Goal: Task Accomplishment & Management: Manage account settings

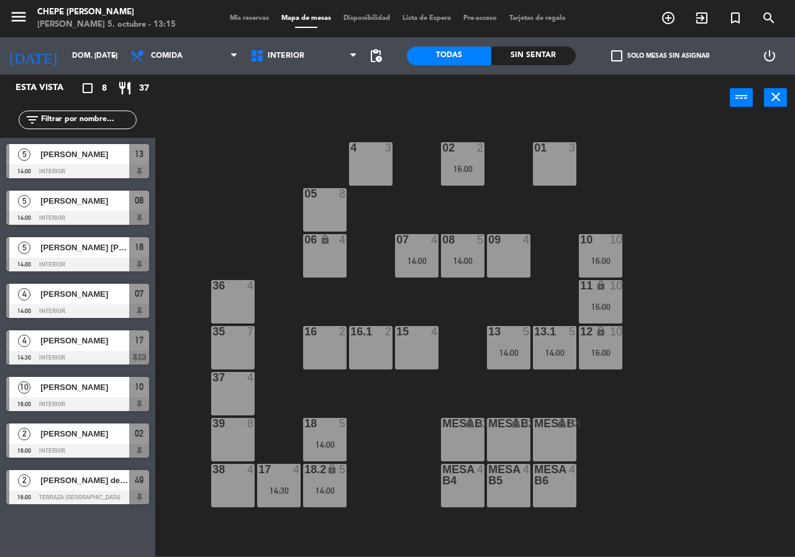
click at [514, 273] on div "09 4" at bounding box center [508, 255] width 43 height 43
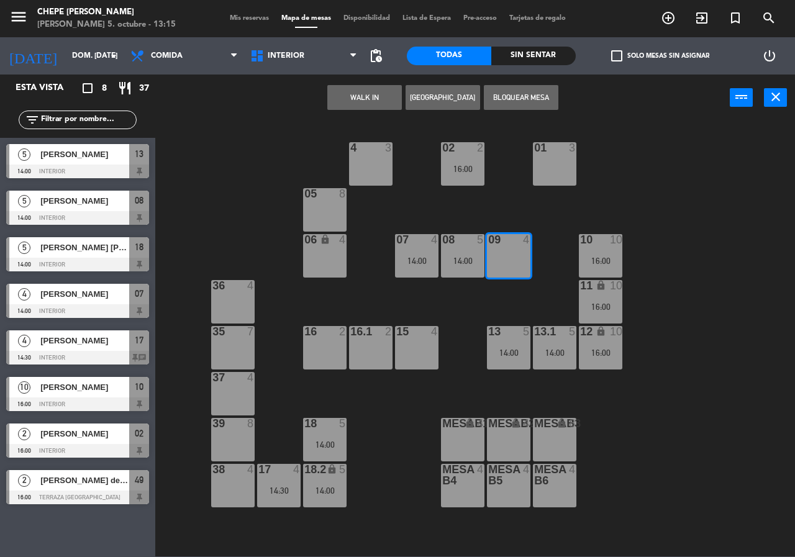
click at [442, 96] on button "[GEOGRAPHIC_DATA]" at bounding box center [443, 97] width 75 height 25
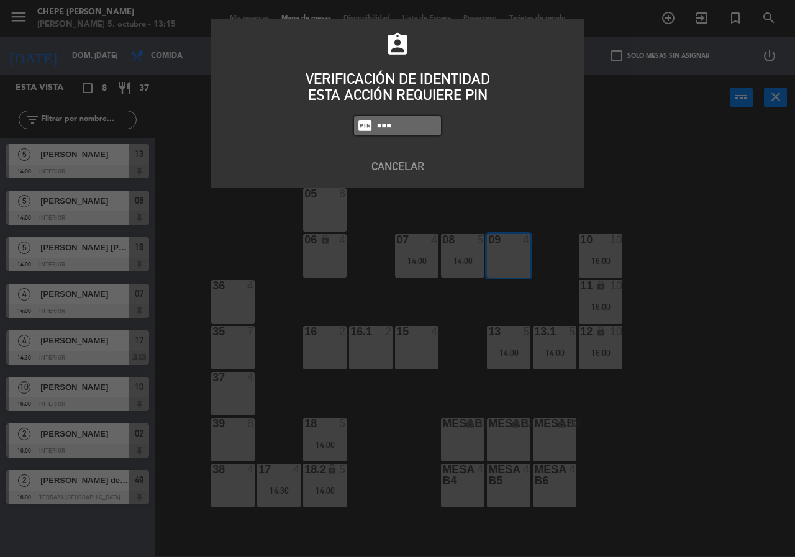
type input "5677"
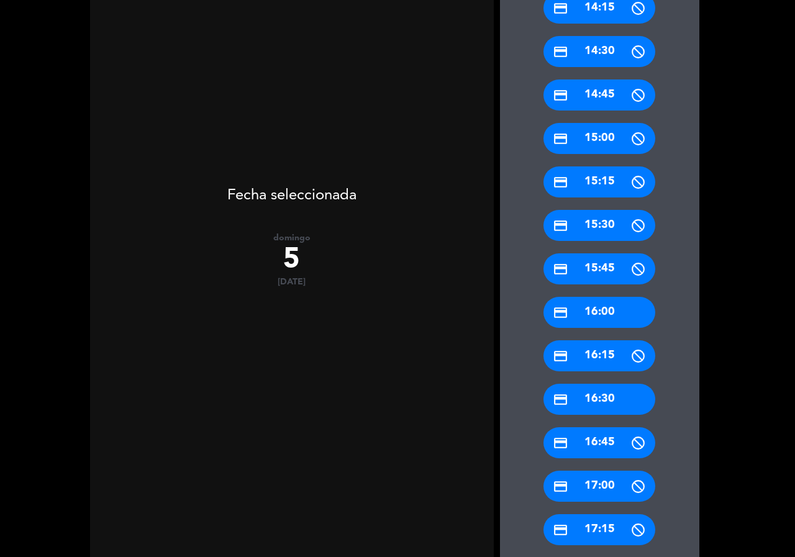
scroll to position [302, 0]
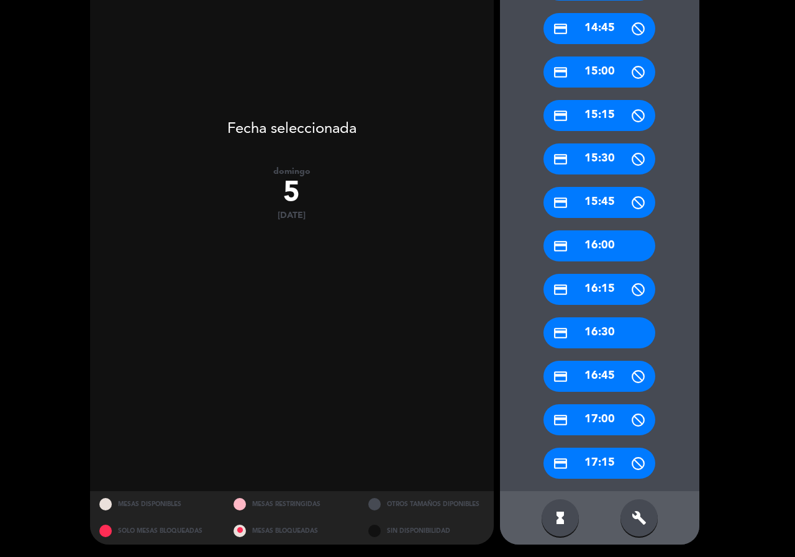
drag, startPoint x: 647, startPoint y: 507, endPoint x: 647, endPoint y: 470, distance: 37.9
click at [647, 507] on div "build" at bounding box center [638, 517] width 37 height 37
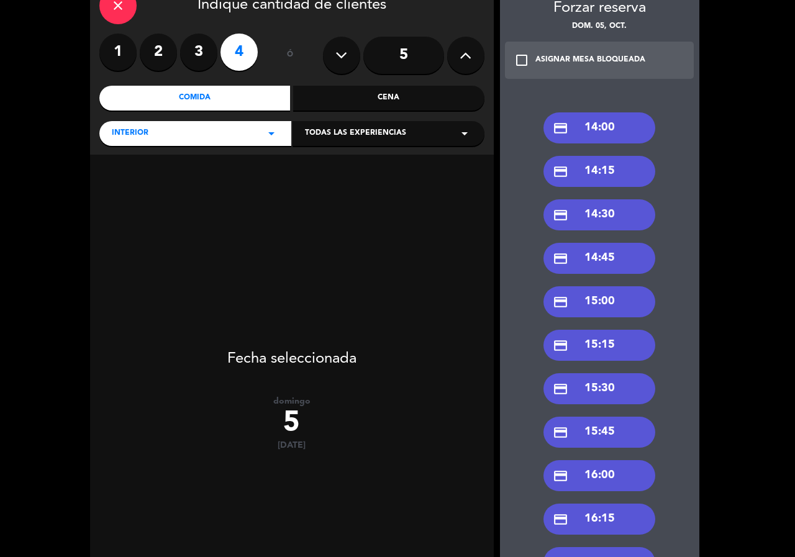
scroll to position [0, 0]
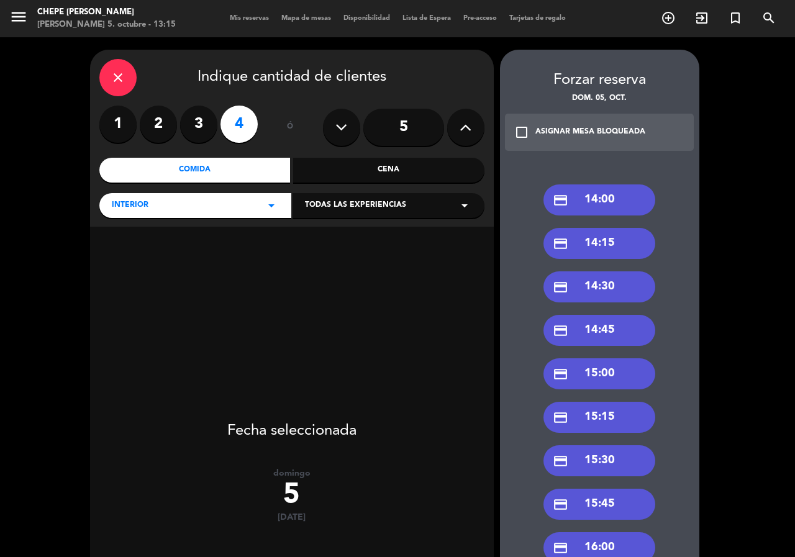
click at [609, 199] on div "credit_card 14:00" at bounding box center [599, 199] width 112 height 31
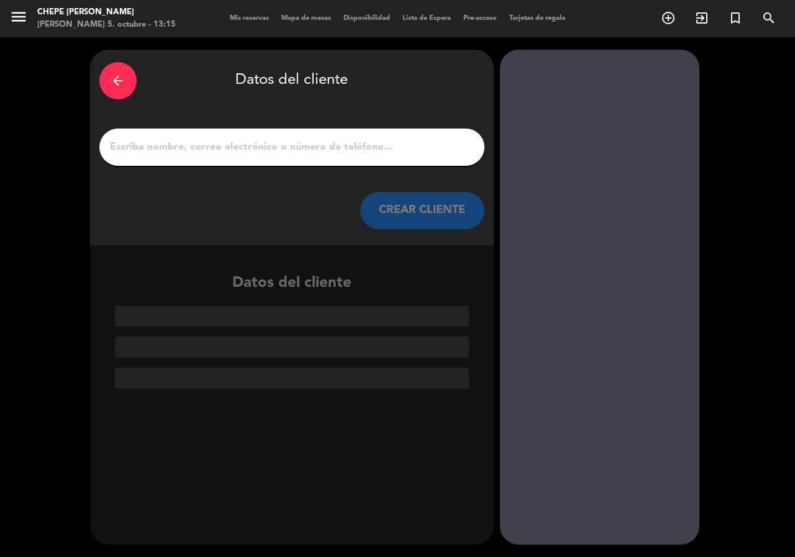
click at [284, 139] on input "1" at bounding box center [292, 146] width 366 height 17
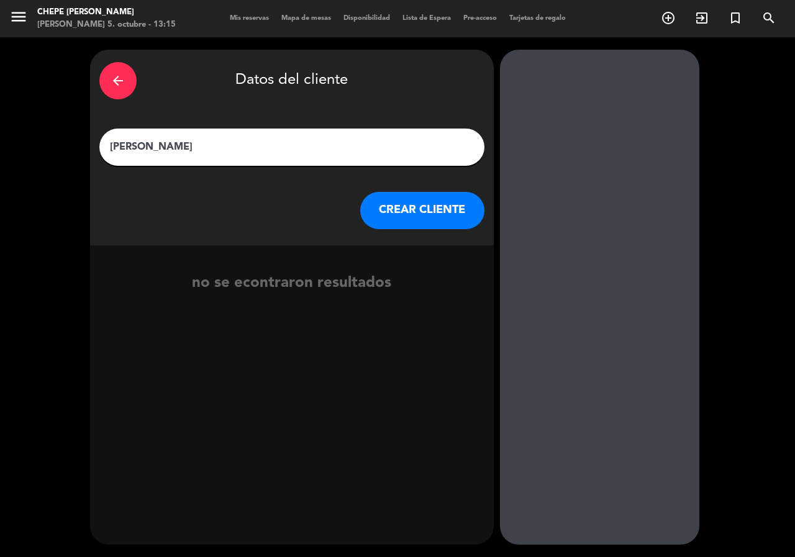
type input "[PERSON_NAME]"
click at [391, 218] on button "CREAR CLIENTE" at bounding box center [422, 210] width 124 height 37
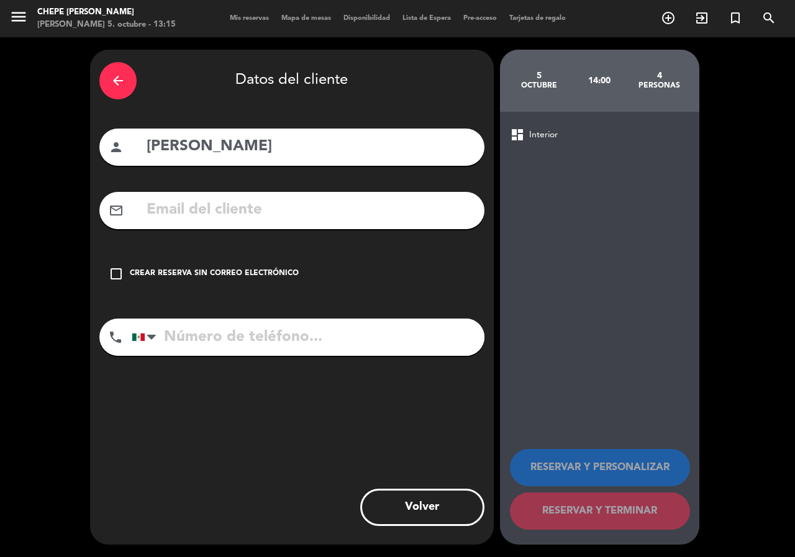
click at [368, 352] on input "tel" at bounding box center [308, 337] width 353 height 37
type input "3121010155"
drag, startPoint x: 234, startPoint y: 242, endPoint x: 240, endPoint y: 267, distance: 26.2
click at [234, 254] on div "arrow_back Datos del cliente person [PERSON_NAME] mail_outline check_box_outlin…" at bounding box center [292, 297] width 404 height 495
click at [255, 280] on div "check_box_outline_blank Crear reserva sin correo electrónico" at bounding box center [291, 273] width 385 height 37
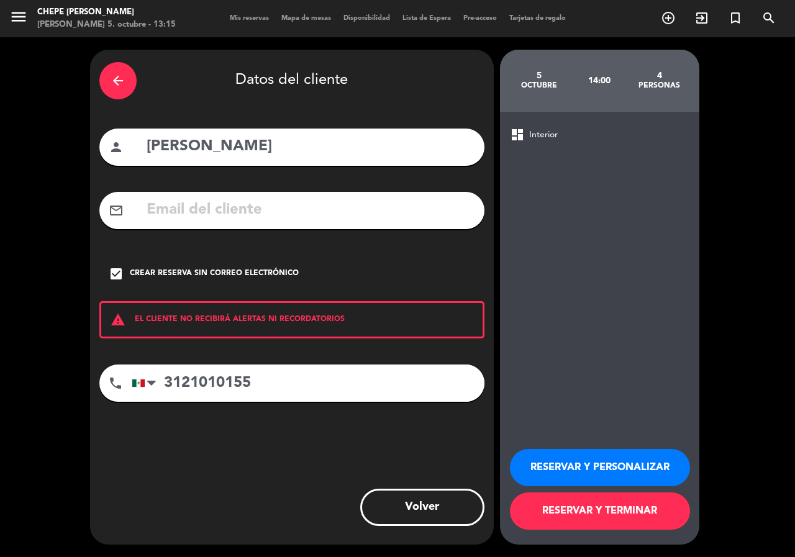
click at [588, 459] on button "RESERVAR Y PERSONALIZAR" at bounding box center [600, 467] width 180 height 37
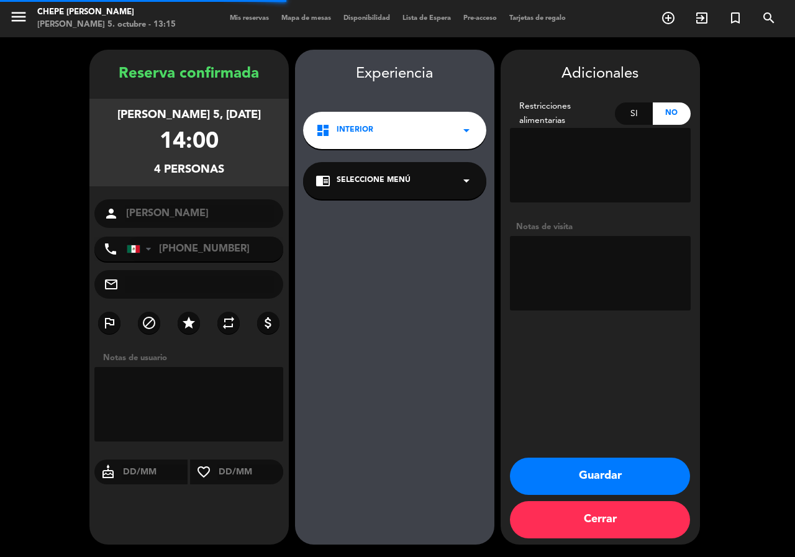
click at [597, 284] on textarea at bounding box center [600, 273] width 181 height 75
type textarea "interior"
click at [594, 460] on button "Guardar" at bounding box center [600, 476] width 180 height 37
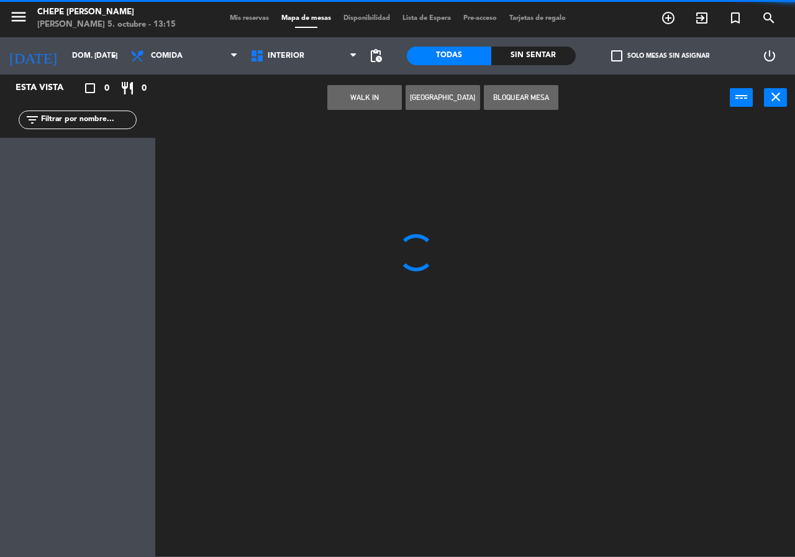
click at [101, 127] on div "filter_list" at bounding box center [78, 120] width 118 height 19
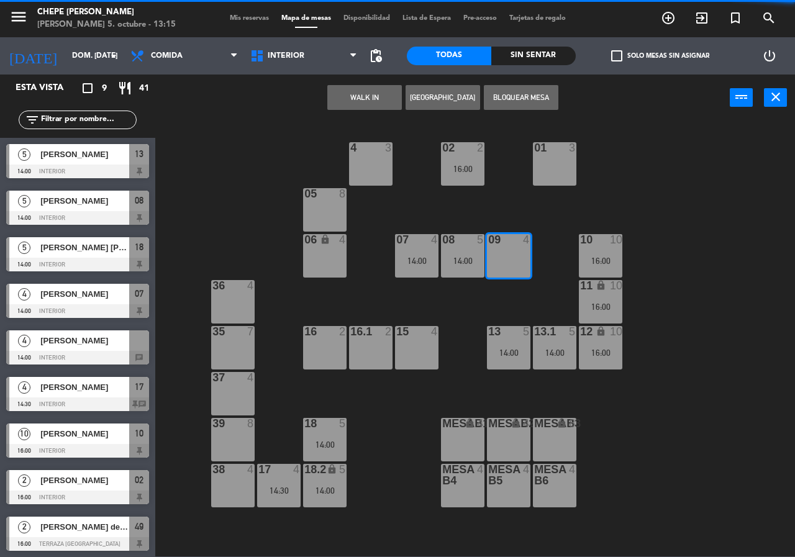
click at [101, 120] on input "text" at bounding box center [88, 120] width 96 height 14
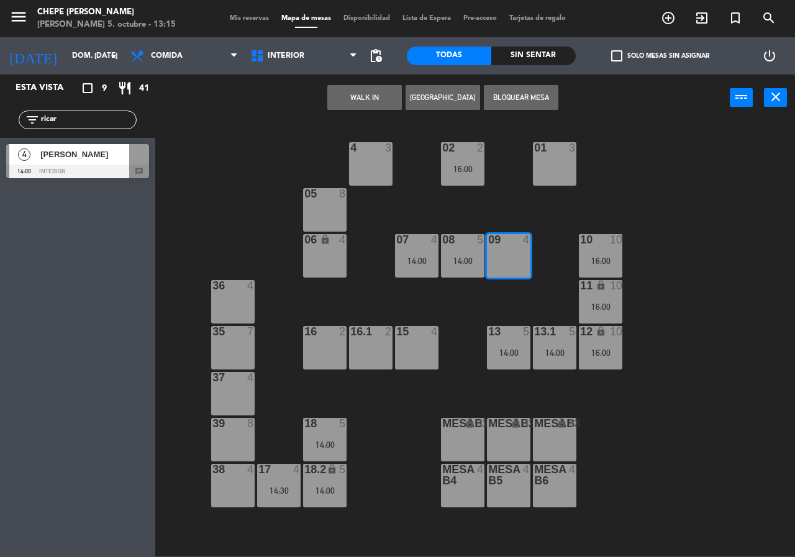
type input "ricar"
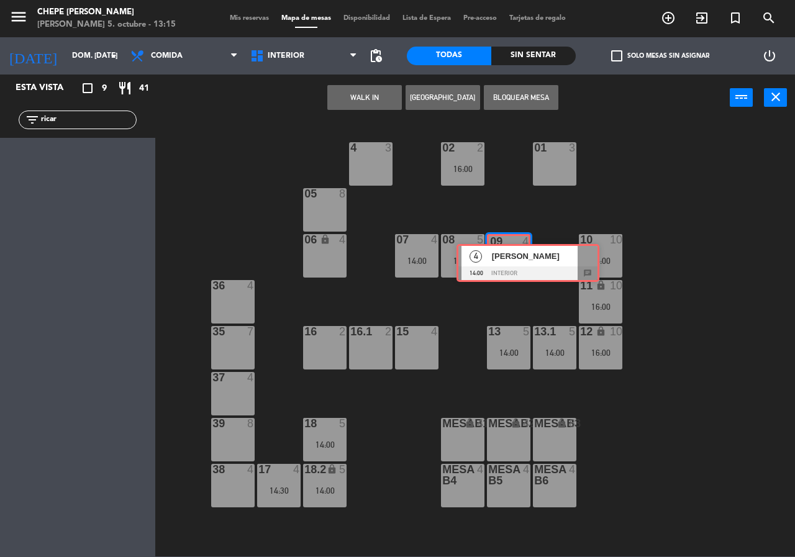
drag, startPoint x: 60, startPoint y: 152, endPoint x: 511, endPoint y: 252, distance: 461.2
click at [511, 252] on div "Esta vista crop_square 9 restaurant 41 filter_list ricar 4 [PERSON_NAME] 14:00 …" at bounding box center [397, 316] width 795 height 482
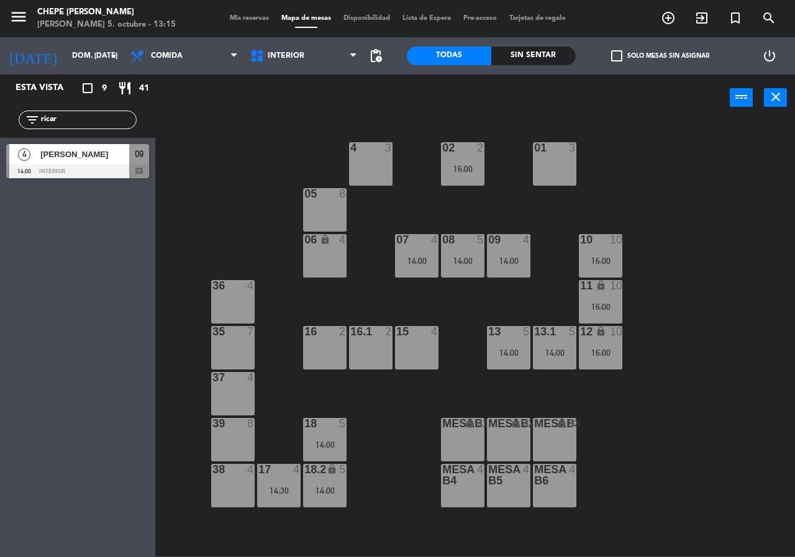
click at [478, 297] on div "02 2 16:00 4 3 01 3 05 8 06 lock 4 07 4 14:00 09 4 14:00 10 10 16:00 08 5 14:00…" at bounding box center [479, 338] width 632 height 436
click at [399, 258] on div "14:00" at bounding box center [416, 261] width 43 height 9
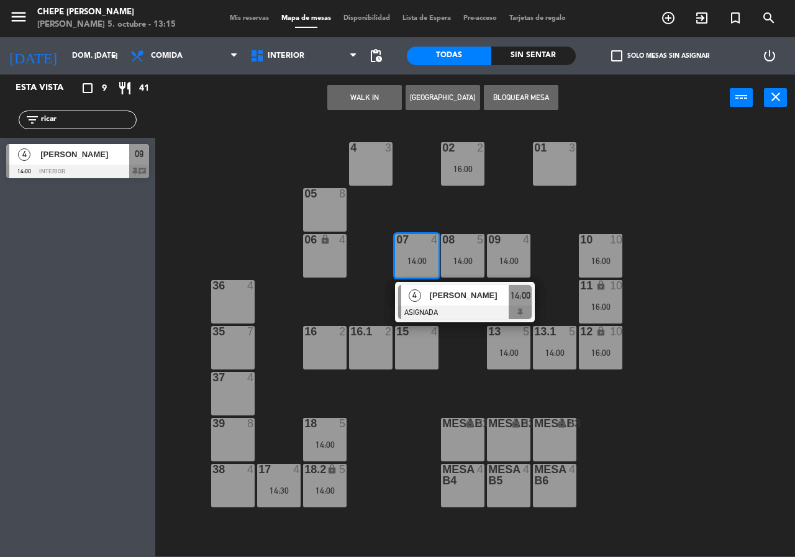
click at [412, 306] on div at bounding box center [465, 313] width 134 height 14
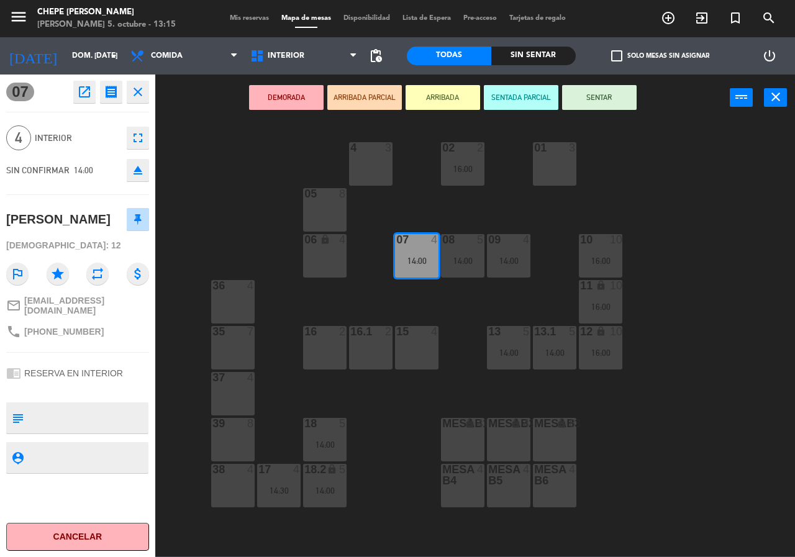
click at [370, 306] on div "02 2 16:00 4 3 01 3 05 8 06 lock 4 07 4 14:00 09 4 14:00 10 10 16:00 08 5 14:00…" at bounding box center [479, 338] width 632 height 436
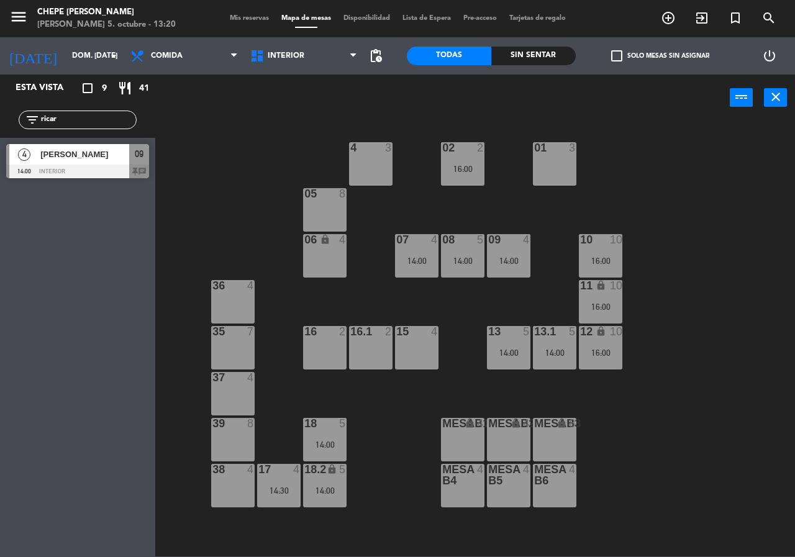
click at [154, 160] on div "Esta vista crop_square 9 restaurant 41 filter_list ricar 4 [PERSON_NAME] 14:00 …" at bounding box center [397, 316] width 795 height 482
click at [109, 122] on input "ricar" at bounding box center [88, 120] width 96 height 14
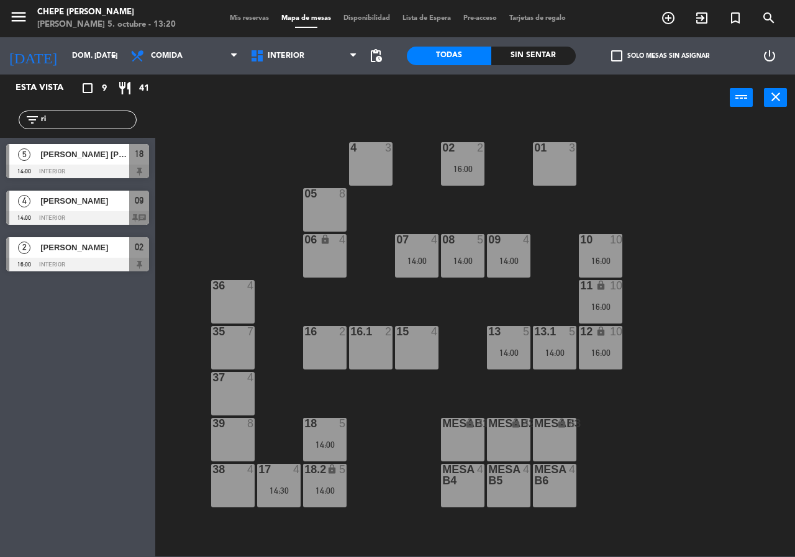
type input "r"
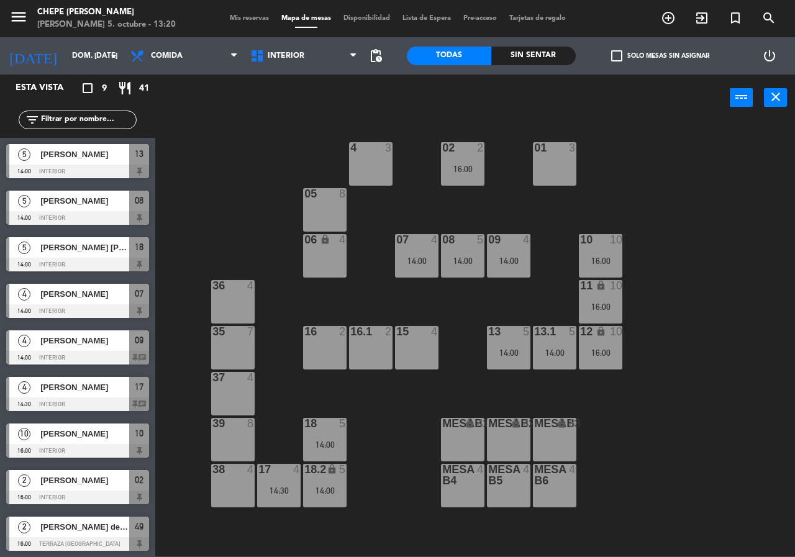
click at [220, 138] on div "02 2 16:00 4 3 01 3 05 8 06 lock 4 07 4 14:00 09 4 14:00 10 10 16:00 08 5 14:00…" at bounding box center [479, 338] width 632 height 436
click at [100, 122] on input "text" at bounding box center [88, 120] width 96 height 14
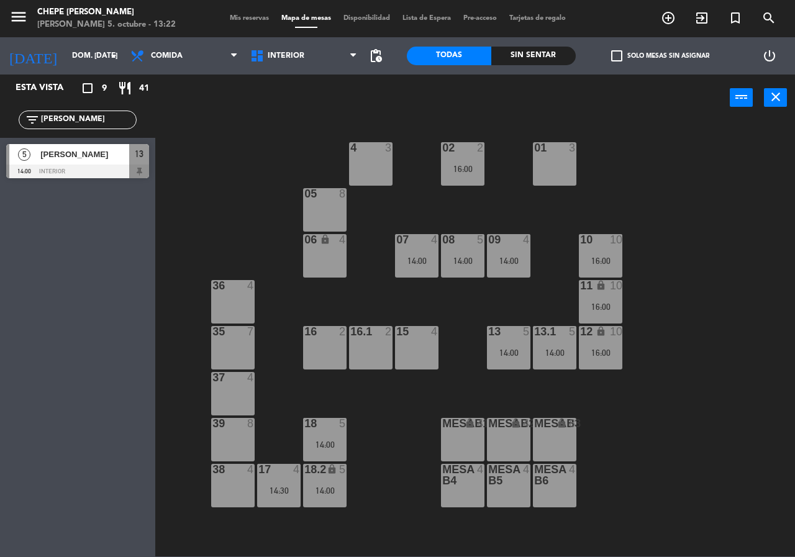
type input "[PERSON_NAME]"
click at [107, 263] on div "Esta vista crop_square 9 restaurant 41 filter_list [PERSON_NAME] 5 [PERSON_NAME…" at bounding box center [77, 316] width 155 height 483
click at [106, 113] on input "[PERSON_NAME]" at bounding box center [88, 120] width 96 height 14
click at [106, 114] on input "[PERSON_NAME]" at bounding box center [88, 120] width 96 height 14
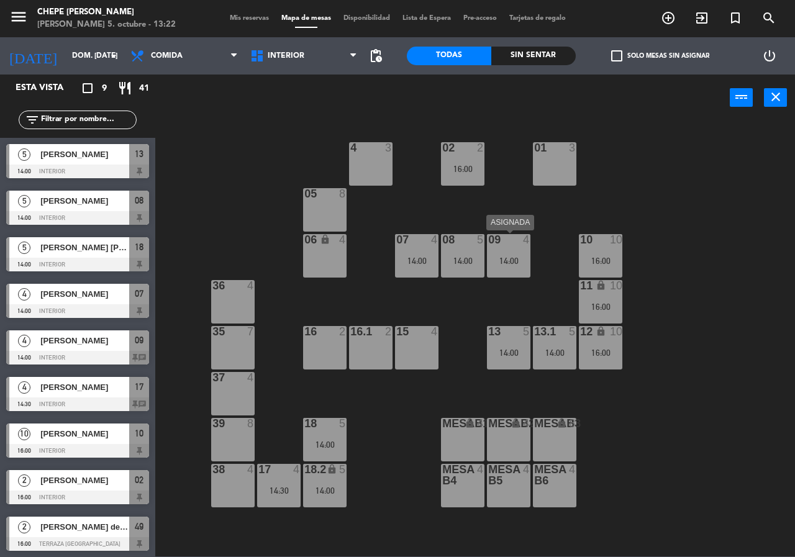
click at [520, 266] on div "09 4 14:00" at bounding box center [508, 255] width 43 height 43
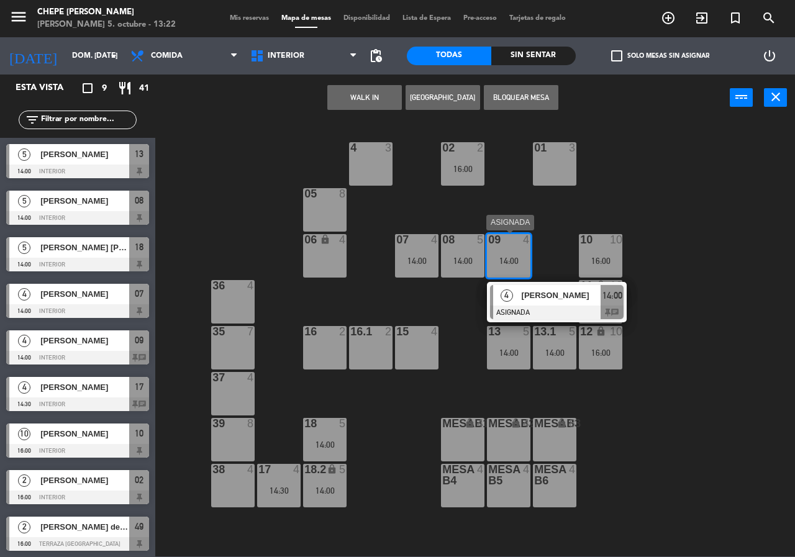
click at [551, 315] on div at bounding box center [557, 313] width 134 height 14
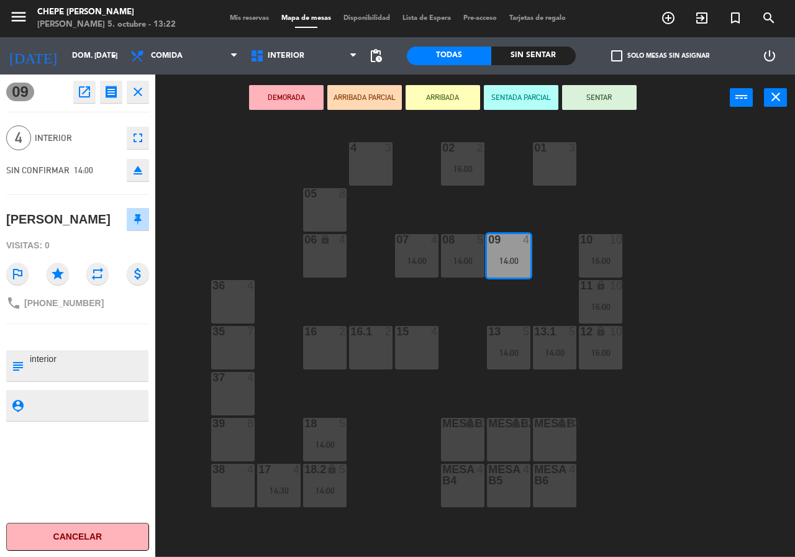
drag, startPoint x: 141, startPoint y: 89, endPoint x: 125, endPoint y: 95, distance: 17.3
click at [141, 90] on icon "close" at bounding box center [137, 91] width 15 height 15
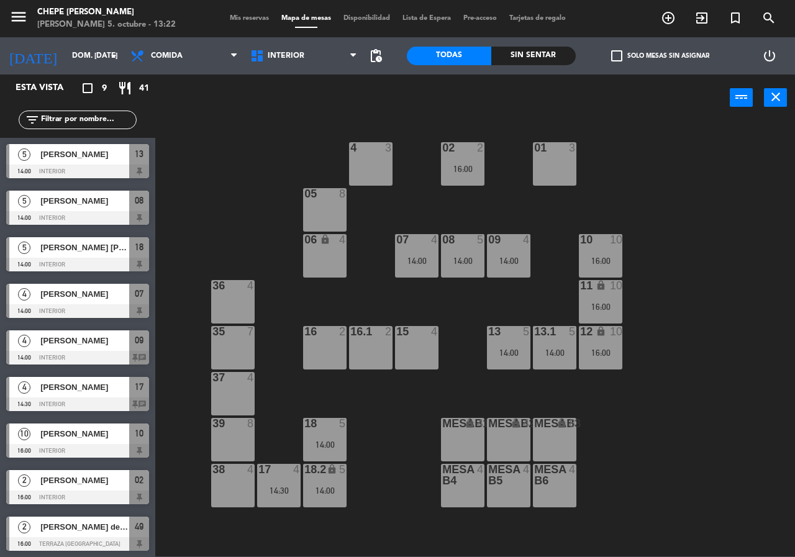
click at [93, 114] on div "filter_list" at bounding box center [78, 120] width 118 height 19
click at [93, 114] on input "text" at bounding box center [88, 120] width 96 height 14
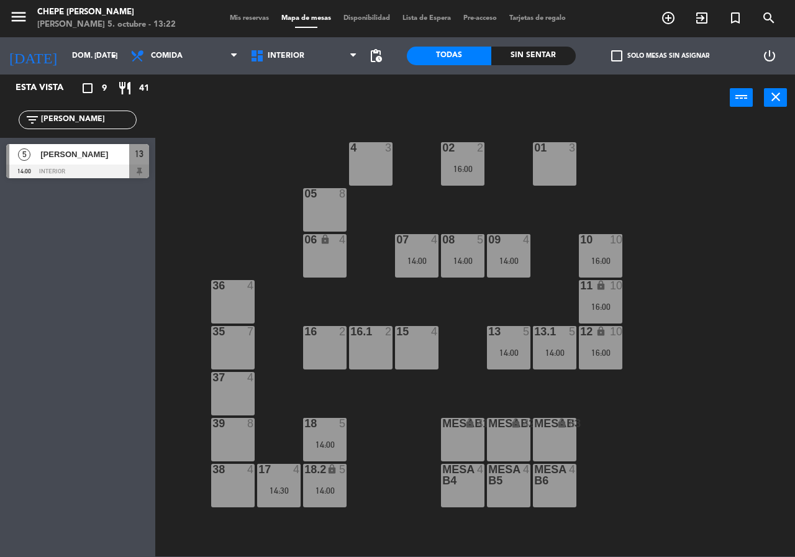
type input "[PERSON_NAME]"
click at [234, 135] on div "02 2 16:00 4 3 01 3 05 8 06 lock 4 07 4 14:00 09 4 14:00 10 10 16:00 08 5 14:00…" at bounding box center [479, 338] width 632 height 436
click at [530, 263] on div "14:00" at bounding box center [508, 261] width 43 height 9
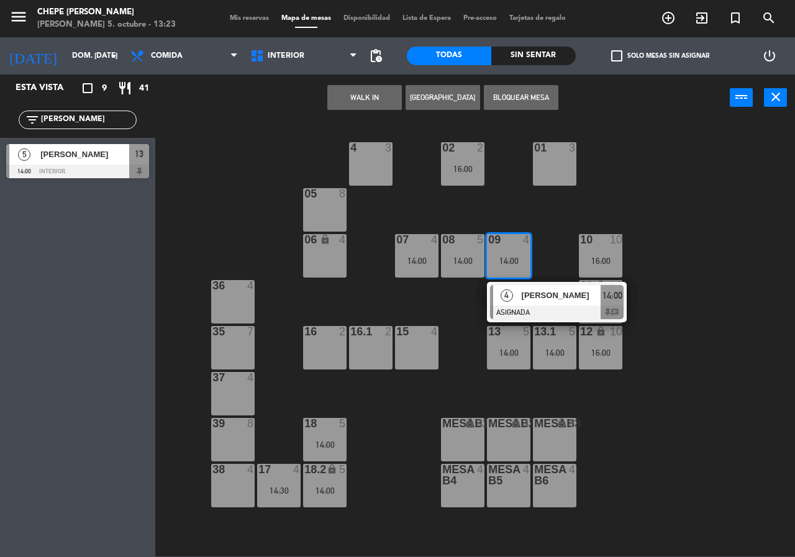
click at [555, 301] on span "[PERSON_NAME]" at bounding box center [561, 295] width 79 height 13
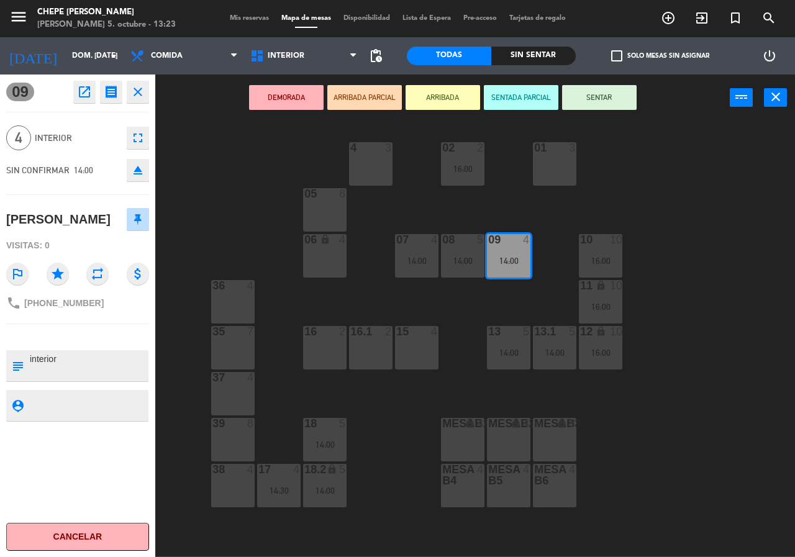
click at [88, 86] on icon "open_in_new" at bounding box center [84, 91] width 15 height 15
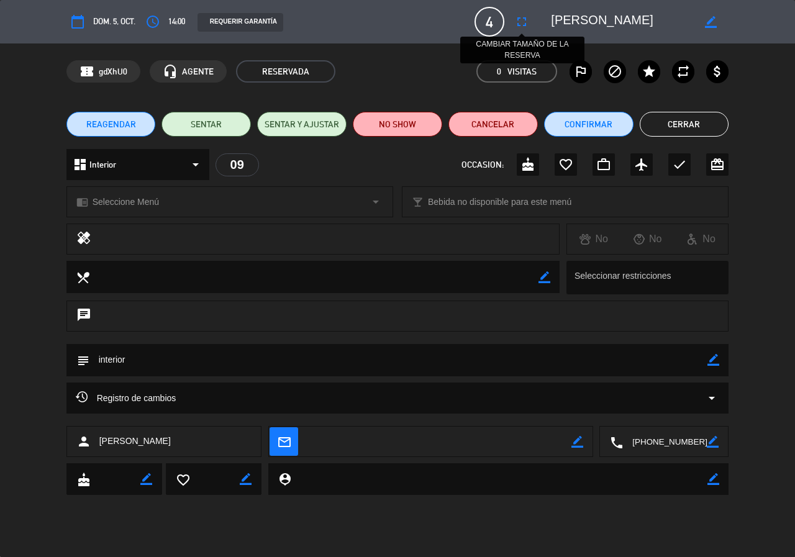
click at [517, 22] on icon "fullscreen" at bounding box center [521, 21] width 15 height 15
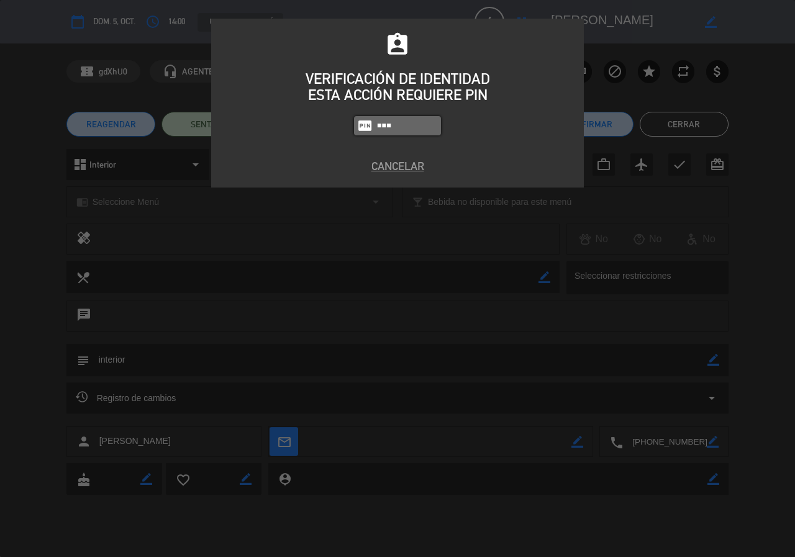
type input "5677"
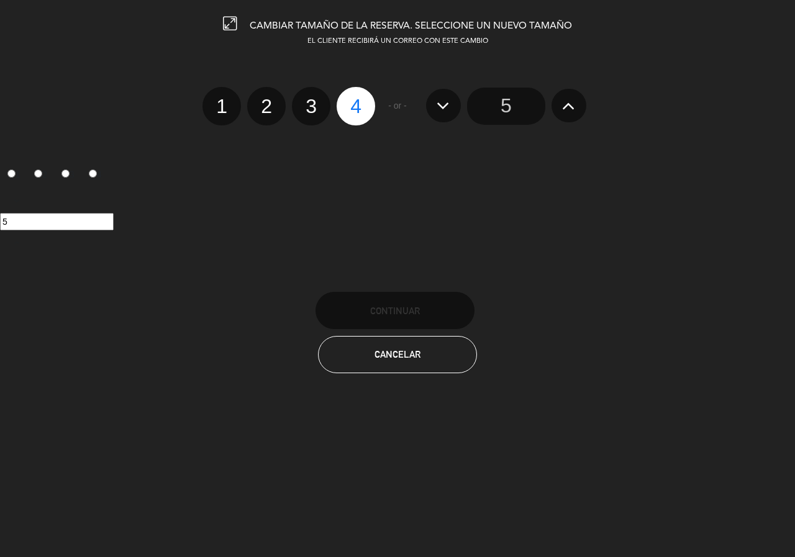
click at [578, 103] on button at bounding box center [569, 106] width 35 height 34
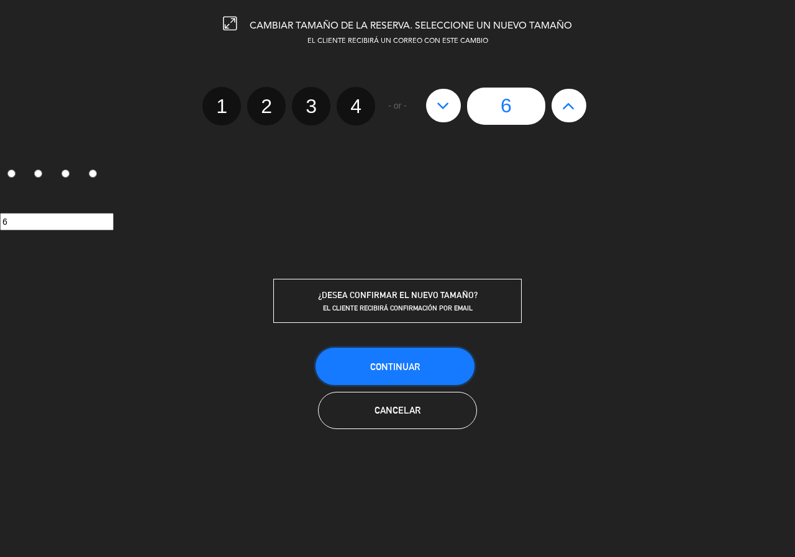
click at [419, 365] on span "Continuar" at bounding box center [395, 366] width 50 height 11
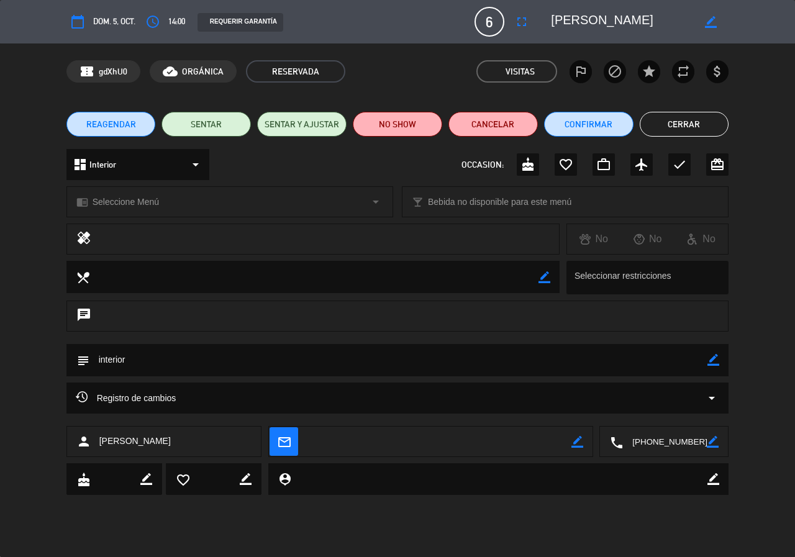
click at [709, 24] on icon "border_color" at bounding box center [711, 22] width 12 height 12
click at [567, 20] on textarea at bounding box center [622, 22] width 142 height 22
type textarea "[PERSON_NAME]"
click at [719, 27] on div at bounding box center [710, 22] width 35 height 22
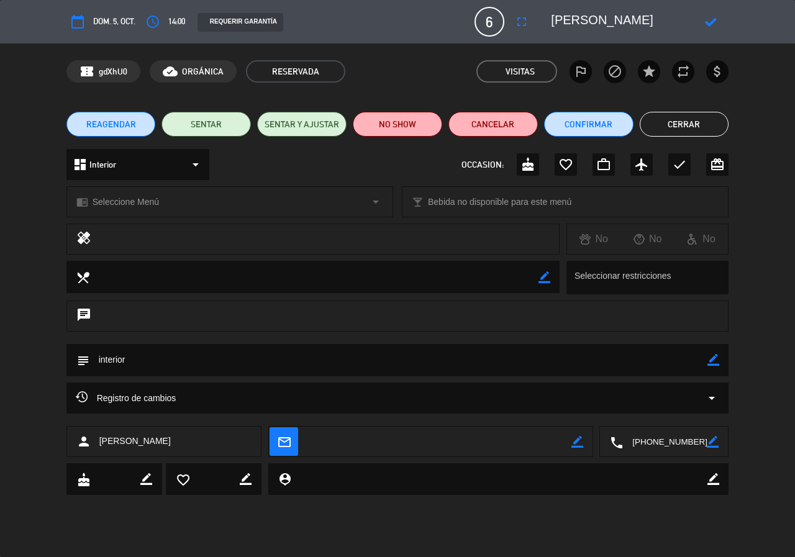
click at [715, 19] on icon at bounding box center [711, 22] width 12 height 12
click at [712, 123] on button "Cerrar" at bounding box center [684, 124] width 89 height 25
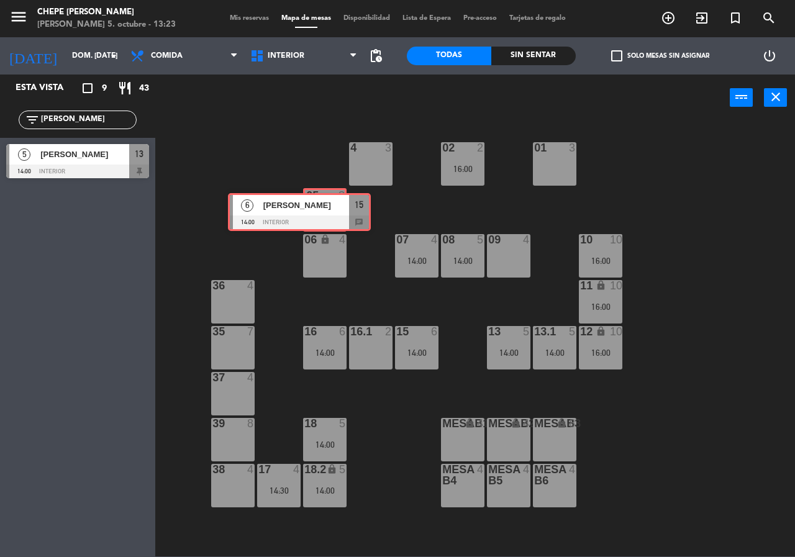
drag, startPoint x: 112, startPoint y: 211, endPoint x: 334, endPoint y: 214, distance: 221.7
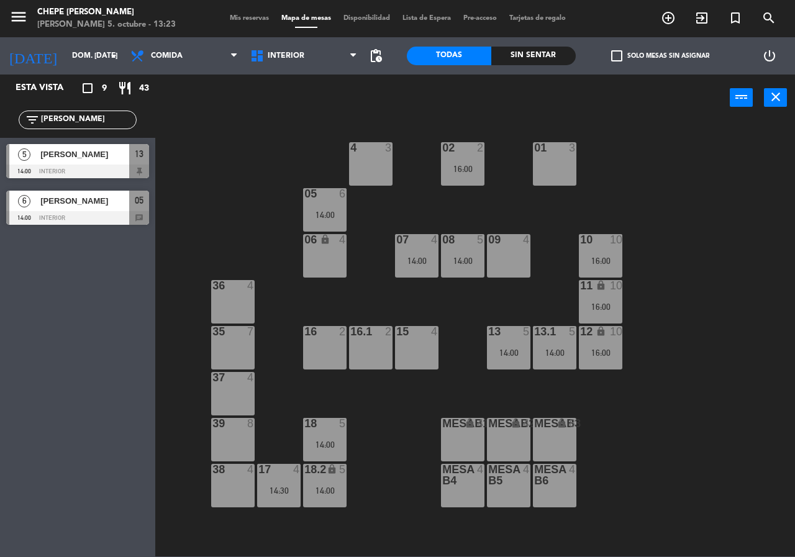
click at [334, 219] on div "14:00" at bounding box center [324, 215] width 43 height 9
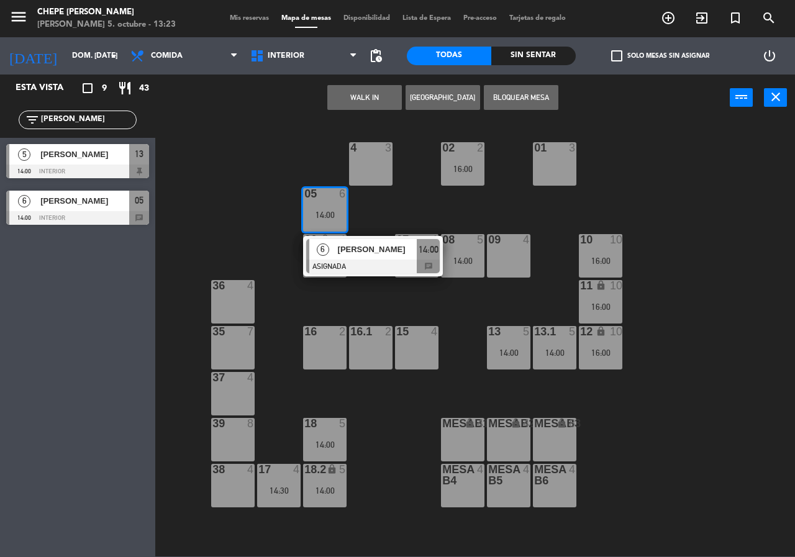
click at [332, 252] on div "6" at bounding box center [322, 249] width 27 height 20
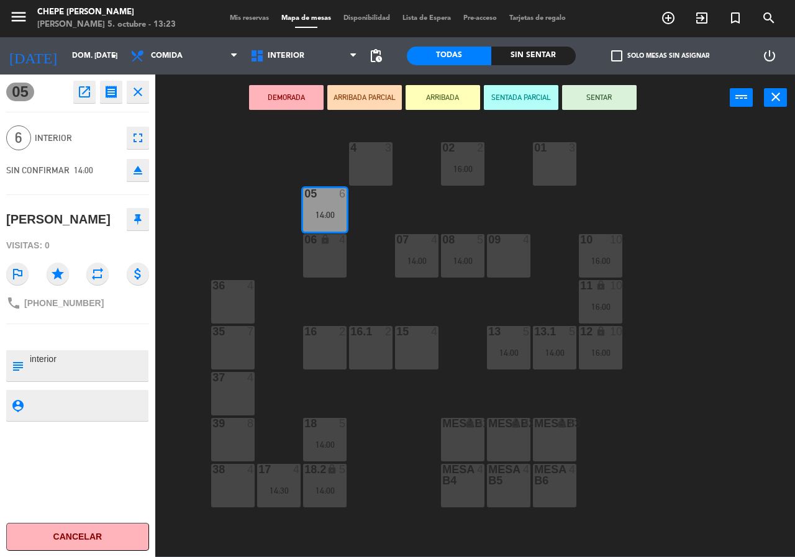
click at [312, 263] on div "06 lock 4" at bounding box center [324, 255] width 43 height 43
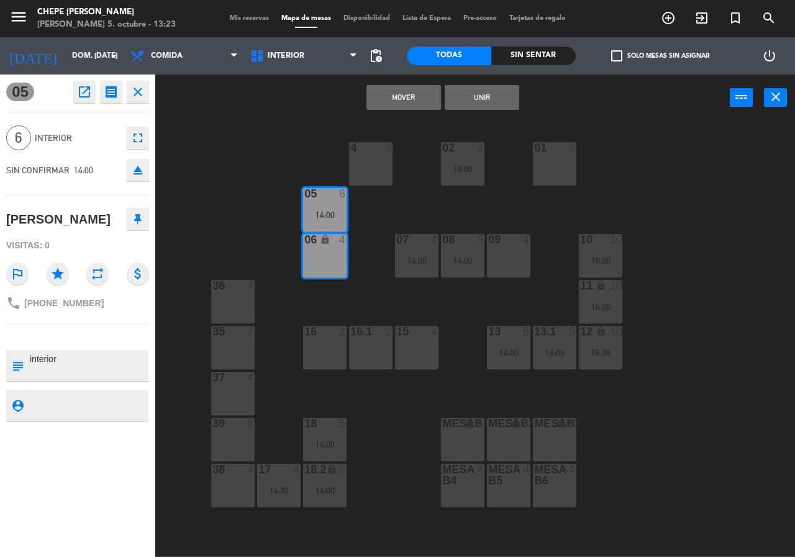
click at [515, 88] on button "Unir" at bounding box center [482, 97] width 75 height 25
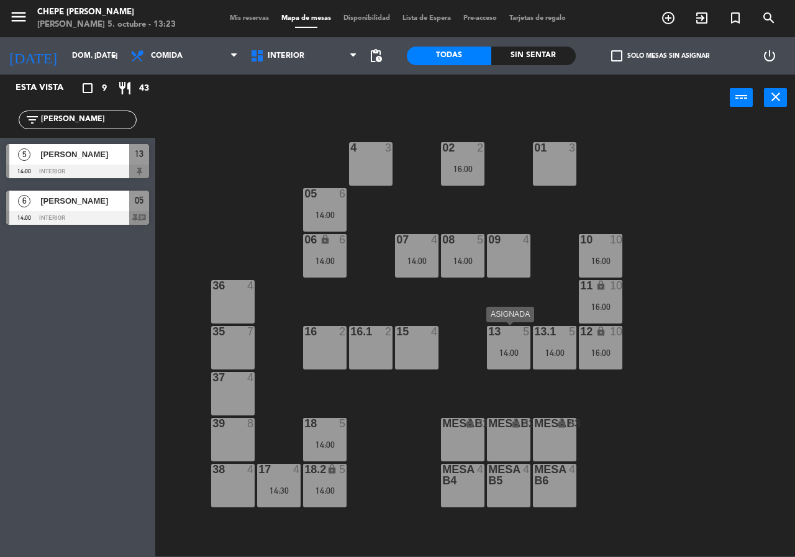
click at [517, 358] on div "13 5 14:00" at bounding box center [508, 347] width 43 height 43
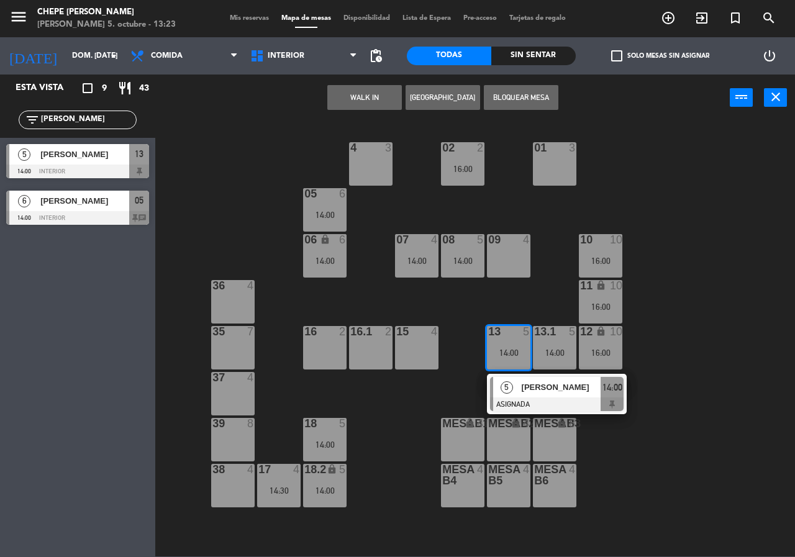
click at [530, 395] on div "[PERSON_NAME]" at bounding box center [560, 387] width 81 height 20
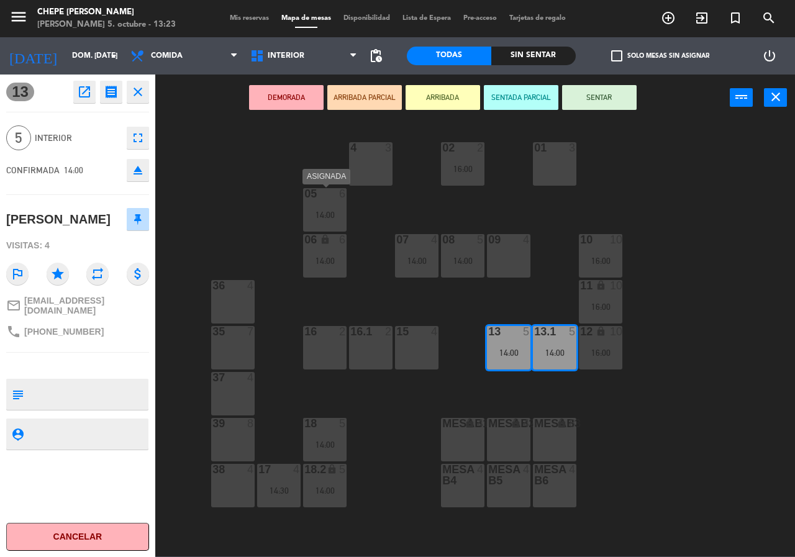
click at [322, 218] on div "14:00" at bounding box center [324, 215] width 43 height 9
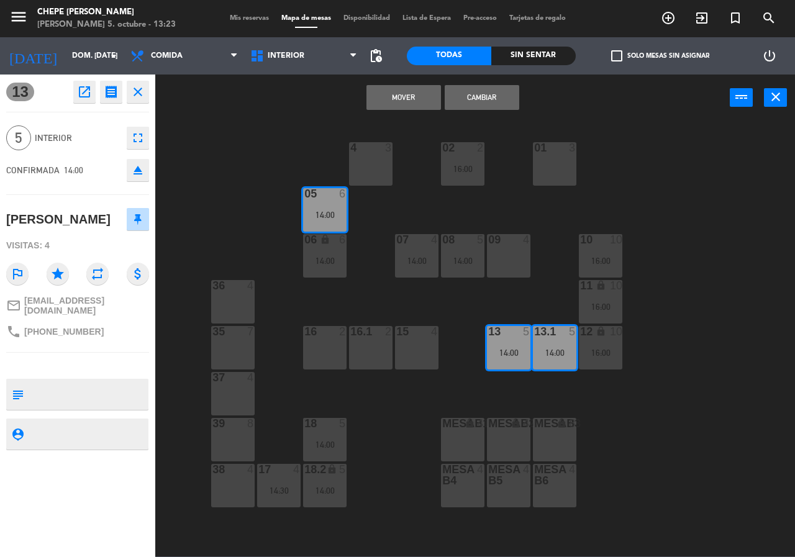
click at [491, 94] on button "Cambiar" at bounding box center [482, 97] width 75 height 25
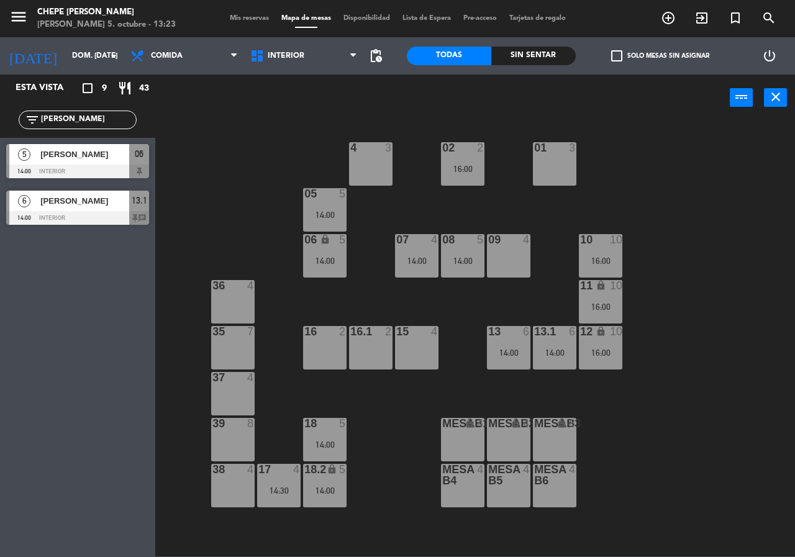
click at [301, 201] on div "02 2 16:00 4 3 01 3 05 5 14:00 06 lock 5 14:00 07 4 14:00 09 4 10 10 16:00 08 5…" at bounding box center [479, 338] width 632 height 436
click at [107, 116] on input "[PERSON_NAME]" at bounding box center [88, 120] width 96 height 14
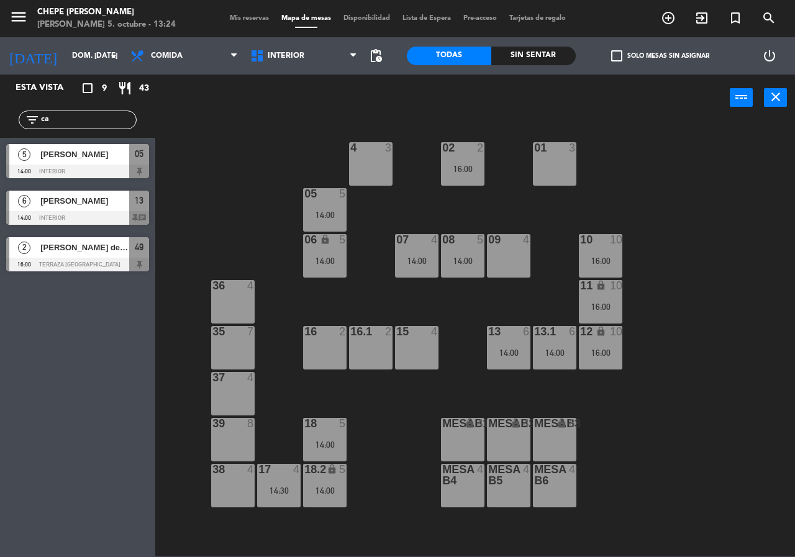
type input "c"
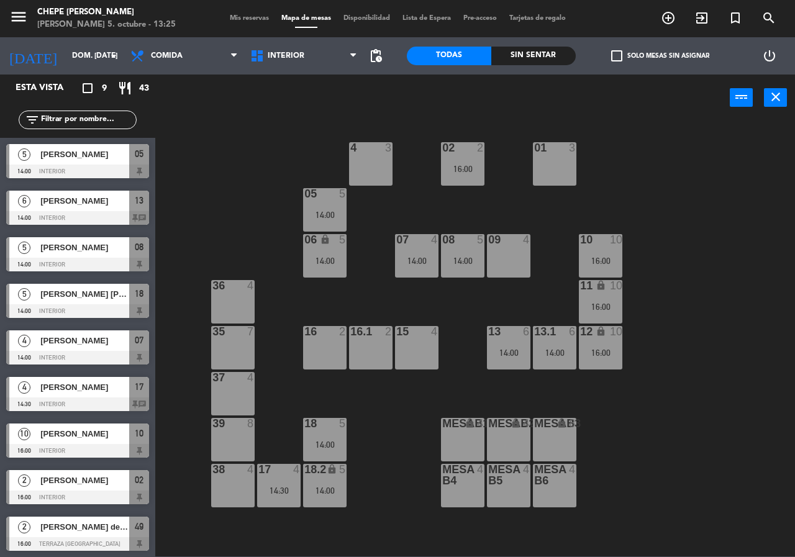
click at [74, 301] on div "5 [PERSON_NAME] [PERSON_NAME] 14:00 Interior 18" at bounding box center [77, 301] width 155 height 47
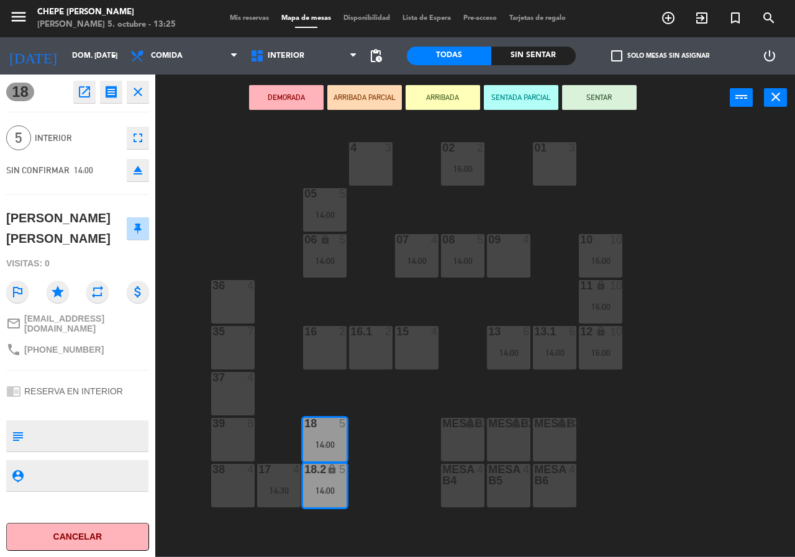
click at [233, 232] on div "02 2 16:00 4 3 01 3 05 5 14:00 06 lock 5 14:00 07 4 14:00 09 4 10 10 16:00 08 5…" at bounding box center [479, 338] width 632 height 436
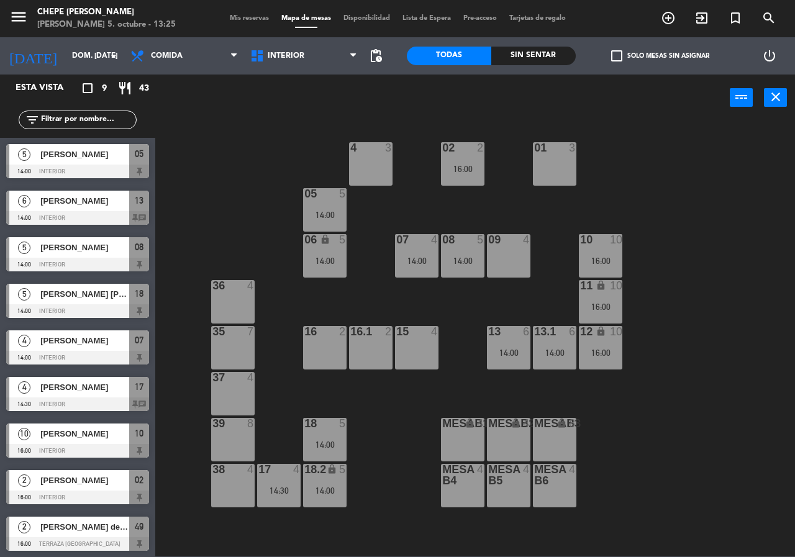
drag, startPoint x: 113, startPoint y: 260, endPoint x: 107, endPoint y: 259, distance: 6.3
click at [107, 259] on div "5 [PERSON_NAME] 14:00 Interior 08" at bounding box center [77, 254] width 155 height 47
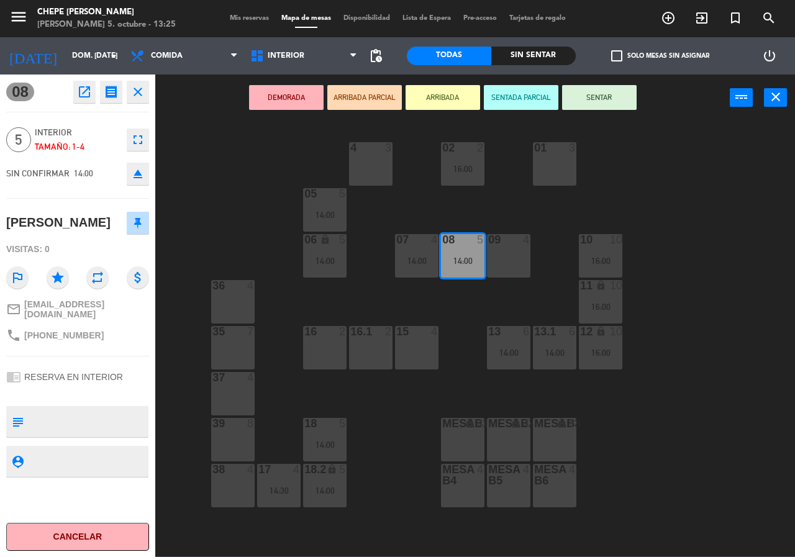
click at [238, 244] on div "02 2 16:00 4 3 01 3 05 5 14:00 06 lock 5 14:00 07 4 14:00 09 4 10 10 16:00 08 5…" at bounding box center [479, 338] width 632 height 436
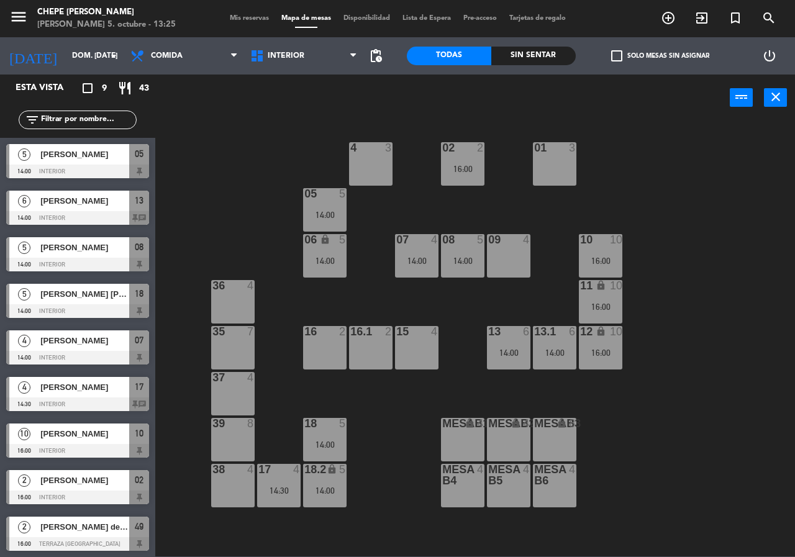
click at [88, 295] on div "5 [PERSON_NAME] [PERSON_NAME] 14:00 Interior 18" at bounding box center [77, 301] width 155 height 47
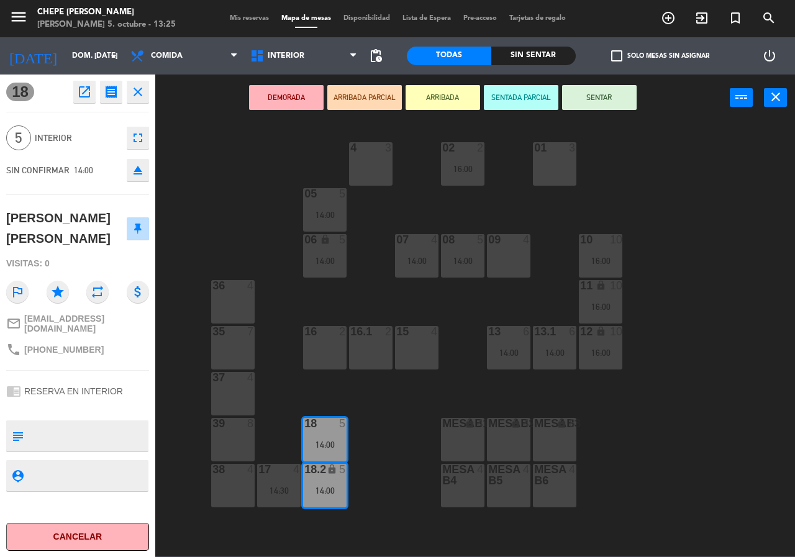
drag, startPoint x: 228, startPoint y: 218, endPoint x: 220, endPoint y: 218, distance: 8.1
click at [221, 218] on div "02 2 16:00 4 3 01 3 05 5 14:00 06 lock 5 14:00 07 4 14:00 09 4 10 10 16:00 08 5…" at bounding box center [479, 338] width 632 height 436
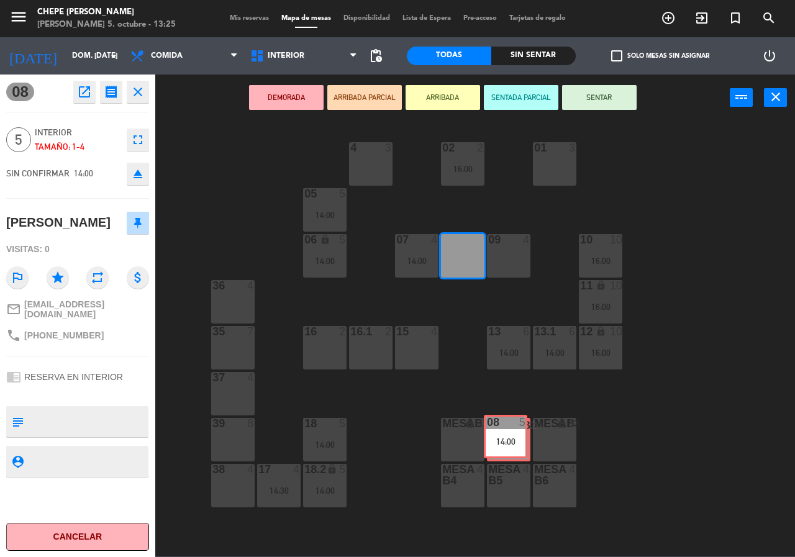
drag, startPoint x: 460, startPoint y: 255, endPoint x: 506, endPoint y: 435, distance: 186.5
click at [504, 435] on div "02 2 16:00 4 3 01 3 05 5 14:00 06 lock 5 14:00 07 4 14:00 09 4 10 10 16:00 08 5…" at bounding box center [479, 338] width 632 height 436
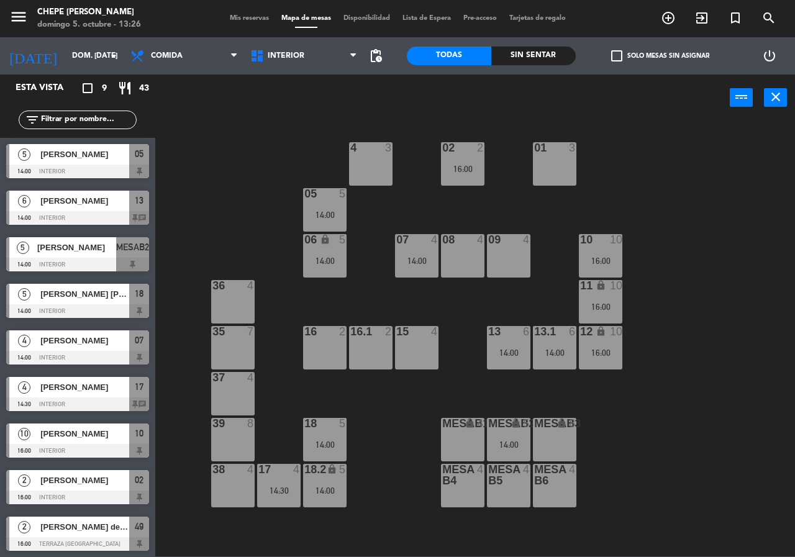
scroll to position [1, 0]
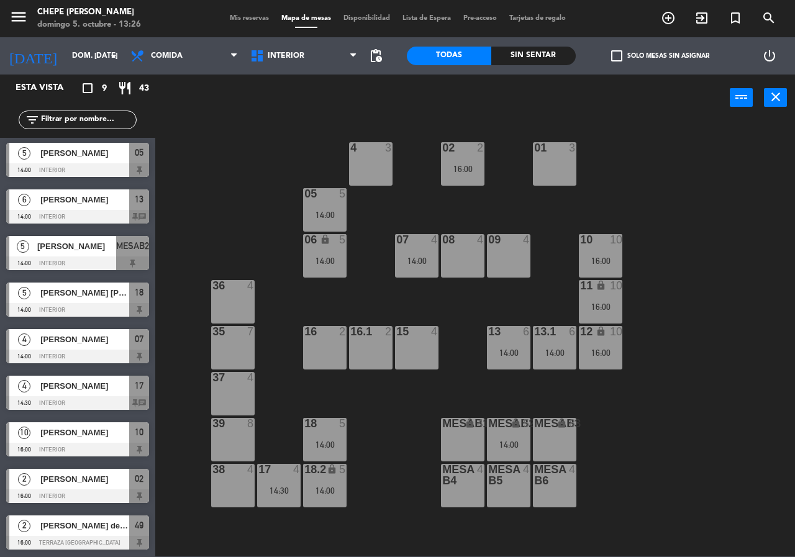
click at [363, 162] on div "4 3" at bounding box center [370, 163] width 43 height 43
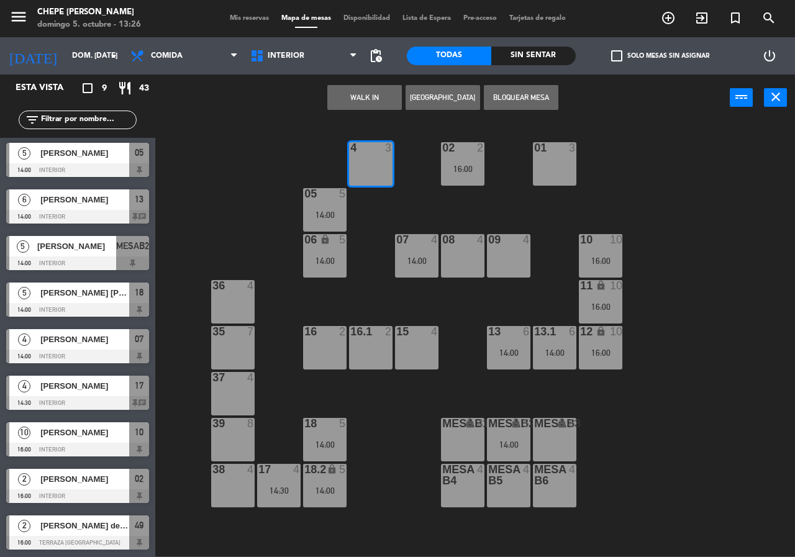
click at [458, 101] on button "[GEOGRAPHIC_DATA]" at bounding box center [443, 97] width 75 height 25
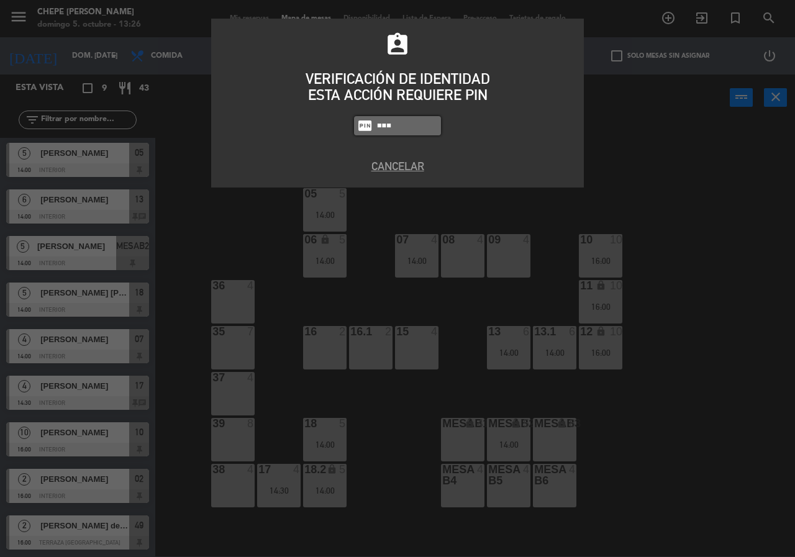
type input "2581"
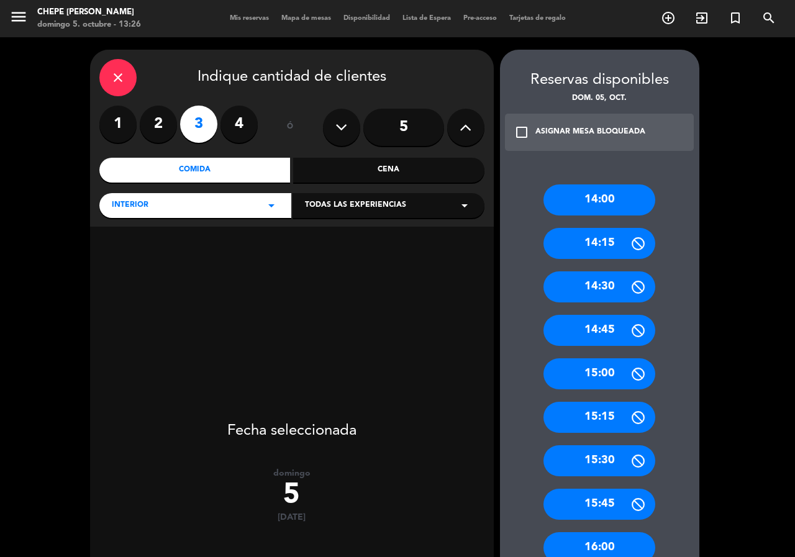
click at [170, 124] on label "2" at bounding box center [158, 124] width 37 height 37
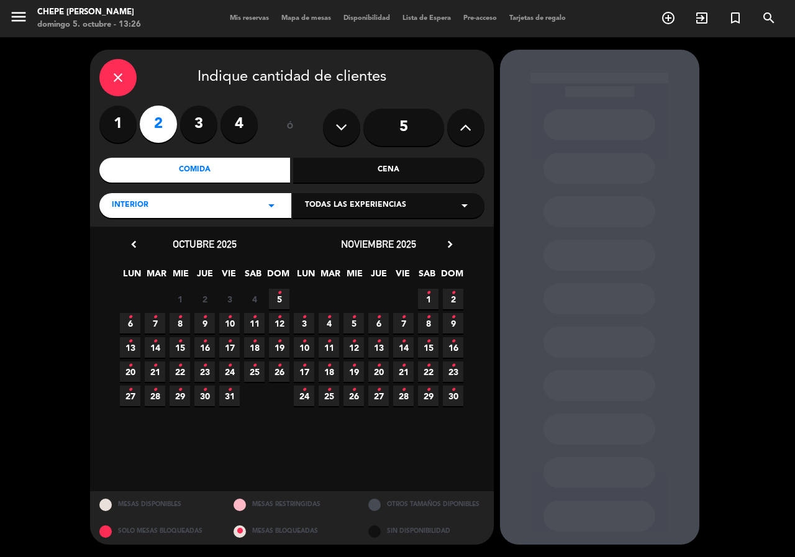
click at [276, 300] on span "5 •" at bounding box center [279, 299] width 20 height 20
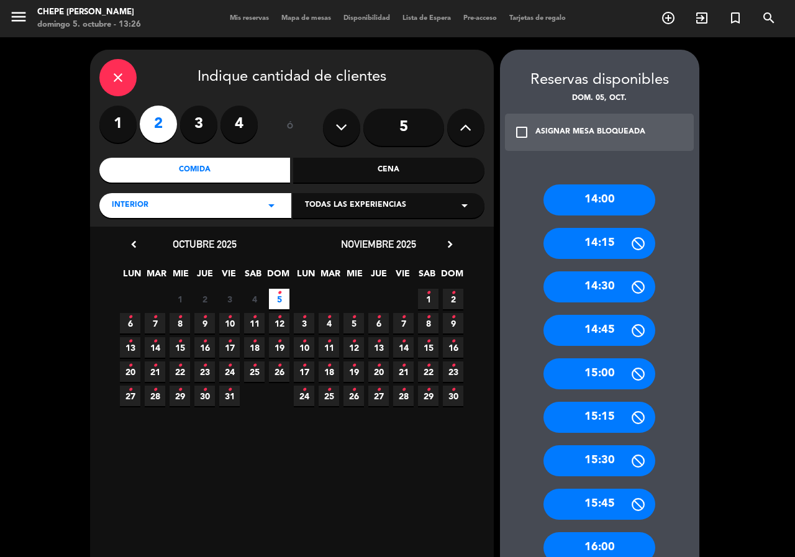
click at [619, 282] on div "14:30" at bounding box center [599, 286] width 112 height 31
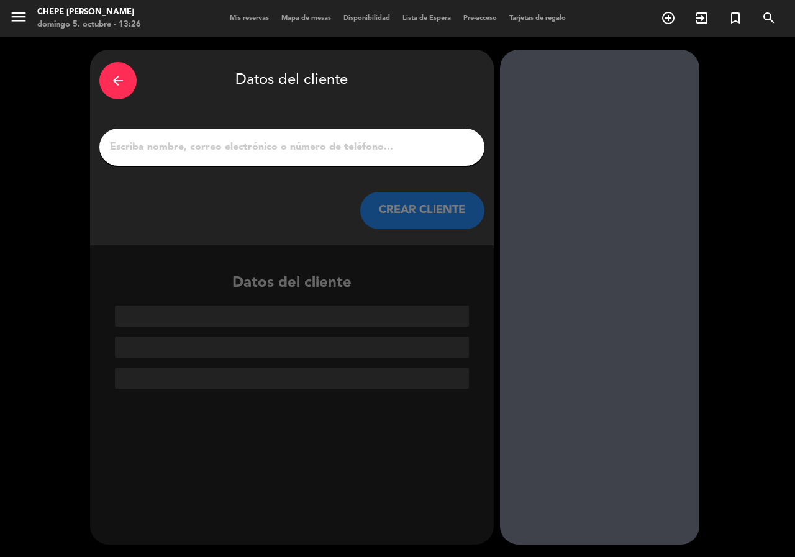
click at [250, 149] on input "1" at bounding box center [292, 146] width 366 height 17
click at [252, 156] on input "1" at bounding box center [292, 146] width 366 height 17
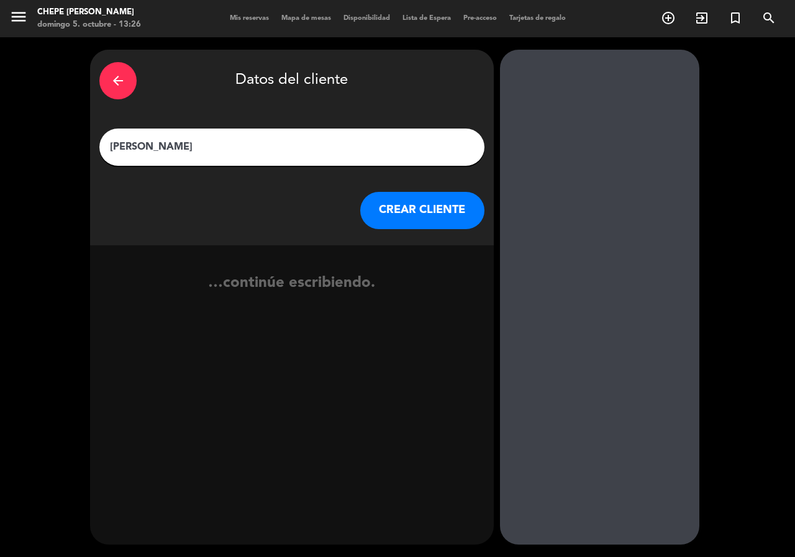
click at [136, 146] on input "[PERSON_NAME]" at bounding box center [292, 146] width 366 height 17
click at [275, 148] on input "[PERSON_NAME]" at bounding box center [292, 146] width 366 height 17
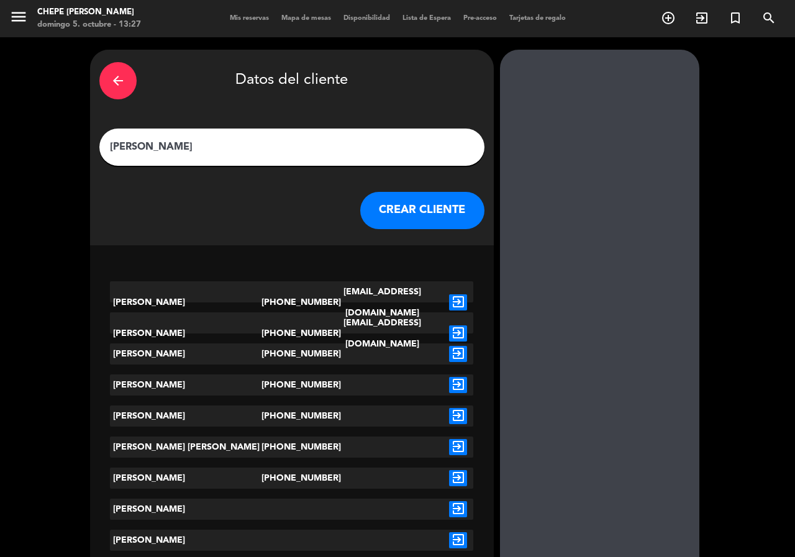
type input "[PERSON_NAME]"
click at [458, 294] on icon "exit_to_app" at bounding box center [458, 302] width 18 height 16
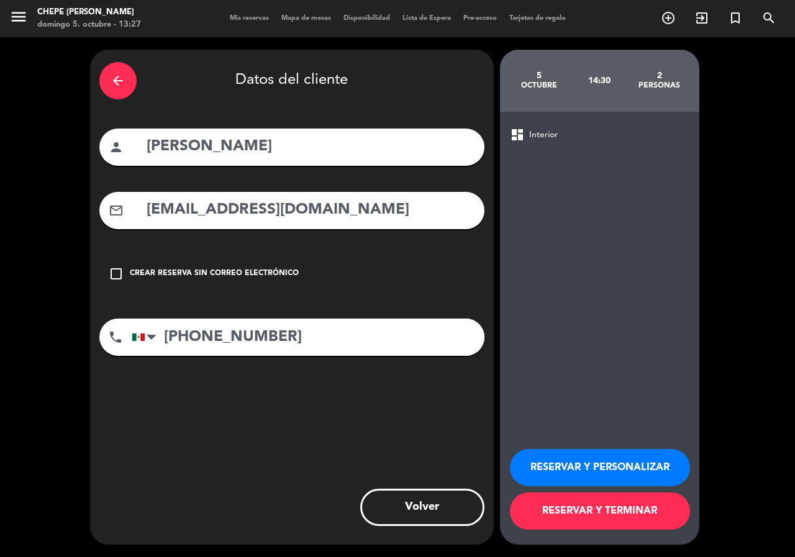
click at [289, 272] on div "Crear reserva sin correo electrónico" at bounding box center [214, 274] width 169 height 12
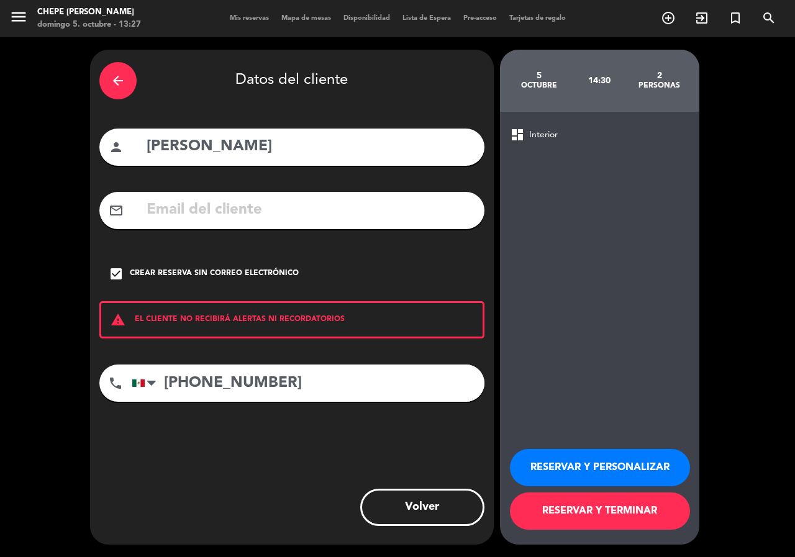
click at [558, 453] on button "RESERVAR Y PERSONALIZAR" at bounding box center [600, 467] width 180 height 37
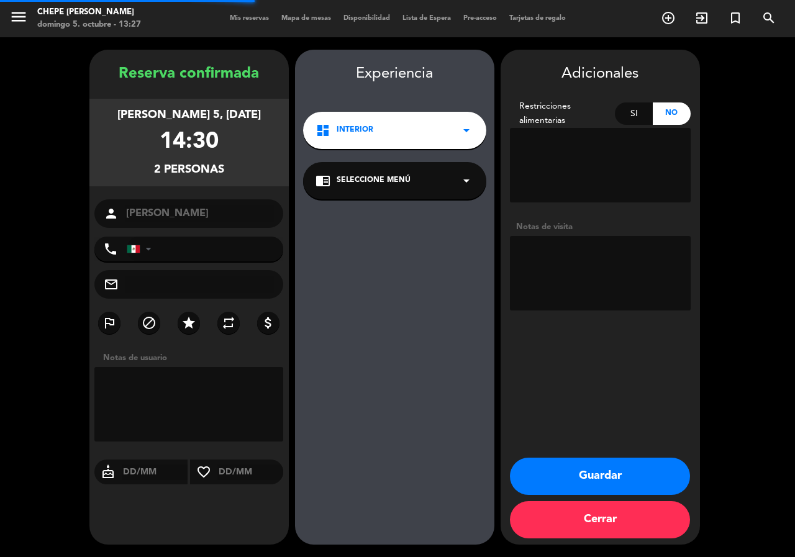
type input "[PHONE_NUMBER]"
click at [567, 271] on textarea at bounding box center [600, 273] width 181 height 75
type textarea "int"
click at [655, 470] on button "Guardar" at bounding box center [600, 476] width 180 height 37
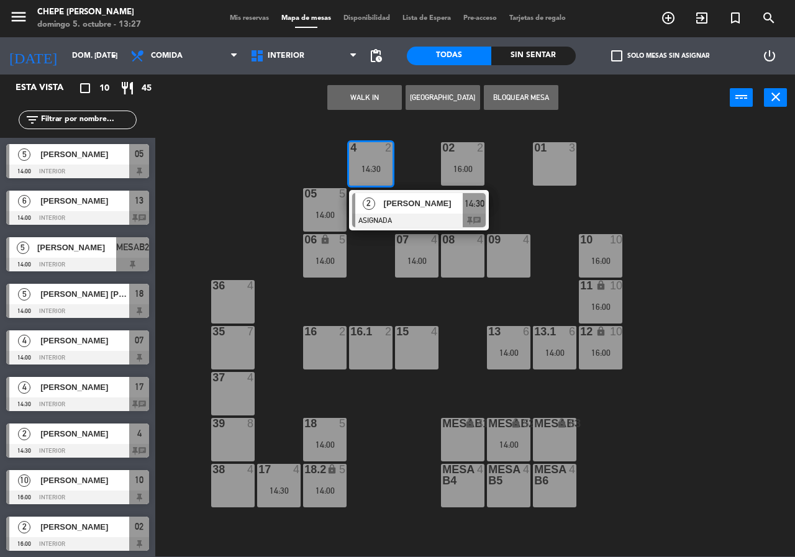
click at [697, 258] on div "02 2 16:00 4 2 14:30 2 [PERSON_NAME] ASIGNADA 14:30 chat 01 3 05 5 14:00 06 loc…" at bounding box center [479, 338] width 632 height 436
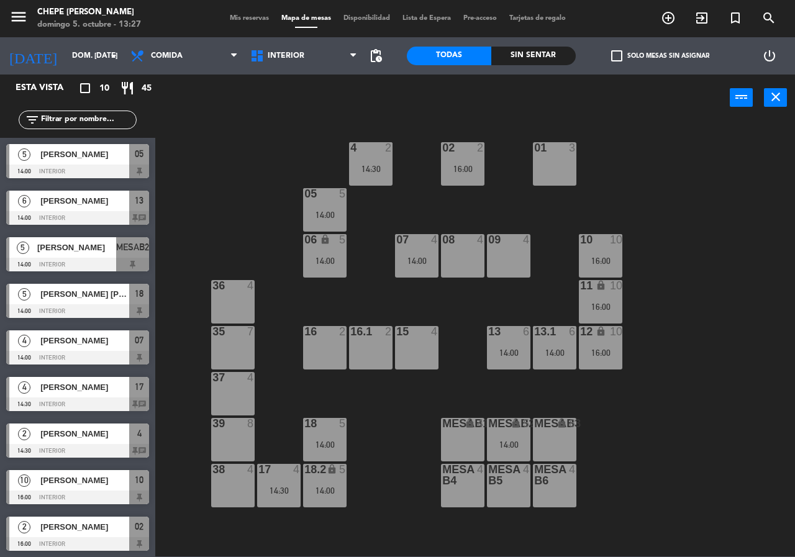
click at [95, 117] on input "text" at bounding box center [88, 120] width 96 height 14
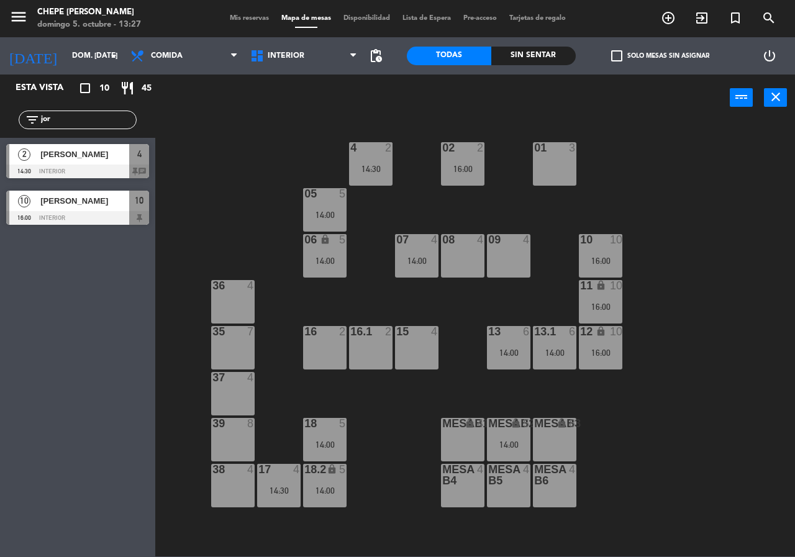
click at [271, 160] on div "02 2 16:00 4 2 14:30 01 3 05 5 14:00 06 lock 5 14:00 07 4 14:00 09 4 10 10 16:0…" at bounding box center [479, 338] width 632 height 436
drag, startPoint x: 74, startPoint y: 119, endPoint x: 88, endPoint y: 124, distance: 14.8
click at [88, 122] on input "jor" at bounding box center [88, 120] width 96 height 14
type input "j"
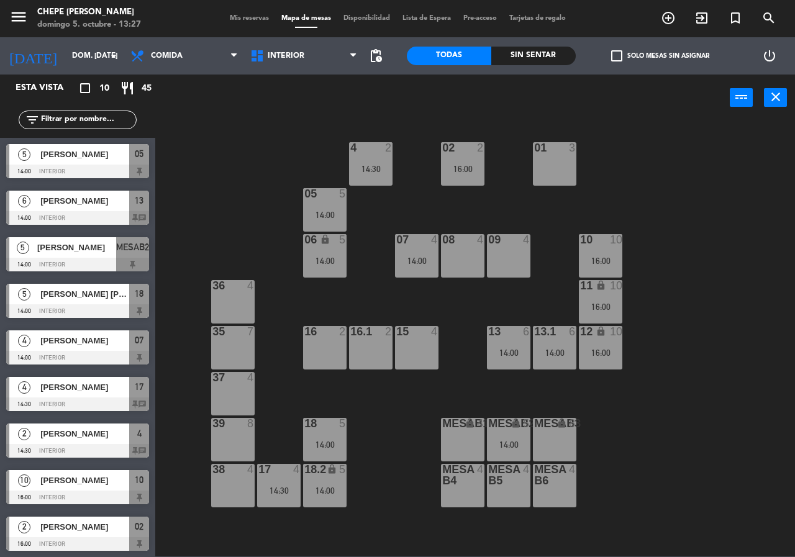
click at [220, 175] on div "02 2 16:00 4 2 14:30 01 3 05 5 14:00 06 lock 5 14:00 07 4 14:00 09 4 10 10 16:0…" at bounding box center [479, 338] width 632 height 436
click at [234, 168] on div "02 2 16:00 4 2 14:30 01 3 05 5 14:00 06 lock 5 14:00 07 4 14:00 09 4 10 10 16:0…" at bounding box center [479, 338] width 632 height 436
click at [226, 231] on div "02 2 16:00 4 2 14:30 01 3 05 5 14:00 06 lock 5 14:00 07 4 14:00 09 4 10 10 16:0…" at bounding box center [479, 338] width 632 height 436
drag, startPoint x: 418, startPoint y: 200, endPoint x: 411, endPoint y: 195, distance: 8.4
click at [412, 196] on div "02 2 16:00 4 2 14:30 01 3 05 5 14:00 06 lock 5 14:00 07 4 14:00 09 4 10 10 16:0…" at bounding box center [479, 338] width 632 height 436
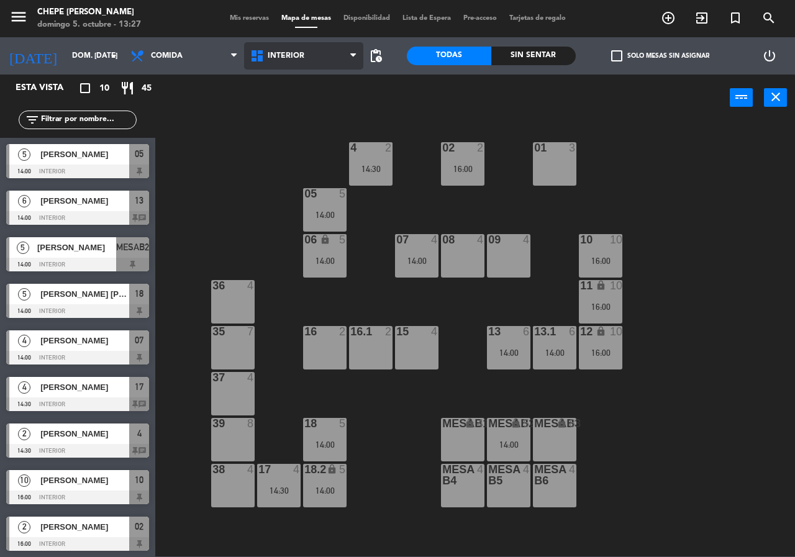
click at [290, 60] on span "Interior" at bounding box center [286, 56] width 37 height 9
click at [302, 108] on ng-component "menu Chepe [PERSON_NAME] 5. octubre - 13:27 Mis reservas Mapa de mesas Disponib…" at bounding box center [397, 278] width 795 height 556
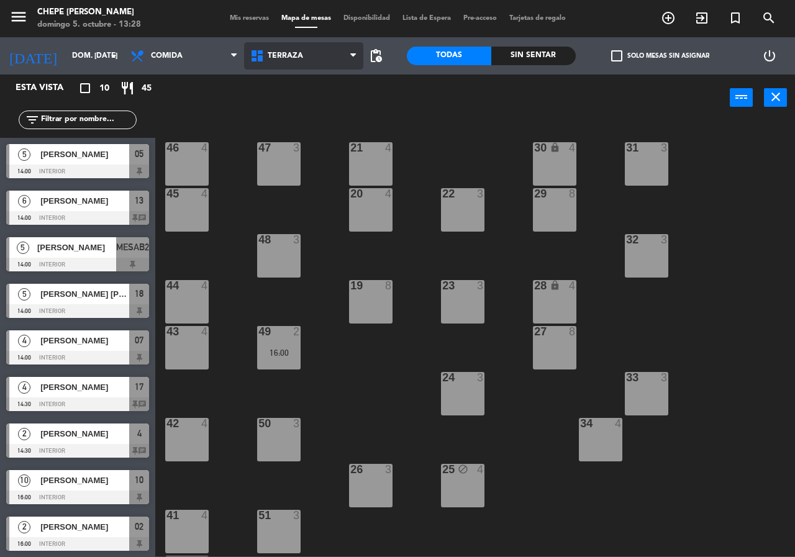
click at [277, 62] on span "Terraza" at bounding box center [304, 55] width 120 height 27
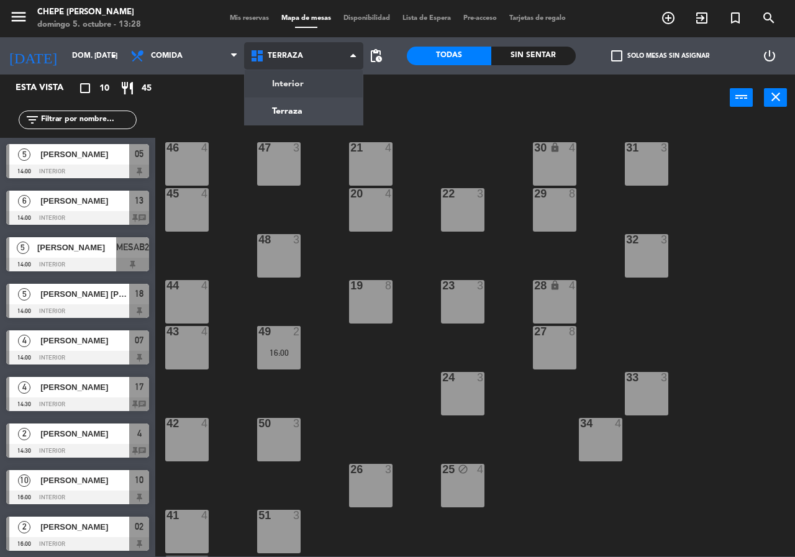
click at [296, 81] on ng-component "menu Chepe [PERSON_NAME] 5. octubre - 13:28 Mis reservas Mapa de mesas Disponib…" at bounding box center [397, 278] width 795 height 556
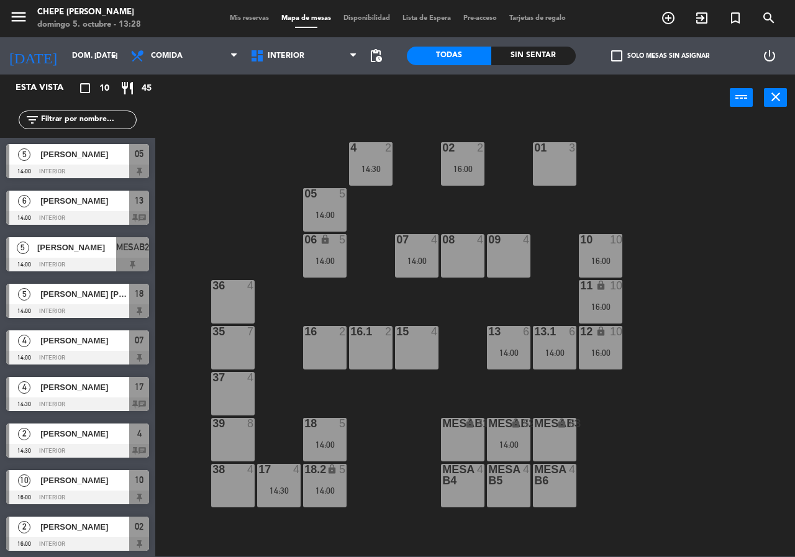
drag, startPoint x: 646, startPoint y: 304, endPoint x: 474, endPoint y: 293, distance: 171.8
click at [645, 304] on div "02 2 16:00 4 2 14:30 01 3 05 5 14:00 06 lock 5 14:00 07 4 14:00 09 4 10 10 16:0…" at bounding box center [479, 338] width 632 height 436
click at [458, 296] on div "02 2 16:00 4 2 14:30 01 3 05 5 14:00 06 lock 5 14:00 07 4 14:00 09 4 10 10 16:0…" at bounding box center [479, 338] width 632 height 436
click at [388, 424] on div "02 2 16:00 4 2 14:30 01 3 05 5 14:00 06 lock 5 14:00 07 4 14:00 09 4 10 10 16:0…" at bounding box center [479, 338] width 632 height 436
click at [641, 229] on div "02 2 16:00 4 2 14:30 01 3 05 5 14:00 06 lock 5 14:00 07 4 14:00 09 4 10 10 16:0…" at bounding box center [479, 338] width 632 height 436
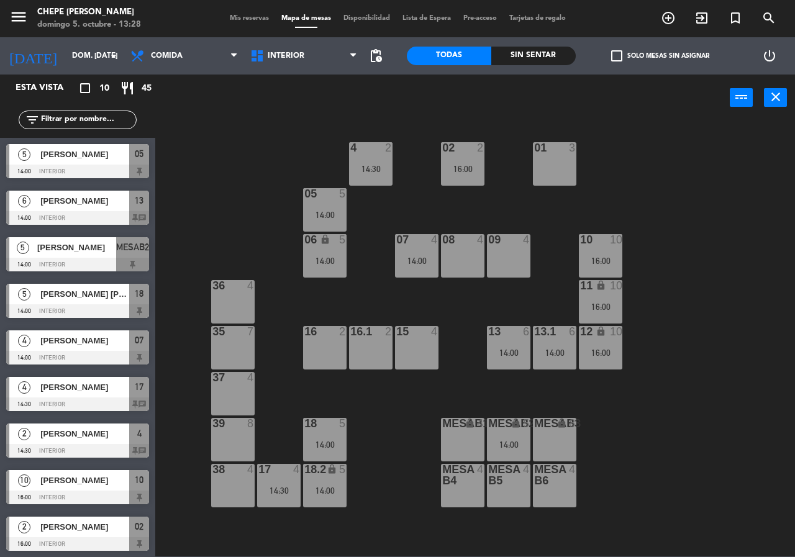
click at [641, 229] on div "02 2 16:00 4 2 14:30 01 3 05 5 14:00 06 lock 5 14:00 07 4 14:00 09 4 10 10 16:0…" at bounding box center [479, 338] width 632 height 436
click at [224, 66] on span "Comida" at bounding box center [184, 55] width 120 height 27
click at [219, 81] on ng-component "menu Chepe [PERSON_NAME] 5. octubre - 13:30 Mis reservas Mapa de mesas Disponib…" at bounding box center [397, 278] width 795 height 556
click at [205, 67] on span "Comida" at bounding box center [184, 55] width 120 height 27
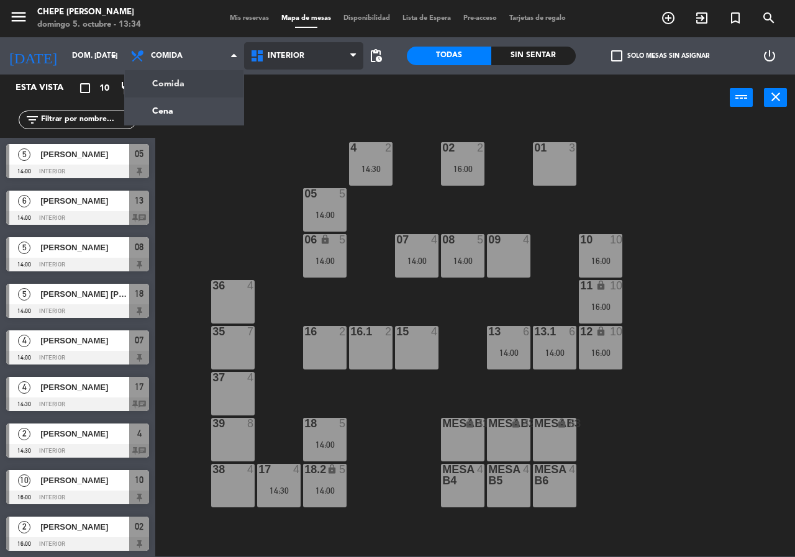
click at [270, 68] on span "Interior" at bounding box center [304, 55] width 120 height 27
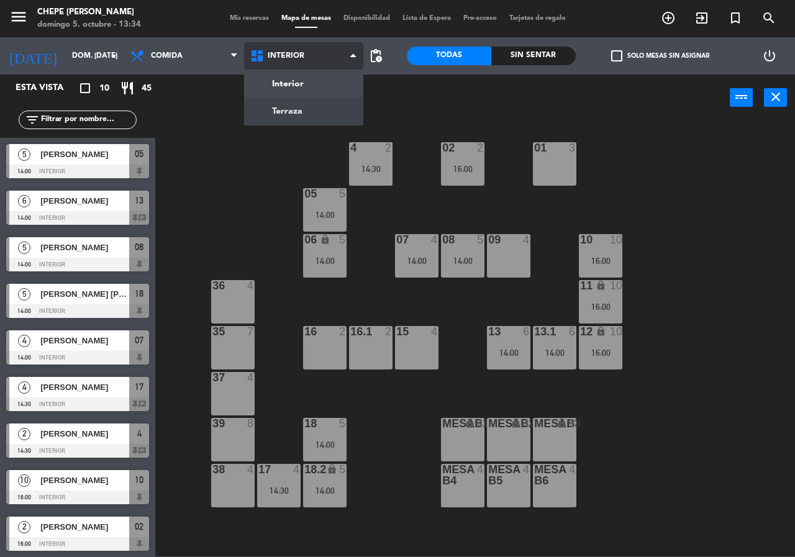
click at [276, 111] on ng-component "menu Chepe [PERSON_NAME] 5. octubre - 13:34 Mis reservas Mapa de mesas Disponib…" at bounding box center [397, 278] width 795 height 556
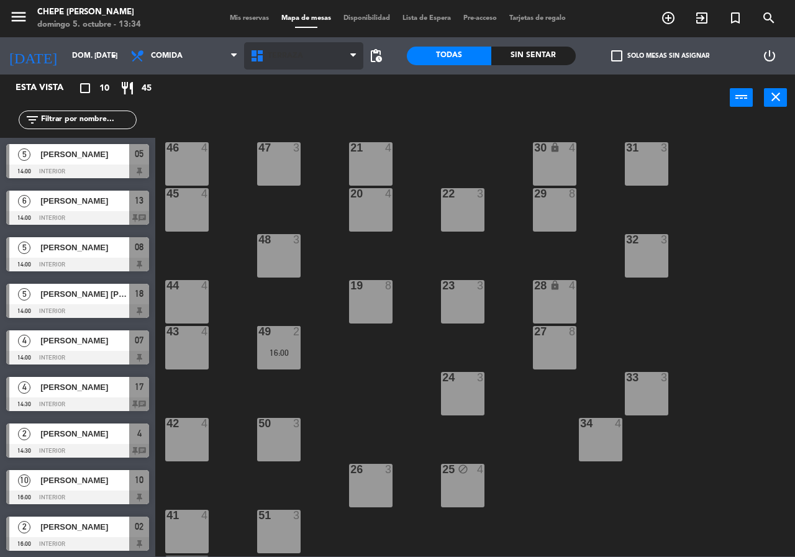
drag, startPoint x: 245, startPoint y: 35, endPoint x: 261, endPoint y: 64, distance: 32.8
click at [248, 40] on ng-component "menu Chepe [PERSON_NAME] 5. octubre - 13:34 Mis reservas Mapa de mesas Disponib…" at bounding box center [397, 278] width 795 height 556
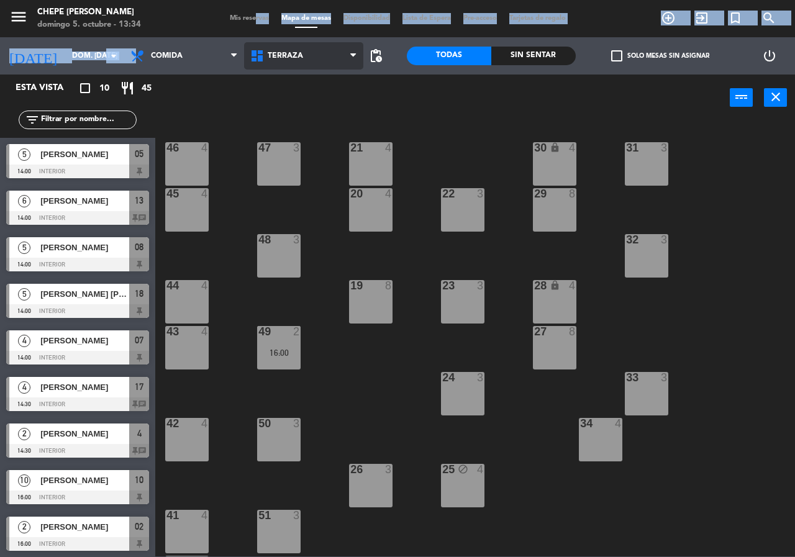
click at [263, 65] on span "Terraza" at bounding box center [304, 55] width 120 height 27
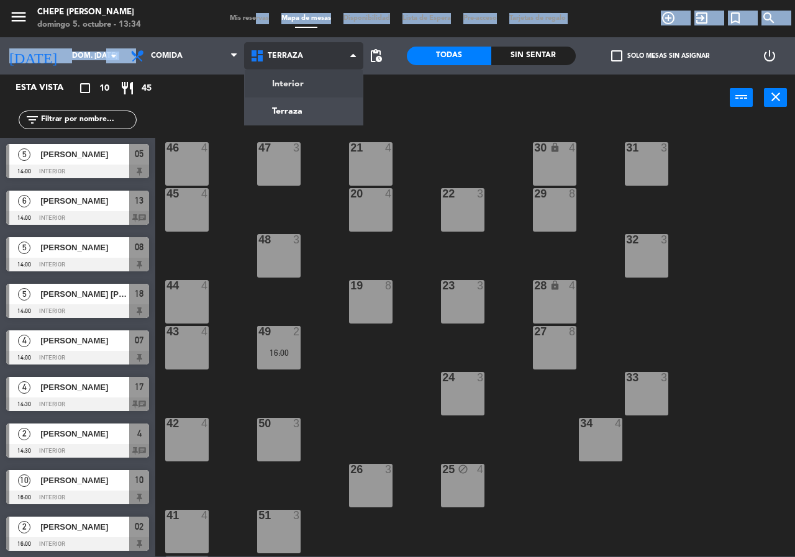
click at [266, 79] on ng-component "menu Chepe [PERSON_NAME] 5. octubre - 13:34 Mis reservas Mapa de mesas Disponib…" at bounding box center [397, 278] width 795 height 556
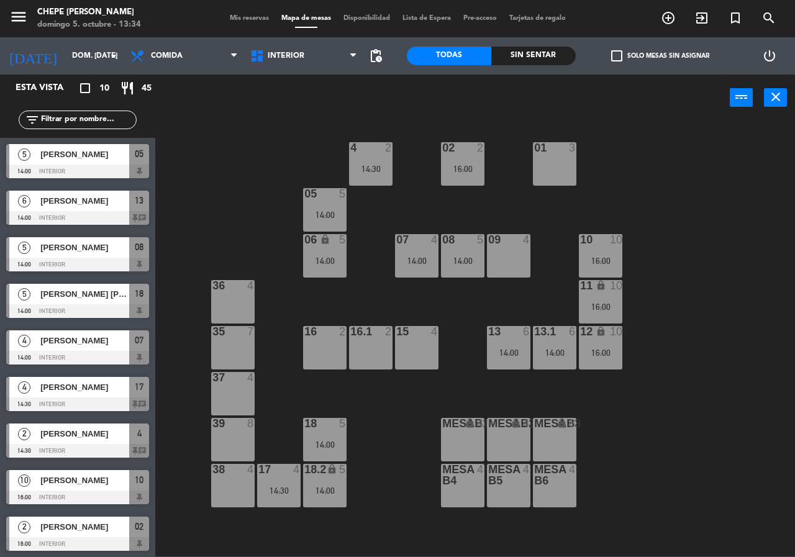
click at [199, 108] on div "power_input close" at bounding box center [442, 98] width 574 height 47
click at [270, 69] on span "Interior" at bounding box center [304, 55] width 120 height 27
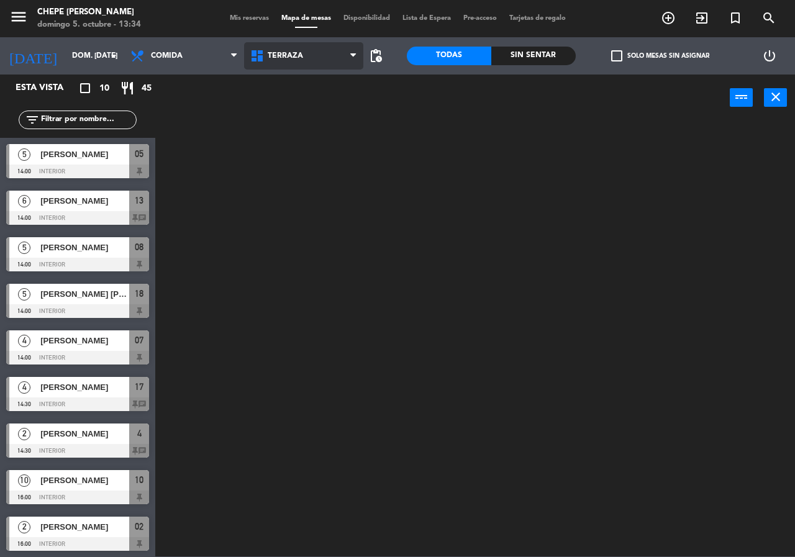
click at [265, 108] on ng-component "menu Chepe [PERSON_NAME] 5. octubre - 13:34 Mis reservas Mapa de mesas Disponib…" at bounding box center [397, 278] width 795 height 556
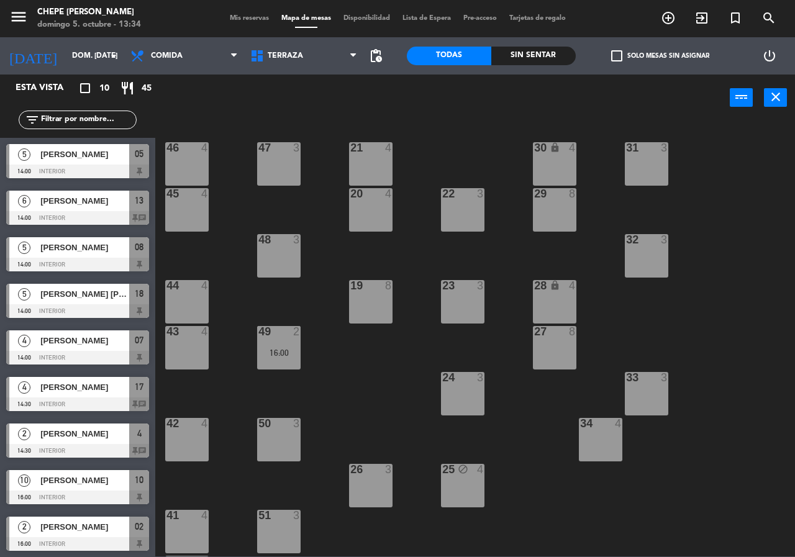
click at [276, 263] on div "48 3" at bounding box center [278, 255] width 43 height 43
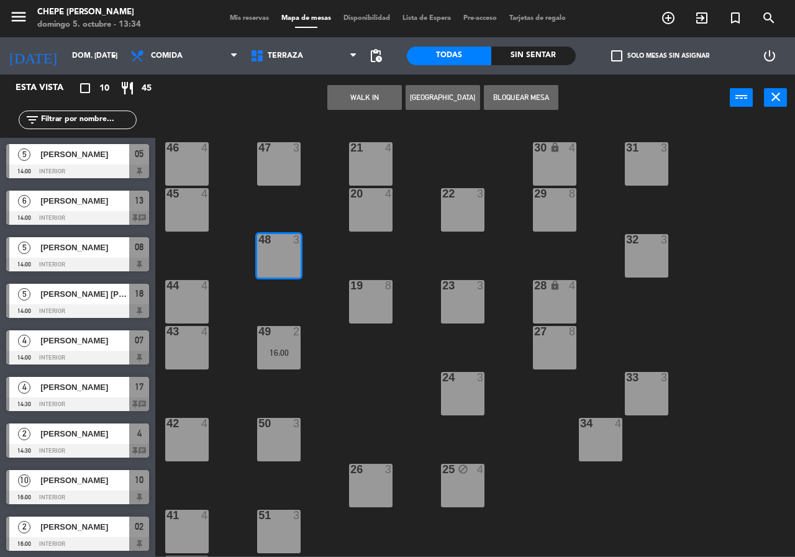
click at [434, 99] on button "[GEOGRAPHIC_DATA]" at bounding box center [443, 97] width 75 height 25
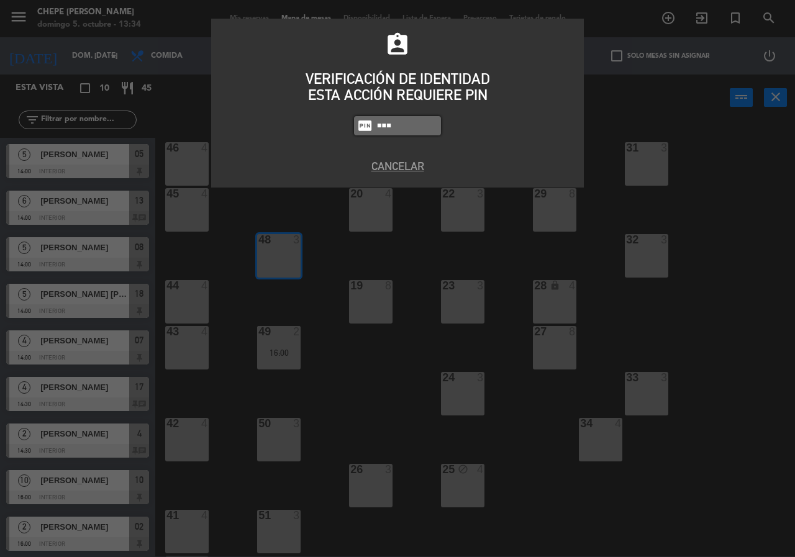
type input "5677"
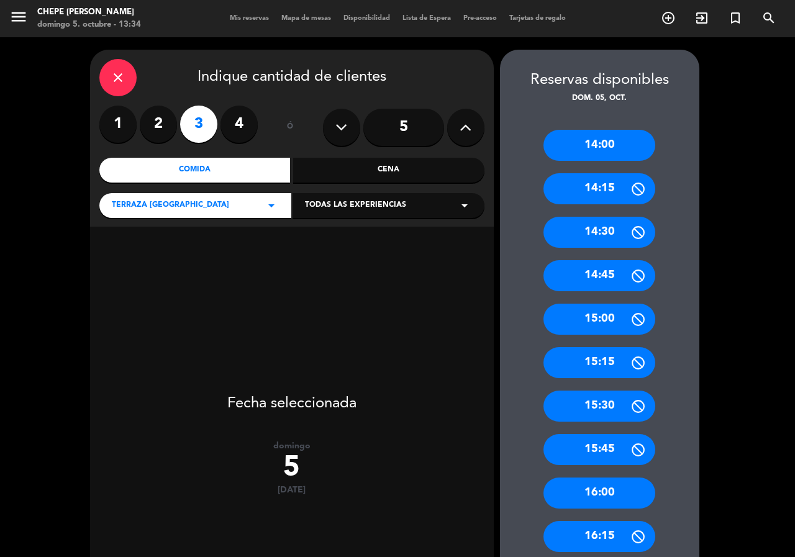
click at [170, 125] on label "2" at bounding box center [158, 124] width 37 height 37
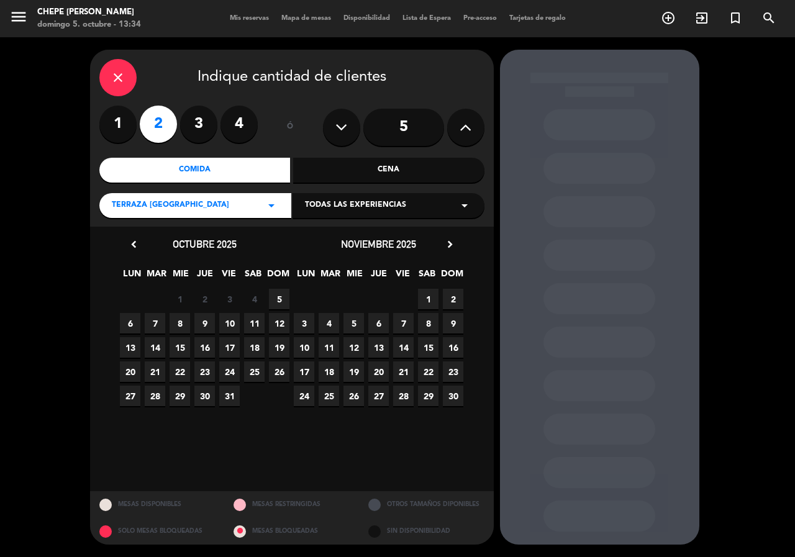
click at [281, 299] on span "5" at bounding box center [279, 299] width 20 height 20
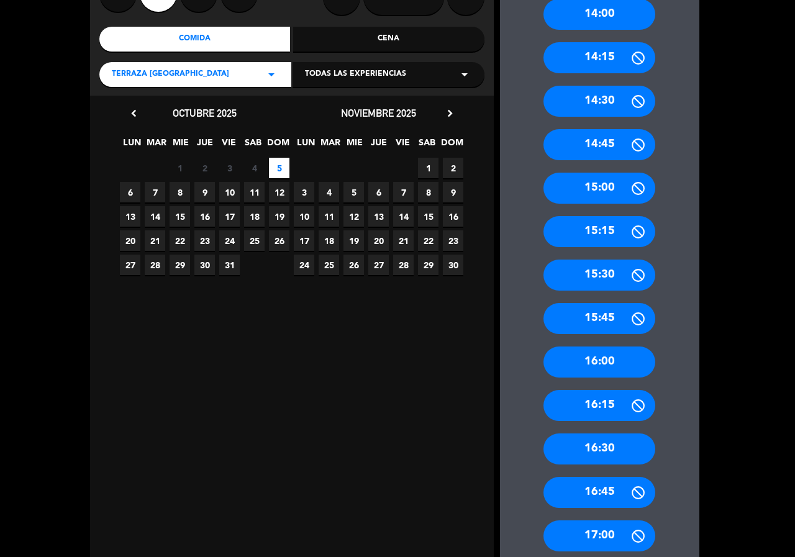
scroll to position [247, 0]
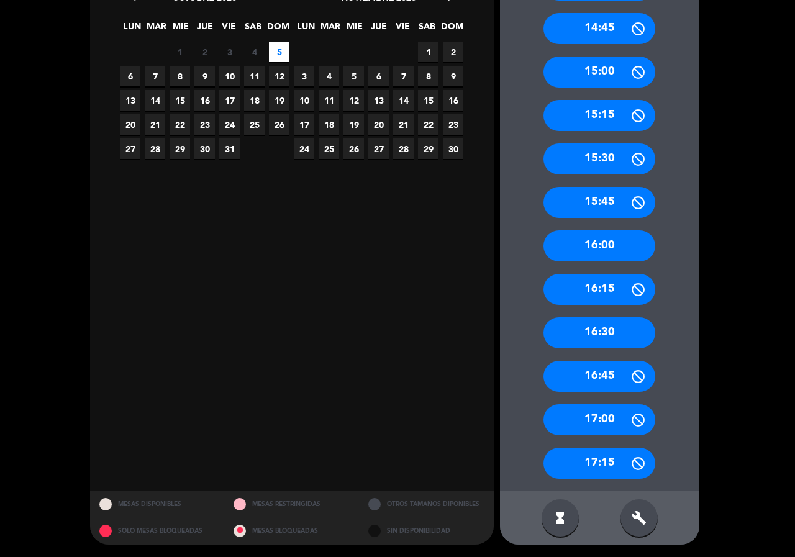
click at [653, 522] on div "build" at bounding box center [638, 517] width 37 height 37
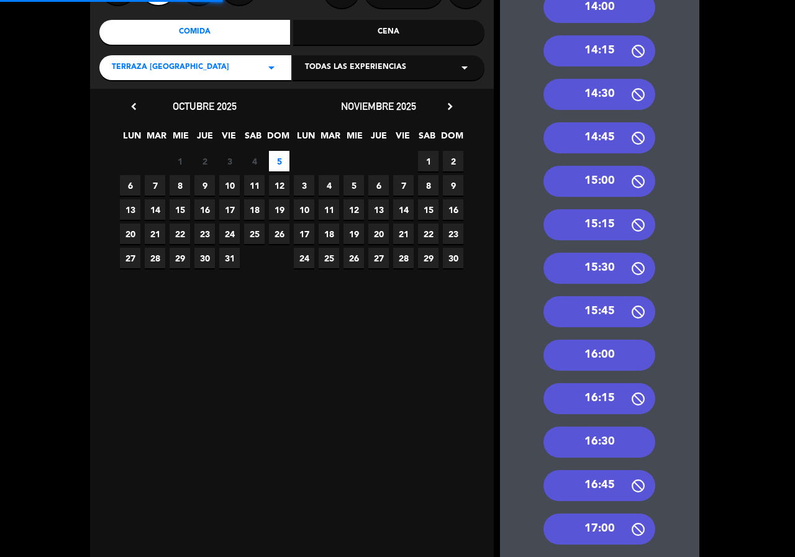
scroll to position [0, 0]
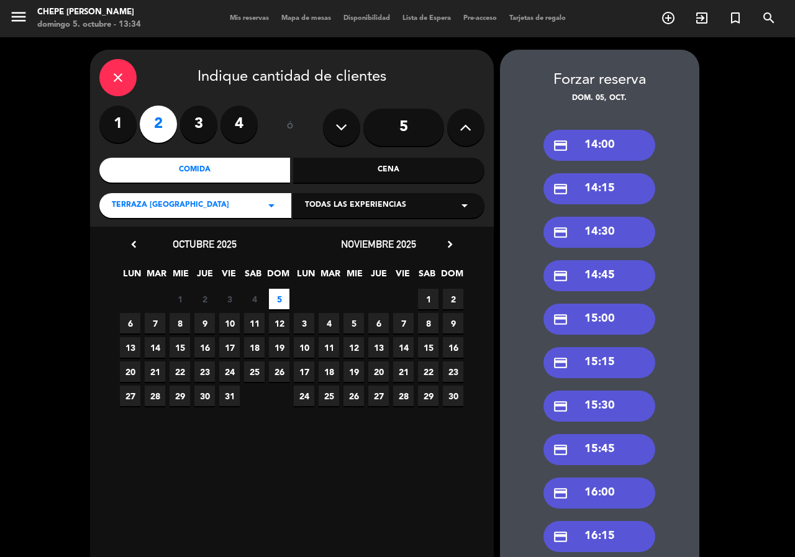
drag, startPoint x: 613, startPoint y: 323, endPoint x: 464, endPoint y: 289, distance: 152.8
click at [614, 323] on div "credit_card 15:00" at bounding box center [599, 319] width 112 height 31
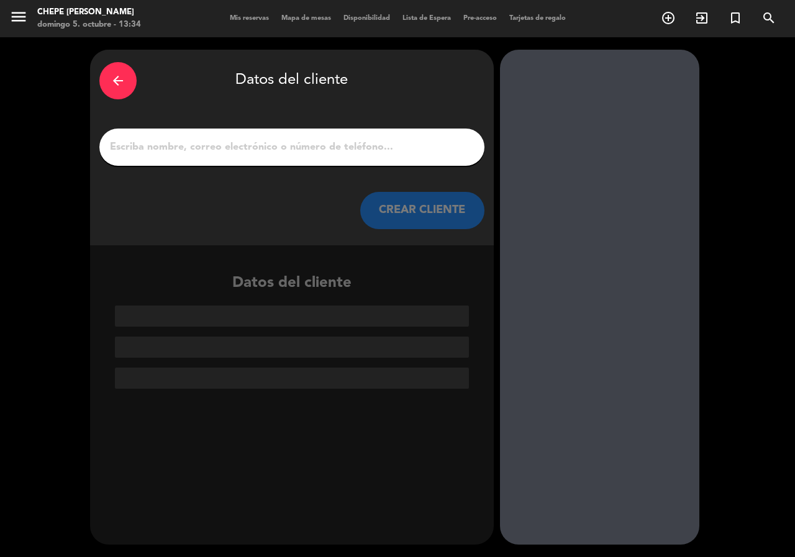
click at [315, 155] on input "1" at bounding box center [292, 146] width 366 height 17
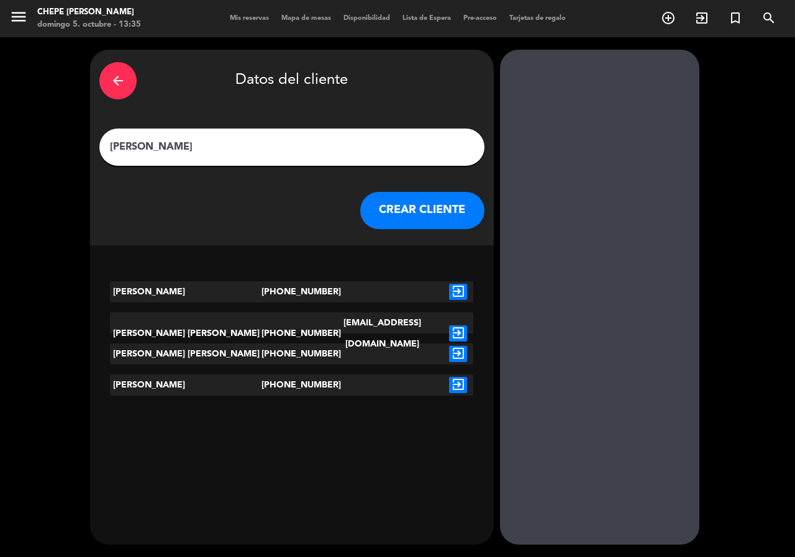
type input "[PERSON_NAME]"
click at [456, 283] on div "exit_to_app" at bounding box center [458, 291] width 30 height 21
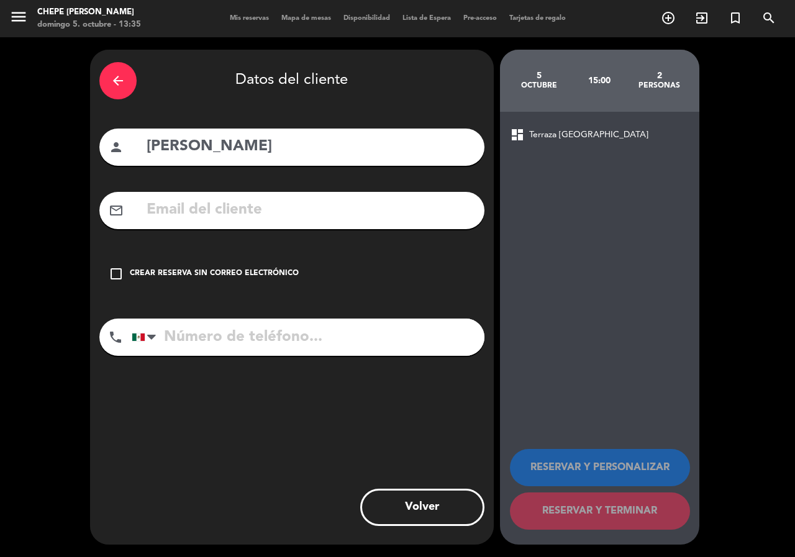
type input "[PHONE_NUMBER]"
click at [246, 273] on div "Crear reserva sin correo electrónico" at bounding box center [214, 274] width 169 height 12
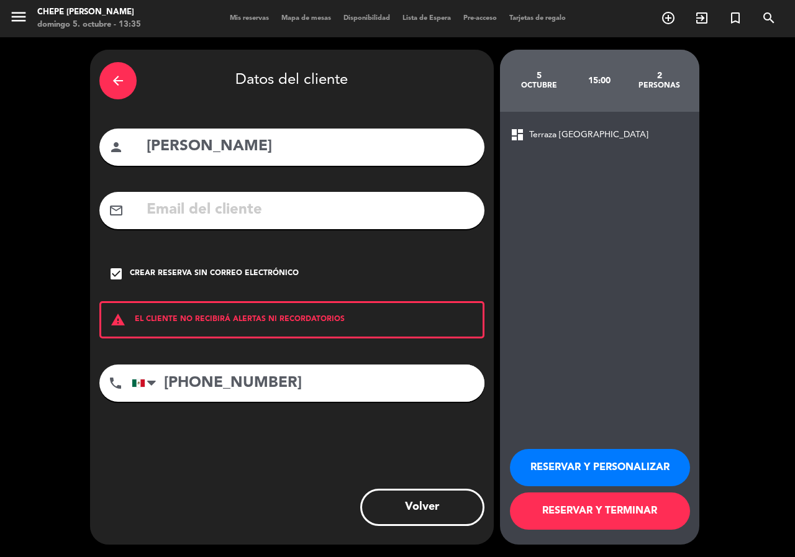
click at [589, 470] on button "RESERVAR Y PERSONALIZAR" at bounding box center [600, 467] width 180 height 37
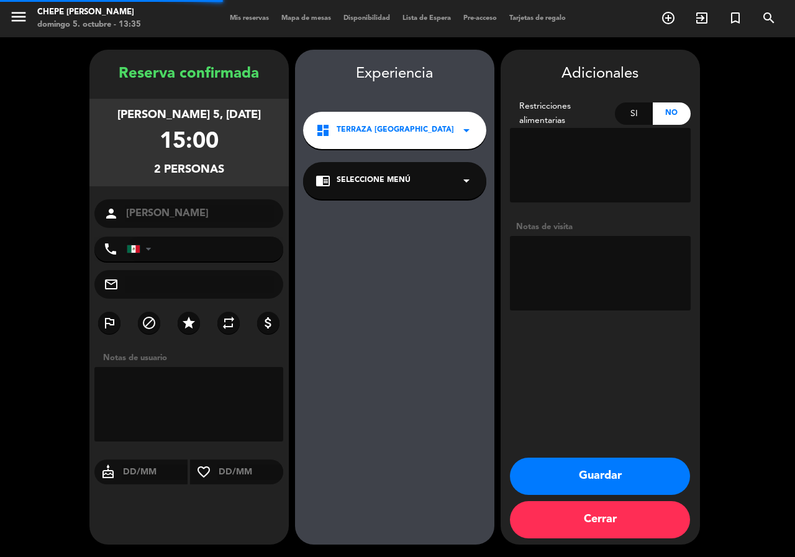
type input "[PHONE_NUMBER]"
click at [667, 281] on textarea at bounding box center [600, 273] width 181 height 75
type textarea "la paz"
click at [570, 479] on button "Guardar" at bounding box center [600, 476] width 180 height 37
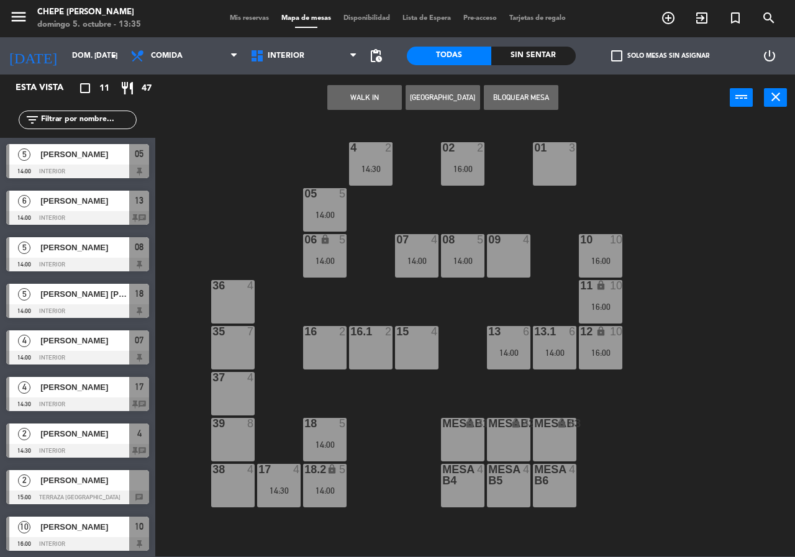
click at [127, 121] on input "text" at bounding box center [88, 120] width 96 height 14
click at [287, 75] on div "WALK IN [GEOGRAPHIC_DATA] Bloquear Mesa power_input close" at bounding box center [442, 98] width 574 height 47
click at [289, 71] on div "Interior Terraza Interior Interior Terraza" at bounding box center [304, 55] width 120 height 37
click at [304, 68] on span "Interior" at bounding box center [304, 55] width 120 height 27
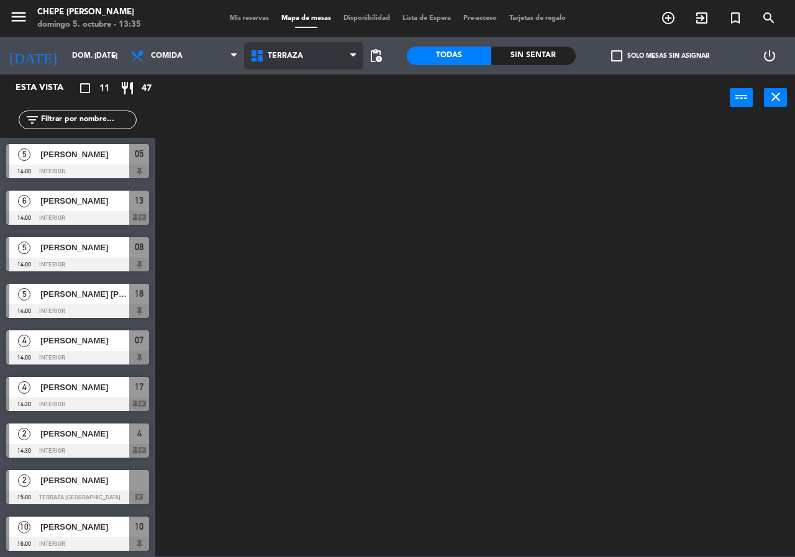
click at [290, 112] on ng-component "menu Chepe [PERSON_NAME] 5. octubre - 13:35 Mis reservas Mapa de mesas Disponib…" at bounding box center [397, 278] width 795 height 556
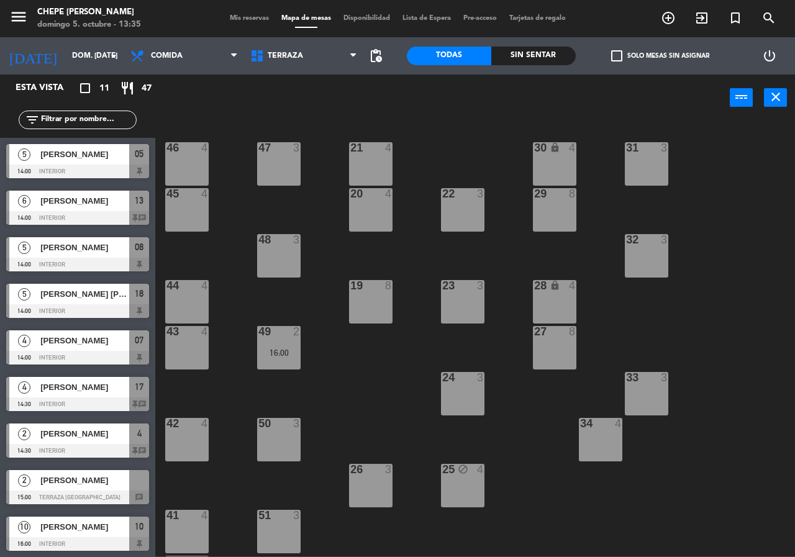
click at [122, 131] on div "filter_list" at bounding box center [77, 120] width 155 height 36
click at [118, 112] on div "filter_list" at bounding box center [78, 120] width 118 height 19
click at [117, 117] on input "text" at bounding box center [88, 120] width 96 height 14
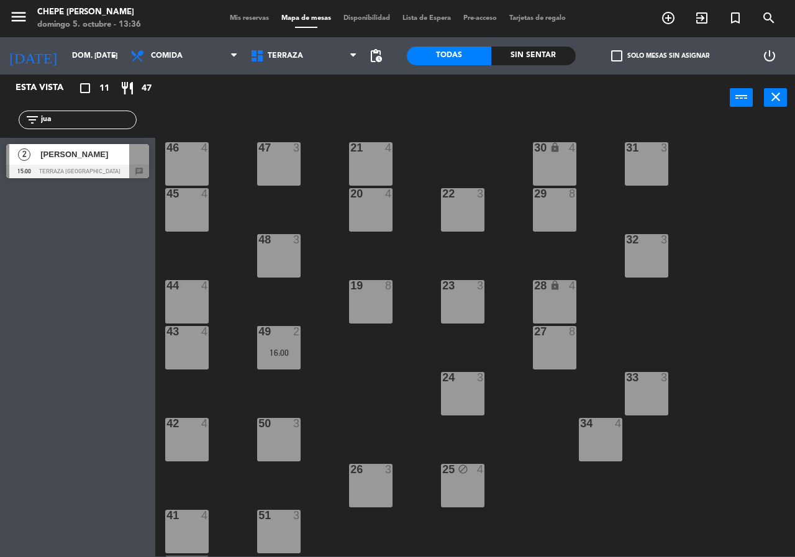
type input "jua"
click at [84, 239] on div "Esta vista crop_square 11 restaurant 47 filter_list jua 2 [PERSON_NAME] 15:00 T…" at bounding box center [77, 316] width 155 height 483
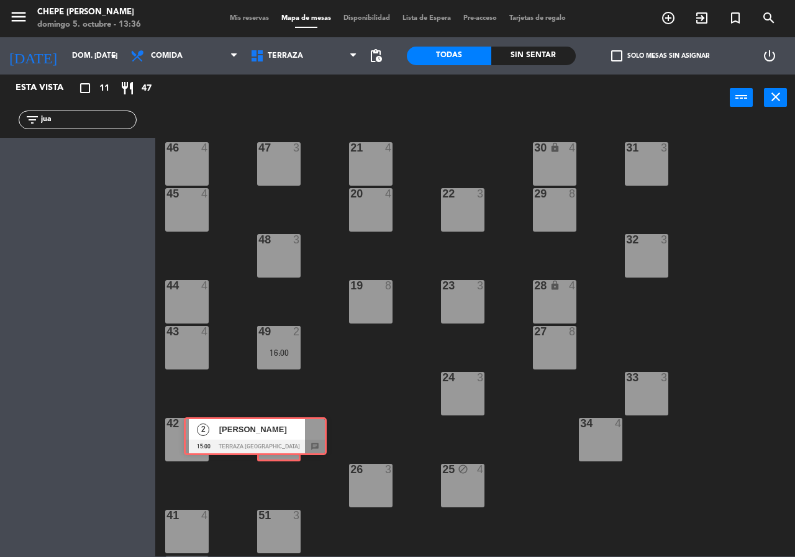
drag, startPoint x: 99, startPoint y: 150, endPoint x: 329, endPoint y: 401, distance: 340.2
click at [277, 420] on div "Esta vista crop_square 11 restaurant 47 filter_list jua 2 [PERSON_NAME] 15:00 T…" at bounding box center [397, 316] width 795 height 482
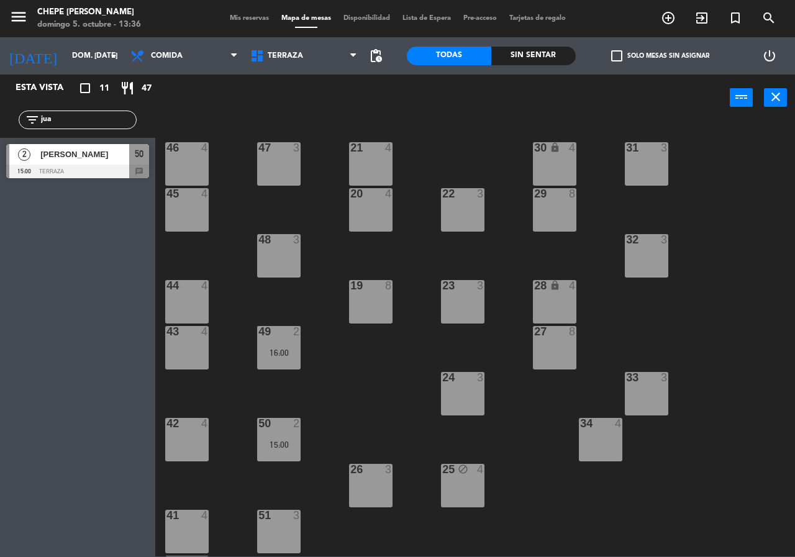
click at [371, 393] on div "21 4 30 lock 4 46 4 47 3 31 3 20 4 22 3 29 8 45 4 32 3 48 3 19 8 23 3 28 lock 4…" at bounding box center [479, 338] width 632 height 436
click at [110, 124] on input "jua" at bounding box center [88, 120] width 96 height 14
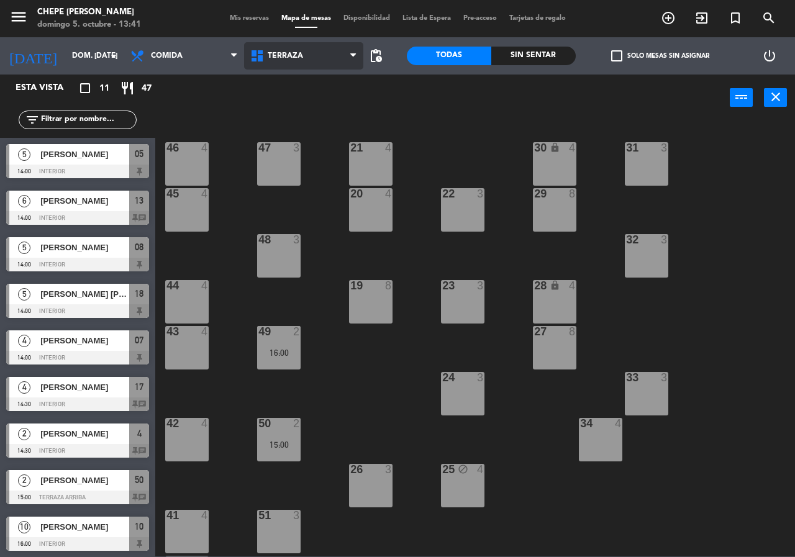
click at [271, 55] on span "Terraza" at bounding box center [285, 56] width 35 height 9
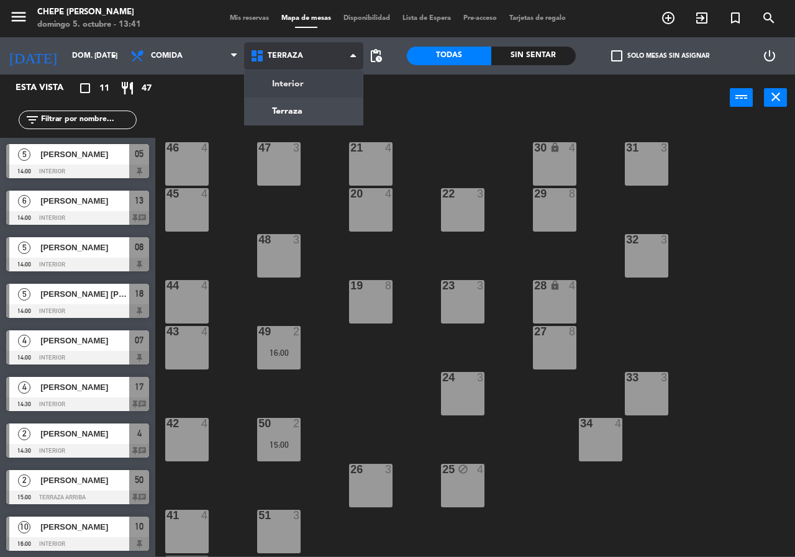
click at [289, 86] on ng-component "menu Chepe [PERSON_NAME] 5. octubre - 13:41 Mis reservas Mapa de mesas Disponib…" at bounding box center [397, 278] width 795 height 556
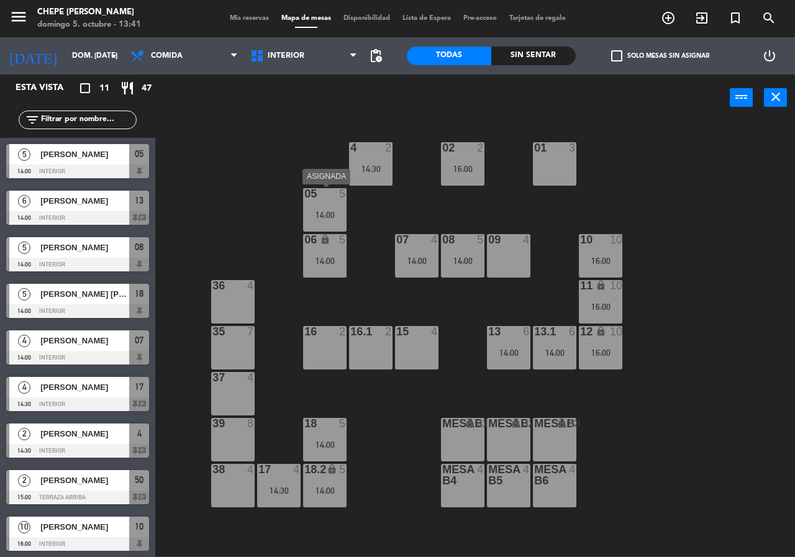
click at [324, 216] on div "14:00" at bounding box center [324, 215] width 43 height 9
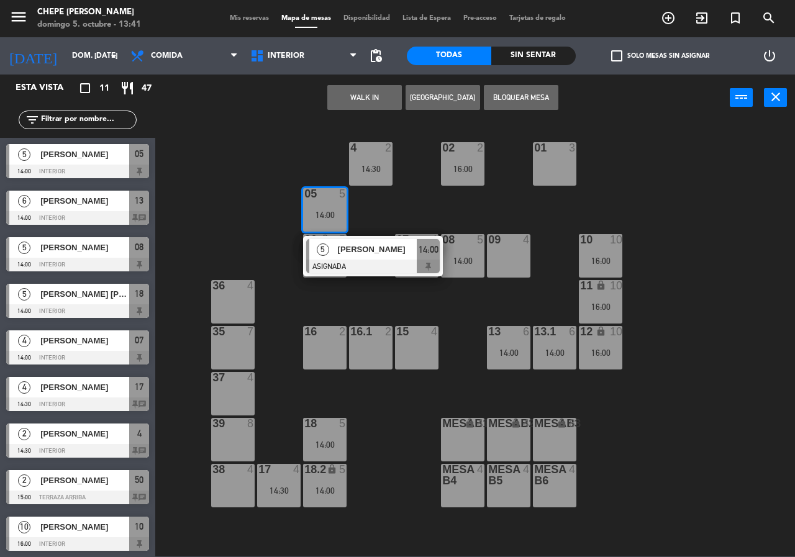
click at [342, 265] on div at bounding box center [373, 267] width 134 height 14
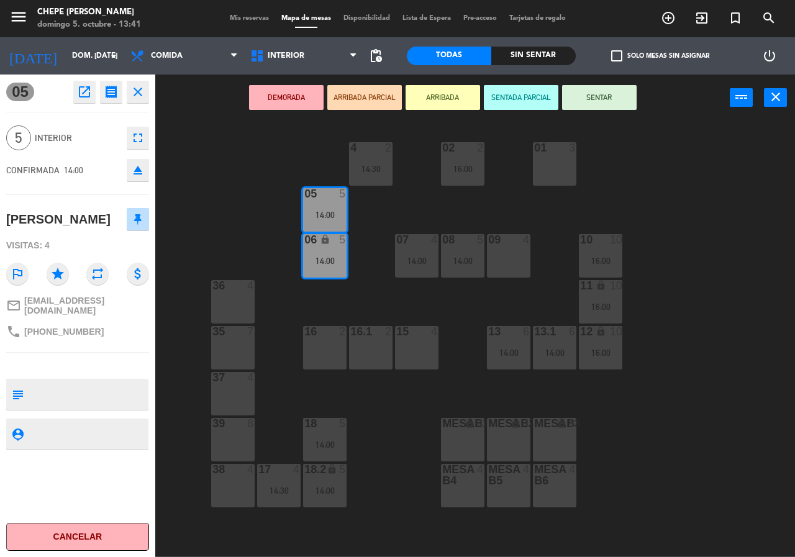
click at [307, 351] on div "16 2" at bounding box center [324, 347] width 43 height 43
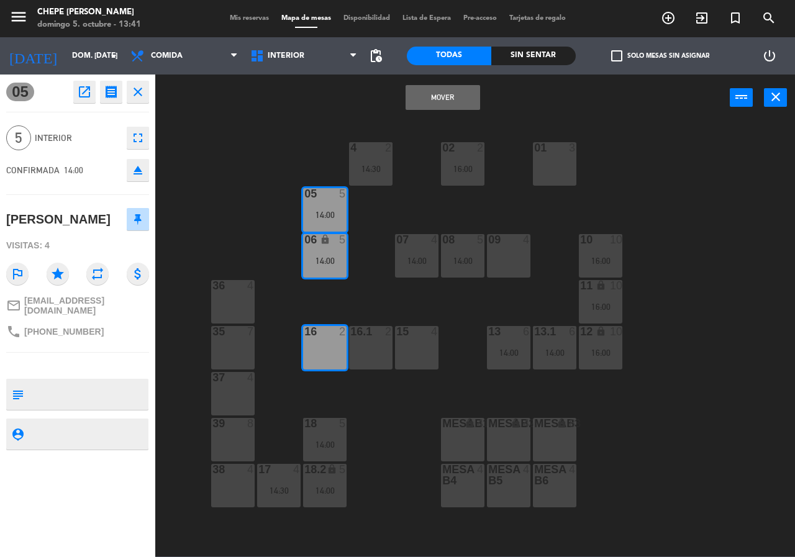
drag, startPoint x: 260, startPoint y: 178, endPoint x: 297, endPoint y: 199, distance: 42.3
click at [261, 178] on div "02 2 16:00 4 2 14:30 01 3 05 5 14:00 06 lock 5 14:00 07 4 14:00 09 4 10 10 16:0…" at bounding box center [479, 338] width 632 height 436
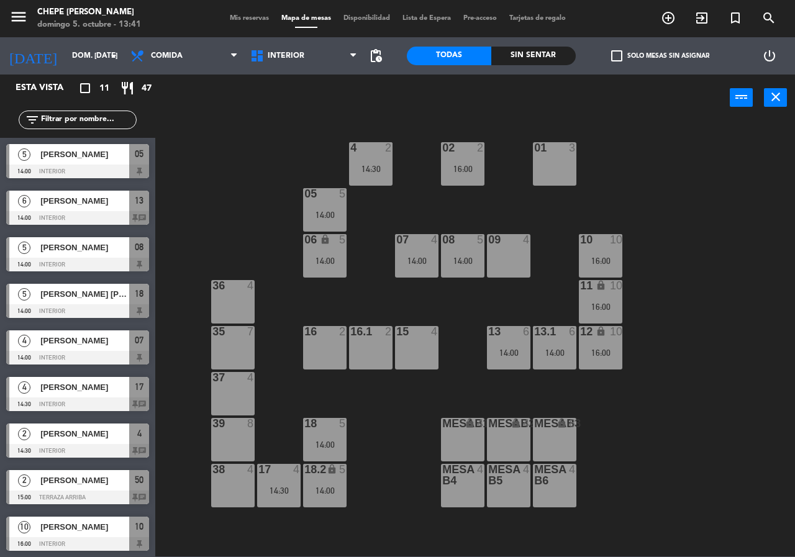
click at [337, 208] on div "05 5 14:00" at bounding box center [324, 209] width 43 height 43
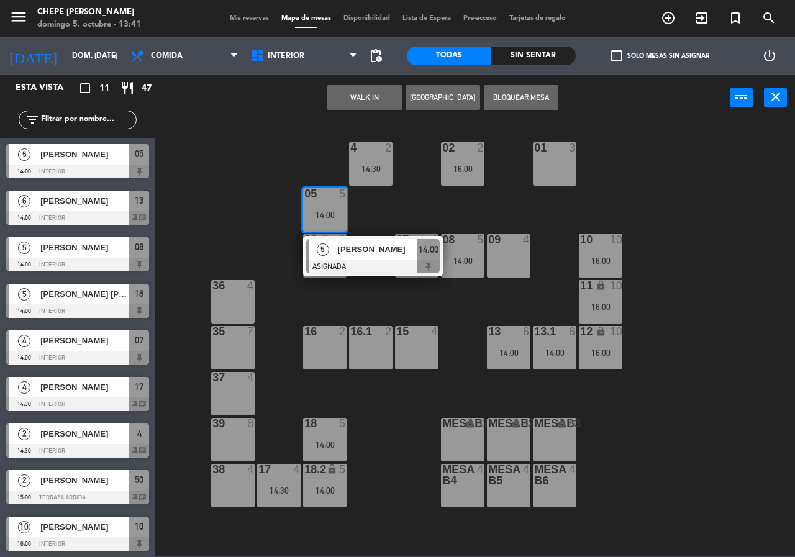
click at [357, 266] on div at bounding box center [373, 267] width 134 height 14
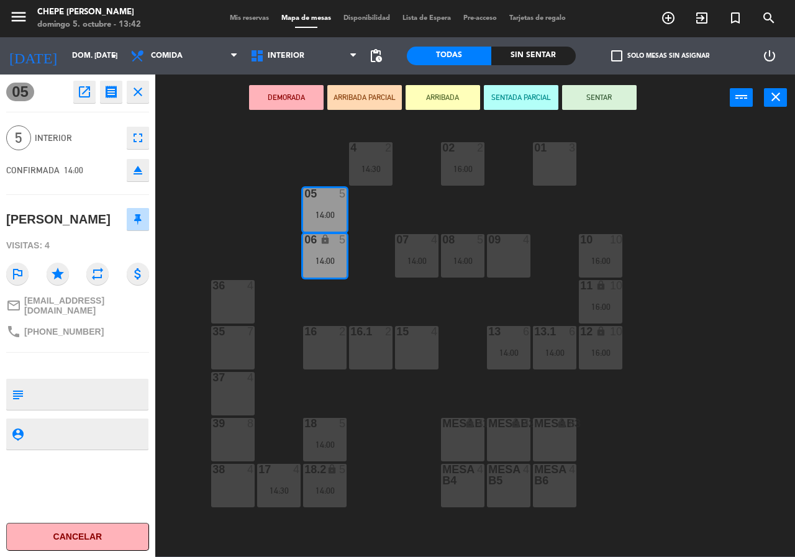
click at [265, 421] on div "02 2 16:00 4 2 14:30 01 3 05 5 14:00 06 lock 5 14:00 07 4 14:00 09 4 10 10 16:0…" at bounding box center [479, 338] width 632 height 436
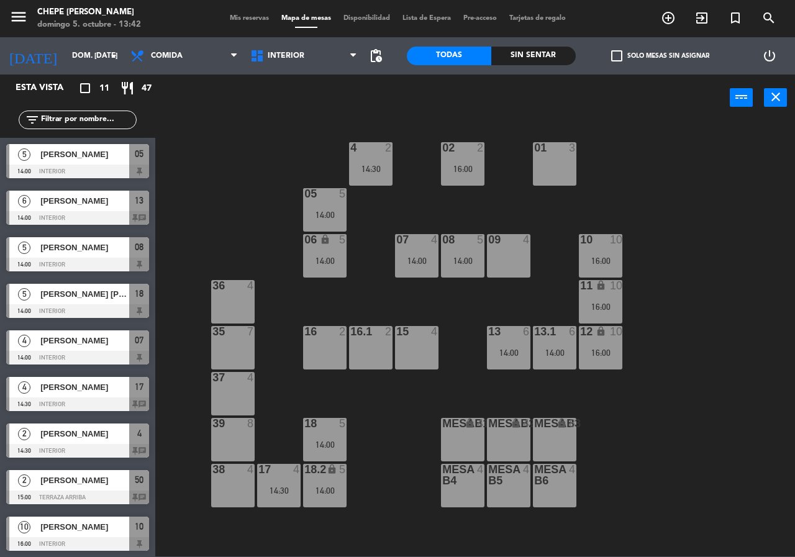
click at [445, 262] on div "14:00" at bounding box center [462, 261] width 43 height 9
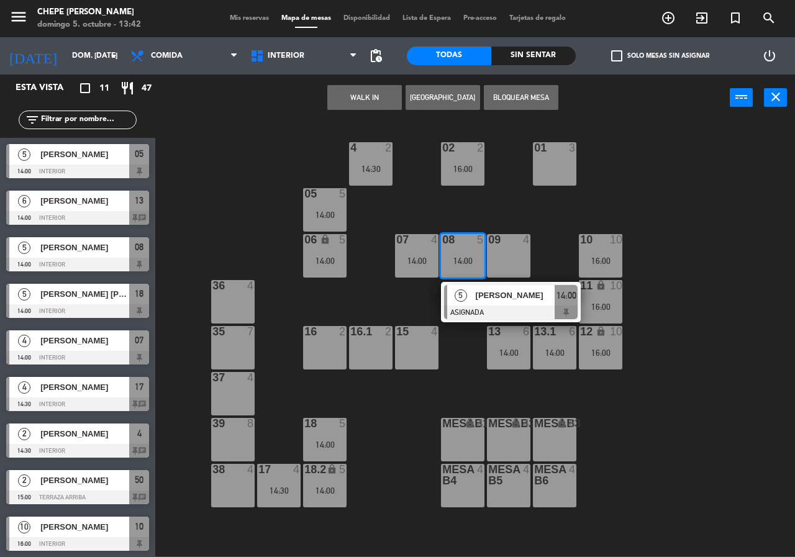
click at [464, 307] on div at bounding box center [511, 313] width 134 height 14
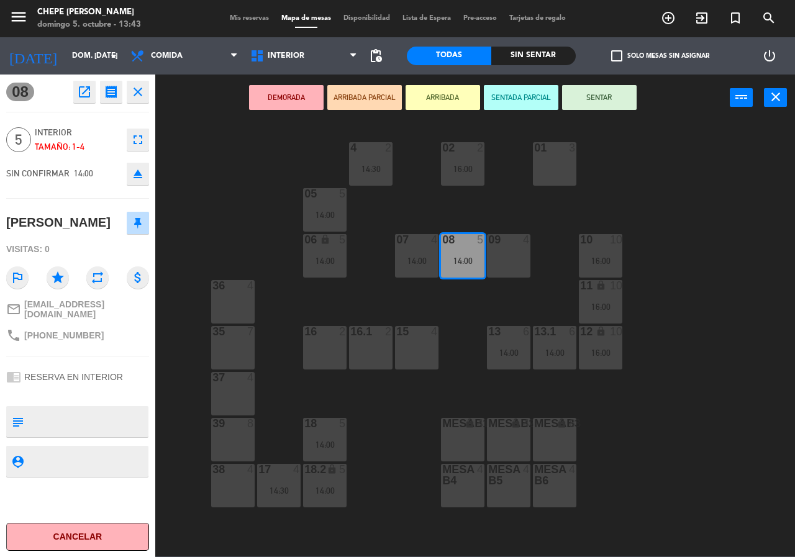
click at [379, 298] on div "02 2 16:00 4 2 14:30 01 3 05 5 14:00 06 lock 5 14:00 07 4 14:00 09 4 10 10 16:0…" at bounding box center [479, 338] width 632 height 436
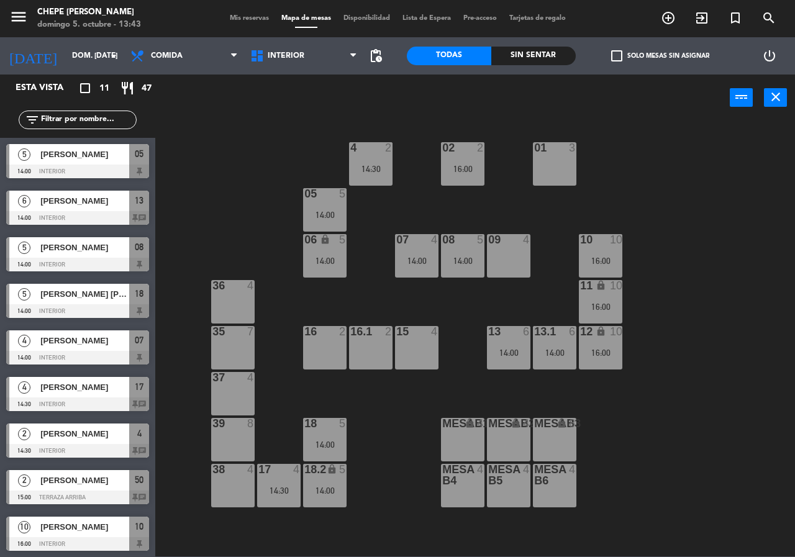
drag, startPoint x: 284, startPoint y: 372, endPoint x: 346, endPoint y: 343, distance: 68.1
click at [285, 372] on div "02 2 16:00 4 2 14:30 01 3 05 5 14:00 06 lock 5 14:00 07 4 14:00 09 4 10 10 16:0…" at bounding box center [479, 338] width 632 height 436
click at [353, 338] on div "16.1 2" at bounding box center [370, 332] width 43 height 12
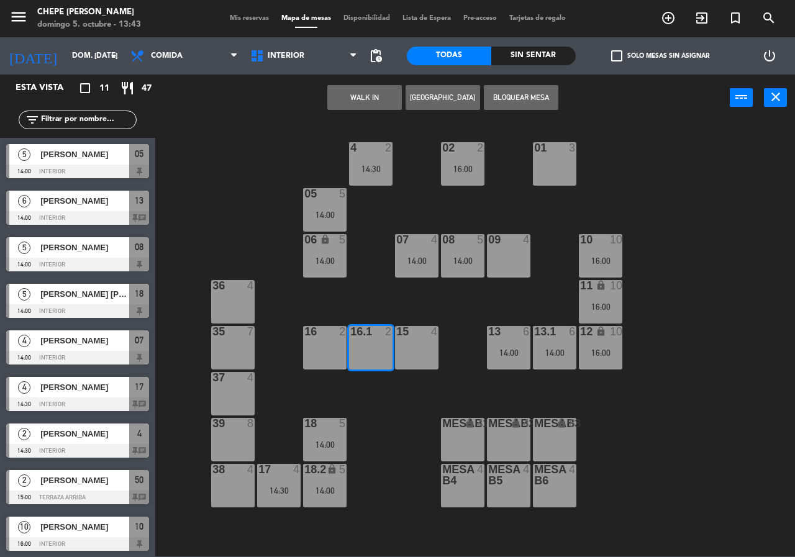
click at [436, 98] on button "[GEOGRAPHIC_DATA]" at bounding box center [443, 97] width 75 height 25
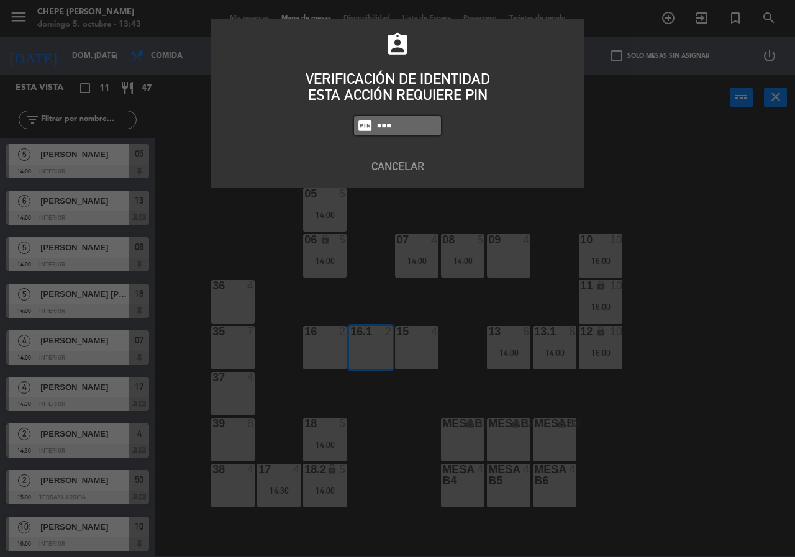
type input "5677"
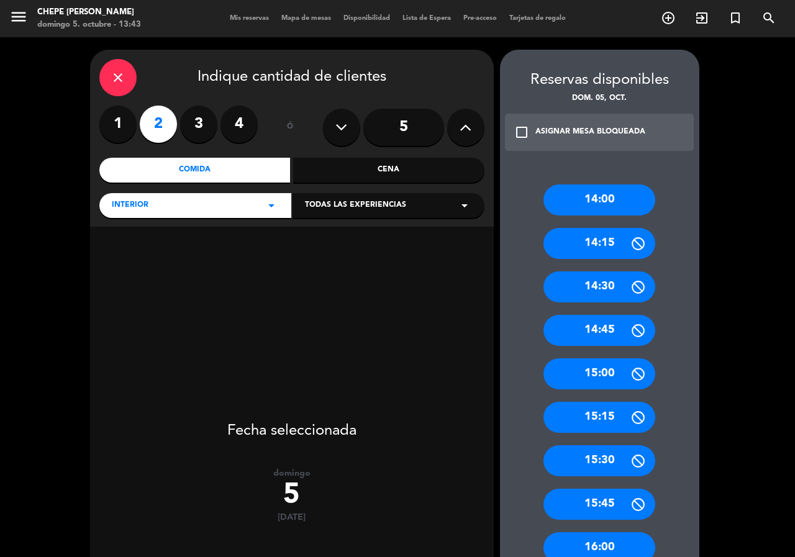
click at [465, 122] on icon at bounding box center [466, 127] width 12 height 19
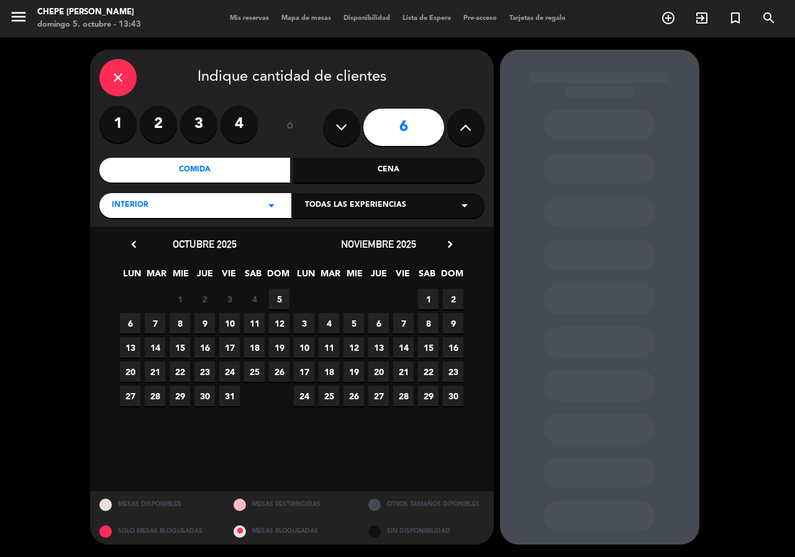
click at [281, 298] on span "5" at bounding box center [279, 299] width 20 height 20
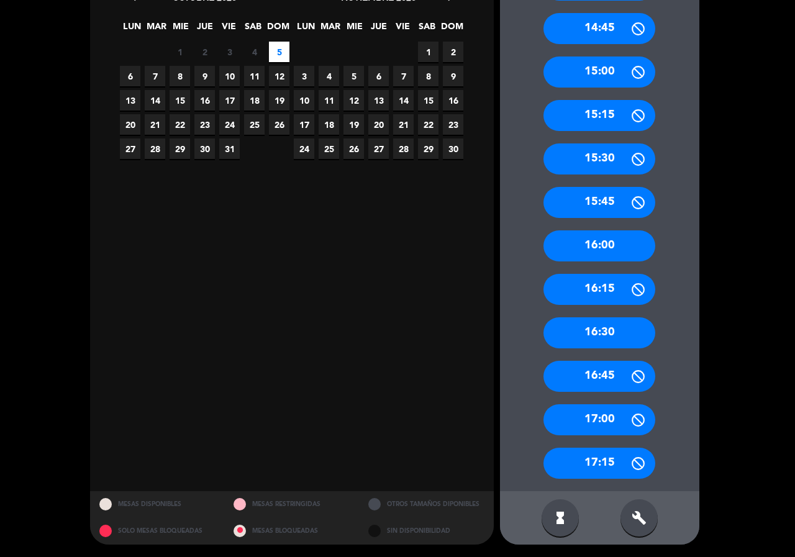
click at [638, 528] on div "build" at bounding box center [638, 517] width 37 height 37
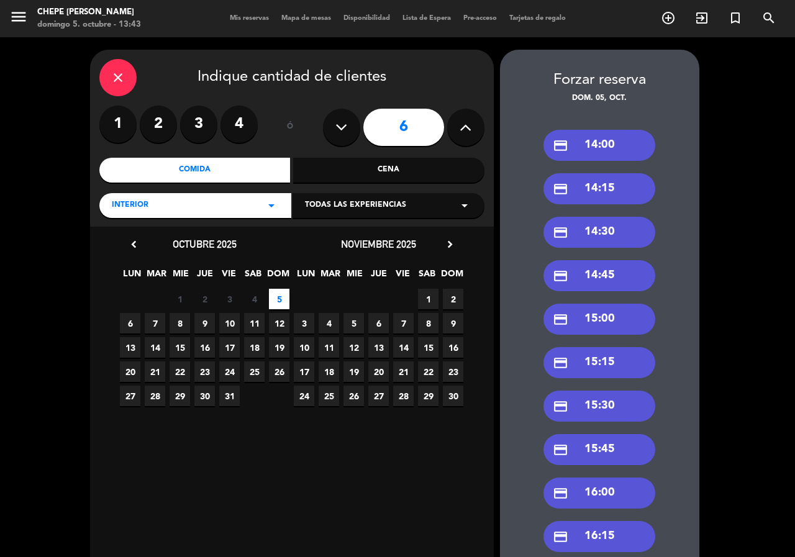
click at [606, 184] on div "credit_card 14:15" at bounding box center [599, 188] width 112 height 31
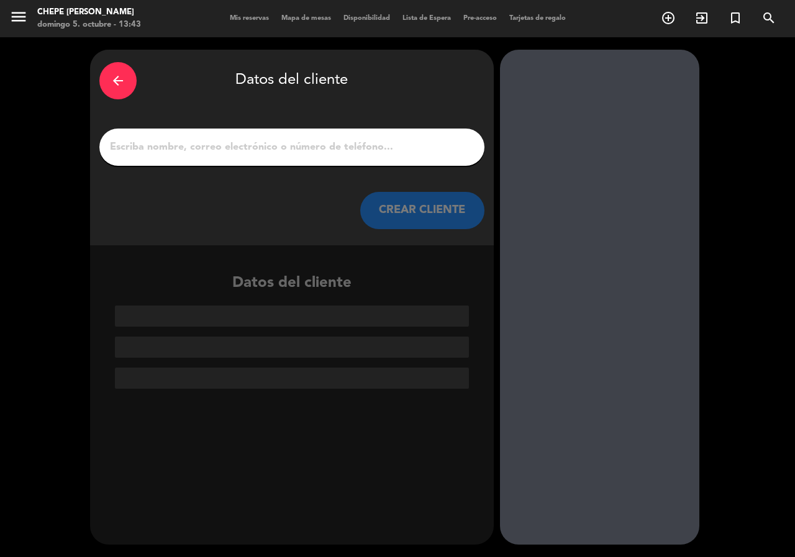
click at [229, 146] on input "1" at bounding box center [292, 146] width 366 height 17
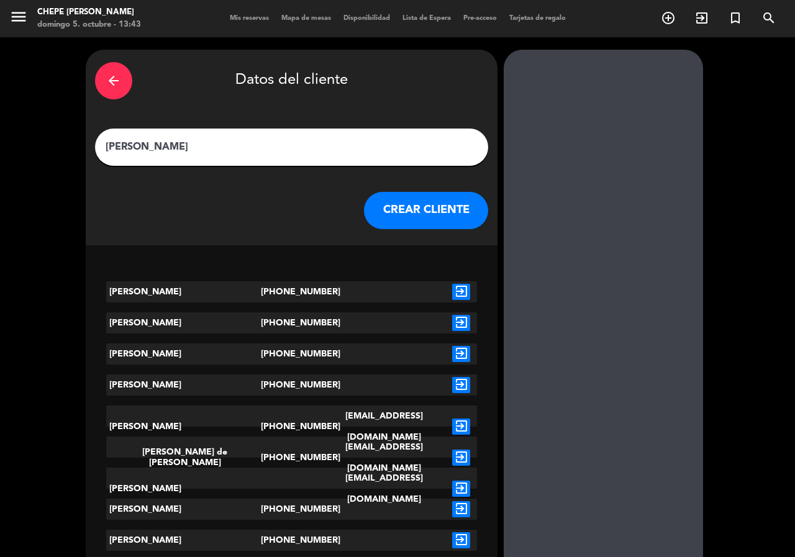
type input "[PERSON_NAME]"
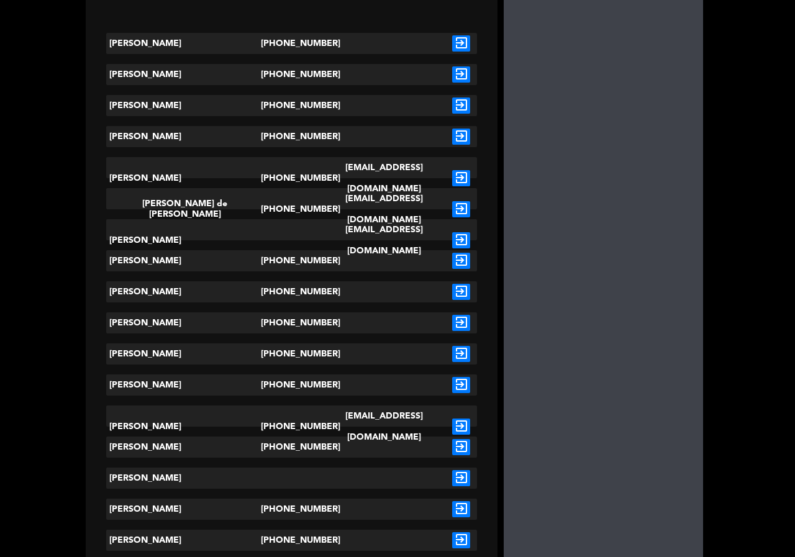
click at [455, 388] on icon "exit_to_app" at bounding box center [461, 385] width 18 height 16
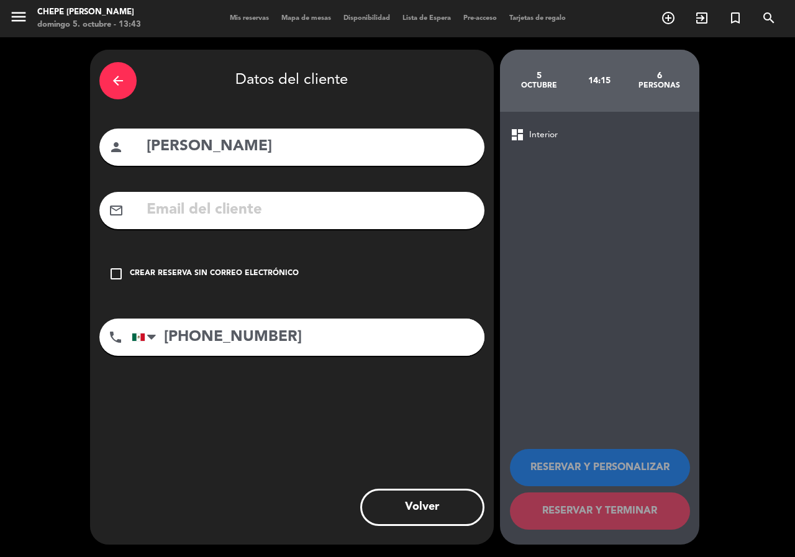
scroll to position [0, 0]
drag, startPoint x: 281, startPoint y: 271, endPoint x: 607, endPoint y: 458, distance: 375.9
click at [282, 273] on div "Crear reserva sin correo electrónico" at bounding box center [214, 274] width 169 height 12
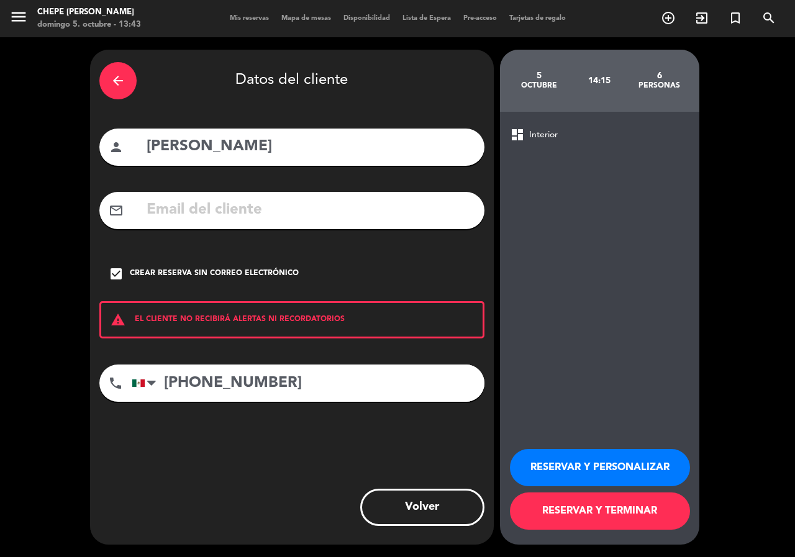
click at [618, 468] on button "RESERVAR Y PERSONALIZAR" at bounding box center [600, 467] width 180 height 37
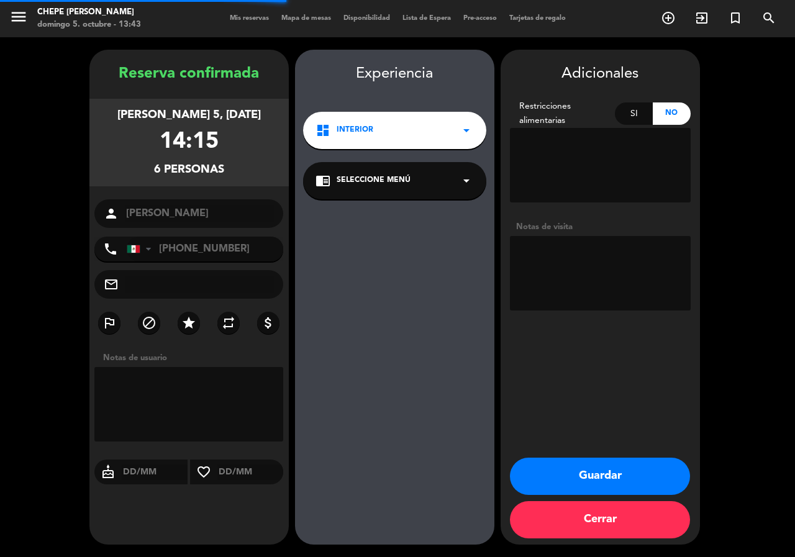
click at [611, 249] on textarea at bounding box center [600, 273] width 181 height 75
type textarea "INTERIOR"
click at [622, 465] on button "Guardar" at bounding box center [600, 476] width 180 height 37
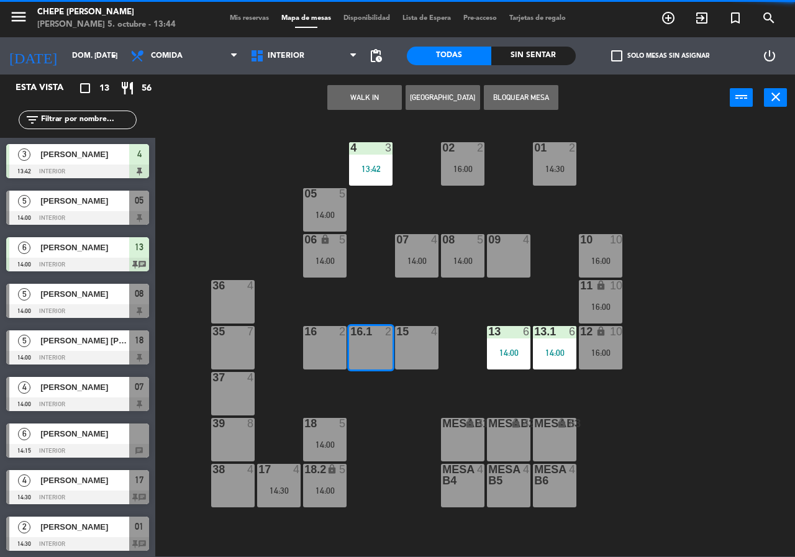
click at [80, 115] on input "text" at bounding box center [88, 120] width 96 height 14
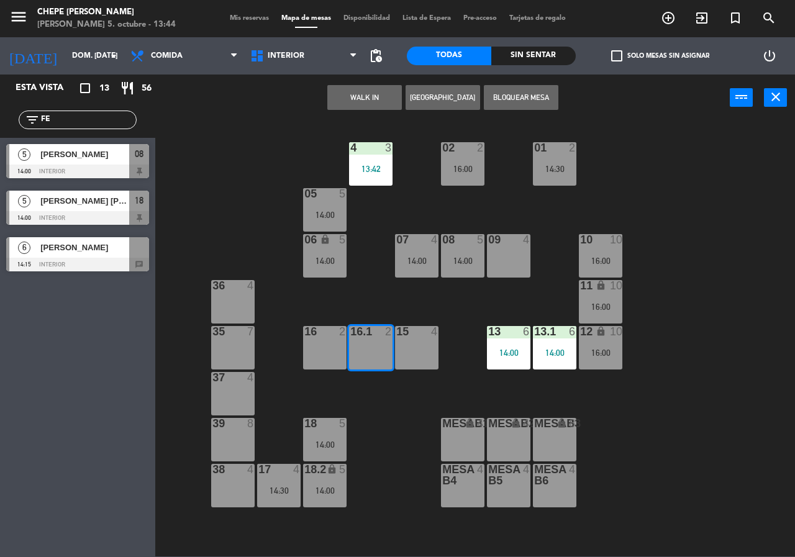
click at [188, 149] on div "02 2 16:00 4 3 13:42 01 2 14:30 05 5 14:00 06 lock 5 14:00 07 4 14:00 09 4 10 1…" at bounding box center [479, 338] width 632 height 436
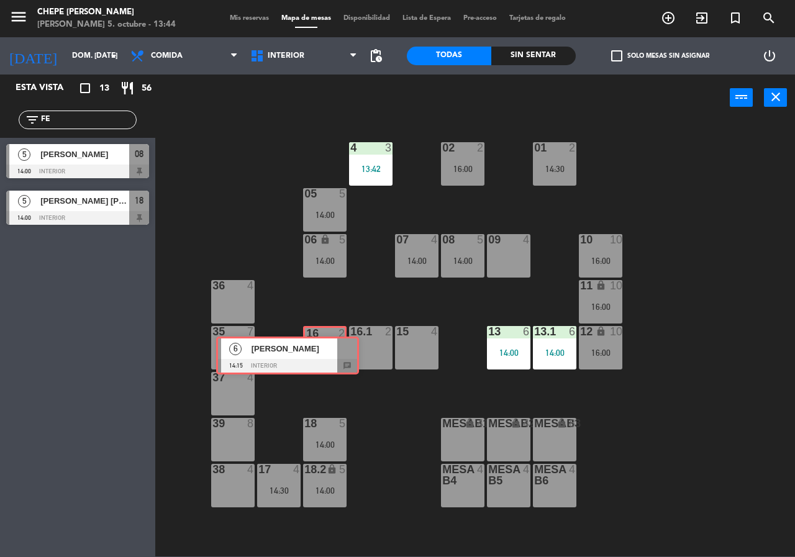
drag, startPoint x: 164, startPoint y: 288, endPoint x: 336, endPoint y: 356, distance: 185.1
click at [336, 356] on div "Esta vista crop_square 13 restaurant 56 filter_list FE 5 [PERSON_NAME] 14:00 In…" at bounding box center [397, 316] width 795 height 482
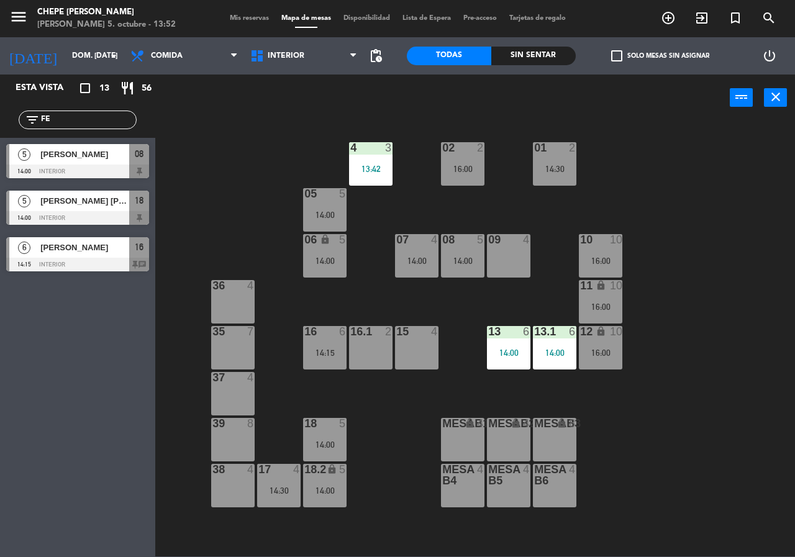
click at [71, 117] on input "FE" at bounding box center [88, 120] width 96 height 14
type input "F"
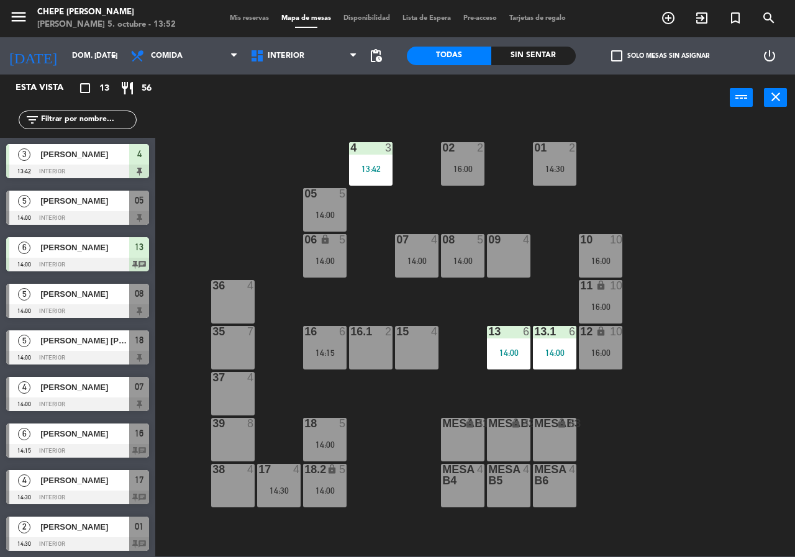
click at [261, 193] on div "02 2 16:00 4 3 13:42 01 2 14:30 05 5 14:00 06 lock 5 14:00 07 4 14:00 09 4 10 1…" at bounding box center [479, 338] width 632 height 436
click at [368, 352] on div "16.1 2" at bounding box center [370, 347] width 43 height 43
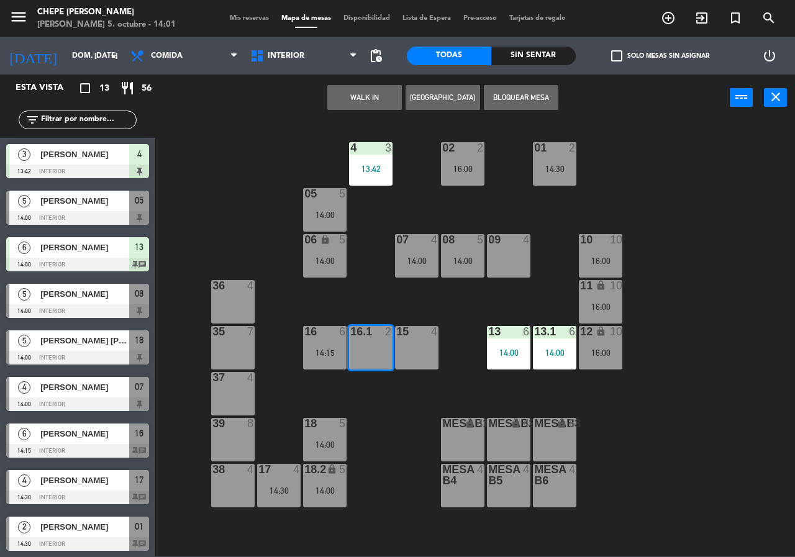
click at [429, 91] on button "[GEOGRAPHIC_DATA]" at bounding box center [443, 97] width 75 height 25
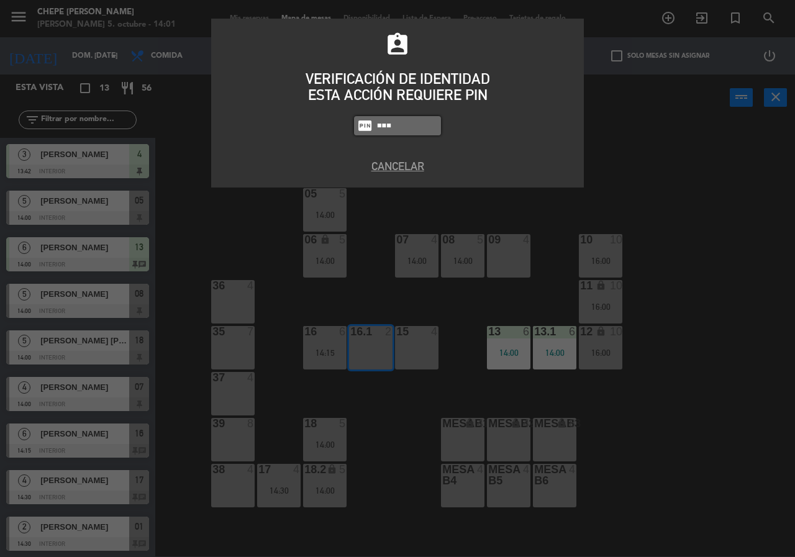
type input "5677"
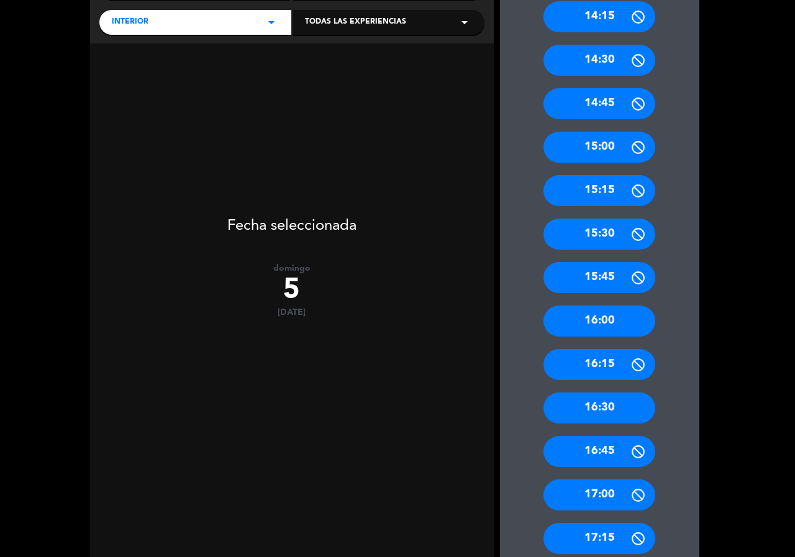
scroll to position [258, 0]
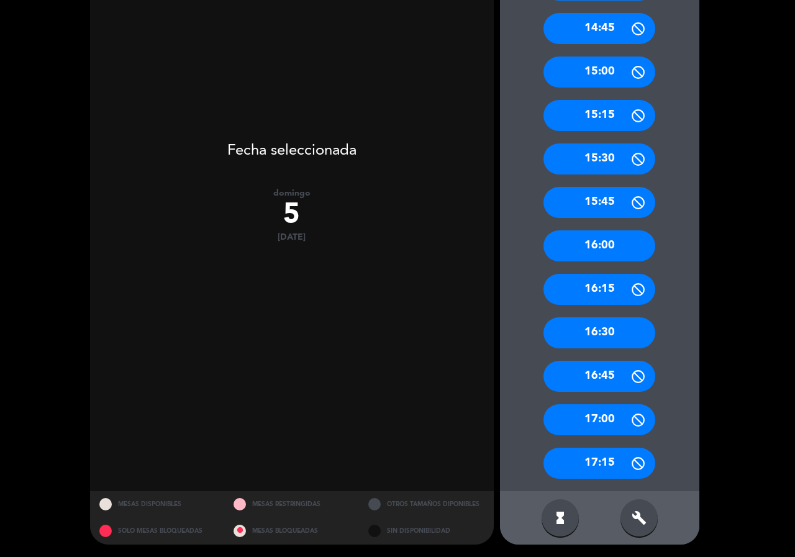
click at [650, 502] on div "hourglass_full build" at bounding box center [599, 517] width 199 height 53
drag, startPoint x: 646, startPoint y: 514, endPoint x: 656, endPoint y: 464, distance: 50.7
click at [648, 506] on div "build FORZAR RESERVA" at bounding box center [638, 517] width 37 height 37
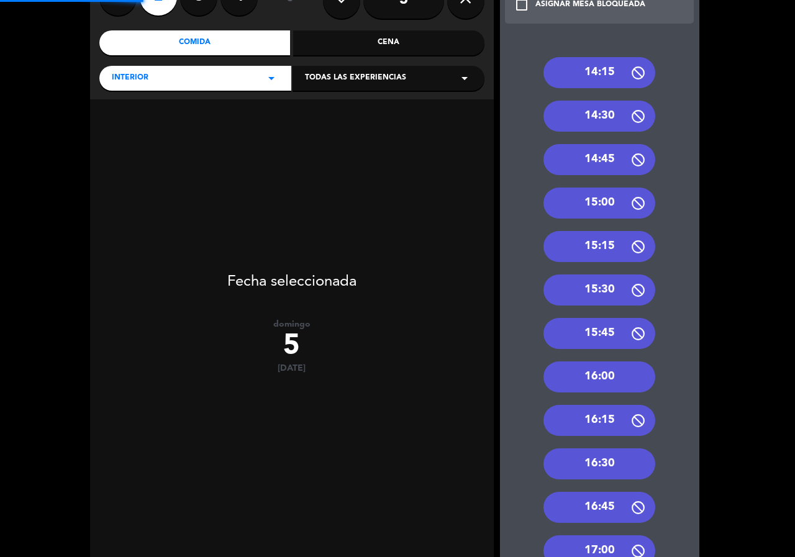
scroll to position [0, 0]
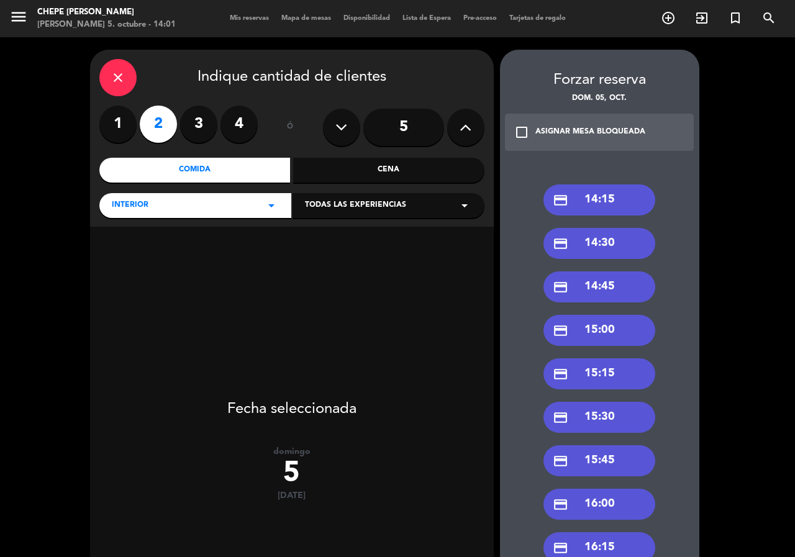
drag, startPoint x: 642, startPoint y: 252, endPoint x: 337, endPoint y: 185, distance: 312.2
click at [639, 252] on div "credit_card 14:30" at bounding box center [599, 243] width 112 height 31
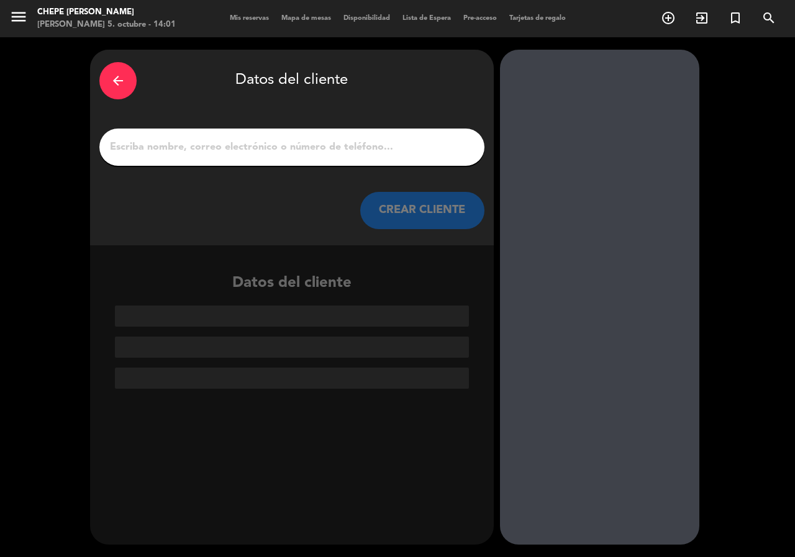
click at [289, 146] on input "1" at bounding box center [292, 146] width 366 height 17
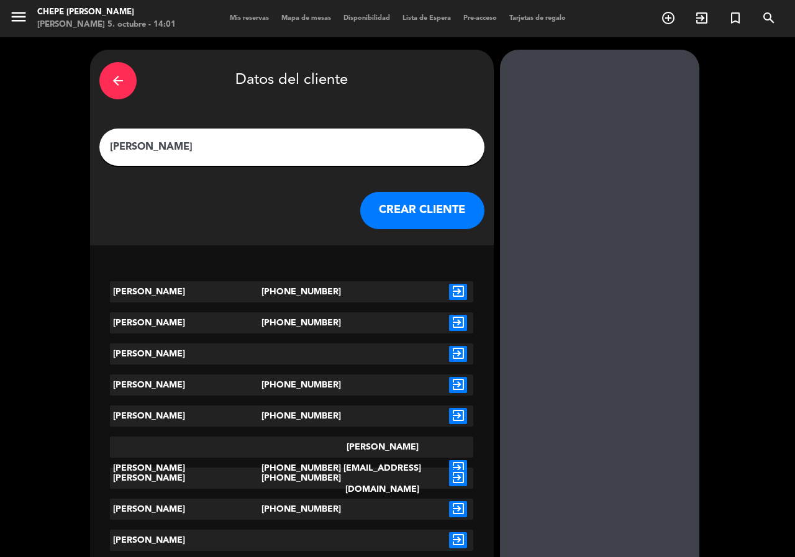
type input "[PERSON_NAME]"
click at [456, 512] on icon "exit_to_app" at bounding box center [458, 509] width 18 height 16
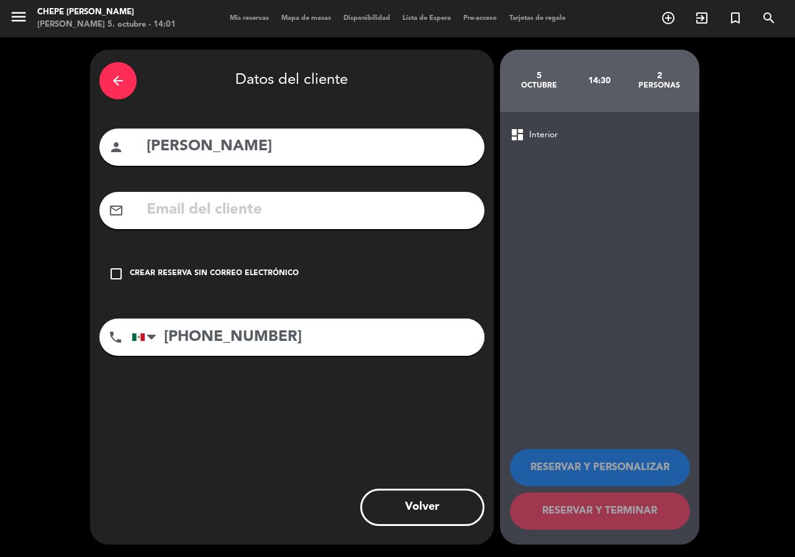
click at [269, 144] on input "[PERSON_NAME]" at bounding box center [310, 146] width 330 height 25
type input "[PERSON_NAME]"
drag, startPoint x: 188, startPoint y: 276, endPoint x: 403, endPoint y: 426, distance: 262.2
click at [198, 278] on div "Crear reserva sin correo electrónico" at bounding box center [214, 274] width 169 height 12
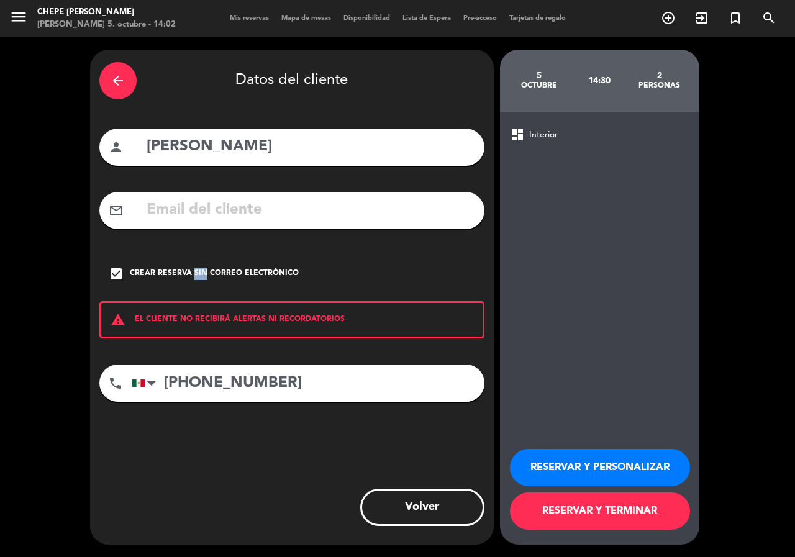
click at [547, 460] on button "RESERVAR Y PERSONALIZAR" at bounding box center [600, 467] width 180 height 37
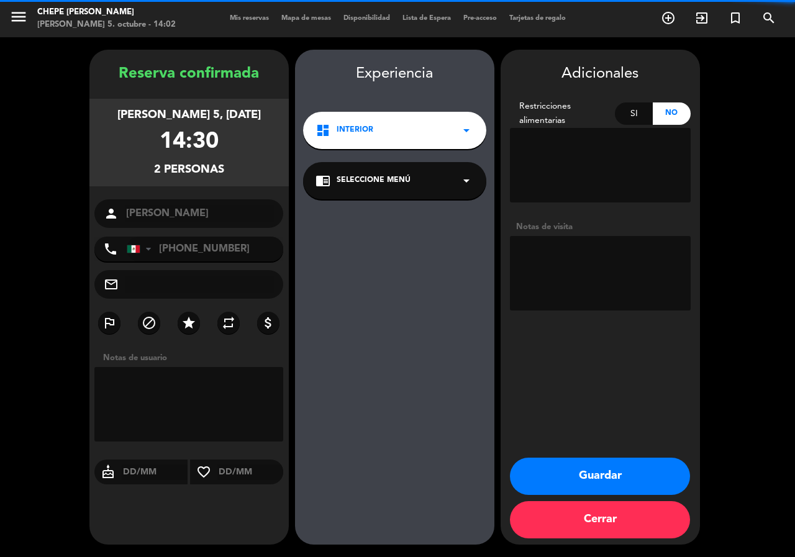
click at [576, 281] on textarea at bounding box center [600, 273] width 181 height 75
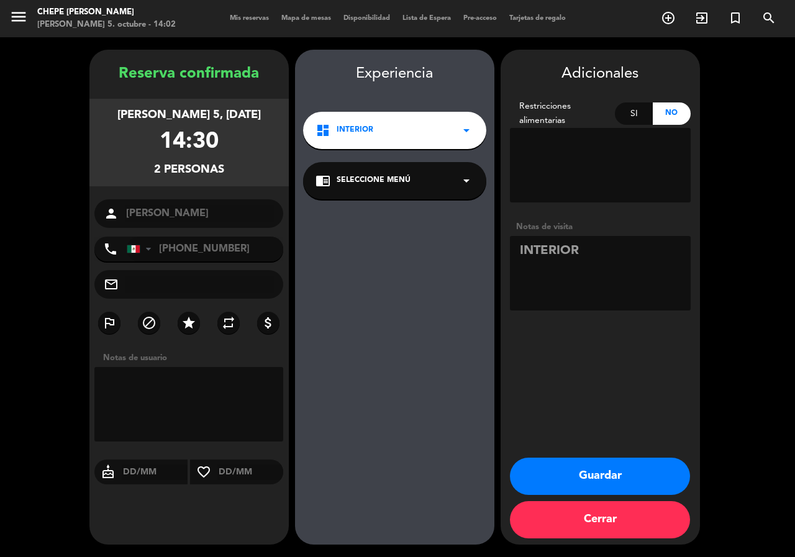
type textarea "INTERIOR"
click at [616, 466] on button "Guardar" at bounding box center [600, 476] width 180 height 37
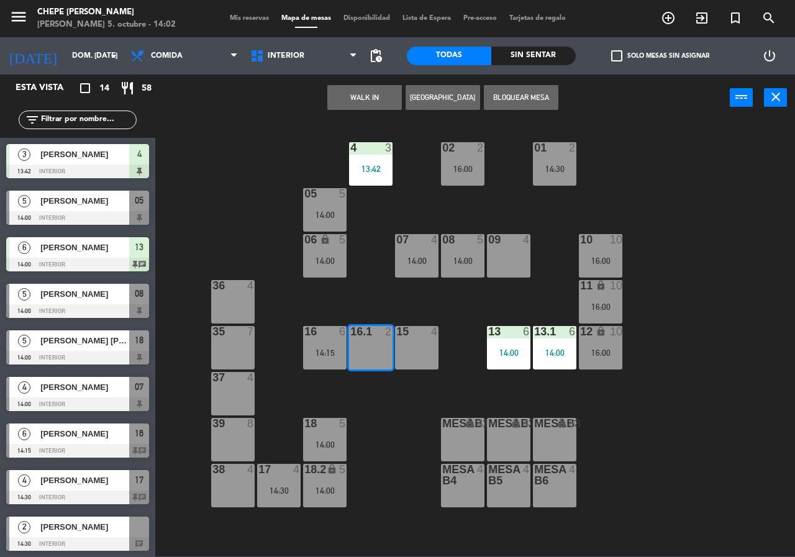
click at [106, 124] on input "text" at bounding box center [88, 120] width 96 height 14
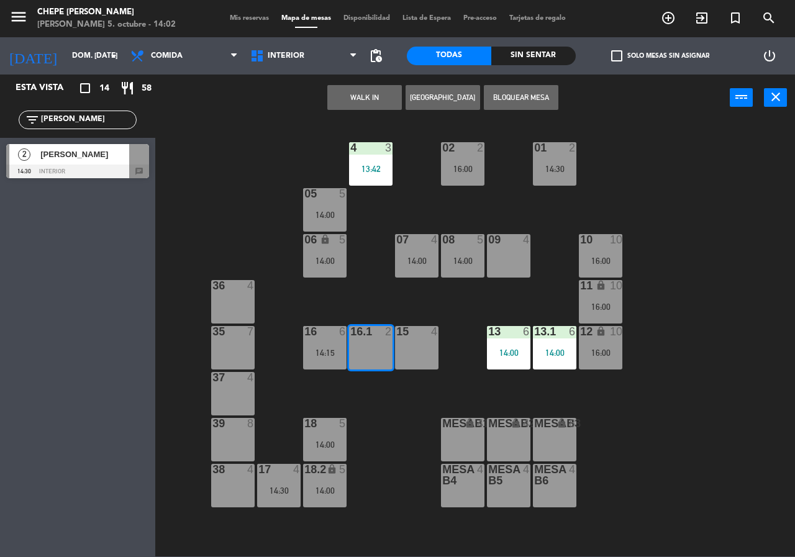
type input "[PERSON_NAME]"
drag, startPoint x: 36, startPoint y: 275, endPoint x: 49, endPoint y: 198, distance: 78.7
click at [35, 259] on div "Esta vista crop_square 14 restaurant 58 filter_list [PERSON_NAME] 2 [PERSON_NAM…" at bounding box center [77, 316] width 155 height 483
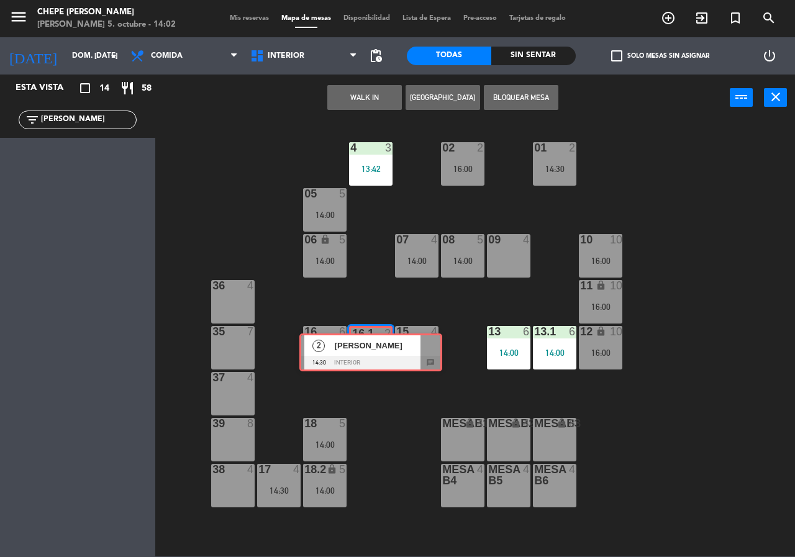
drag, startPoint x: 101, startPoint y: 164, endPoint x: 302, endPoint y: 294, distance: 240.3
click at [368, 343] on div "Esta vista crop_square 14 restaurant 58 filter_list [PERSON_NAME] 2 [PERSON_NAM…" at bounding box center [397, 316] width 795 height 482
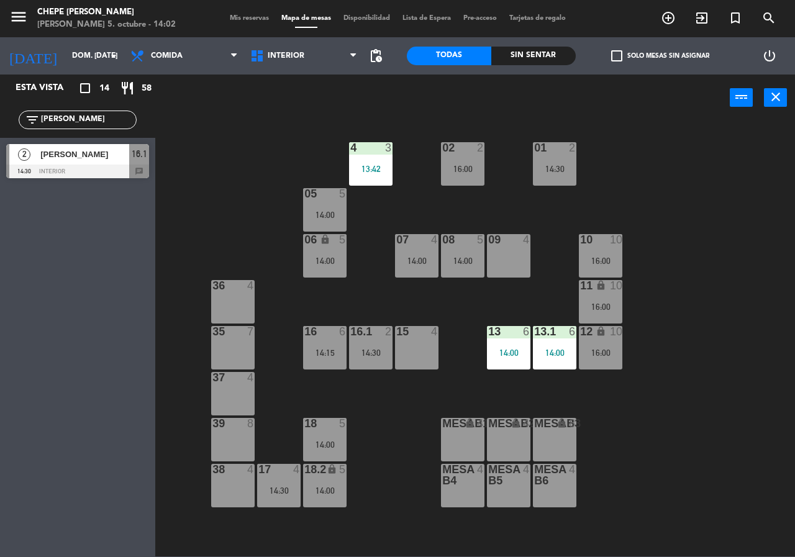
click at [153, 248] on div "Esta vista crop_square 14 restaurant 58 filter_list [PERSON_NAME] 2 [PERSON_NAM…" at bounding box center [397, 316] width 795 height 482
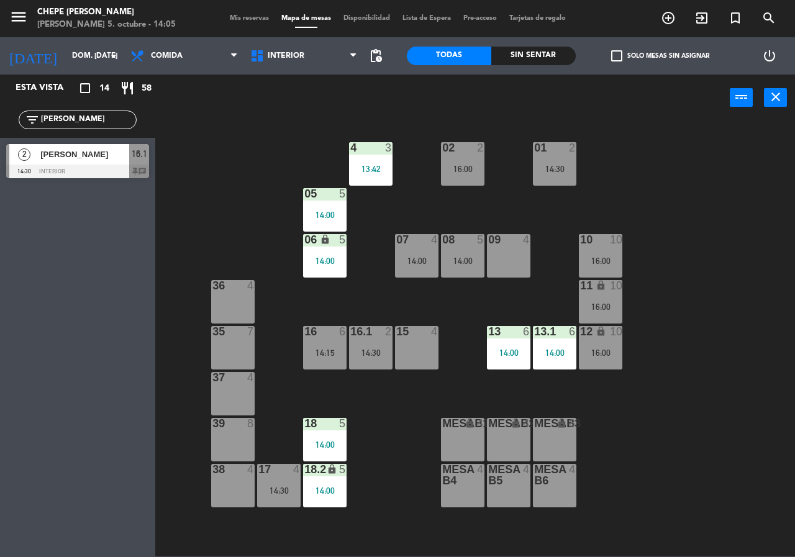
click at [101, 123] on input "[PERSON_NAME]" at bounding box center [88, 120] width 96 height 14
click at [102, 123] on input "[PERSON_NAME]" at bounding box center [88, 120] width 96 height 14
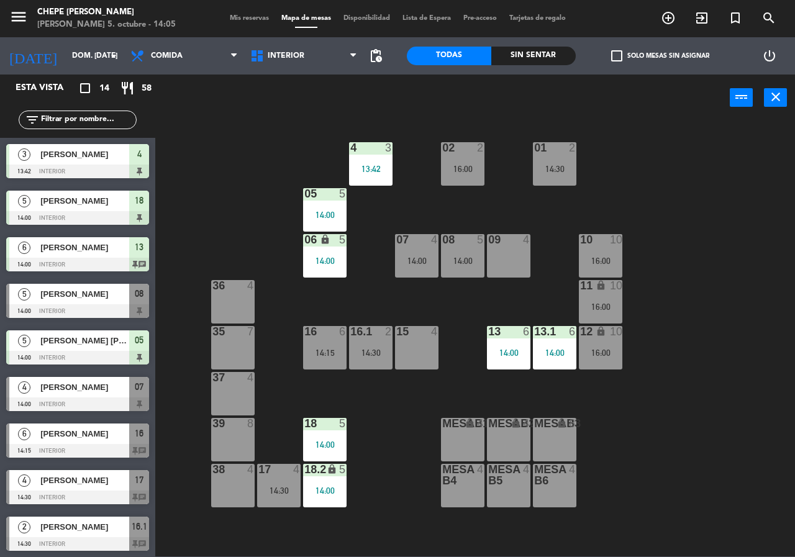
click at [557, 53] on div "Sin sentar" at bounding box center [533, 56] width 84 height 19
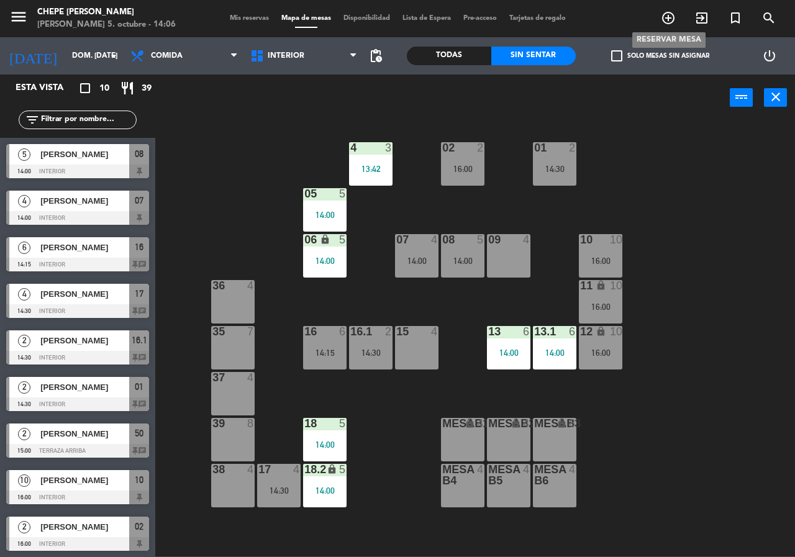
click at [664, 22] on icon "add_circle_outline" at bounding box center [668, 18] width 15 height 15
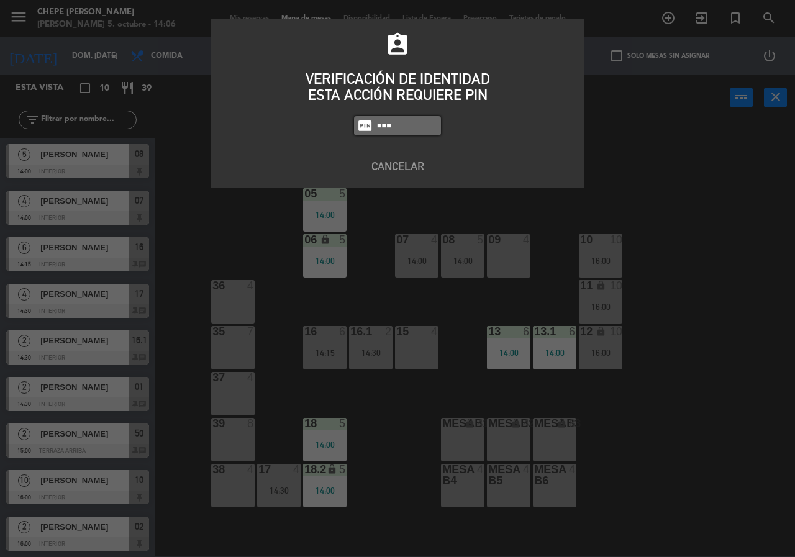
type input "5809"
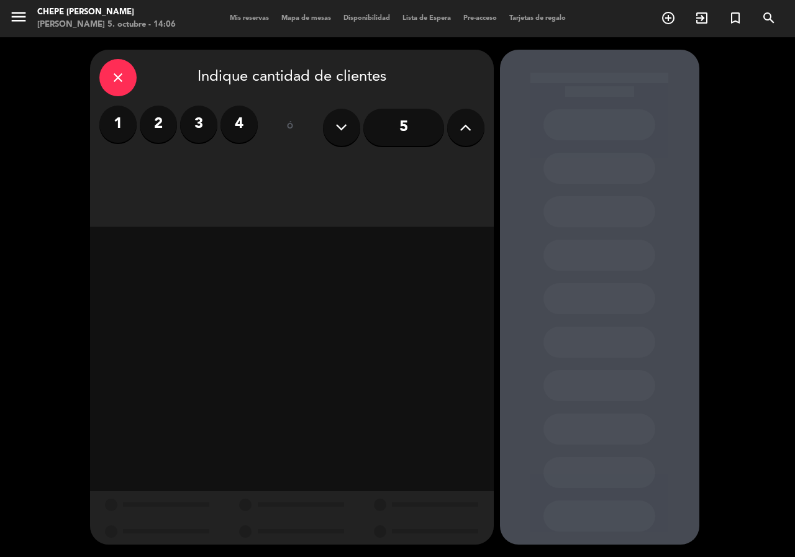
click at [238, 130] on label "4" at bounding box center [238, 124] width 37 height 37
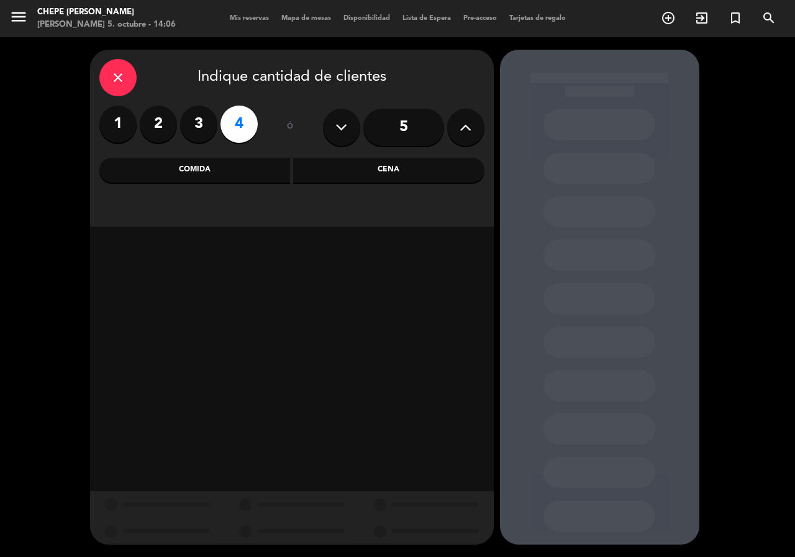
click at [273, 163] on div "Comida" at bounding box center [194, 170] width 191 height 25
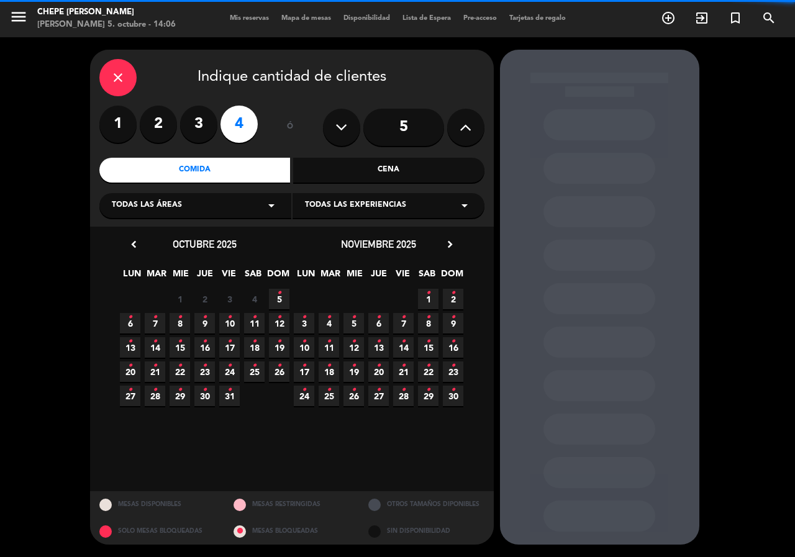
click at [184, 200] on div "Todas las áreas arrow_drop_down" at bounding box center [195, 205] width 192 height 25
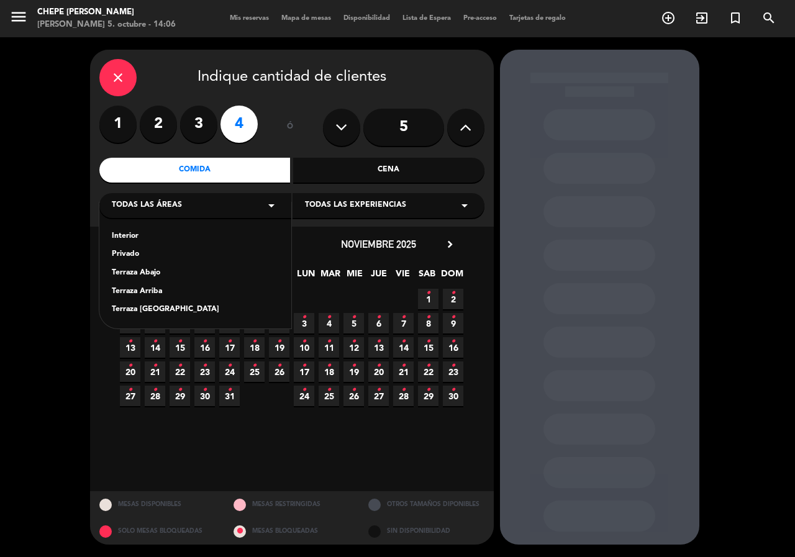
click at [127, 232] on div "Interior" at bounding box center [195, 236] width 167 height 12
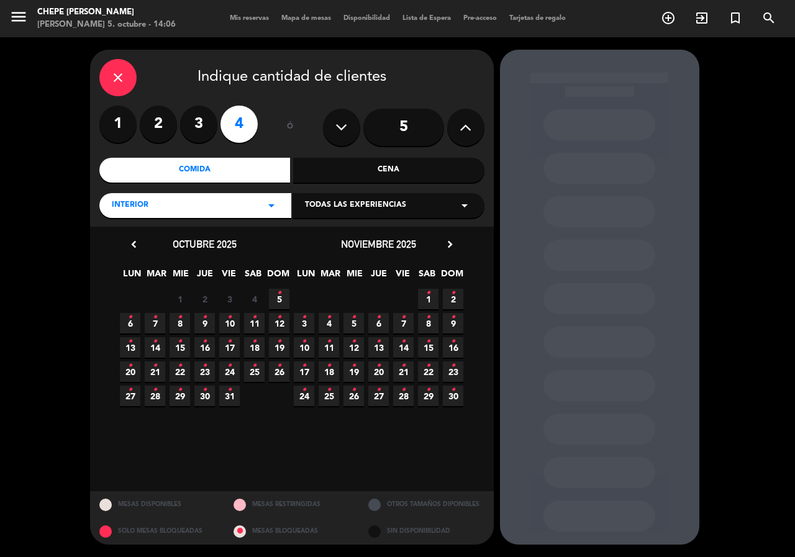
click at [280, 296] on icon "•" at bounding box center [279, 293] width 4 height 20
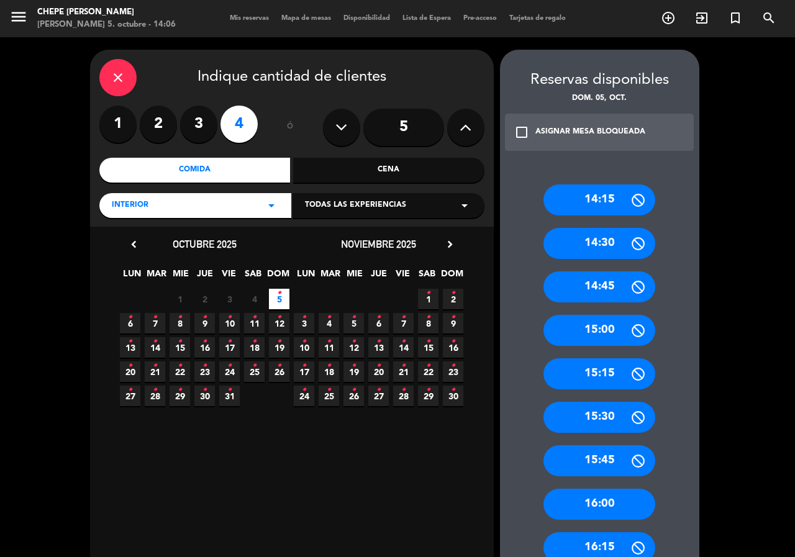
click at [156, 210] on div "Interior arrow_drop_down" at bounding box center [195, 205] width 192 height 25
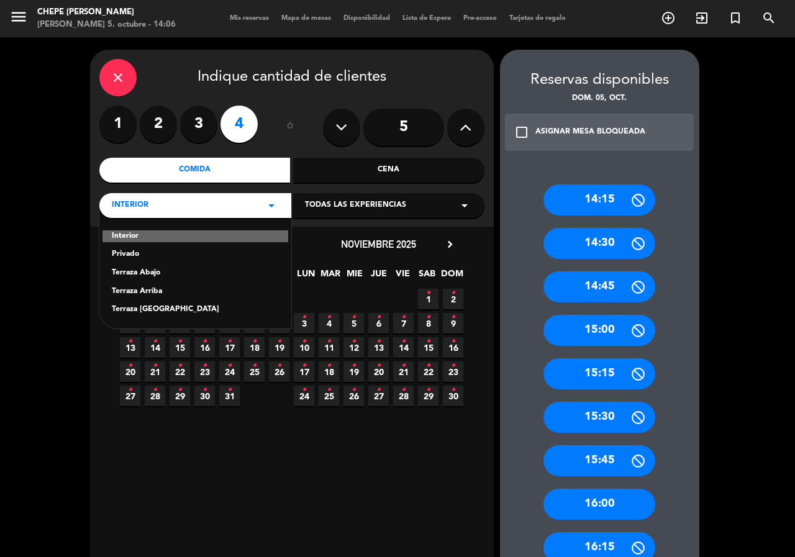
click at [155, 310] on div "Terraza [GEOGRAPHIC_DATA]" at bounding box center [195, 310] width 167 height 12
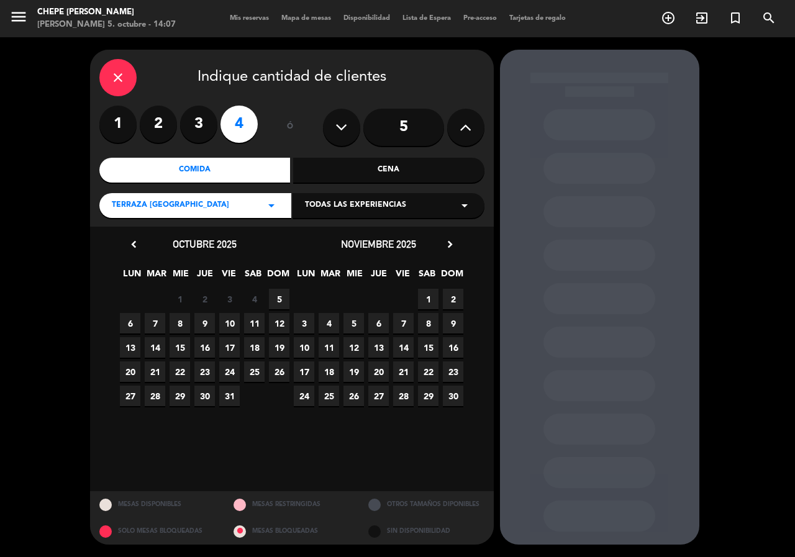
click at [283, 303] on span "5" at bounding box center [279, 299] width 20 height 20
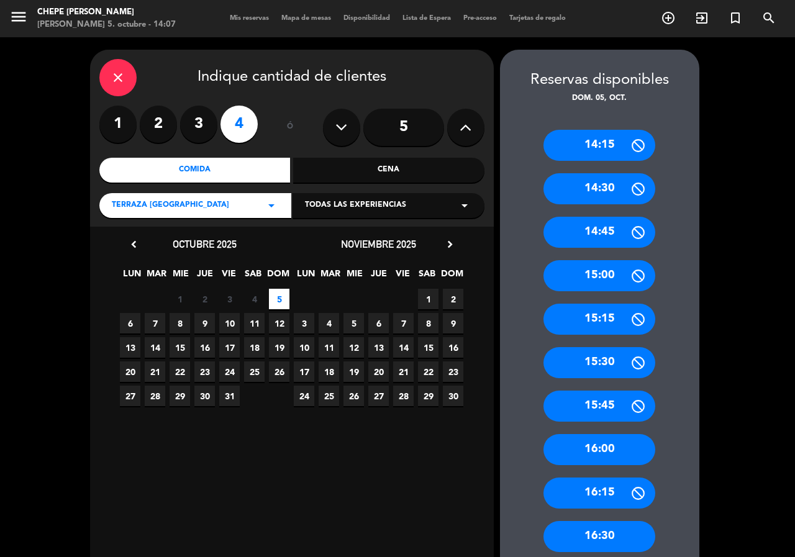
click at [629, 370] on div "15:30" at bounding box center [599, 362] width 112 height 31
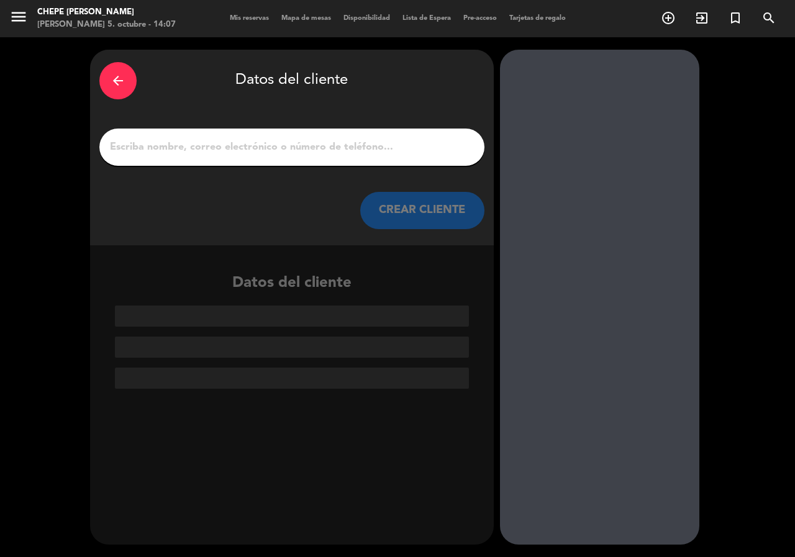
click at [314, 149] on input "1" at bounding box center [292, 146] width 366 height 17
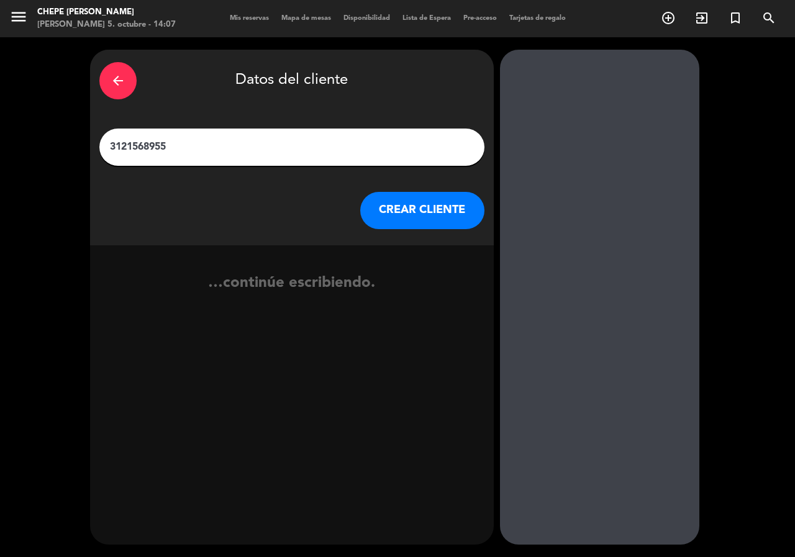
type input "3121568955"
drag, startPoint x: 220, startPoint y: 287, endPoint x: 369, endPoint y: 284, distance: 149.1
click at [369, 284] on div "…continúe escribiendo." at bounding box center [292, 294] width 404 height 47
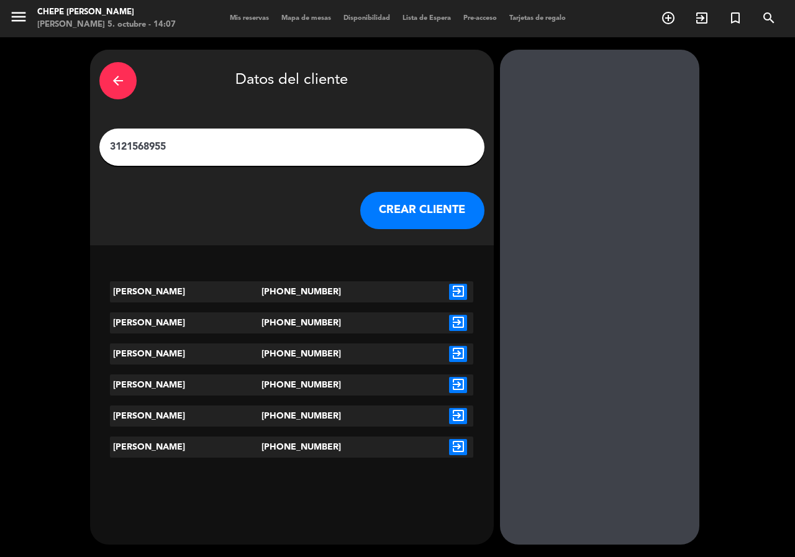
click at [223, 249] on div "[PERSON_NAME] [PHONE_NUMBER] exit_to_app [PERSON_NAME] [PHONE_NUMBER] exit_to_a…" at bounding box center [292, 351] width 404 height 212
click at [469, 291] on div "exit_to_app" at bounding box center [458, 291] width 30 height 21
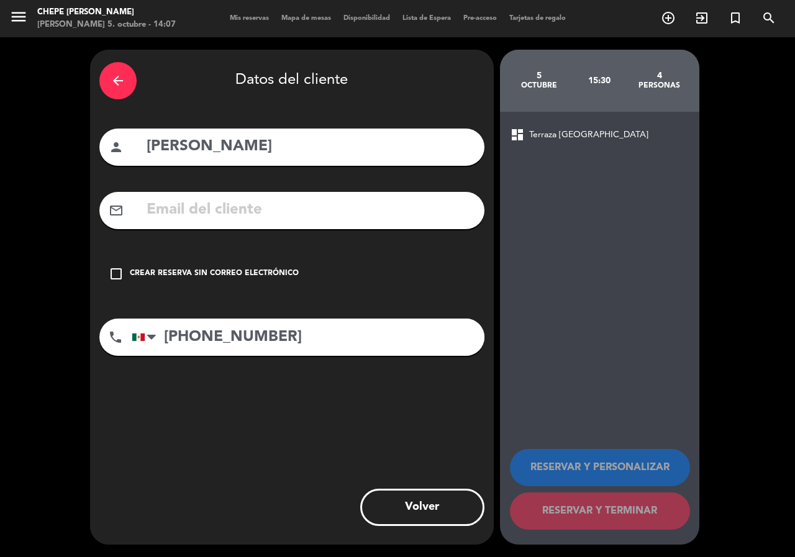
click at [299, 285] on div "check_box_outline_blank Crear reserva sin correo electrónico" at bounding box center [291, 273] width 385 height 37
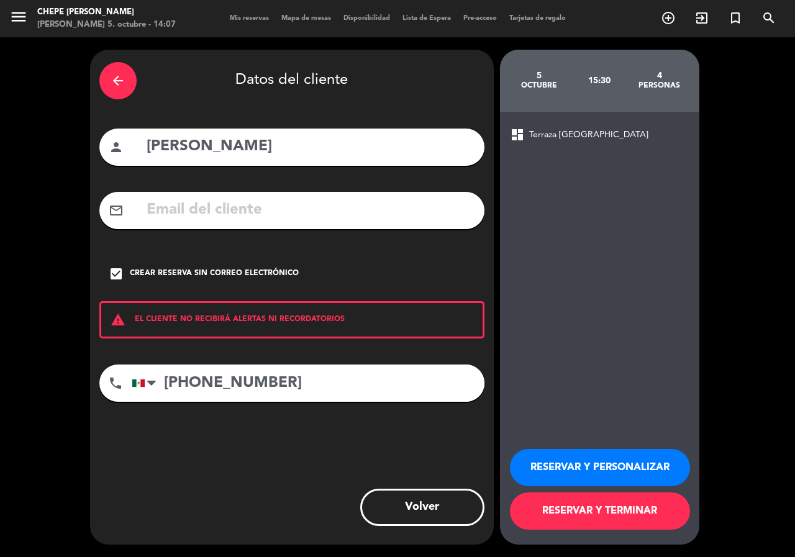
click at [648, 464] on button "RESERVAR Y PERSONALIZAR" at bounding box center [600, 467] width 180 height 37
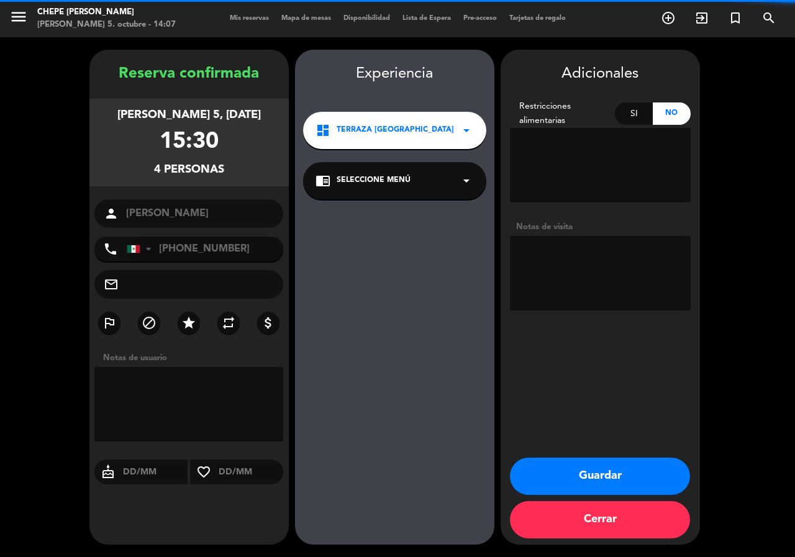
click at [597, 284] on textarea at bounding box center [600, 273] width 181 height 75
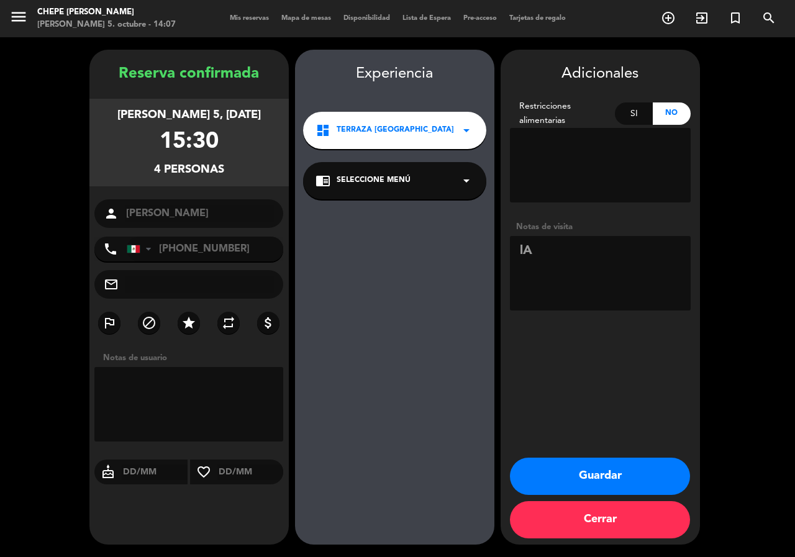
type textarea "l"
type textarea "La Paz"
click at [581, 486] on button "Guardar" at bounding box center [600, 476] width 180 height 37
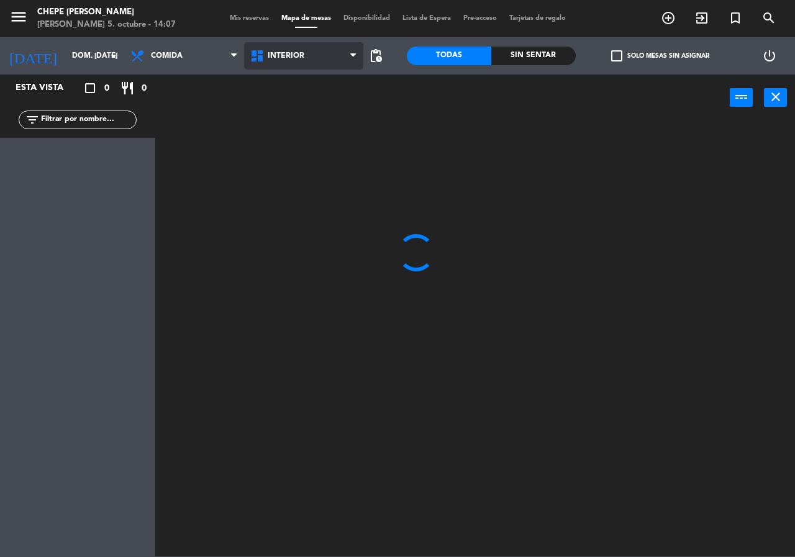
click at [319, 49] on span "Interior" at bounding box center [304, 55] width 120 height 27
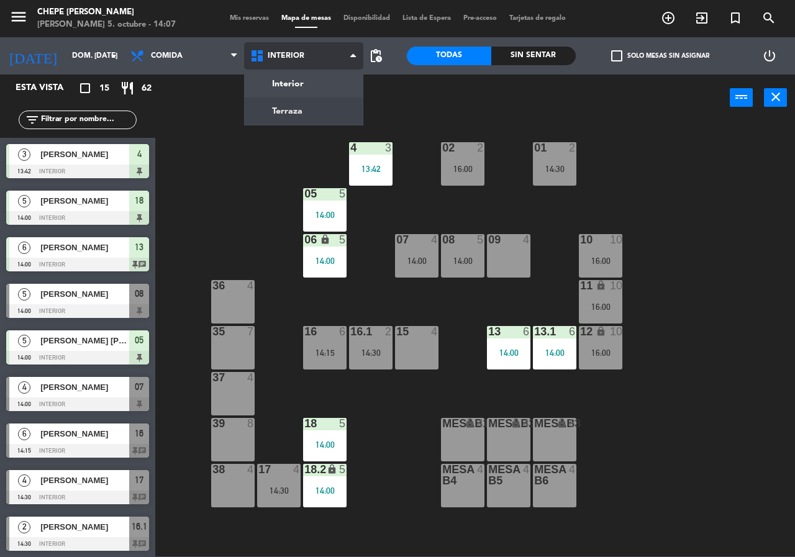
click at [322, 100] on ng-component "menu Chepe [PERSON_NAME] 5. octubre - 14:07 Mis reservas Mapa de mesas Disponib…" at bounding box center [397, 278] width 795 height 556
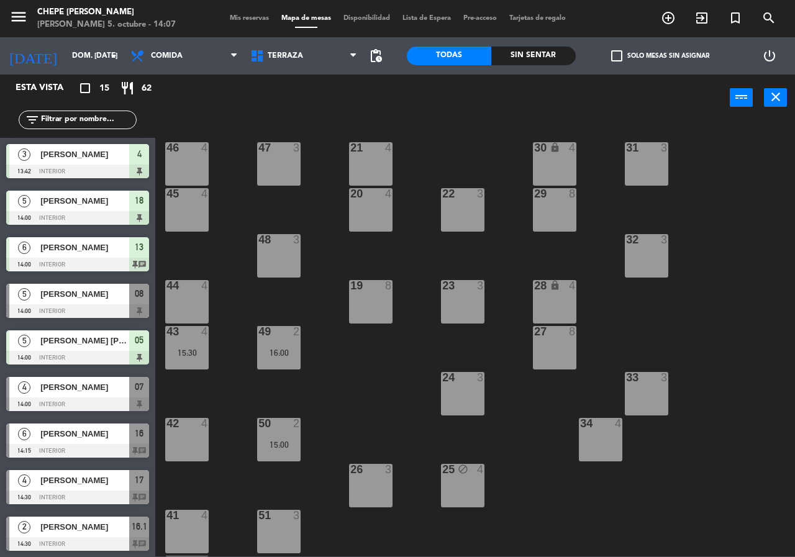
click at [531, 43] on div "Todas Sin sentar" at bounding box center [491, 55] width 169 height 37
click at [533, 53] on div "Sin sentar" at bounding box center [533, 56] width 84 height 19
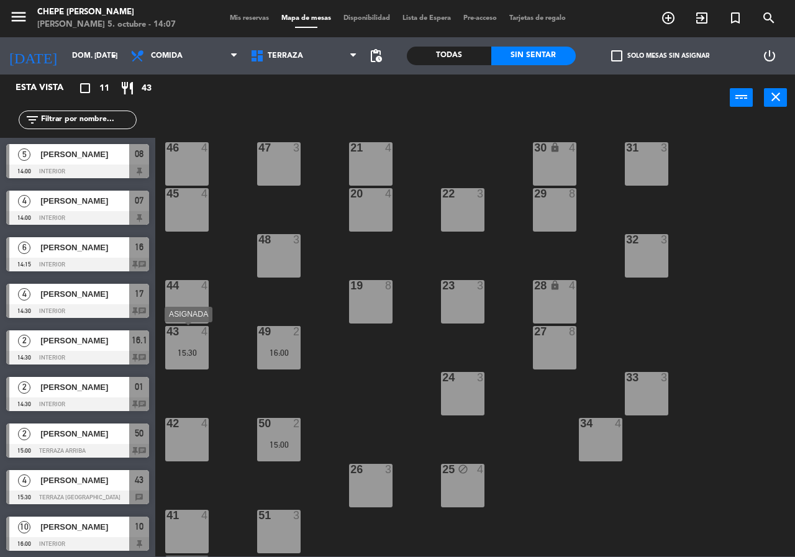
click at [179, 344] on div "43 4 15:30" at bounding box center [186, 347] width 43 height 43
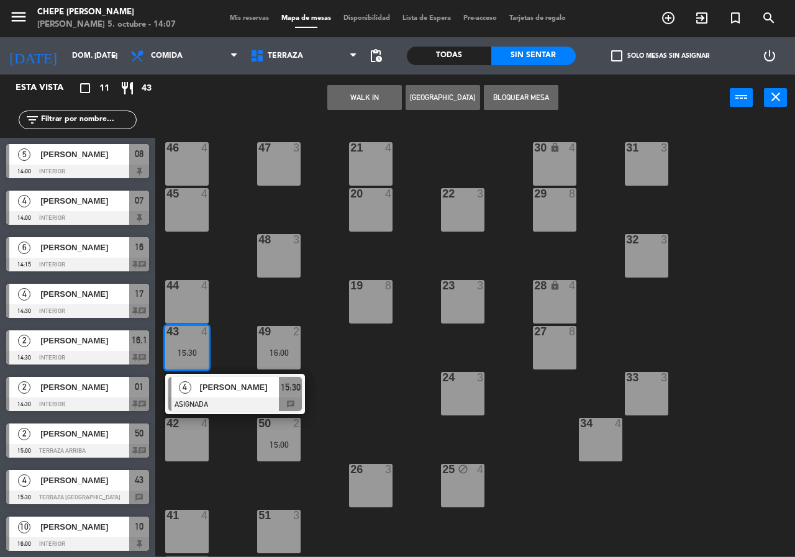
click at [236, 307] on div "21 4 30 lock 4 46 4 47 3 31 3 20 4 22 3 29 8 45 4 32 3 48 3 19 8 23 3 28 lock 4…" at bounding box center [479, 338] width 632 height 436
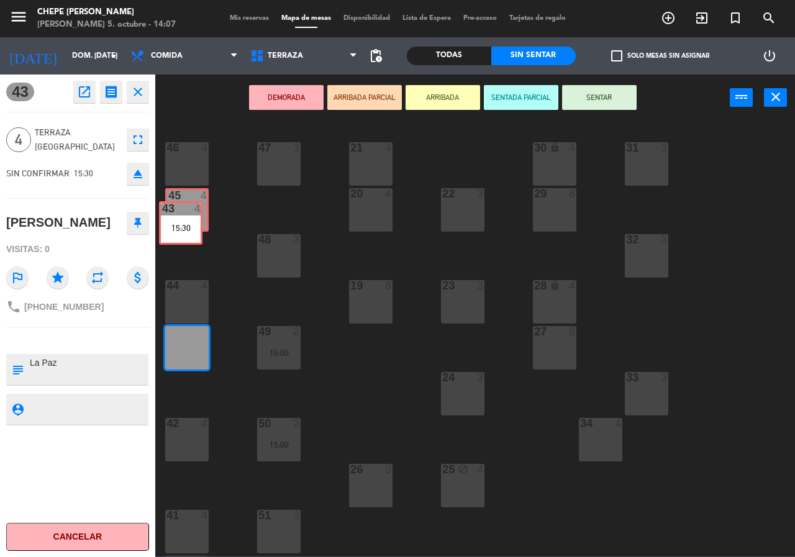
drag, startPoint x: 194, startPoint y: 309, endPoint x: 184, endPoint y: 222, distance: 88.1
click at [184, 222] on div "21 4 30 lock 4 46 4 47 3 31 3 20 4 22 3 29 8 45 4 32 3 48 3 19 8 23 3 28 lock 4…" at bounding box center [479, 338] width 632 height 436
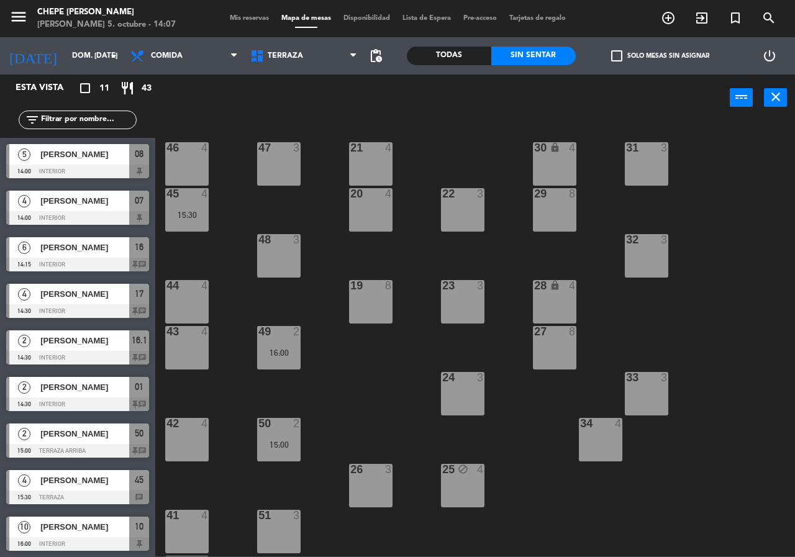
click at [257, 213] on div "21 4 30 lock 4 46 4 47 3 31 3 20 4 22 3 29 8 45 4 15:30 32 3 48 3 19 8 23 3 28 …" at bounding box center [479, 338] width 632 height 436
click at [275, 49] on span "Terraza" at bounding box center [304, 55] width 120 height 27
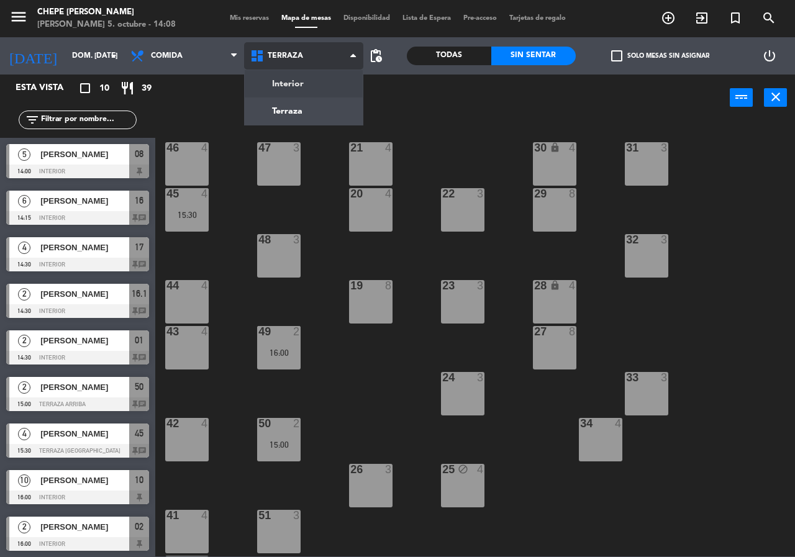
click at [296, 85] on ng-component "menu Chepe [PERSON_NAME] 5. octubre - 14:08 Mis reservas Mapa de mesas Disponib…" at bounding box center [397, 278] width 795 height 556
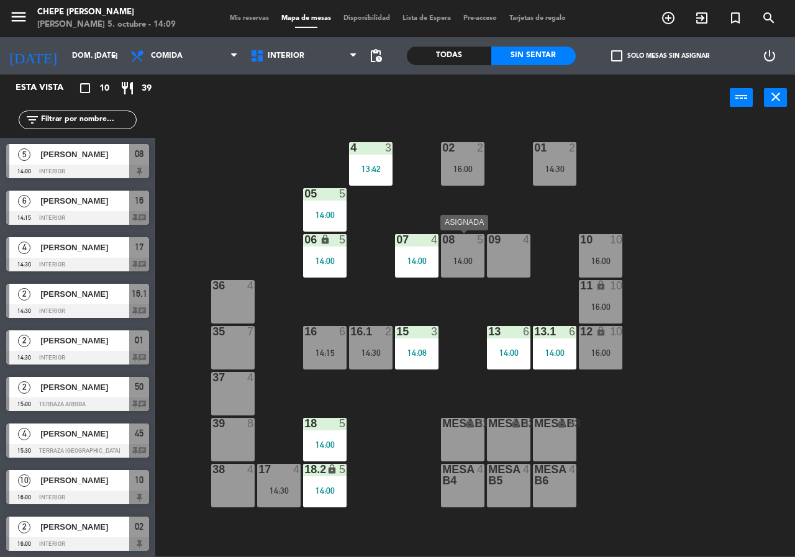
click at [458, 264] on div "14:00" at bounding box center [462, 261] width 43 height 9
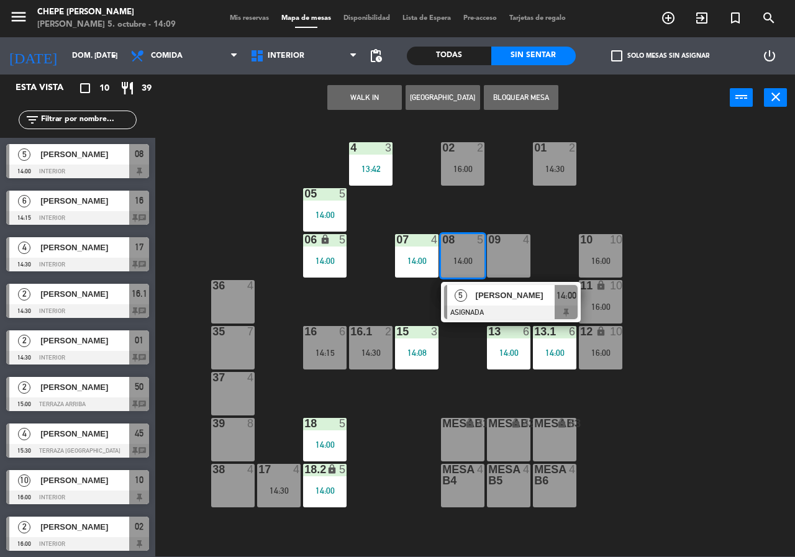
click at [483, 305] on div "[PERSON_NAME]" at bounding box center [514, 295] width 81 height 20
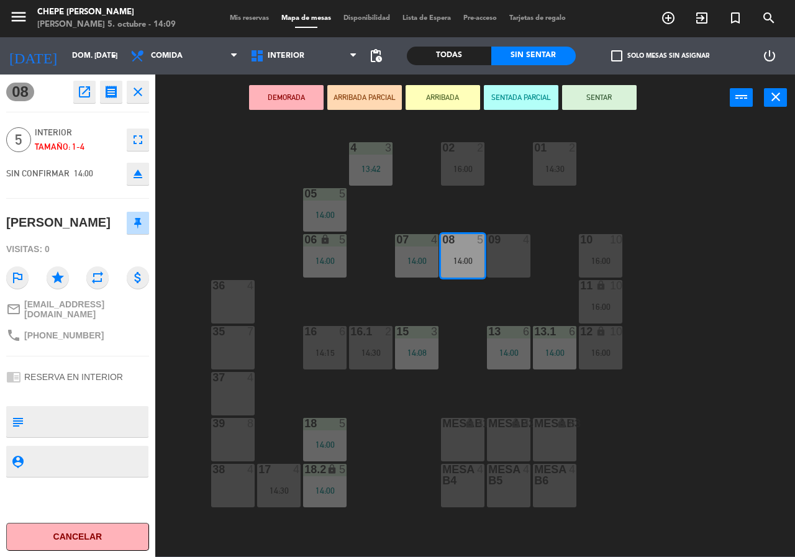
click at [481, 306] on div "02 2 16:00 4 3 13:42 01 2 14:30 05 5 14:00 06 lock 5 14:00 07 4 14:00 09 4 10 1…" at bounding box center [479, 338] width 632 height 436
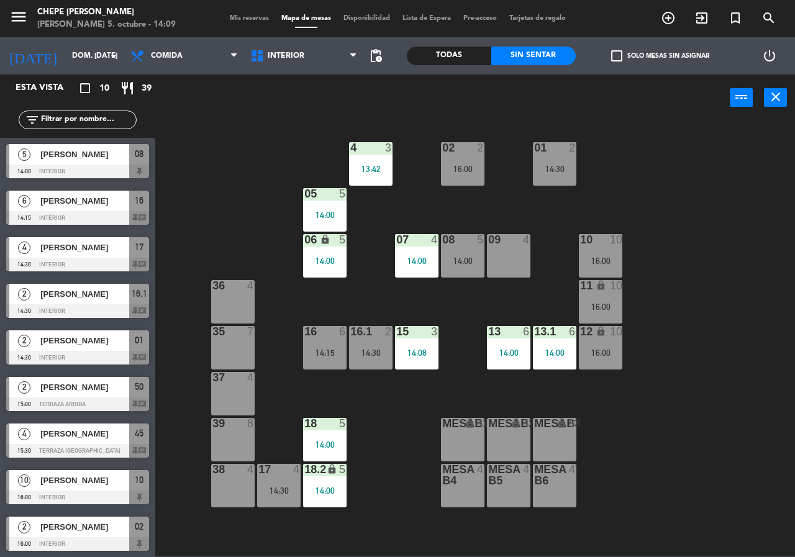
drag, startPoint x: 325, startPoint y: 362, endPoint x: 373, endPoint y: 364, distance: 47.2
click at [326, 362] on div "16 6 14:15" at bounding box center [324, 347] width 43 height 43
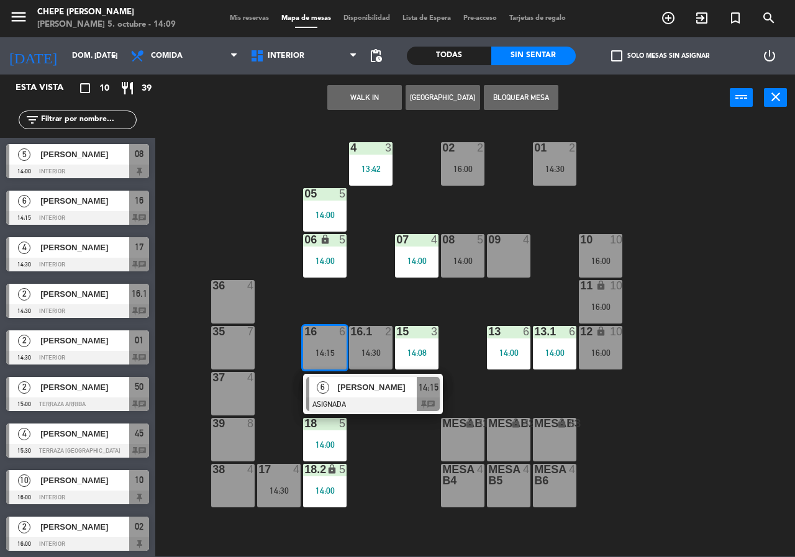
click at [373, 430] on div "02 2 16:00 4 3 13:42 01 2 14:30 05 5 14:00 06 lock 5 14:00 07 4 14:00 09 4 10 1…" at bounding box center [479, 338] width 632 height 436
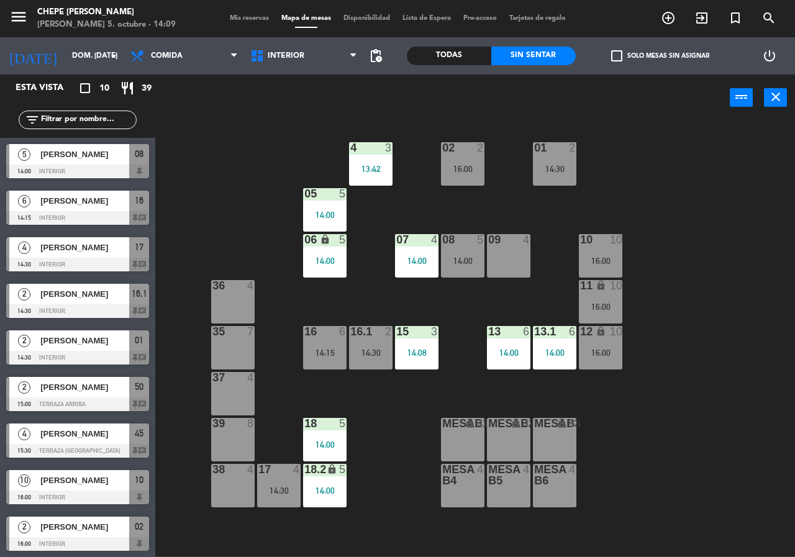
click at [333, 445] on div "14:00" at bounding box center [324, 444] width 43 height 9
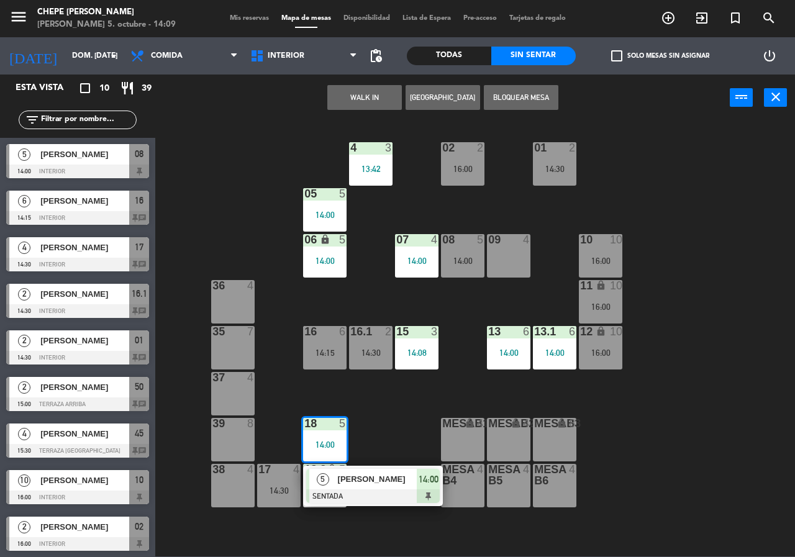
click at [388, 452] on div "02 2 16:00 4 3 13:42 01 2 14:30 05 5 14:00 06 lock 5 14:00 07 4 14:00 09 4 10 1…" at bounding box center [479, 338] width 632 height 436
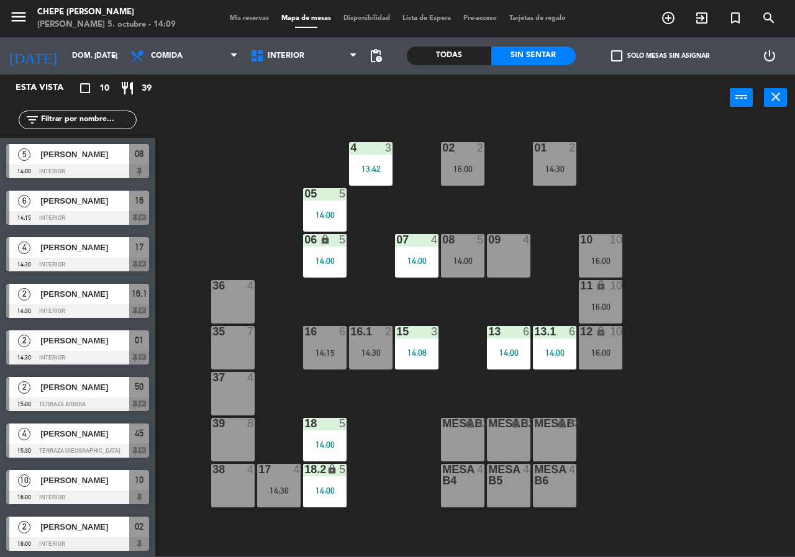
click at [412, 256] on div "14:00" at bounding box center [416, 260] width 43 height 9
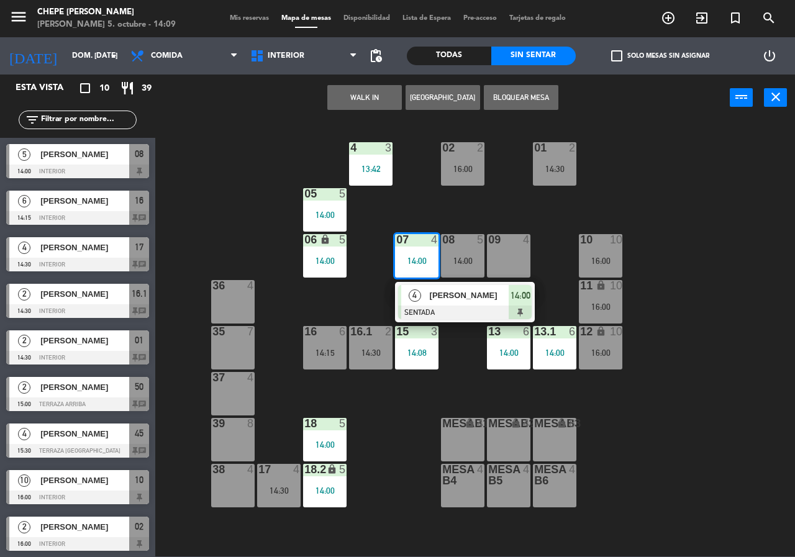
click at [406, 217] on div "02 2 16:00 4 3 13:42 01 2 14:30 05 5 14:00 06 lock 5 14:00 07 4 14:00 4 [PERSON…" at bounding box center [479, 338] width 632 height 436
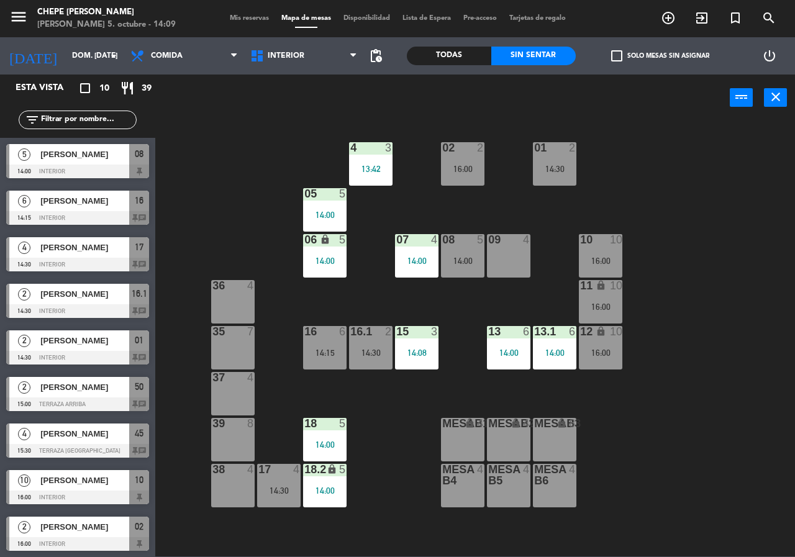
click at [330, 213] on div "14:00" at bounding box center [324, 215] width 43 height 9
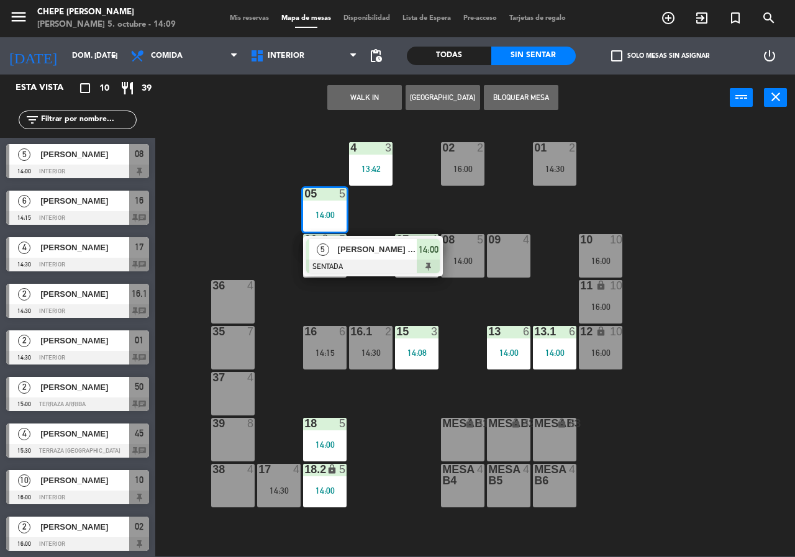
click at [462, 214] on div "02 2 16:00 4 3 13:42 01 2 14:30 05 5 14:00 5 [PERSON_NAME] [PERSON_NAME] SENTAD…" at bounding box center [479, 338] width 632 height 436
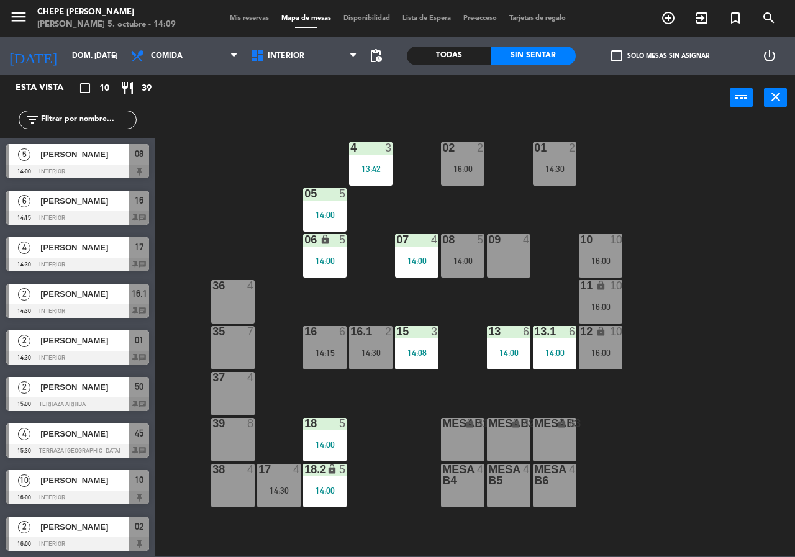
click at [474, 257] on div "14:00" at bounding box center [462, 261] width 43 height 9
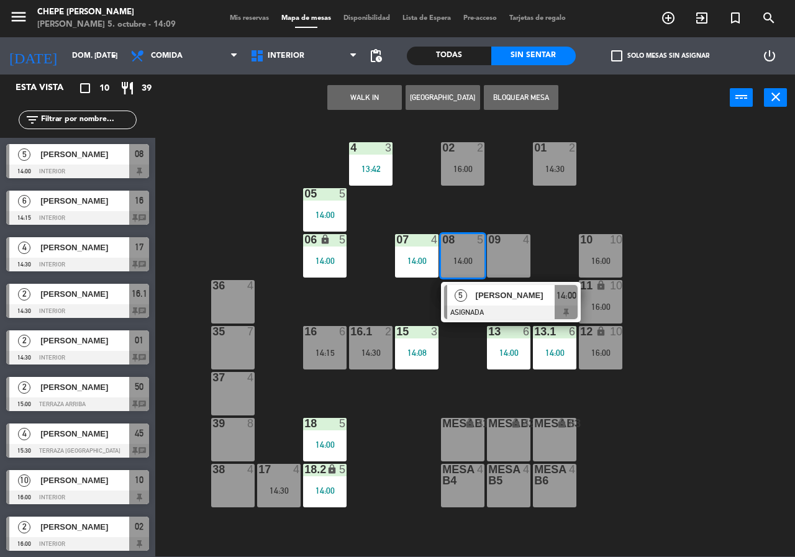
click at [487, 310] on div at bounding box center [511, 313] width 134 height 14
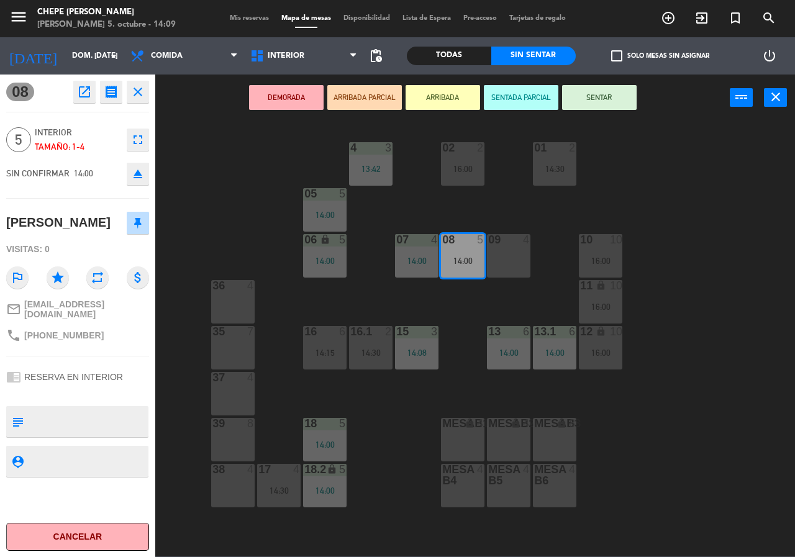
drag, startPoint x: 460, startPoint y: 312, endPoint x: 401, endPoint y: 270, distance: 72.1
click at [456, 312] on div "02 2 16:00 4 3 13:42 01 2 14:30 05 5 14:00 06 lock 5 14:00 07 4 14:00 09 4 10 1…" at bounding box center [479, 338] width 632 height 436
drag, startPoint x: 476, startPoint y: 265, endPoint x: 470, endPoint y: 445, distance: 180.2
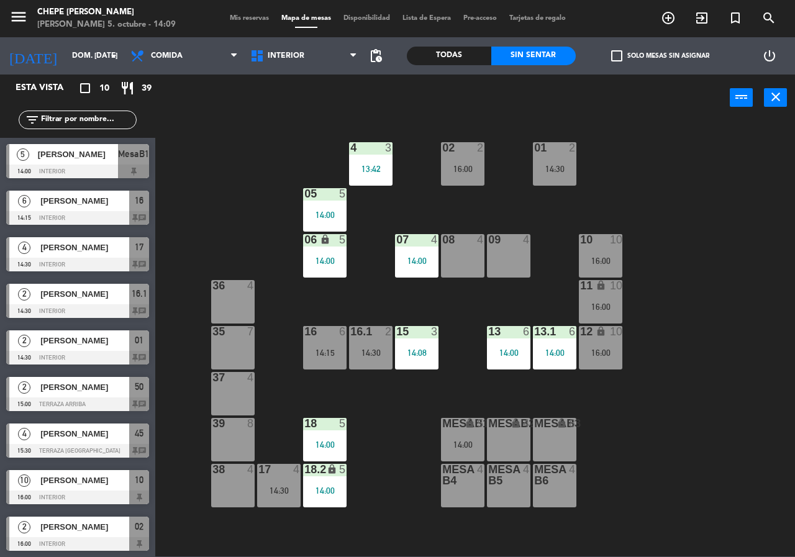
click at [348, 266] on div "02 2 16:00 4 3 13:42 01 2 14:30 05 5 14:00 06 lock 5 14:00 07 4 14:00 09 4 10 1…" at bounding box center [479, 338] width 632 height 436
drag, startPoint x: 324, startPoint y: 240, endPoint x: 327, endPoint y: 247, distance: 8.3
click at [323, 240] on icon "lock" at bounding box center [325, 239] width 11 height 11
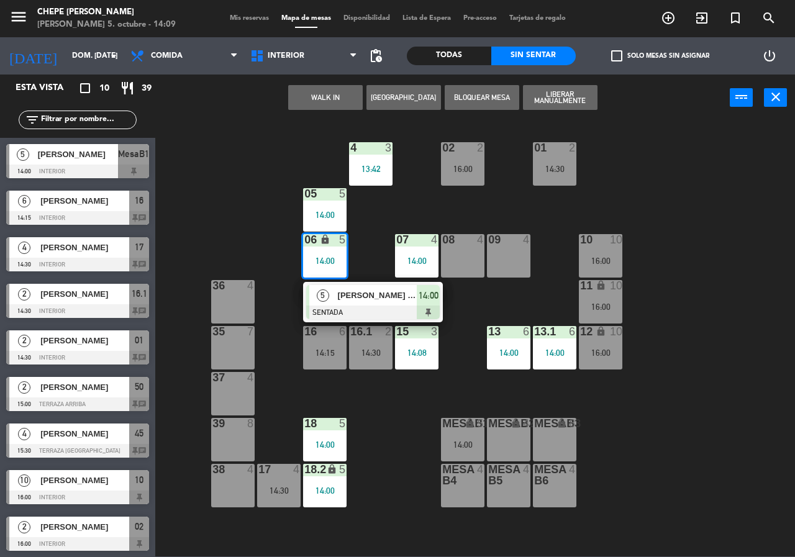
click at [353, 296] on span "[PERSON_NAME] [PERSON_NAME]" at bounding box center [377, 295] width 79 height 13
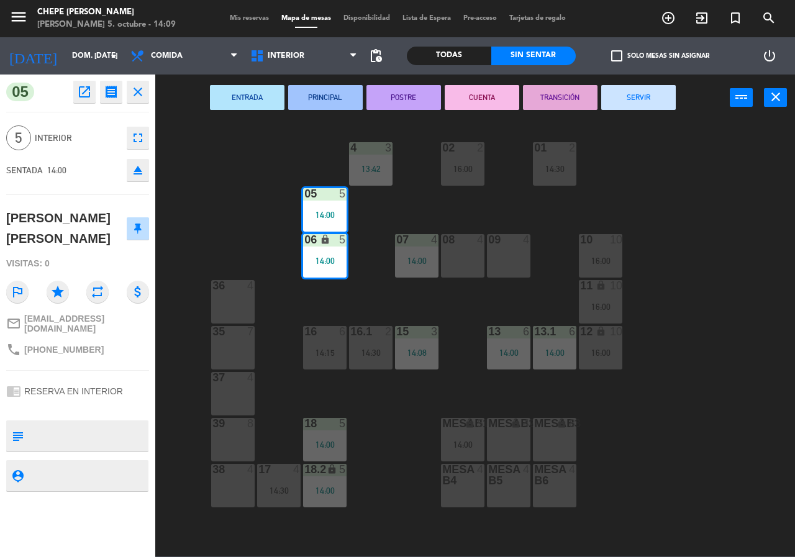
click at [348, 298] on div "02 2 16:00 4 3 13:42 01 2 14:30 05 5 14:00 06 lock 5 14:00 07 4 14:00 09 4 10 1…" at bounding box center [479, 338] width 632 height 436
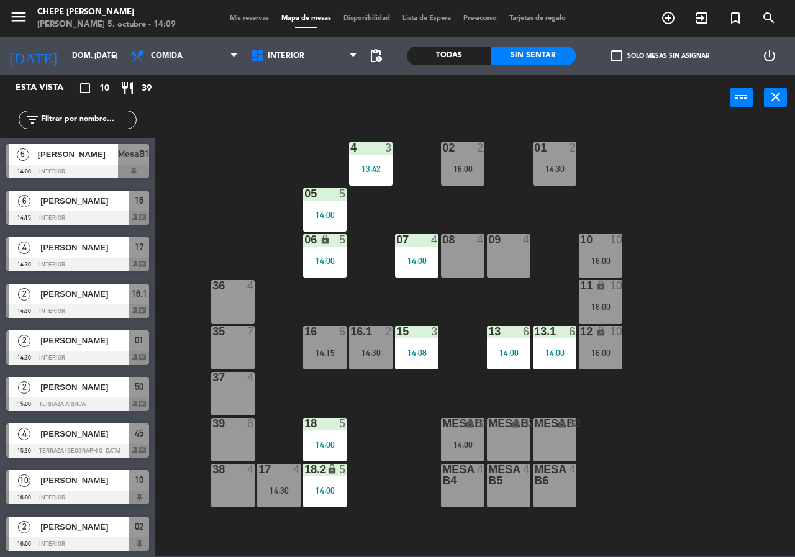
click at [453, 440] on div "14:00" at bounding box center [462, 444] width 43 height 9
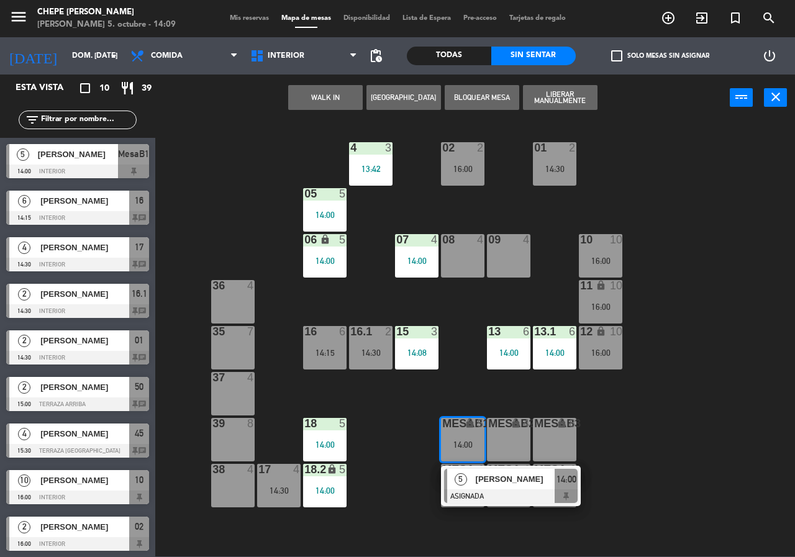
click at [517, 480] on span "[PERSON_NAME]" at bounding box center [515, 479] width 79 height 13
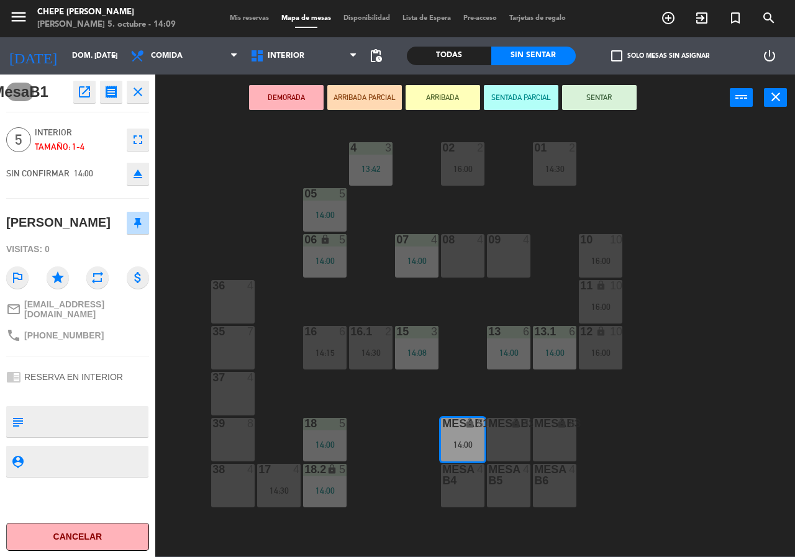
click at [207, 255] on div "02 2 16:00 4 3 13:42 01 2 14:30 05 5 14:00 06 lock 5 14:00 07 4 14:00 09 4 10 1…" at bounding box center [479, 338] width 632 height 436
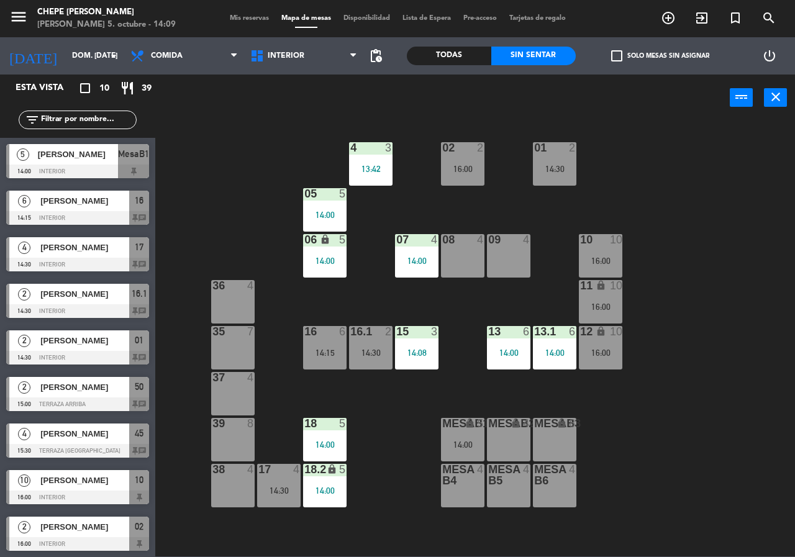
drag, startPoint x: 339, startPoint y: 245, endPoint x: 361, endPoint y: 265, distance: 29.0
click at [337, 246] on div "5" at bounding box center [345, 240] width 20 height 12
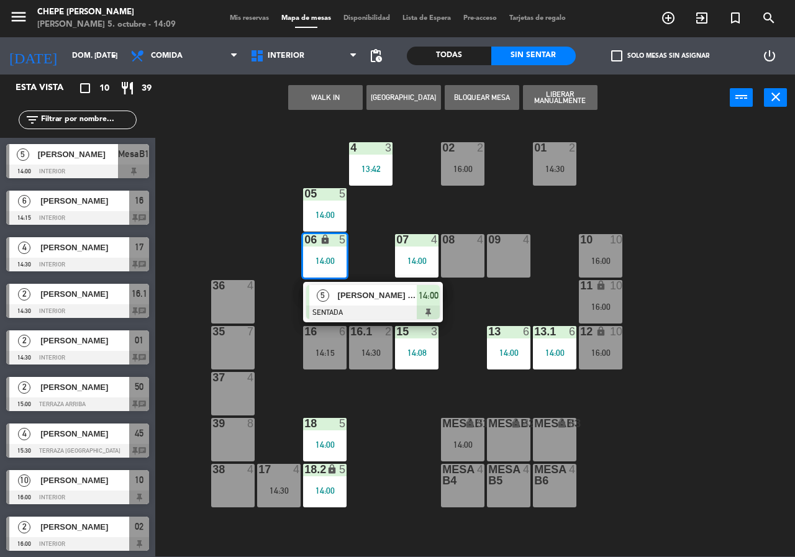
click at [376, 297] on span "[PERSON_NAME] [PERSON_NAME]" at bounding box center [377, 295] width 79 height 13
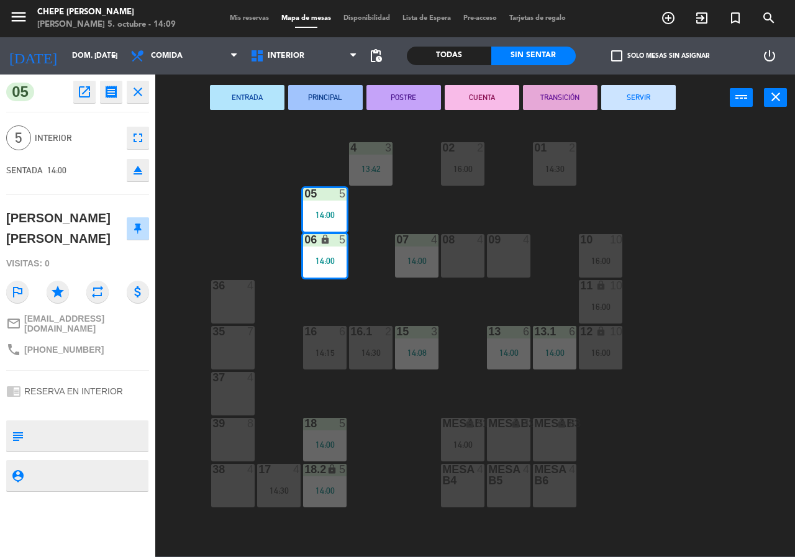
click at [376, 297] on div "02 2 16:00 4 3 13:42 01 2 14:30 05 5 14:00 06 lock 5 14:00 07 4 14:00 09 4 10 1…" at bounding box center [479, 338] width 632 height 436
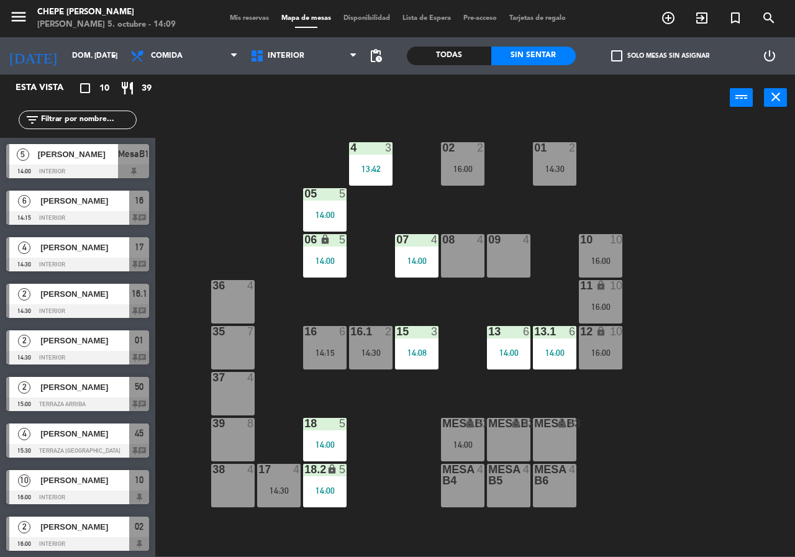
click at [473, 438] on div "MesaB1 lock 5 14:00" at bounding box center [462, 439] width 43 height 43
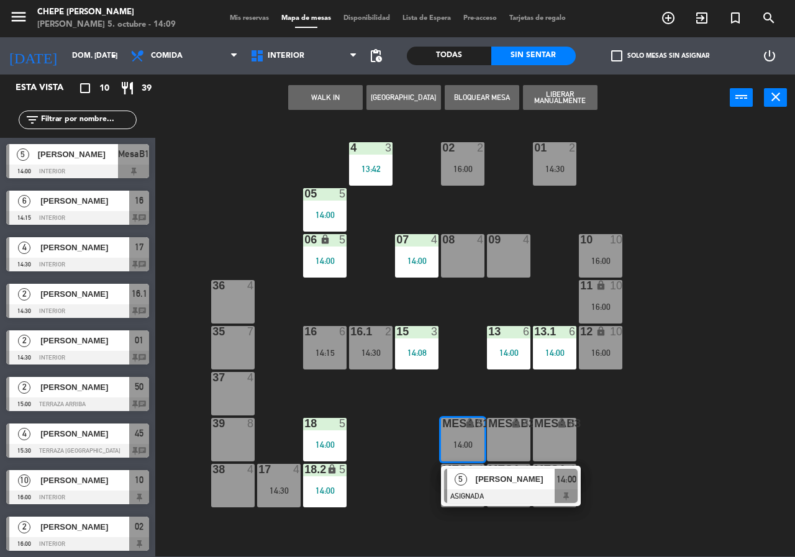
click at [503, 479] on span "[PERSON_NAME]" at bounding box center [515, 479] width 79 height 13
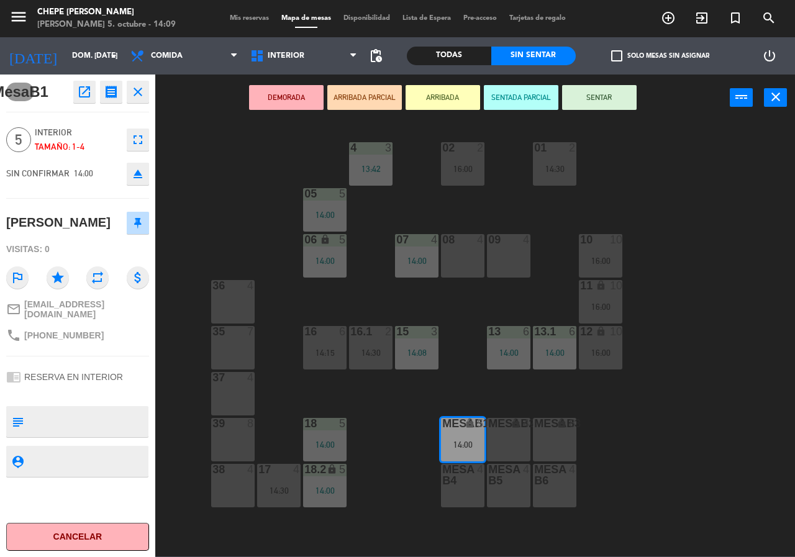
click at [473, 388] on div "02 2 16:00 4 3 13:42 01 2 14:30 05 5 14:00 06 lock 5 14:00 07 4 14:00 09 4 10 1…" at bounding box center [479, 338] width 632 height 436
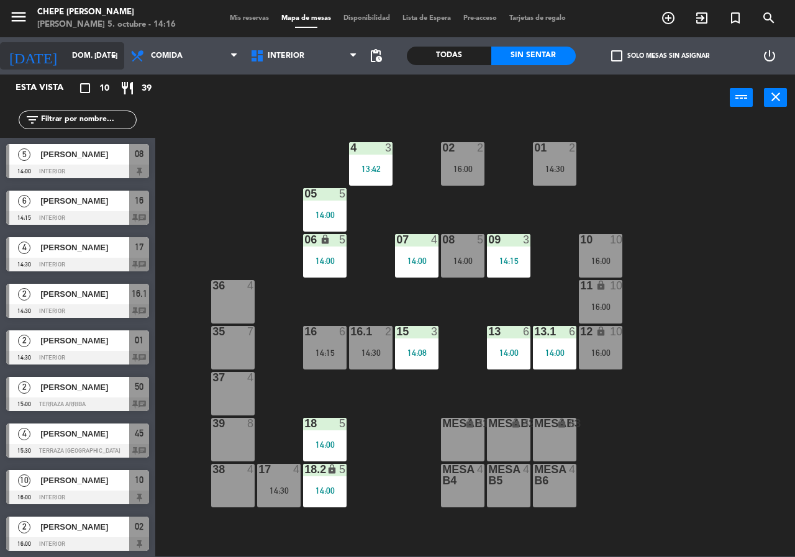
click at [66, 62] on input "dom. [DATE]" at bounding box center [115, 55] width 99 height 21
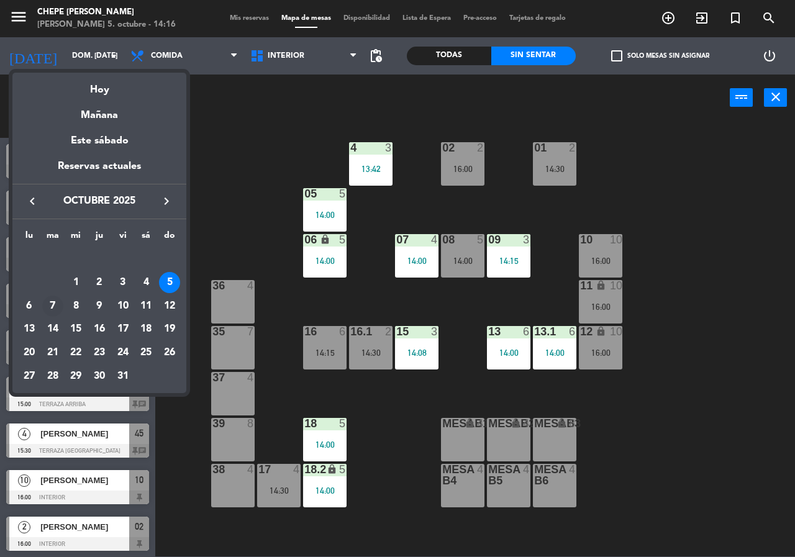
click at [44, 301] on div "7" at bounding box center [52, 306] width 21 height 21
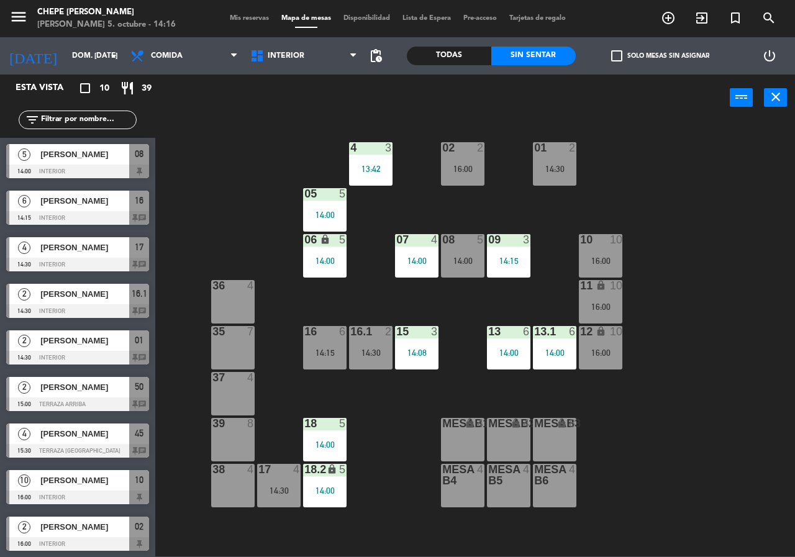
type input "[DATE] oct."
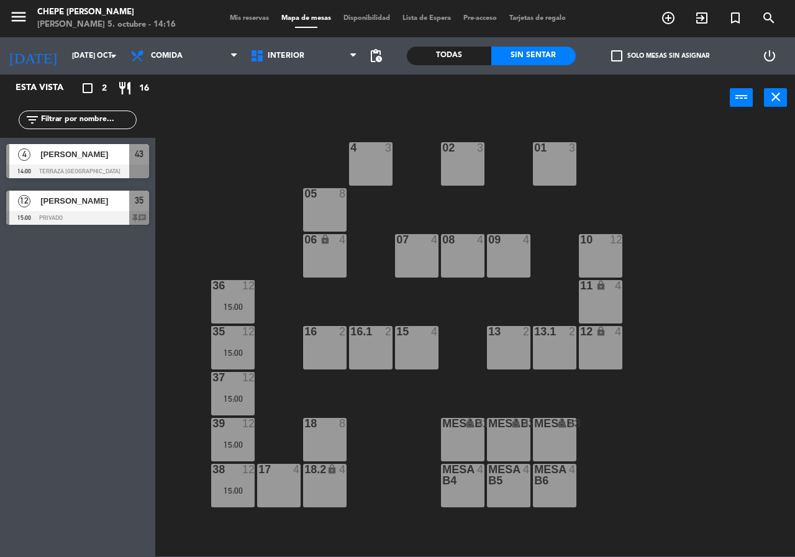
click at [423, 243] on div at bounding box center [417, 239] width 20 height 11
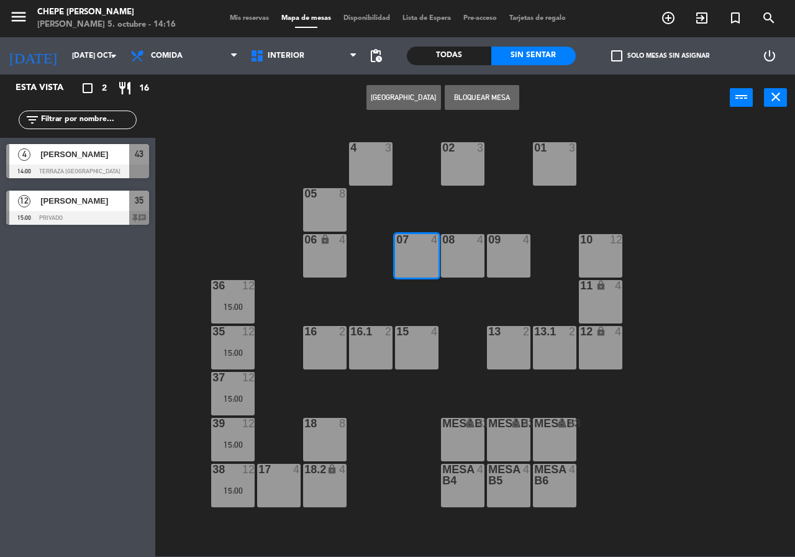
click at [391, 89] on button "[GEOGRAPHIC_DATA]" at bounding box center [403, 97] width 75 height 25
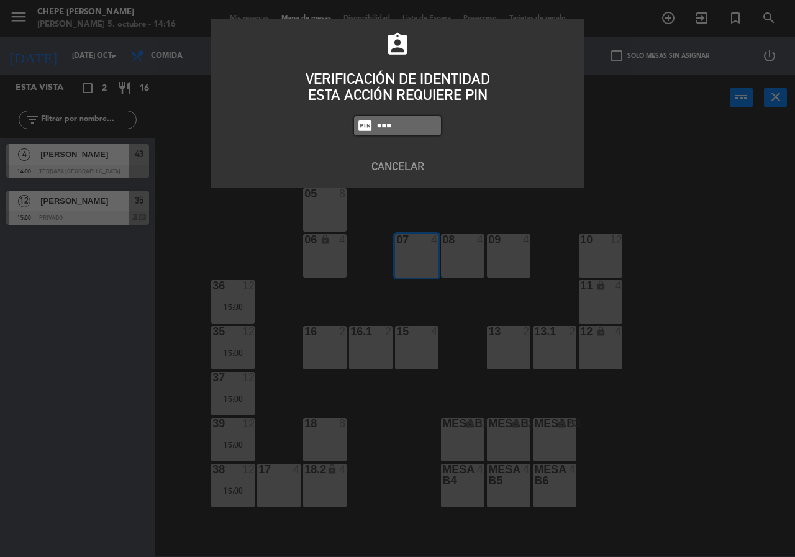
type input "9567"
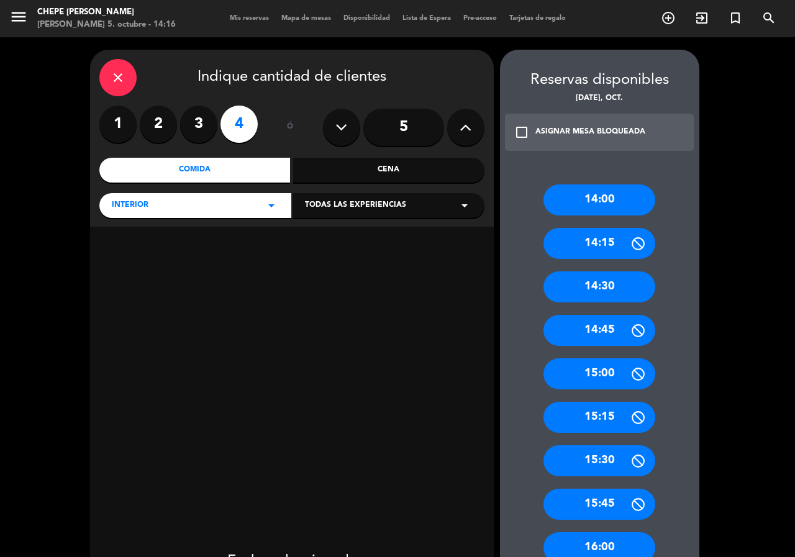
click at [465, 117] on button at bounding box center [465, 127] width 37 height 37
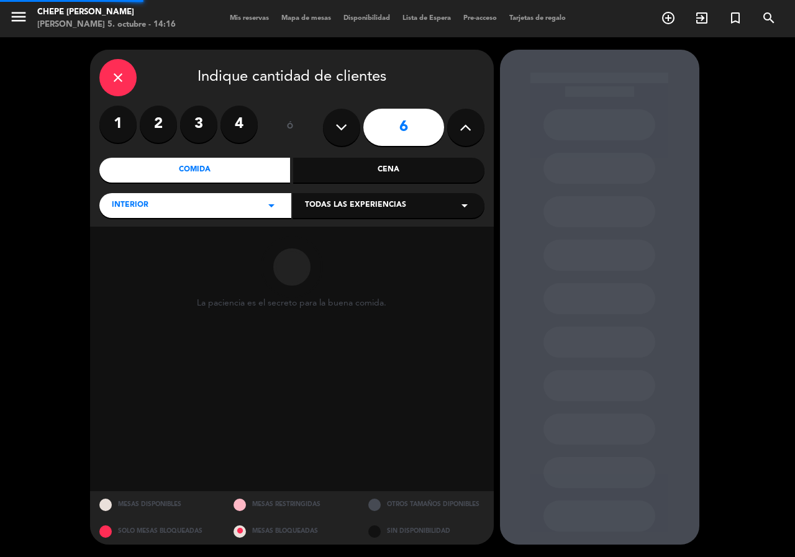
click at [460, 136] on icon at bounding box center [466, 127] width 12 height 19
click at [465, 137] on button at bounding box center [465, 127] width 37 height 37
click at [464, 142] on button at bounding box center [465, 127] width 37 height 37
click at [466, 133] on icon at bounding box center [466, 127] width 12 height 19
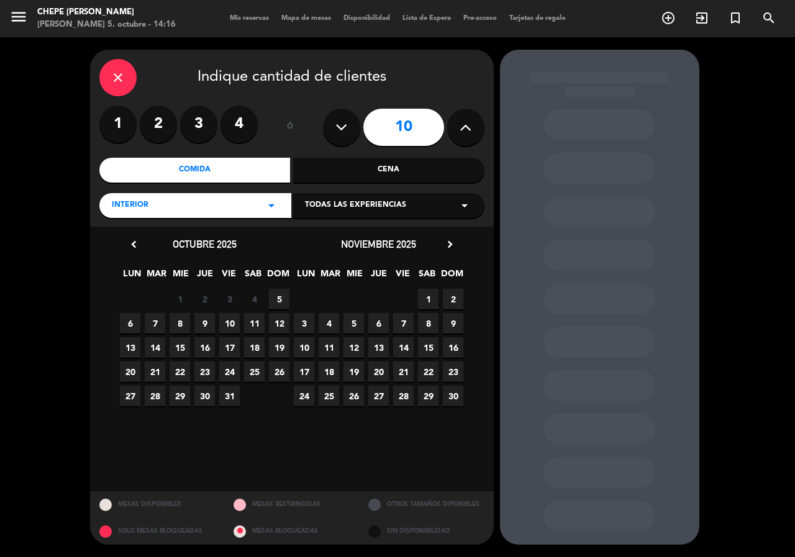
click at [465, 131] on icon at bounding box center [466, 127] width 12 height 19
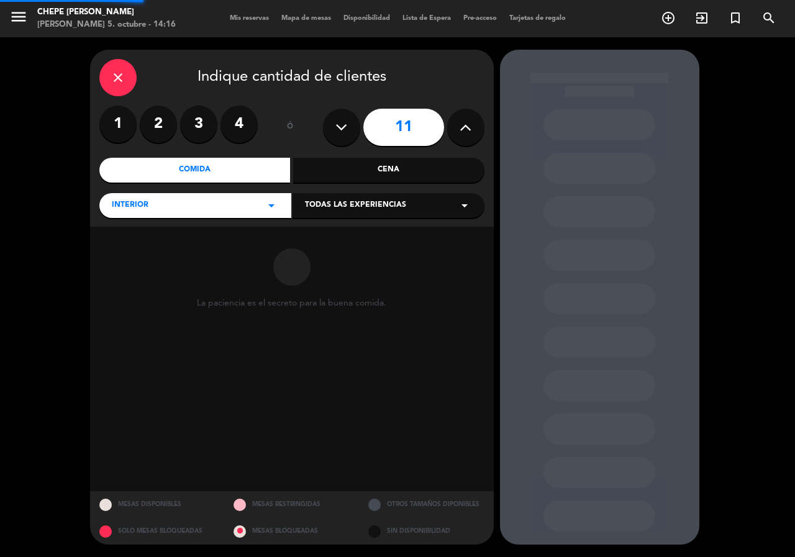
click at [460, 129] on icon at bounding box center [466, 127] width 12 height 19
type input "12"
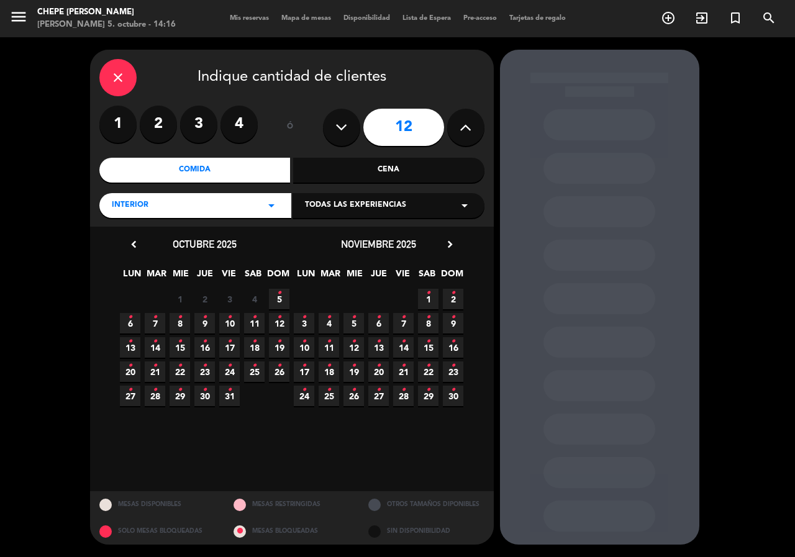
click at [154, 316] on icon "•" at bounding box center [155, 317] width 4 height 20
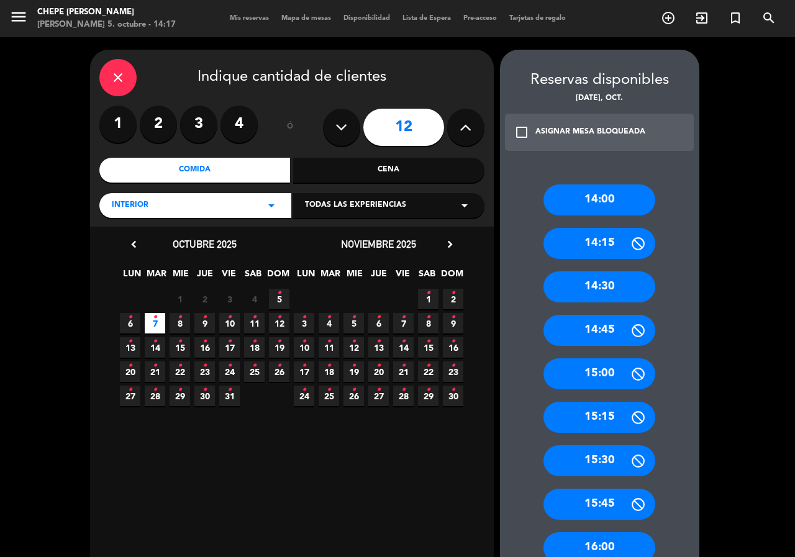
click at [403, 165] on div "Cena" at bounding box center [388, 170] width 191 height 25
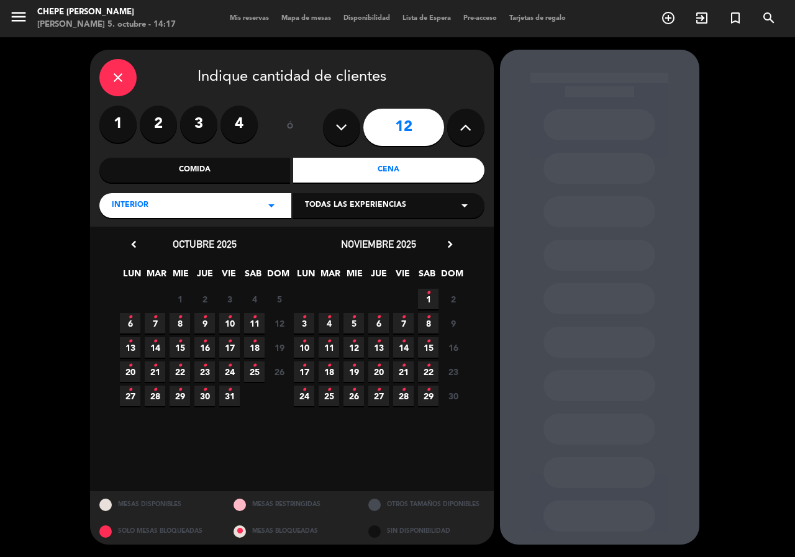
click at [156, 322] on icon "•" at bounding box center [155, 317] width 4 height 20
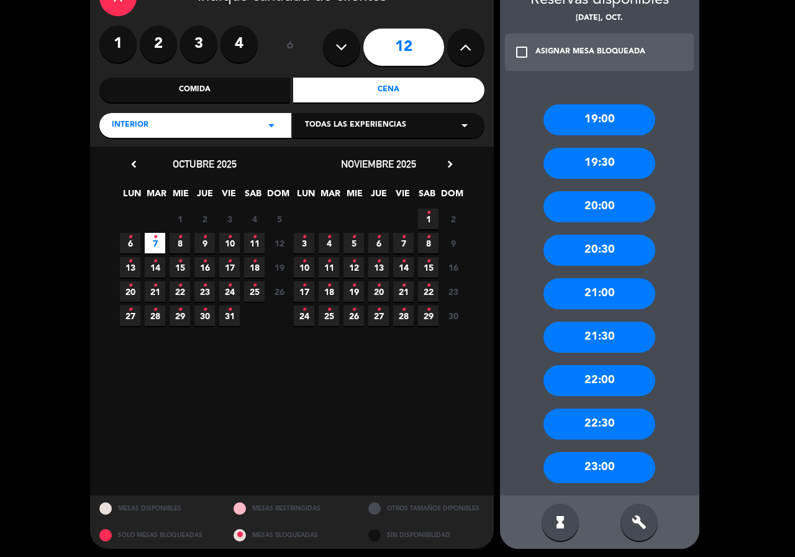
scroll to position [84, 0]
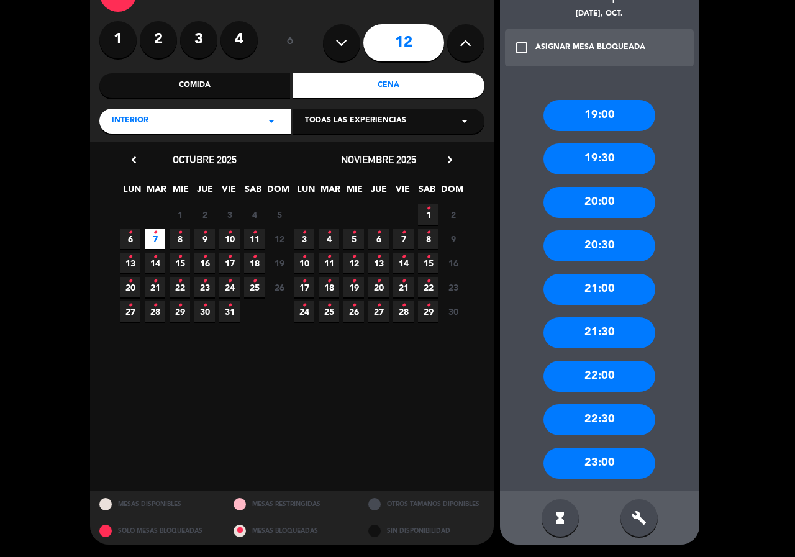
click at [608, 246] on div "20:30" at bounding box center [599, 245] width 112 height 31
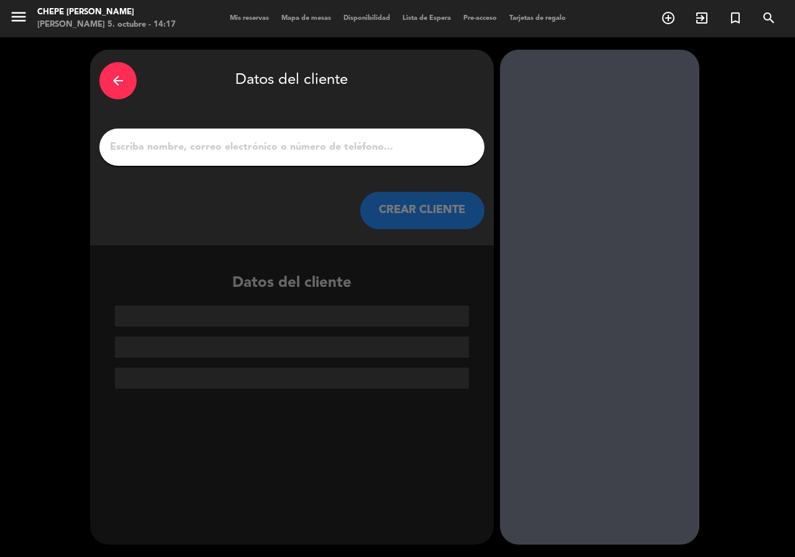
click at [347, 155] on input "1" at bounding box center [292, 146] width 366 height 17
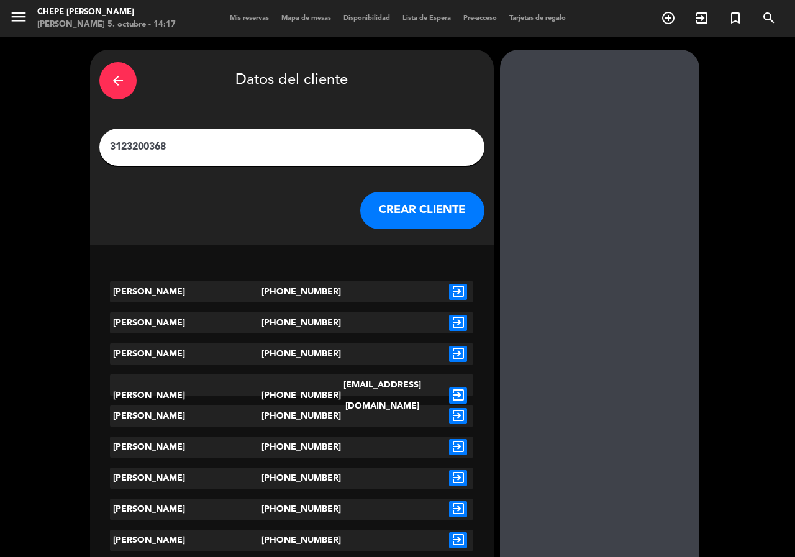
type input "3123200368"
click at [462, 291] on icon "exit_to_app" at bounding box center [458, 292] width 18 height 16
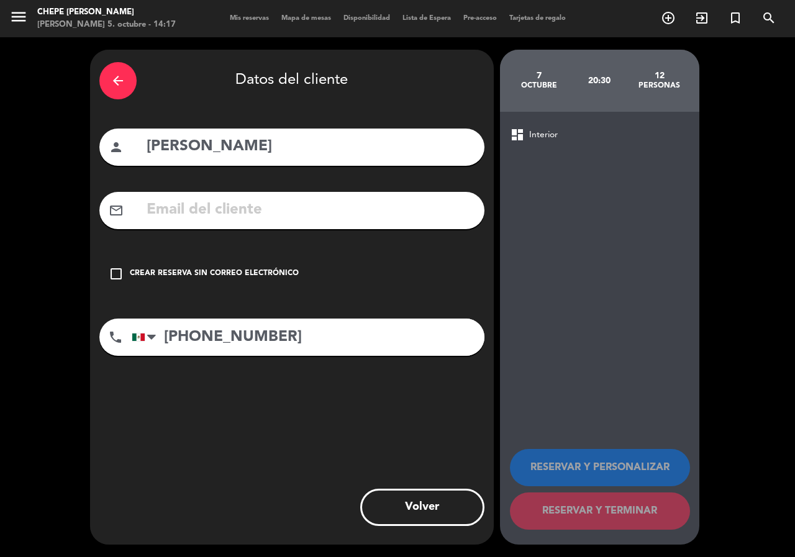
click at [227, 138] on input "[PERSON_NAME]" at bounding box center [310, 146] width 330 height 25
type input "[PERSON_NAME]"
click at [207, 275] on div "Crear reserva sin correo electrónico" at bounding box center [214, 274] width 169 height 12
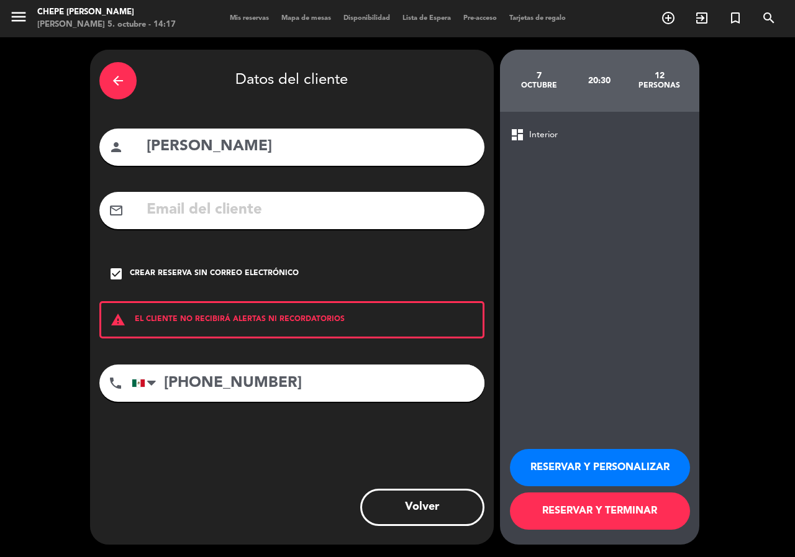
click at [555, 462] on button "RESERVAR Y PERSONALIZAR" at bounding box center [600, 467] width 180 height 37
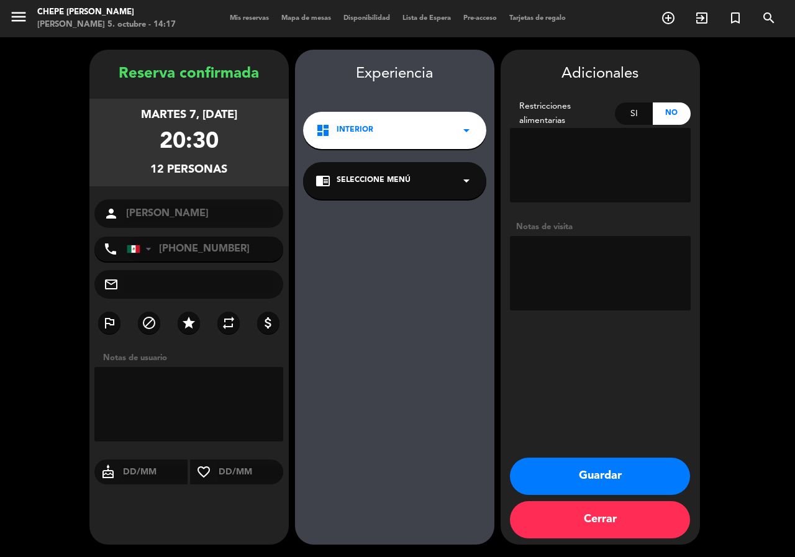
click at [572, 255] on textarea at bounding box center [600, 273] width 181 height 75
type textarea "paz"
click at [581, 469] on button "Guardar" at bounding box center [600, 476] width 180 height 37
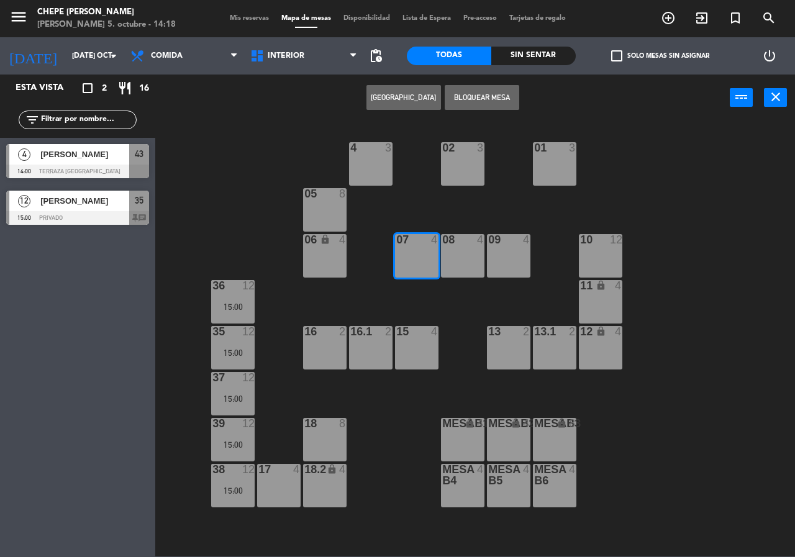
click at [107, 203] on span "[PERSON_NAME]" at bounding box center [84, 200] width 89 height 13
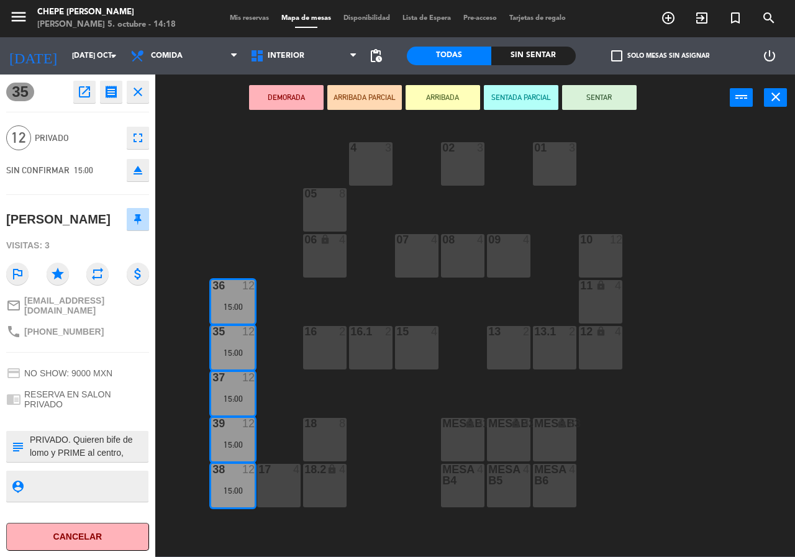
click at [242, 173] on div "02 3 4 3 01 3 05 8 06 lock 4 07 4 09 4 10 12 08 4 11 lock 4 36 12 15:00 16 2 15…" at bounding box center [479, 338] width 632 height 436
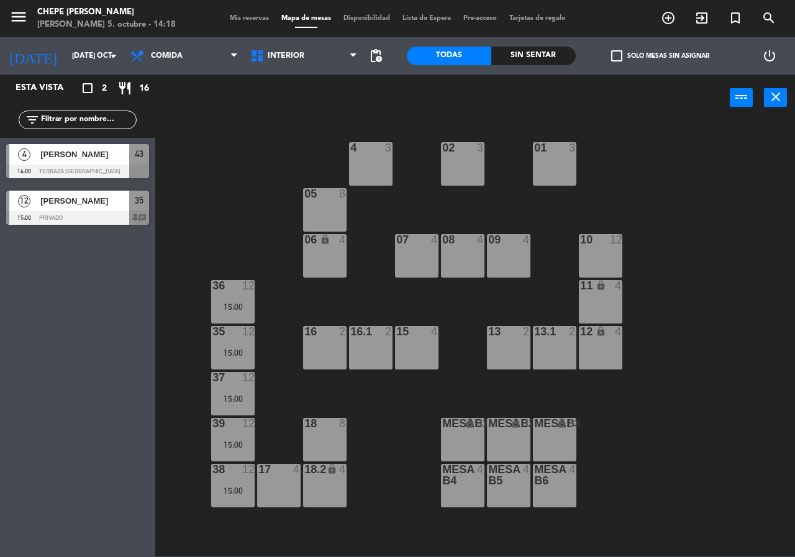
click at [637, 58] on label "check_box_outline_blank Solo mesas sin asignar" at bounding box center [660, 55] width 98 height 11
click at [660, 56] on input "check_box_outline_blank Solo mesas sin asignar" at bounding box center [660, 56] width 0 height 0
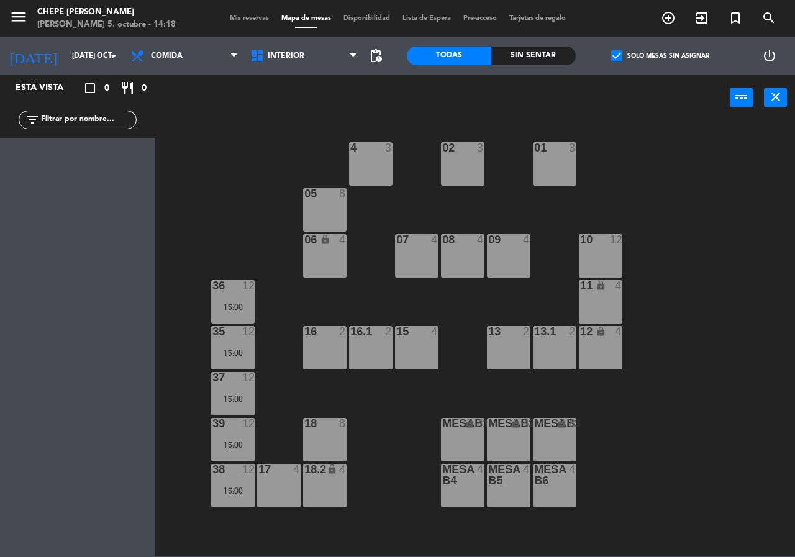
click at [637, 57] on label "check_box Solo mesas sin asignar" at bounding box center [660, 55] width 98 height 11
click at [660, 56] on input "check_box Solo mesas sin asignar" at bounding box center [660, 56] width 0 height 0
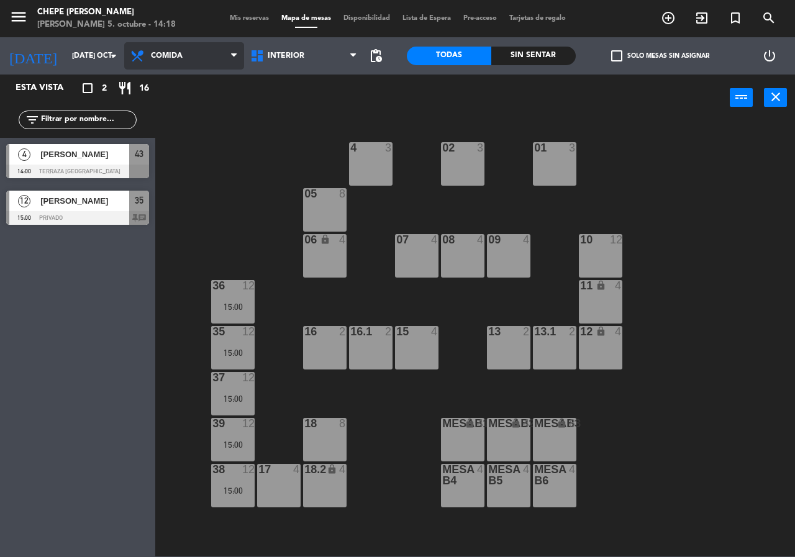
click at [178, 61] on span "Comida" at bounding box center [184, 55] width 120 height 27
click at [178, 106] on ng-component "menu Chepe [PERSON_NAME] 5. octubre - 14:18 Mis reservas Mapa de mesas Disponib…" at bounding box center [397, 278] width 795 height 556
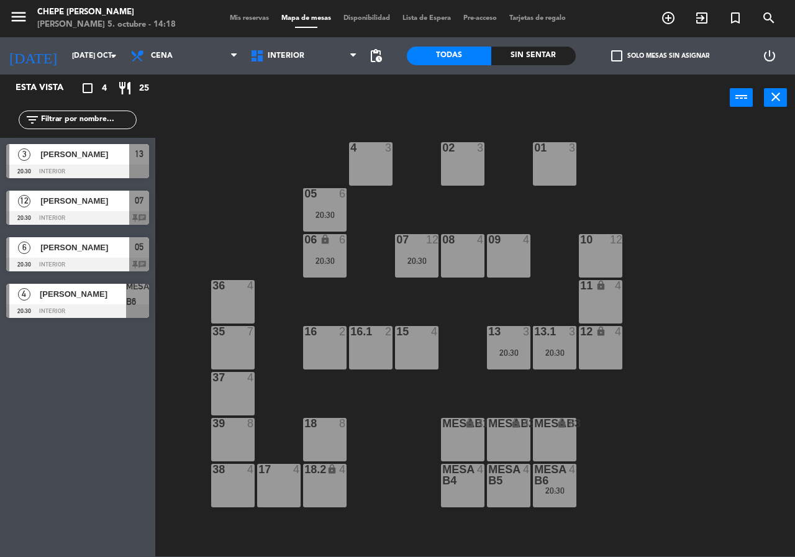
click at [93, 208] on div "[PERSON_NAME]" at bounding box center [84, 201] width 90 height 20
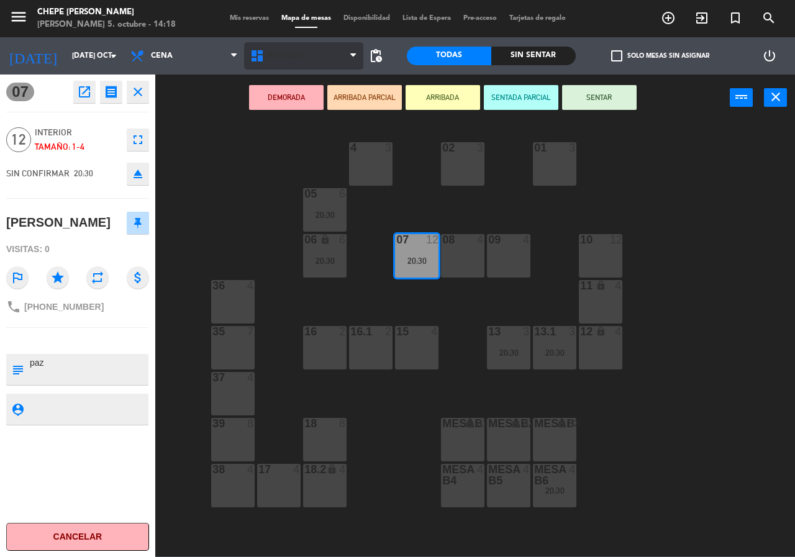
click at [324, 43] on div "Interior Terraza Interior Interior Terraza" at bounding box center [304, 55] width 120 height 37
click at [327, 56] on span "Interior" at bounding box center [304, 55] width 120 height 27
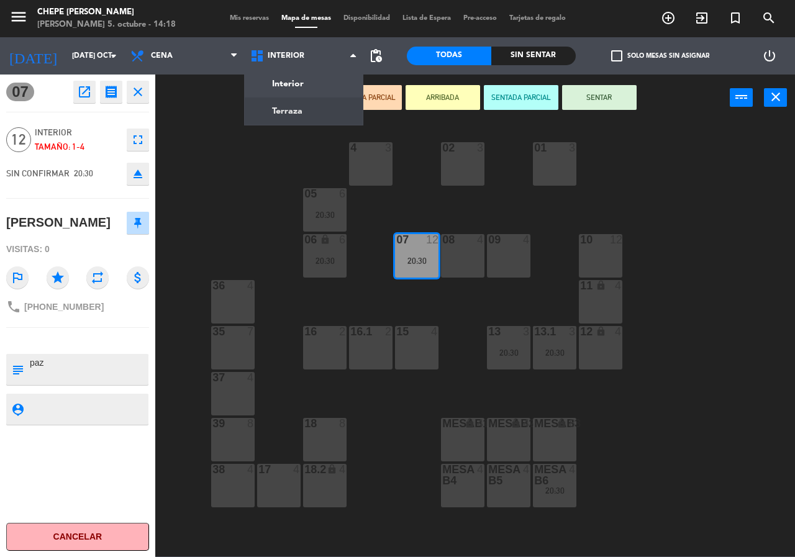
click at [307, 116] on ng-component "menu Chepe [PERSON_NAME] 5. octubre - 14:18 Mis reservas Mapa de mesas Disponib…" at bounding box center [397, 278] width 795 height 556
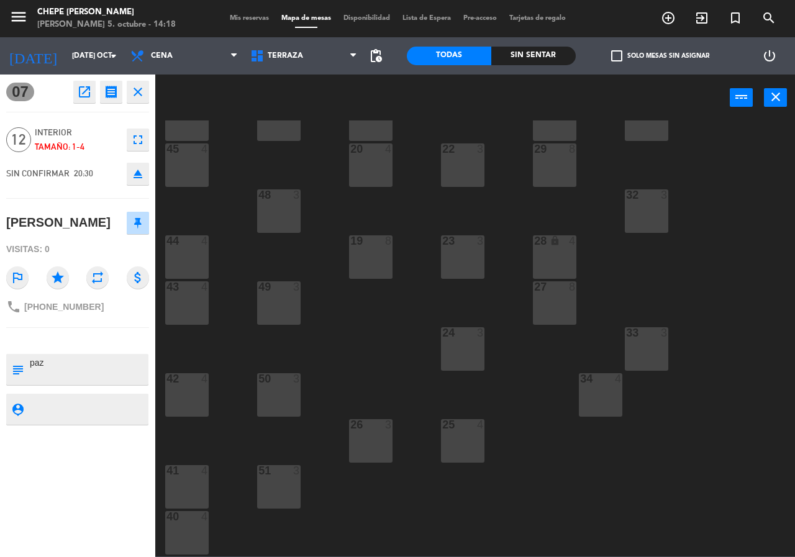
scroll to position [89, 0]
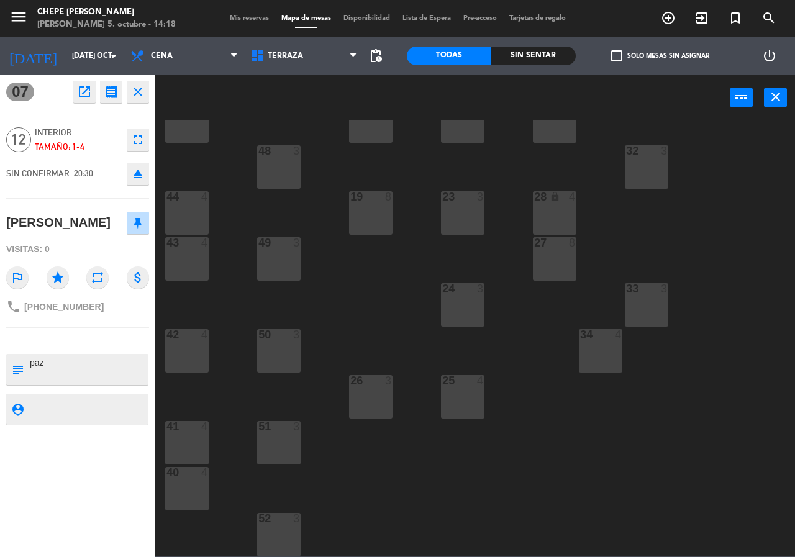
drag, startPoint x: 198, startPoint y: 447, endPoint x: 196, endPoint y: 463, distance: 16.3
click at [196, 448] on div "41 4" at bounding box center [186, 442] width 43 height 43
click at [196, 489] on div "40 4" at bounding box center [186, 488] width 43 height 43
click at [187, 438] on div "41 4" at bounding box center [186, 442] width 43 height 43
click at [459, 89] on button "Mover" at bounding box center [443, 97] width 75 height 25
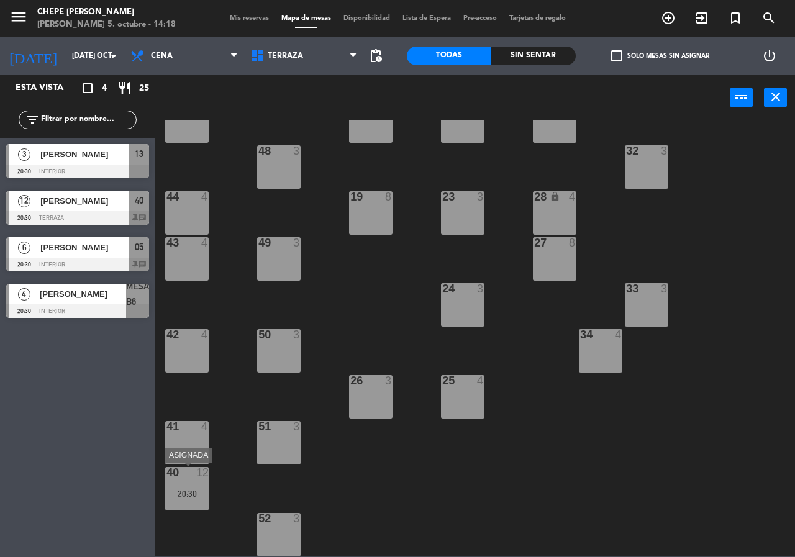
click at [205, 491] on div "20:30" at bounding box center [186, 493] width 43 height 9
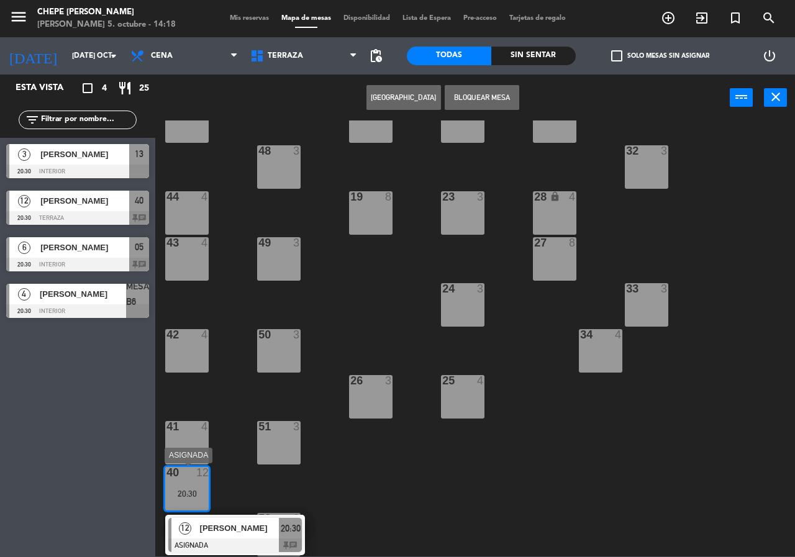
drag, startPoint x: 236, startPoint y: 523, endPoint x: 196, endPoint y: 463, distance: 72.2
click at [234, 522] on div "12 [PERSON_NAME] 20:30 chat" at bounding box center [235, 535] width 158 height 40
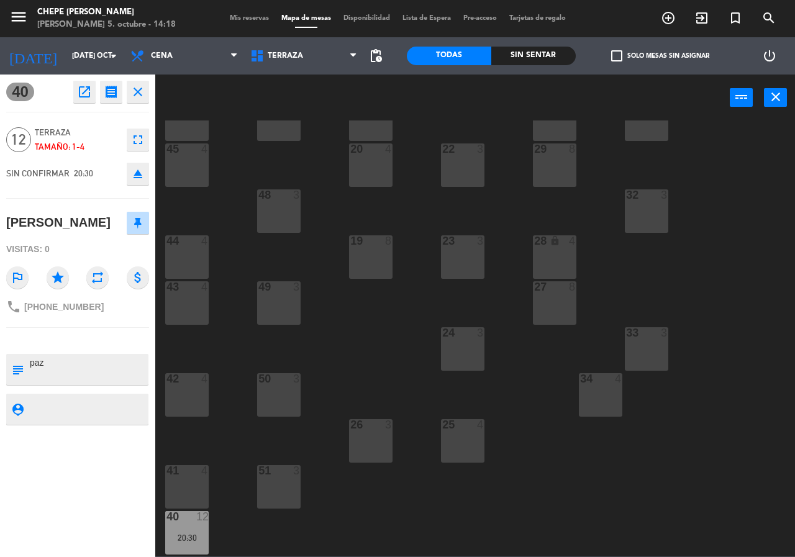
scroll to position [0, 0]
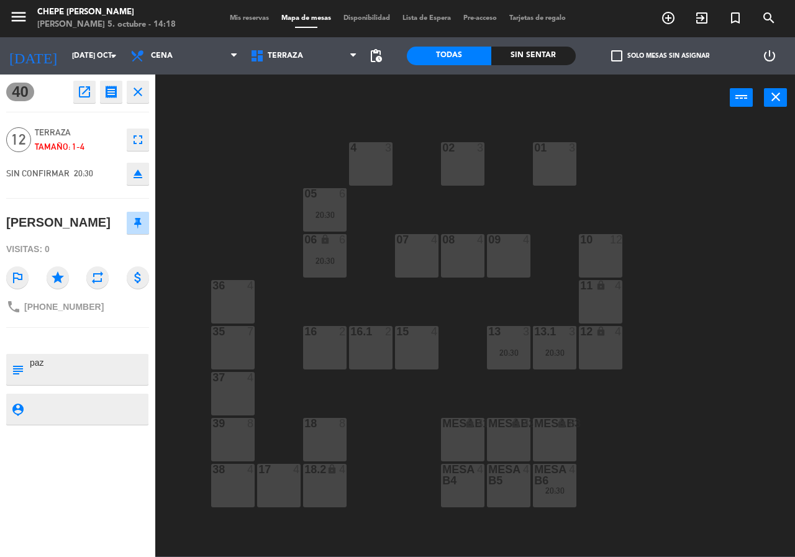
click at [240, 453] on div "39 8" at bounding box center [232, 439] width 43 height 43
drag, startPoint x: 284, startPoint y: 375, endPoint x: 257, endPoint y: 232, distance: 144.9
click at [284, 374] on div "02 3 4 3 01 3 05 6 20:30 06 lock 6 20:30 07 4 09 4 10 12 08 4 11 lock 4 36 4 16…" at bounding box center [479, 338] width 632 height 436
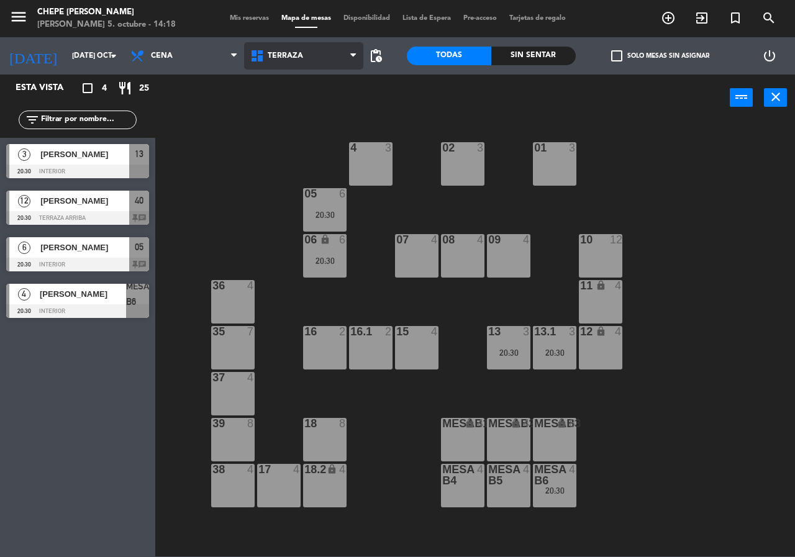
click at [280, 44] on span "Terraza" at bounding box center [304, 55] width 120 height 27
click at [281, 109] on ng-component "menu Chepe [PERSON_NAME] 5. octubre - 14:18 Mis reservas Mapa de mesas Disponib…" at bounding box center [397, 278] width 795 height 556
click at [280, 53] on span "Terraza" at bounding box center [285, 56] width 35 height 9
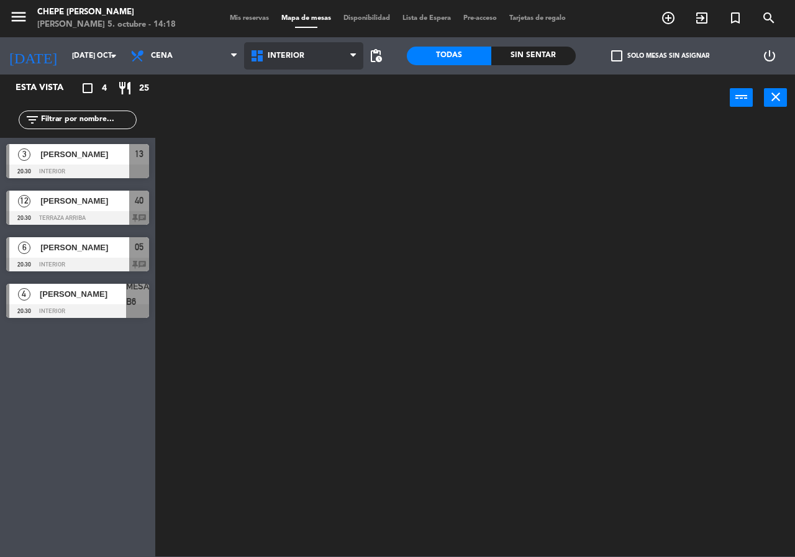
drag, startPoint x: 283, startPoint y: 86, endPoint x: 282, endPoint y: 69, distance: 16.8
click at [283, 85] on ng-component "menu Chepe [PERSON_NAME] 5. octubre - 14:18 Mis reservas Mapa de mesas Disponib…" at bounding box center [397, 278] width 795 height 556
click at [279, 50] on span "Interior" at bounding box center [304, 55] width 120 height 27
click at [284, 100] on ng-component "menu Chepe [PERSON_NAME] 5. octubre - 14:18 Mis reservas Mapa de mesas Disponib…" at bounding box center [397, 278] width 795 height 556
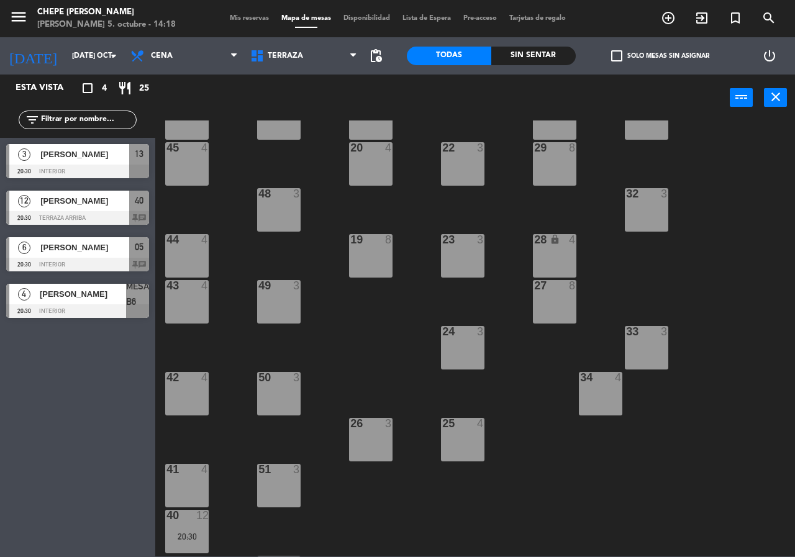
scroll to position [89, 0]
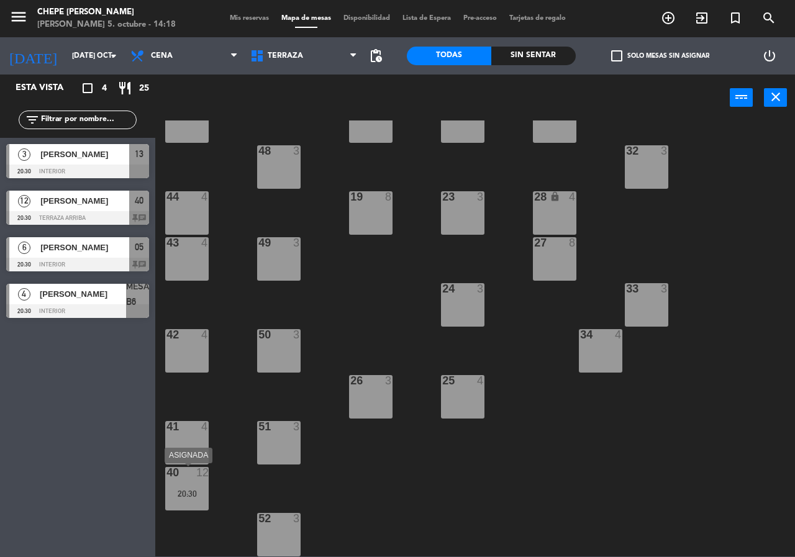
click at [176, 479] on div "40 12" at bounding box center [186, 473] width 43 height 12
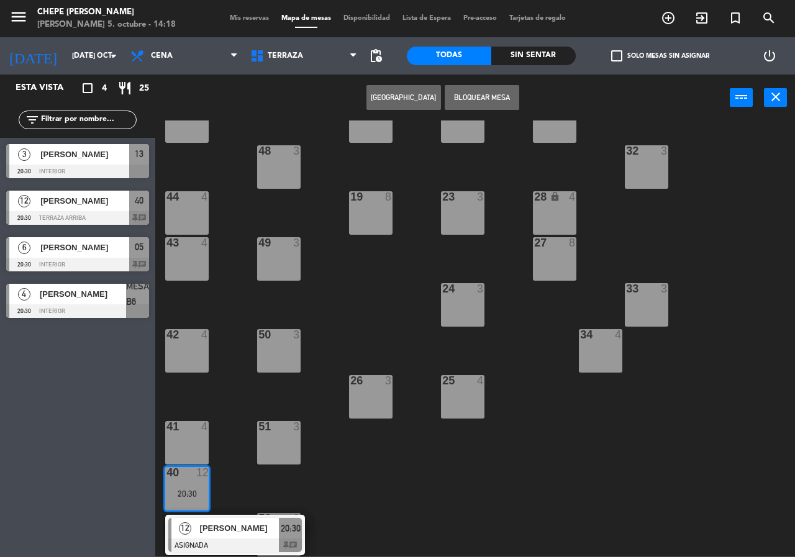
click at [213, 532] on div "12 [PERSON_NAME] 20:30 chat" at bounding box center [235, 535] width 158 height 40
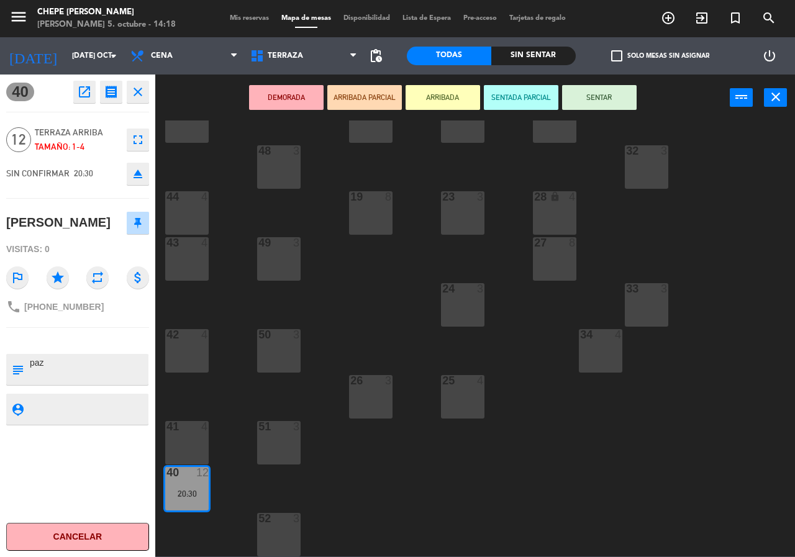
drag, startPoint x: 189, startPoint y: 443, endPoint x: 188, endPoint y: 378, distance: 65.2
click at [189, 442] on div "41 4" at bounding box center [186, 442] width 43 height 43
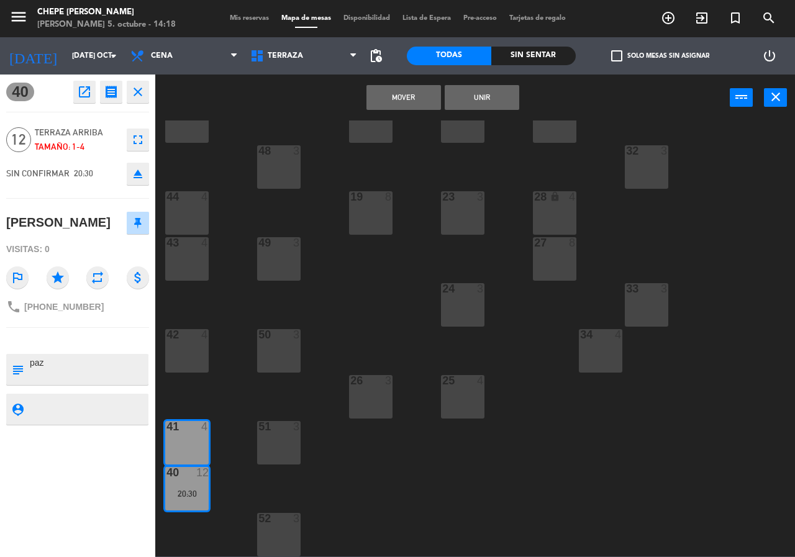
click at [185, 348] on div "42 4" at bounding box center [186, 350] width 43 height 43
click at [479, 98] on button "Unir" at bounding box center [482, 97] width 75 height 25
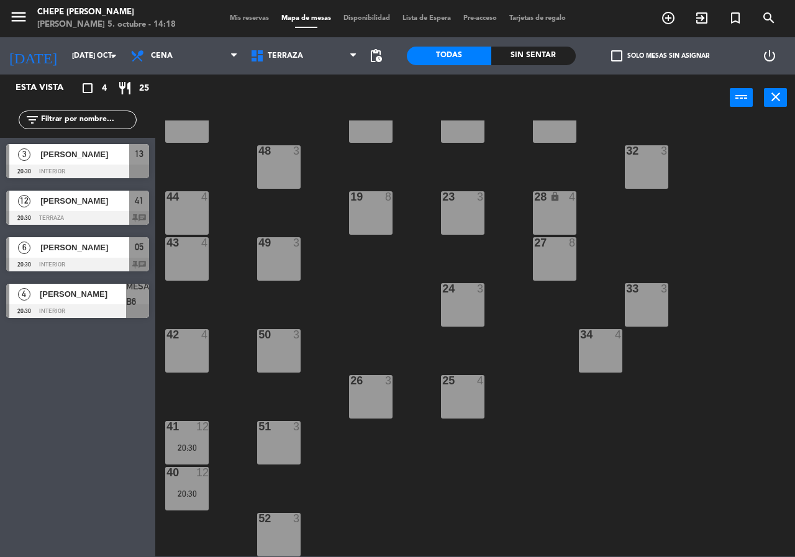
click at [352, 325] on div "21 4 30 lock 4 46 4 47 3 31 3 20 4 22 3 29 8 45 4 32 3 48 3 19 8 23 3 28 lock 4…" at bounding box center [479, 338] width 632 height 436
click at [176, 50] on span "Cena" at bounding box center [184, 55] width 120 height 27
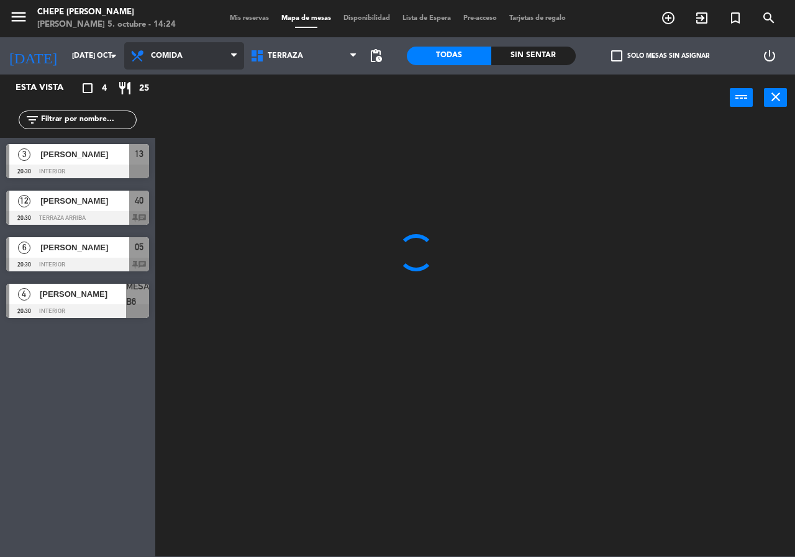
click at [185, 82] on ng-component "menu Chepe [PERSON_NAME] 5. octubre - 14:24 Mis reservas Mapa de mesas Disponib…" at bounding box center [397, 278] width 795 height 556
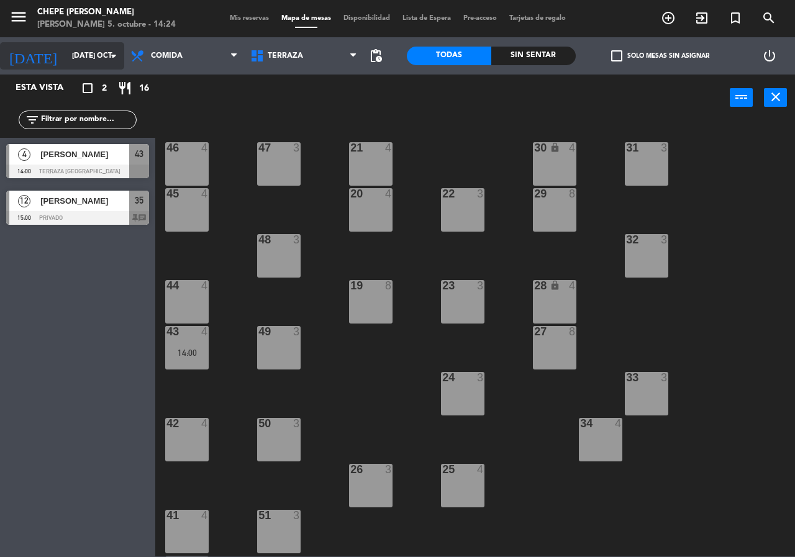
click at [83, 64] on input "[DATE] oct." at bounding box center [115, 55] width 99 height 21
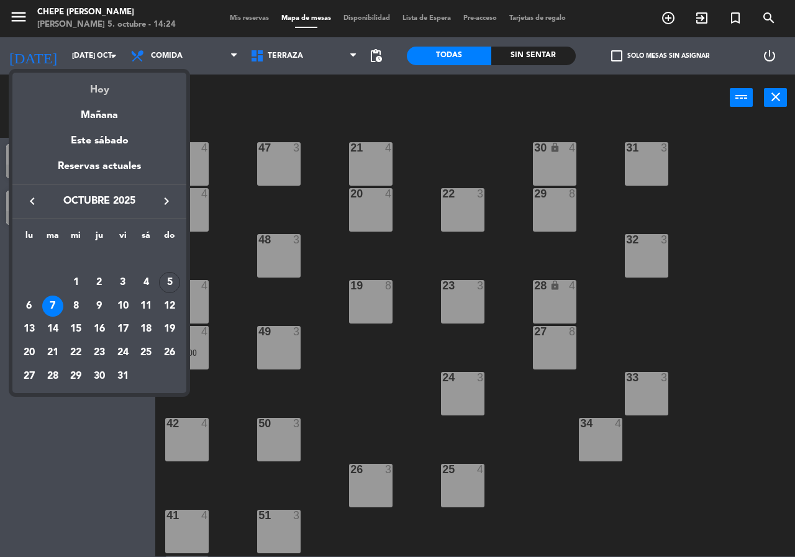
click at [109, 88] on div "Hoy" at bounding box center [99, 85] width 174 height 25
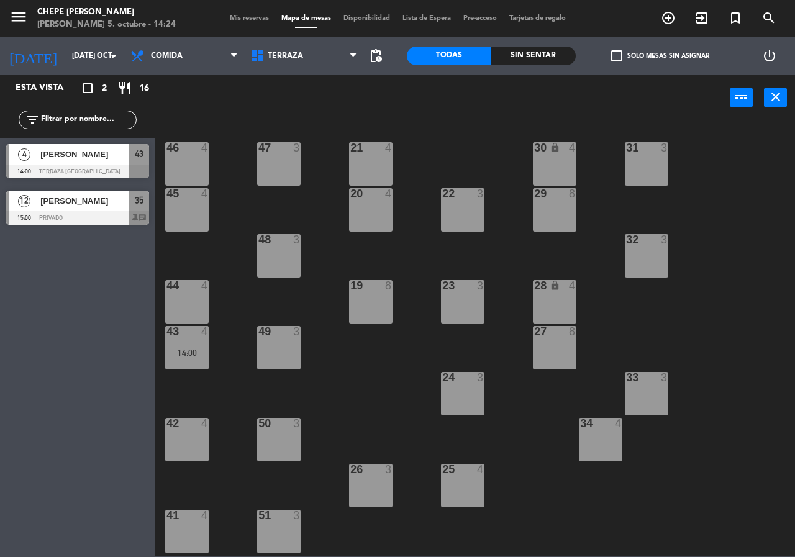
type input "dom. [DATE]"
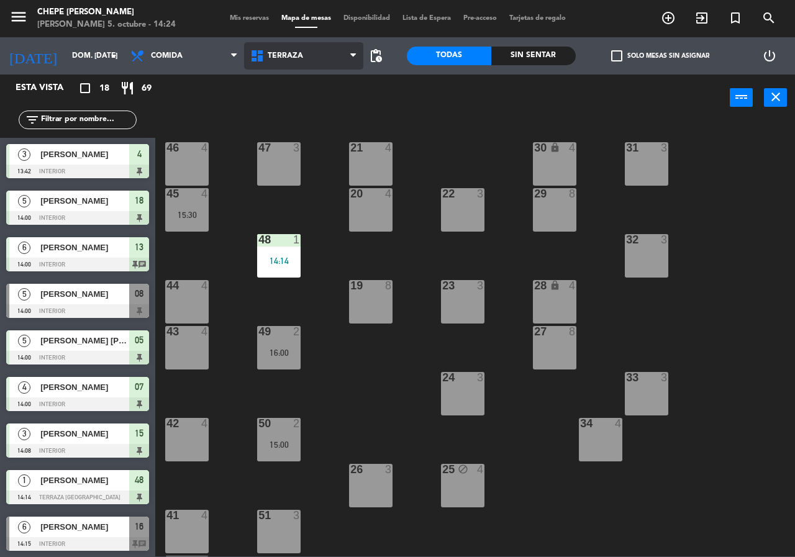
drag, startPoint x: 268, startPoint y: 57, endPoint x: 286, endPoint y: 73, distance: 24.2
click at [268, 60] on span "Terraza" at bounding box center [285, 56] width 35 height 9
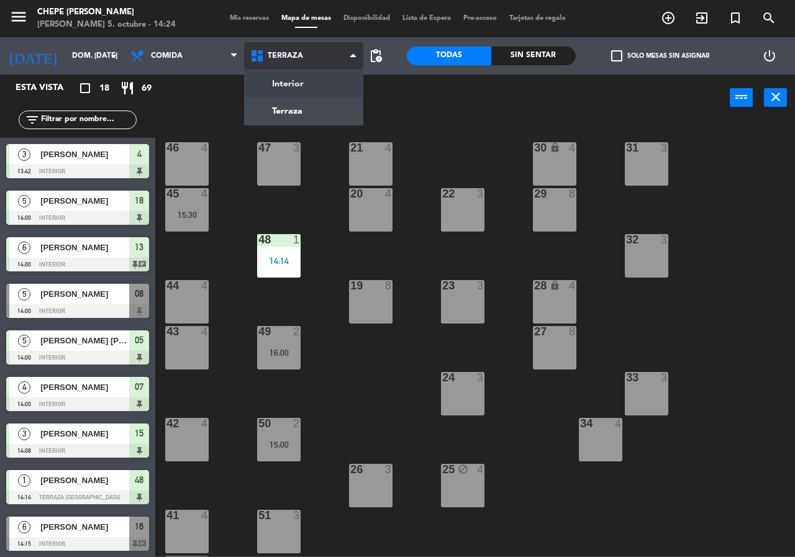
click at [289, 80] on ng-component "menu Chepe [PERSON_NAME] 5. octubre - 14:24 Mis reservas Mapa de mesas Disponib…" at bounding box center [397, 278] width 795 height 556
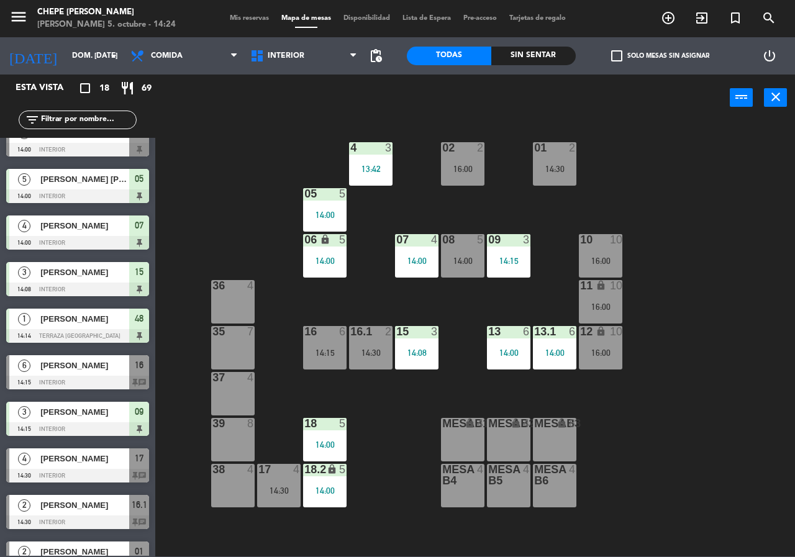
scroll to position [420, 0]
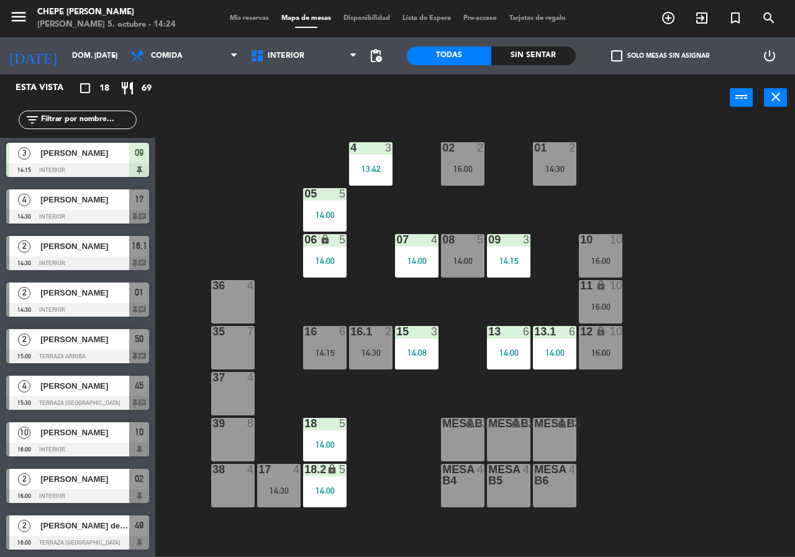
click at [245, 18] on span "Mis reservas" at bounding box center [250, 18] width 52 height 7
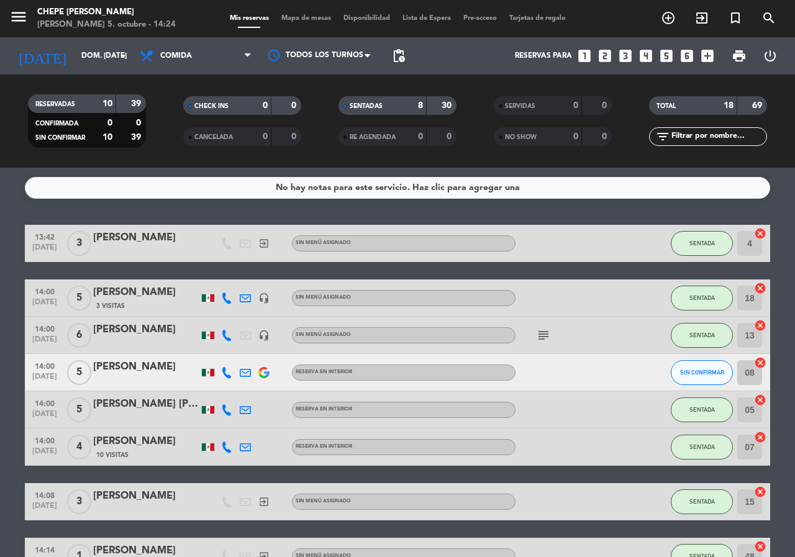
click at [290, 16] on span "Mapa de mesas" at bounding box center [306, 18] width 62 height 7
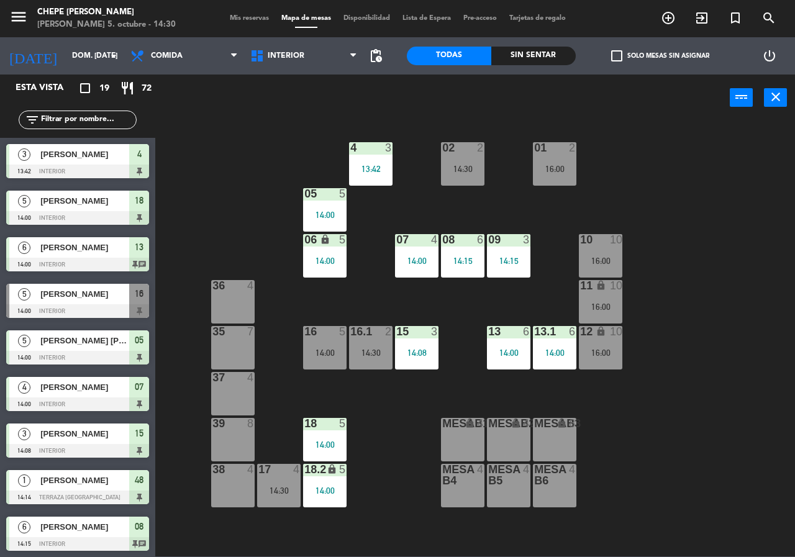
click at [222, 232] on div "02 2 14:30 4 3 13:42 01 2 16:00 05 5 14:00 06 lock 5 14:00 07 4 14:00 09 3 14:1…" at bounding box center [479, 338] width 632 height 436
click at [330, 352] on div "14:00" at bounding box center [324, 352] width 43 height 9
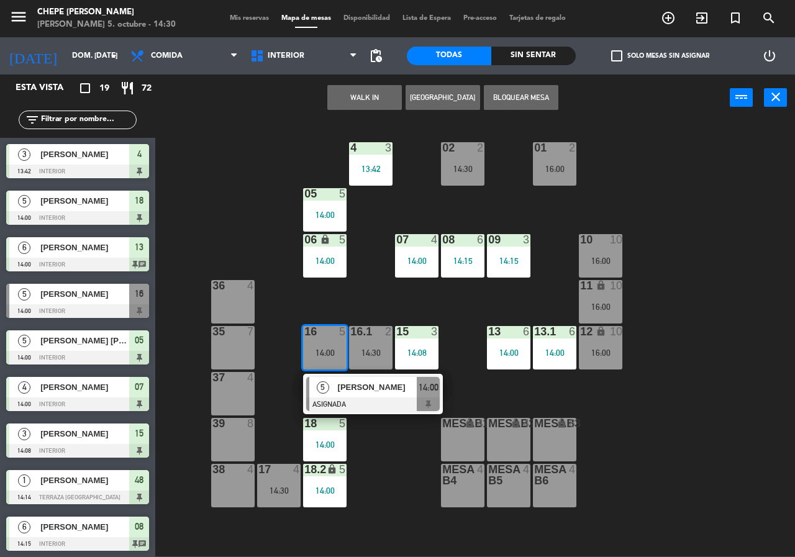
click at [356, 394] on span "[PERSON_NAME]" at bounding box center [377, 387] width 79 height 13
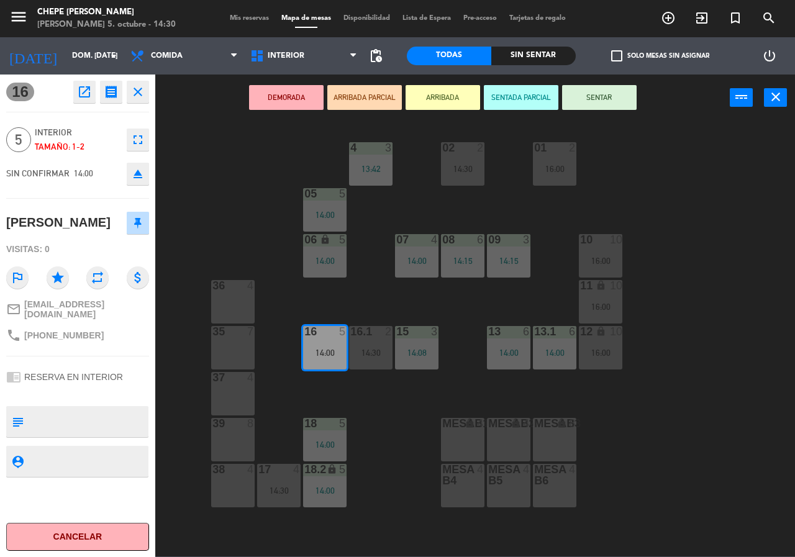
click at [370, 398] on div "02 2 14:30 4 3 13:42 01 2 16:00 05 5 14:00 06 lock 5 14:00 07 4 14:00 09 3 14:1…" at bounding box center [479, 338] width 632 height 436
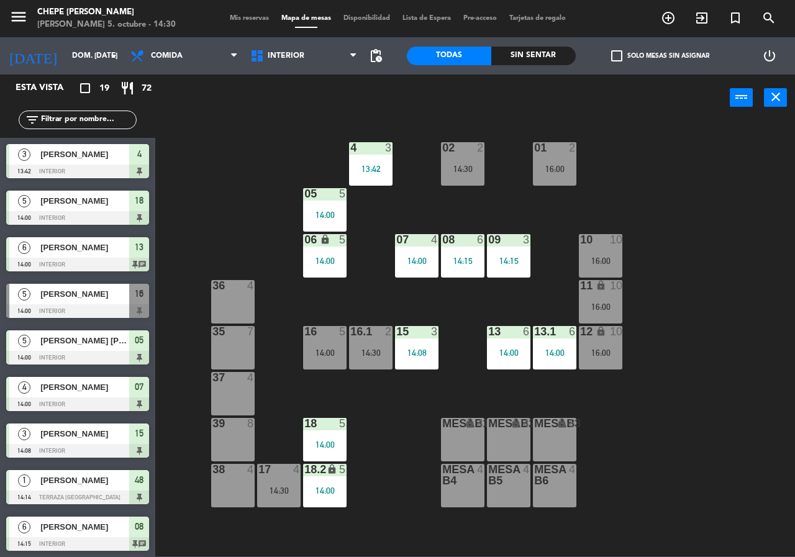
click at [339, 272] on div "06 lock 5 14:00" at bounding box center [324, 255] width 43 height 43
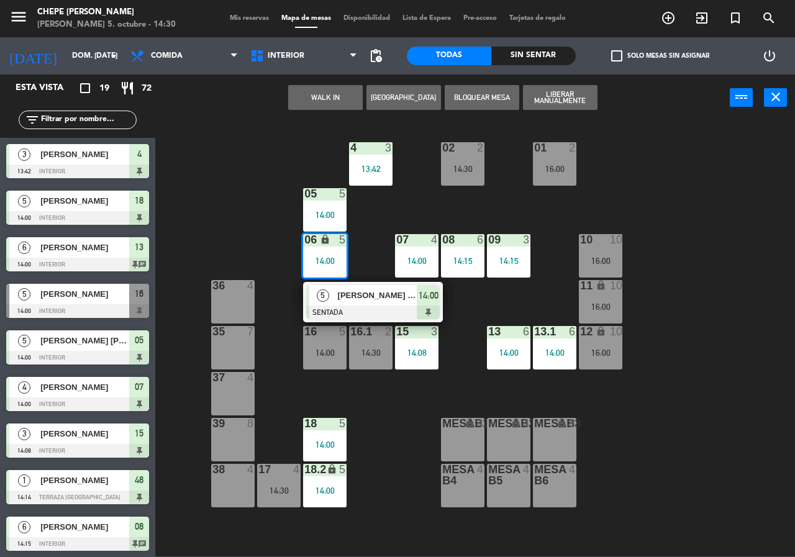
drag, startPoint x: 368, startPoint y: 263, endPoint x: 344, endPoint y: 313, distance: 55.8
click at [366, 263] on div "02 2 14:30 4 3 13:42 01 2 16:00 05 5 14:00 06 lock 5 14:00 5 [PERSON_NAME] [PER…" at bounding box center [479, 338] width 632 height 436
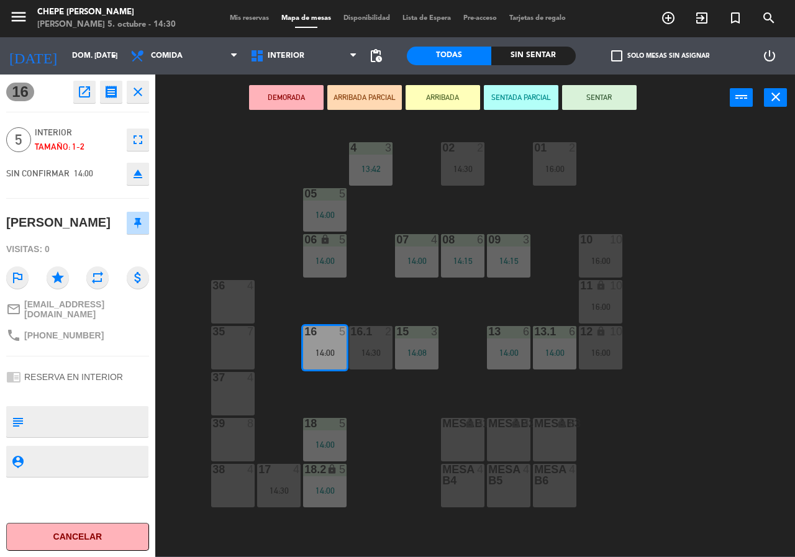
drag, startPoint x: 334, startPoint y: 338, endPoint x: 403, endPoint y: 396, distance: 90.4
click at [85, 94] on icon "open_in_new" at bounding box center [84, 91] width 15 height 15
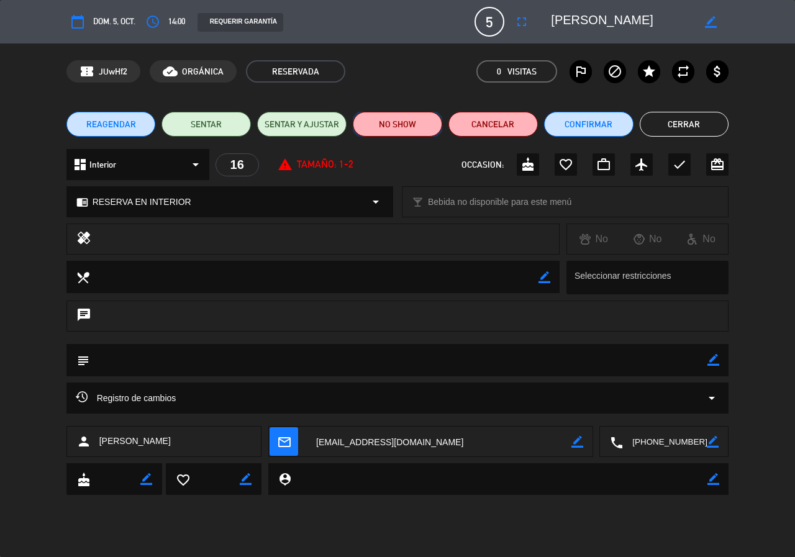
click at [407, 125] on button "NO SHOW" at bounding box center [397, 124] width 89 height 25
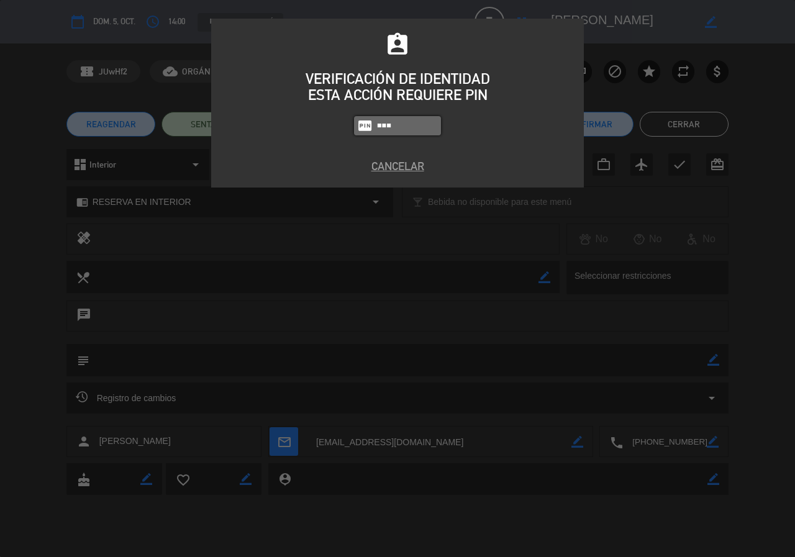
type input "2581"
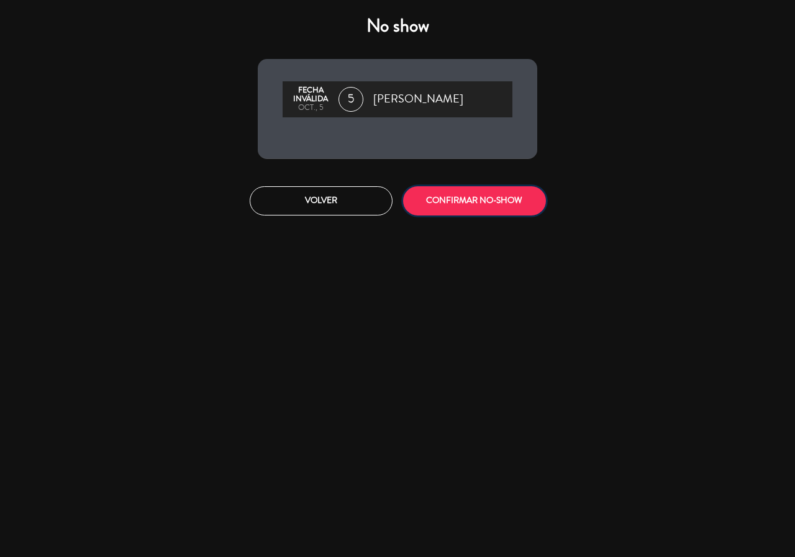
click at [418, 207] on button "CONFIRMAR NO-SHOW" at bounding box center [474, 200] width 143 height 29
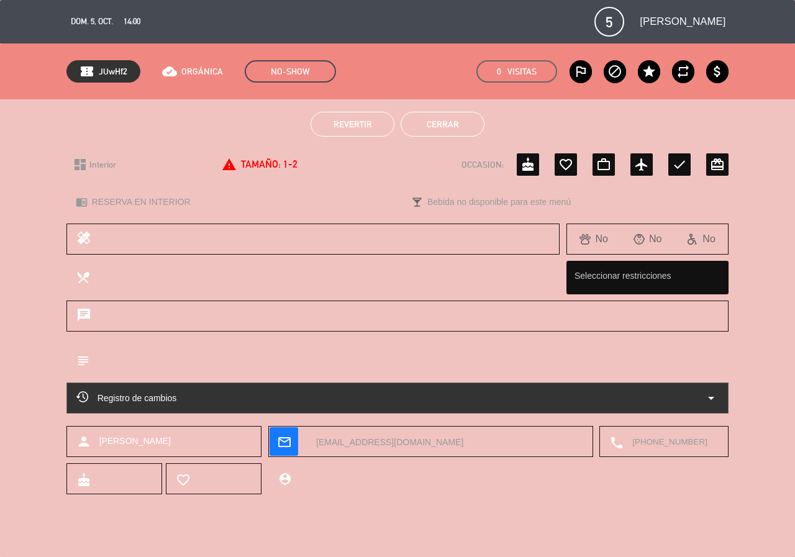
click at [452, 125] on button "Cerrar" at bounding box center [443, 124] width 84 height 25
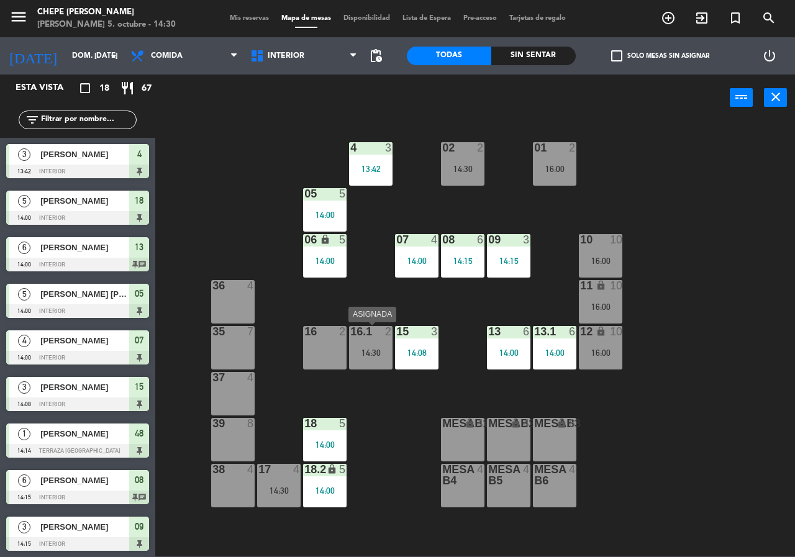
click at [372, 363] on div "16.1 2 14:30" at bounding box center [370, 347] width 43 height 43
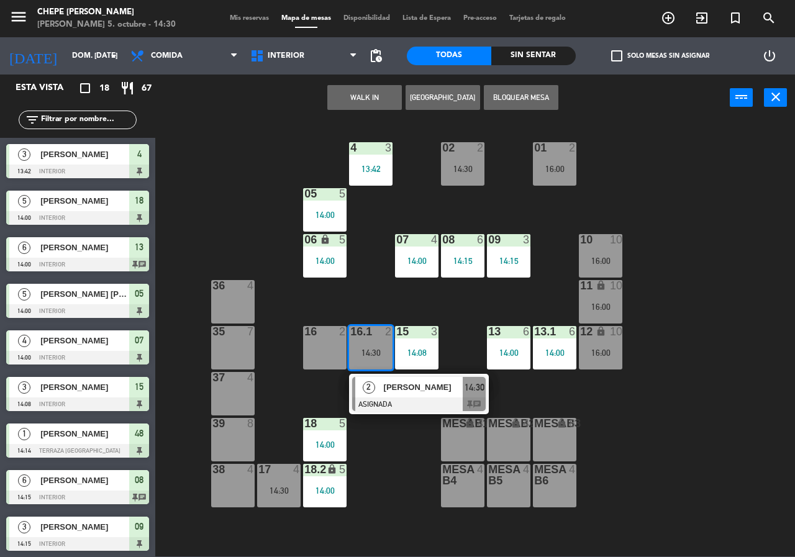
click at [381, 389] on div "2" at bounding box center [368, 387] width 27 height 20
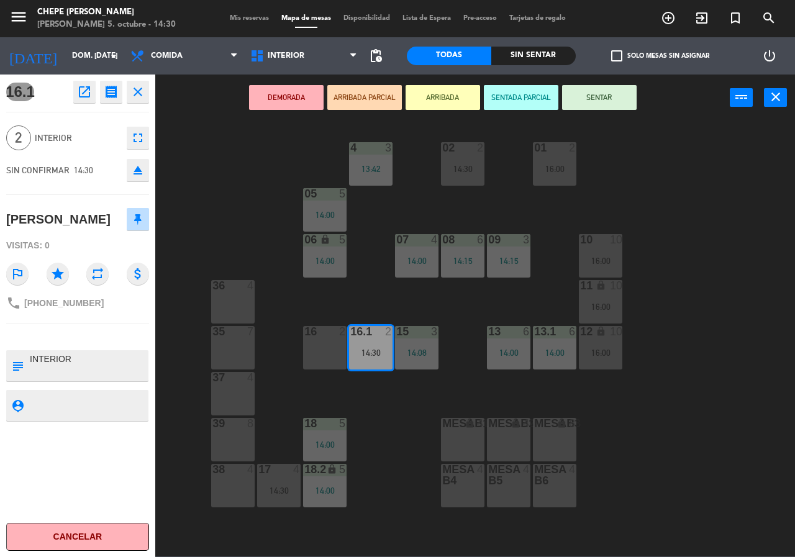
click at [382, 389] on div "02 2 14:30 4 3 13:42 01 2 16:00 05 5 14:00 06 lock 5 14:00 07 4 14:00 09 3 14:1…" at bounding box center [479, 338] width 632 height 436
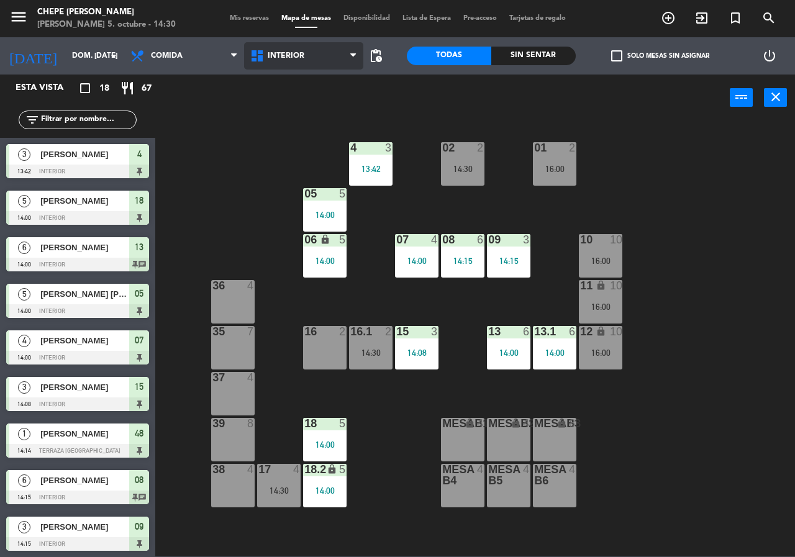
drag, startPoint x: 317, startPoint y: 65, endPoint x: 319, endPoint y: 118, distance: 52.8
click at [317, 68] on span "Interior" at bounding box center [304, 55] width 120 height 27
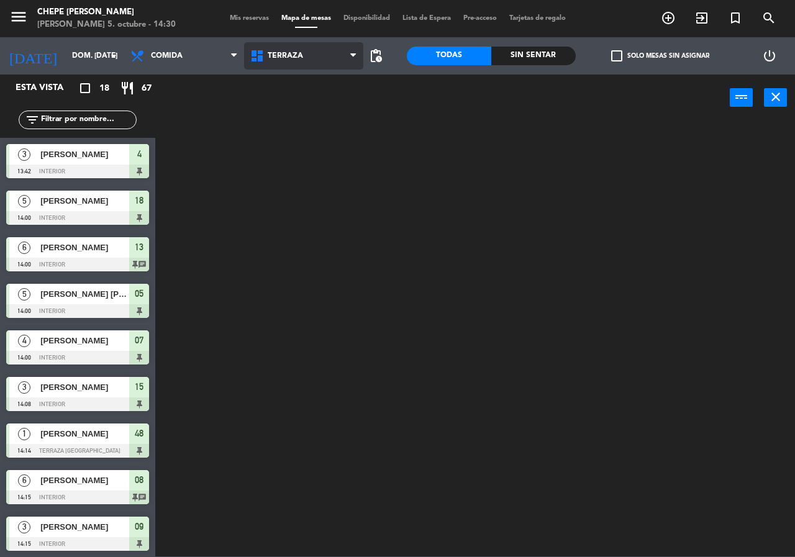
click at [319, 119] on ng-component "menu Chepe [PERSON_NAME] 5. octubre - 14:30 Mis reservas Mapa de mesas Disponib…" at bounding box center [397, 278] width 795 height 556
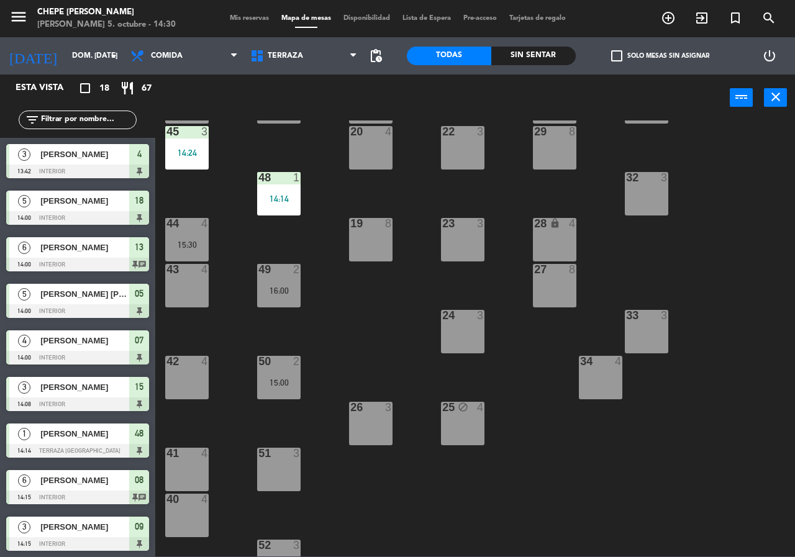
scroll to position [89, 0]
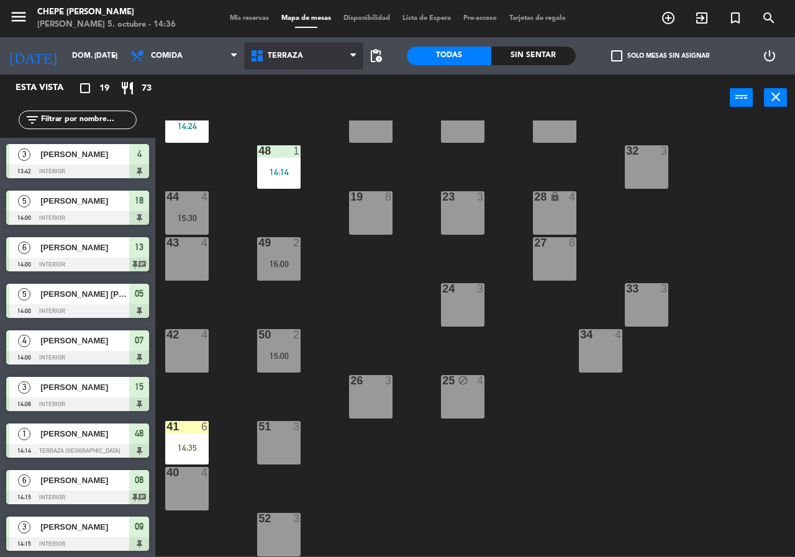
click at [275, 53] on span "Terraza" at bounding box center [285, 56] width 35 height 9
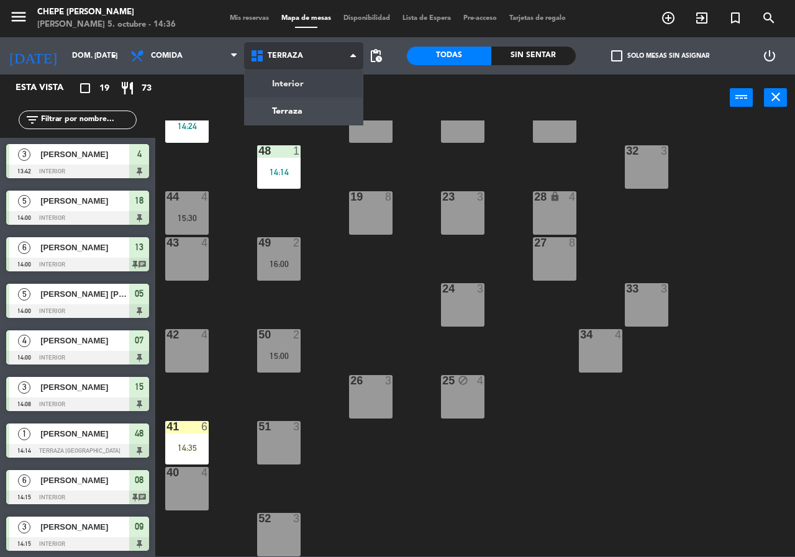
click at [318, 84] on ng-component "menu Chepe [PERSON_NAME] 5. octubre - 14:36 Mis reservas Mapa de mesas Disponib…" at bounding box center [397, 278] width 795 height 556
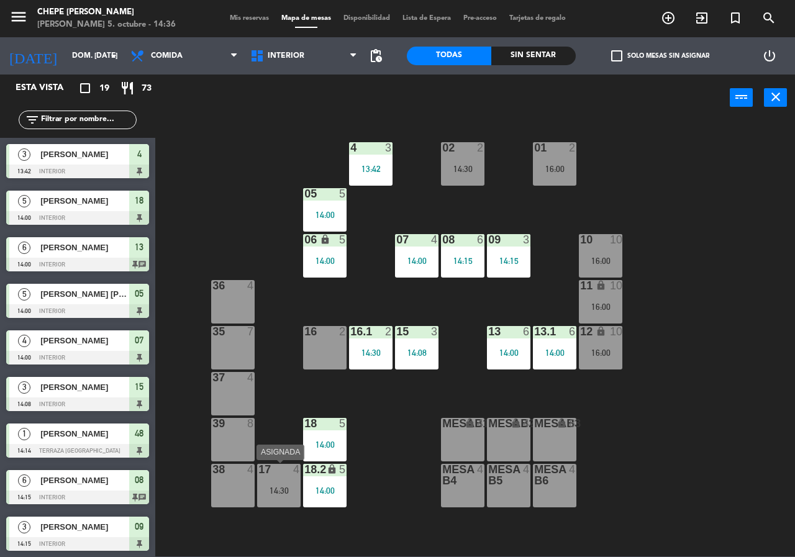
click at [286, 486] on div "17 4 14:30" at bounding box center [278, 485] width 43 height 43
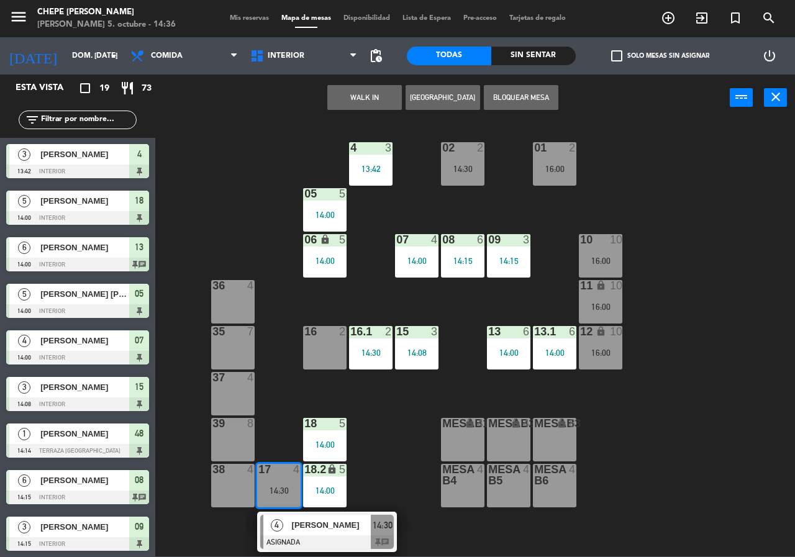
click at [304, 532] on div "[PERSON_NAME]" at bounding box center [331, 525] width 81 height 20
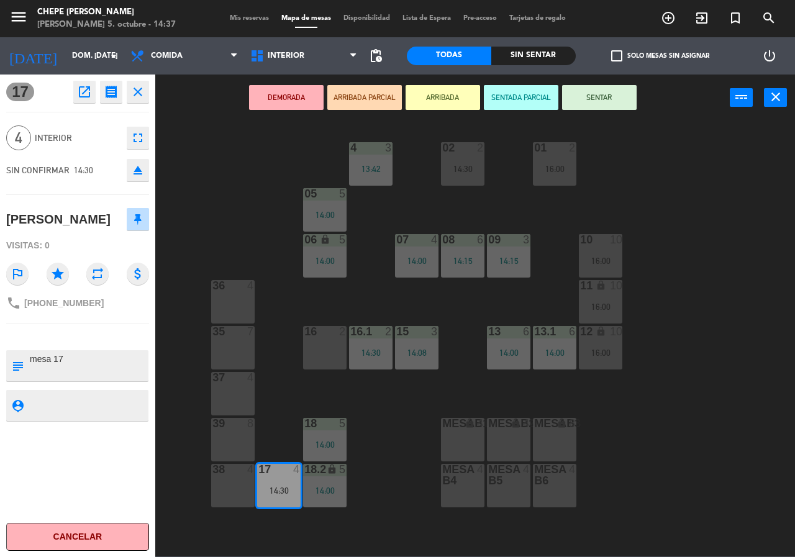
click at [300, 102] on button "DEMORADA" at bounding box center [286, 97] width 75 height 25
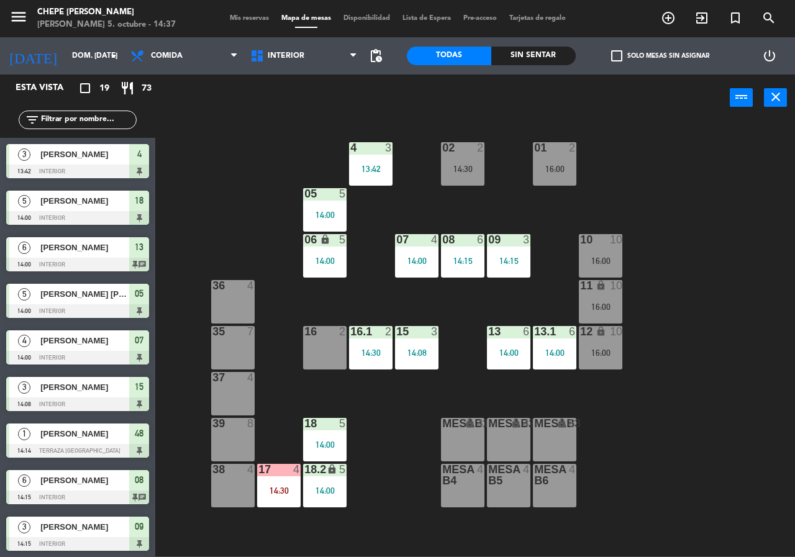
click at [302, 142] on div "02 2 14:30 4 3 13:42 01 2 16:00 05 5 14:00 06 lock 5 14:00 07 4 14:00 09 3 14:1…" at bounding box center [479, 338] width 632 height 436
click at [290, 175] on div "02 2 14:30 4 3 13:42 01 2 16:00 05 5 14:00 06 lock 5 14:00 07 4 14:00 09 3 14:1…" at bounding box center [479, 338] width 632 height 436
click at [282, 179] on div "02 2 14:30 4 3 13:42 01 2 16:00 05 5 14:00 06 lock 5 14:00 07 4 14:00 09 3 14:1…" at bounding box center [479, 338] width 632 height 436
click at [219, 177] on div "02 2 14:30 4 3 13:42 01 2 16:00 05 5 14:00 06 lock 5 14:00 07 4 14:00 09 3 14:1…" at bounding box center [479, 338] width 632 height 436
click at [555, 157] on div "01 2 16:00" at bounding box center [554, 163] width 43 height 43
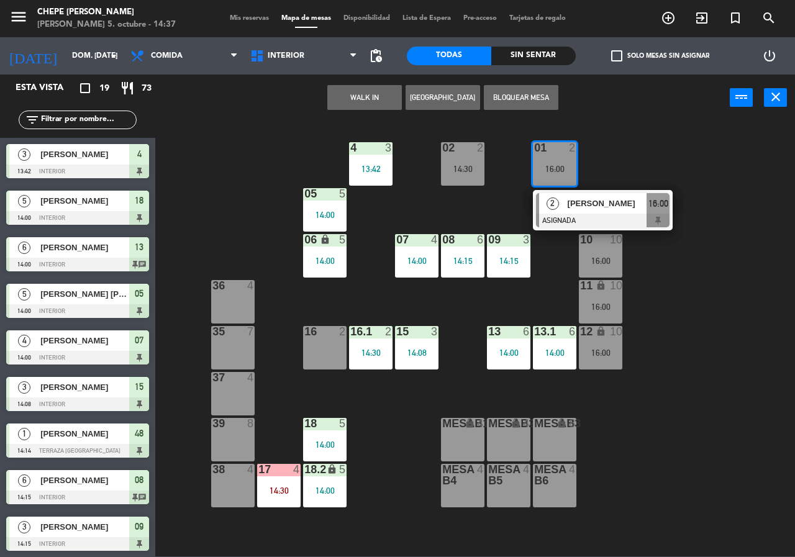
click at [565, 196] on div "2" at bounding box center [552, 203] width 27 height 20
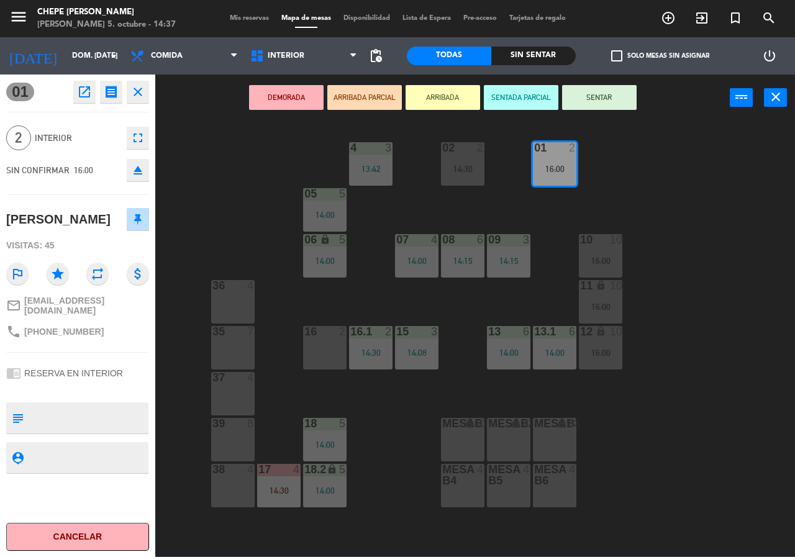
drag, startPoint x: 628, startPoint y: 201, endPoint x: 614, endPoint y: 222, distance: 25.7
click at [628, 201] on div "02 2 14:30 4 3 13:42 01 2 16:00 05 5 14:00 06 lock 5 14:00 07 4 14:00 09 3 14:1…" at bounding box center [479, 338] width 632 height 436
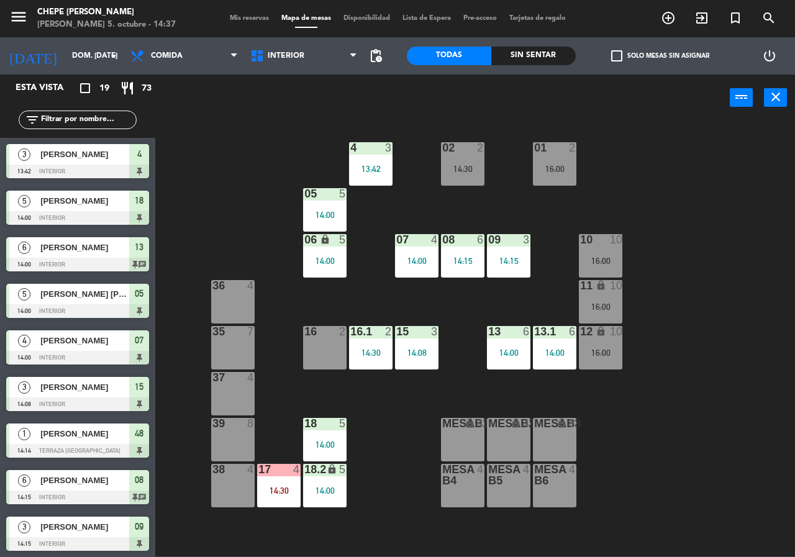
scroll to position [222, 0]
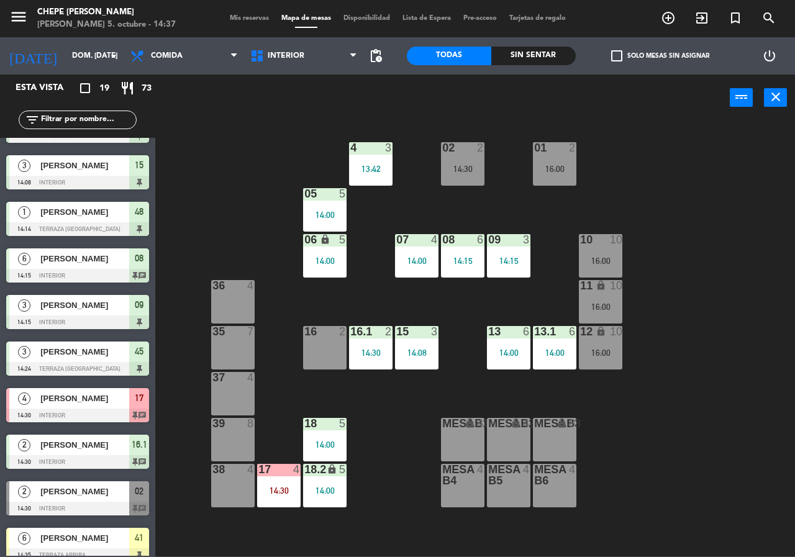
click at [604, 248] on div "10 10 16:00" at bounding box center [600, 255] width 43 height 43
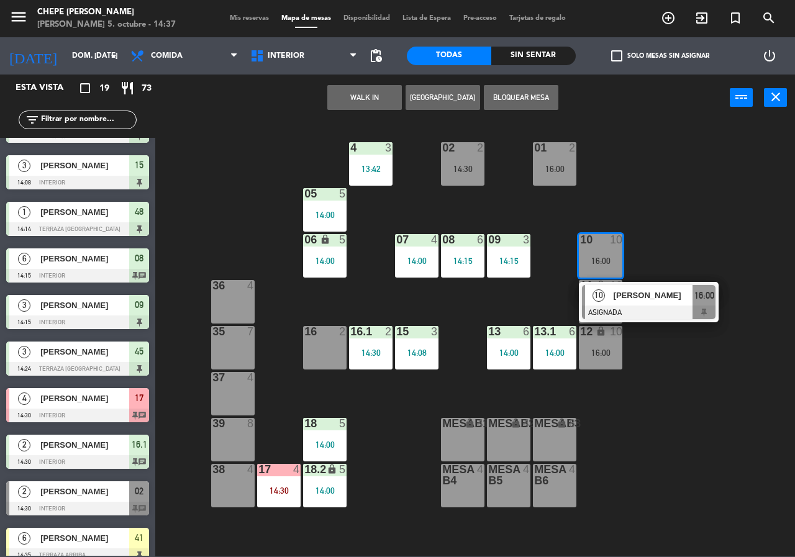
click at [625, 304] on div "[PERSON_NAME]" at bounding box center [652, 295] width 81 height 20
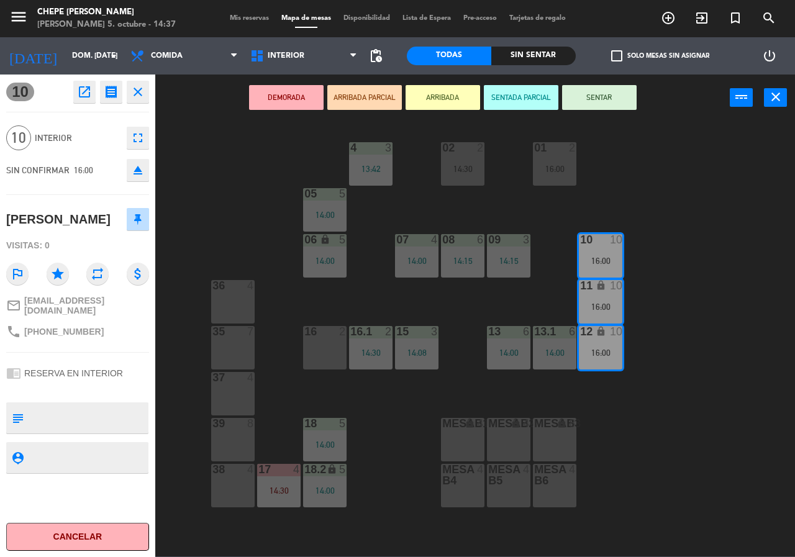
click at [660, 266] on div "02 2 14:30 4 3 13:42 01 2 16:00 05 5 14:00 06 lock 5 14:00 07 4 14:00 09 3 14:1…" at bounding box center [479, 338] width 632 height 436
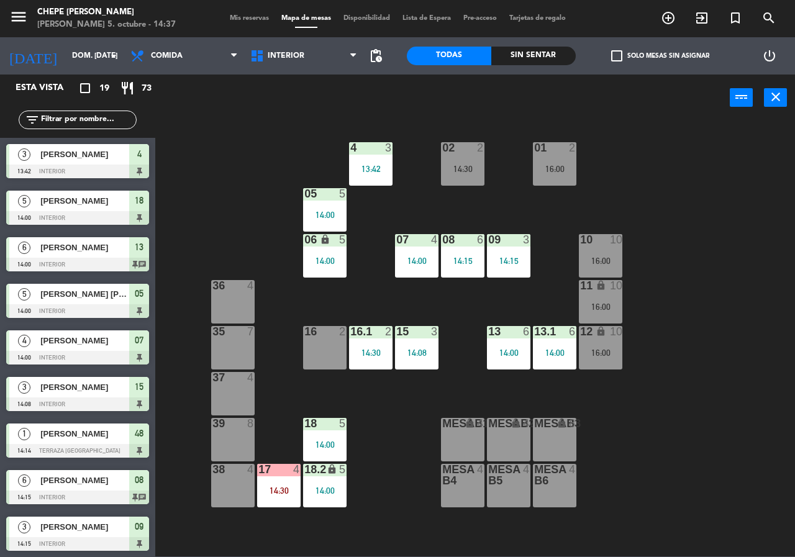
scroll to position [175, 0]
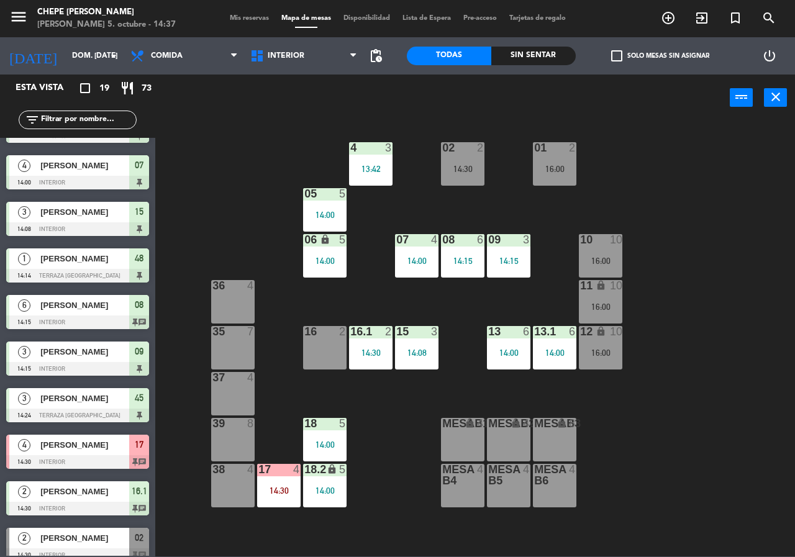
click at [515, 263] on div "14:15" at bounding box center [508, 261] width 43 height 9
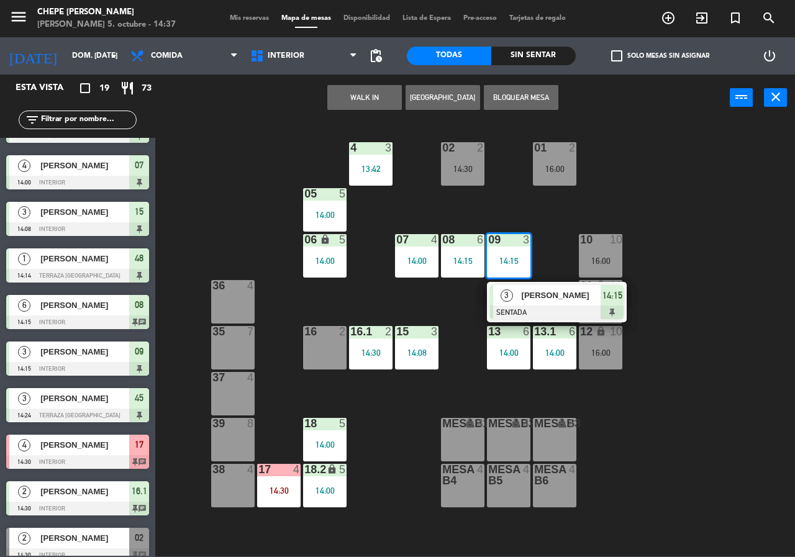
drag, startPoint x: 452, startPoint y: 307, endPoint x: 466, endPoint y: 261, distance: 48.3
click at [456, 304] on div "02 2 14:30 4 3 13:42 01 2 16:00 05 5 14:00 06 lock 5 14:00 07 4 14:00 09 3 14:1…" at bounding box center [479, 338] width 632 height 436
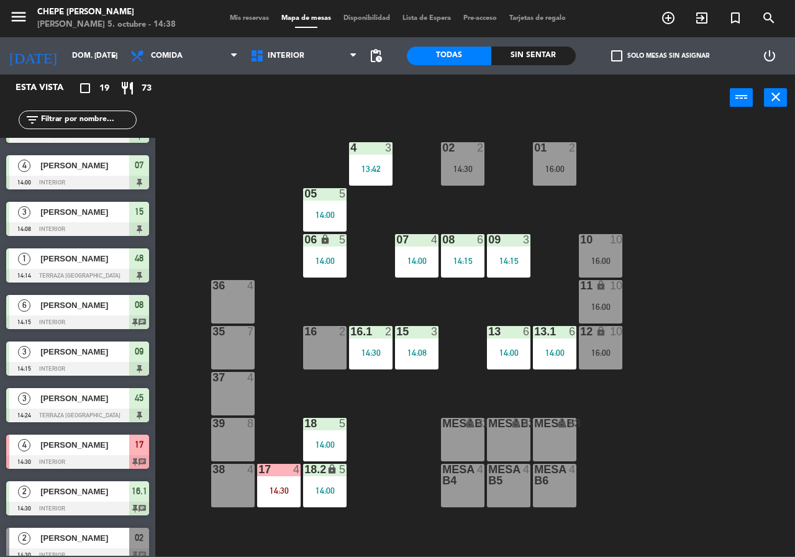
click at [532, 60] on div "Sin sentar" at bounding box center [533, 56] width 84 height 19
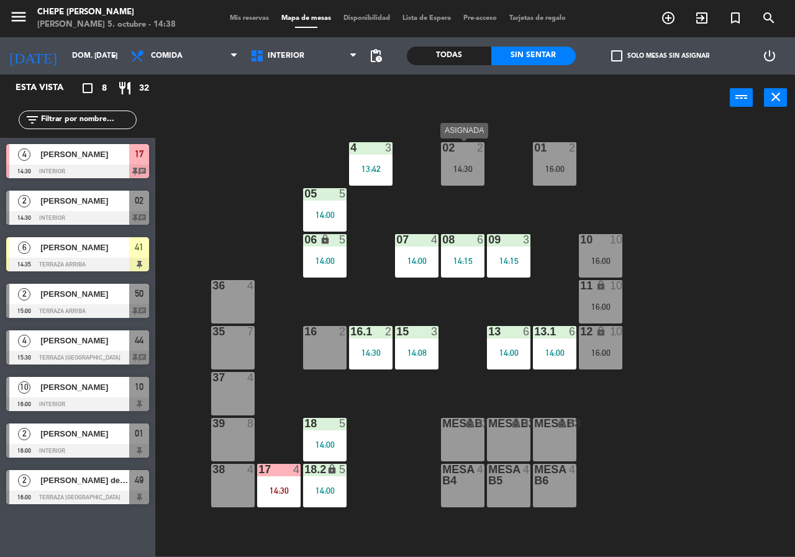
drag, startPoint x: 469, startPoint y: 167, endPoint x: 476, endPoint y: 170, distance: 7.3
click at [468, 167] on div "14:30" at bounding box center [462, 169] width 43 height 9
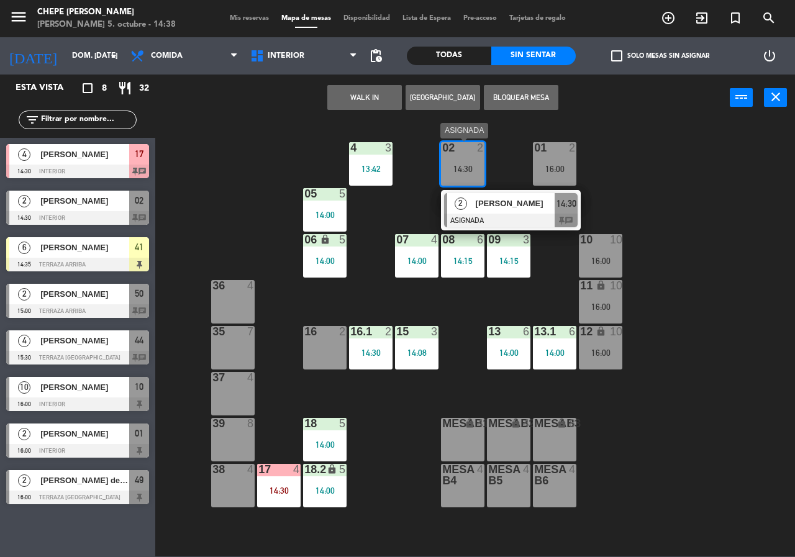
click at [507, 208] on span "[PERSON_NAME]" at bounding box center [515, 203] width 79 height 13
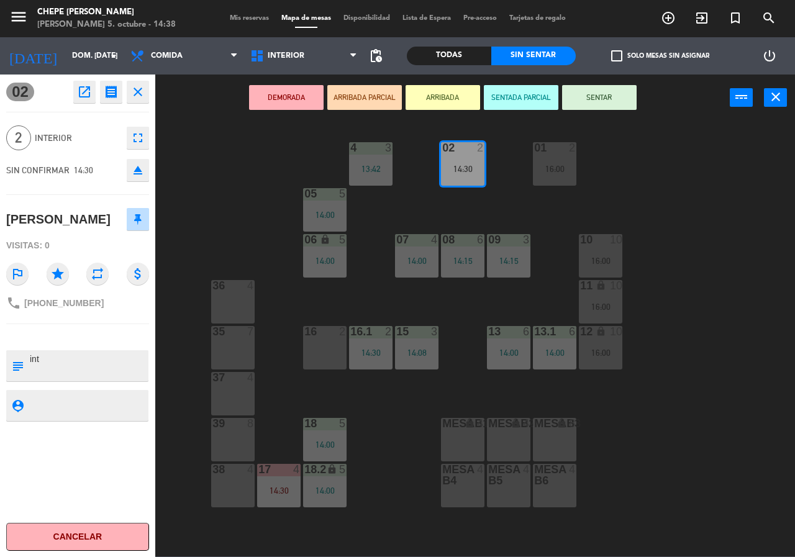
click at [596, 95] on button "SENTAR" at bounding box center [599, 97] width 75 height 25
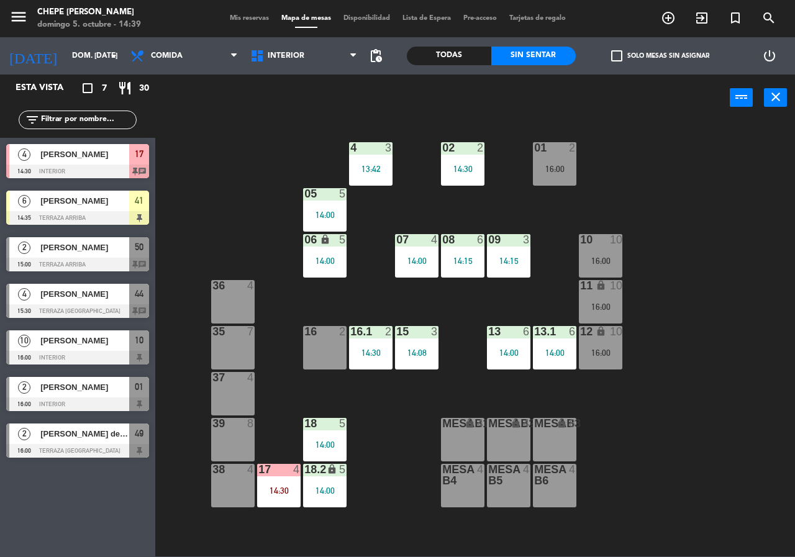
click at [453, 101] on div "power_input close" at bounding box center [442, 98] width 574 height 47
click at [309, 60] on span "Interior" at bounding box center [304, 55] width 120 height 27
click at [321, 103] on ng-component "menu Chepe [PERSON_NAME] 5. octubre - 14:39 Mis reservas Mapa de mesas Disponib…" at bounding box center [397, 278] width 795 height 556
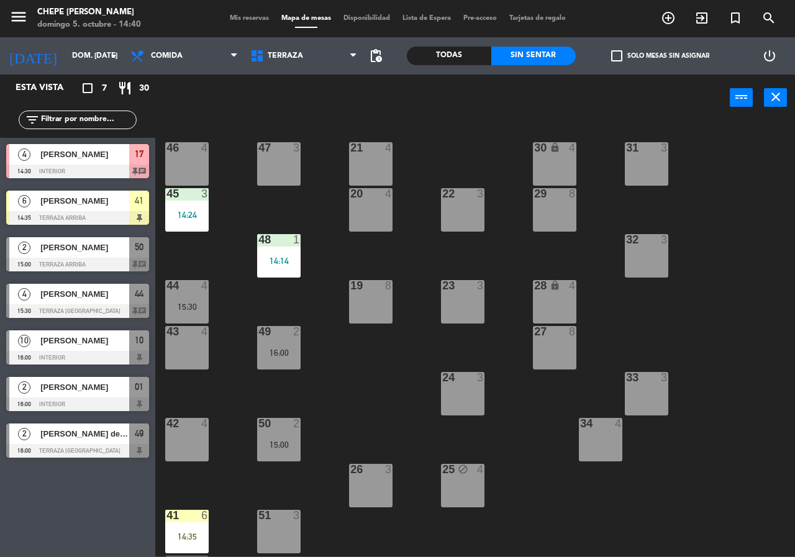
click at [240, 215] on div "21 4 30 lock 4 46 4 47 3 31 3 20 4 22 3 29 8 45 3 14:24 32 3 48 1 14:14 19 8 23…" at bounding box center [479, 338] width 632 height 436
click at [287, 64] on span "Terraza" at bounding box center [304, 55] width 120 height 27
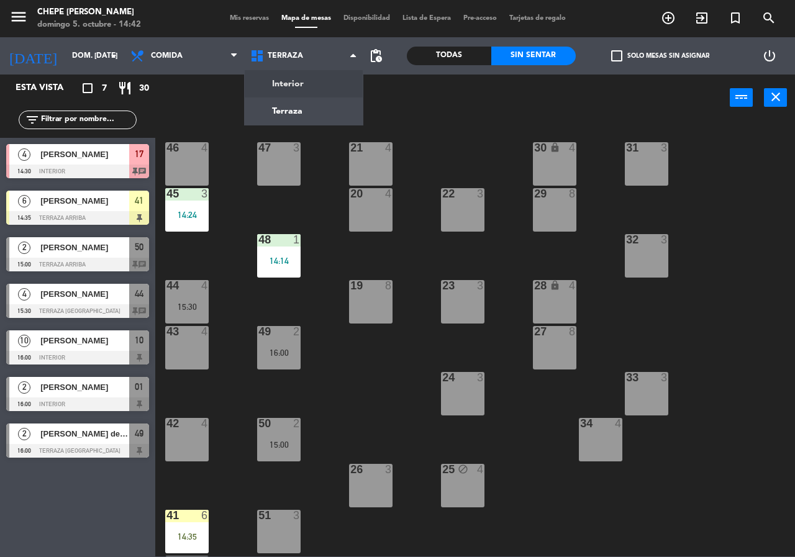
click at [294, 88] on ng-component "menu Chepe [PERSON_NAME] 5. octubre - 14:42 Mis reservas Mapa de mesas Disponib…" at bounding box center [397, 278] width 795 height 556
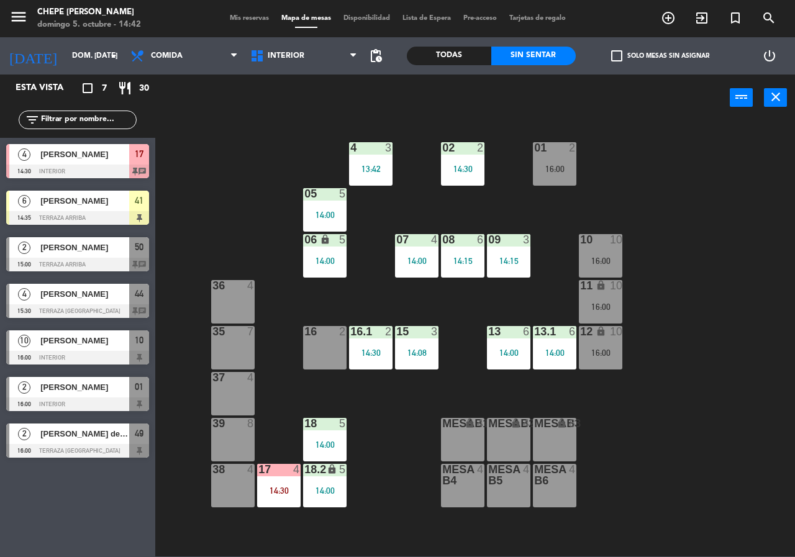
click at [94, 209] on div "6 [PERSON_NAME] 14:35 Terraza Arriba 41" at bounding box center [77, 207] width 155 height 47
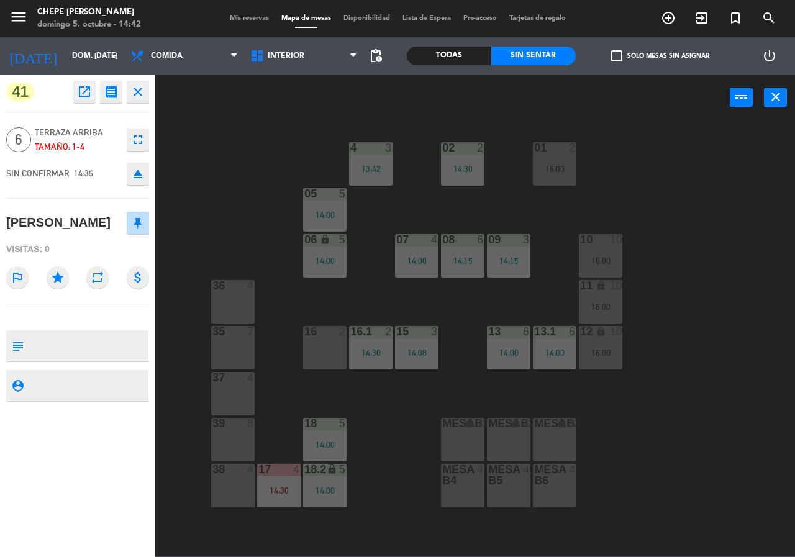
click at [251, 201] on div "02 2 14:30 4 3 13:42 01 2 16:00 05 5 14:00 06 lock 5 14:00 07 4 14:00 09 3 14:1…" at bounding box center [479, 338] width 632 height 436
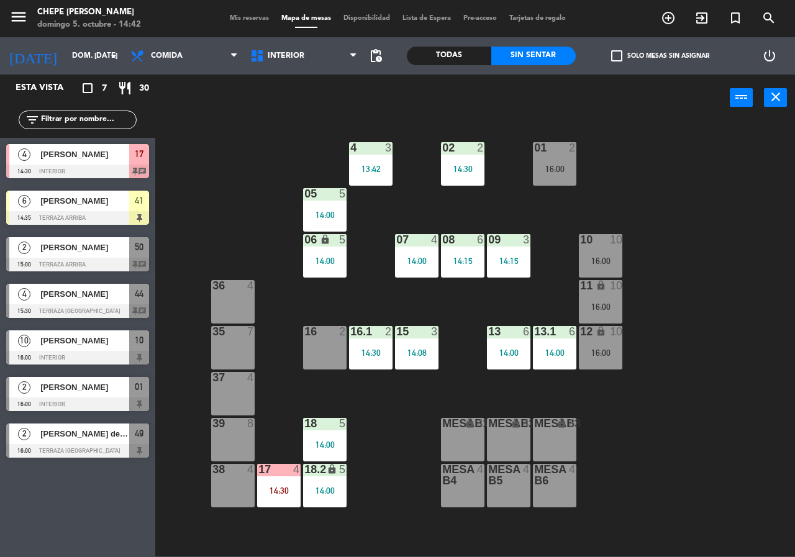
click at [230, 182] on div "02 2 14:30 4 3 13:42 01 2 16:00 05 5 14:00 06 lock 5 14:00 07 4 14:00 09 3 14:1…" at bounding box center [479, 338] width 632 height 436
click at [225, 184] on div "02 2 14:30 4 3 13:42 01 2 16:00 05 5 14:00 06 lock 5 14:00 07 4 14:00 09 3 14:1…" at bounding box center [479, 338] width 632 height 436
click at [229, 188] on div "02 2 14:30 4 3 13:42 01 2 16:00 05 5 14:00 06 lock 5 14:00 07 4 14:00 09 3 14:1…" at bounding box center [479, 338] width 632 height 436
click at [86, 205] on div "6 [PERSON_NAME] 14:35 Terraza Arriba 41" at bounding box center [77, 207] width 155 height 47
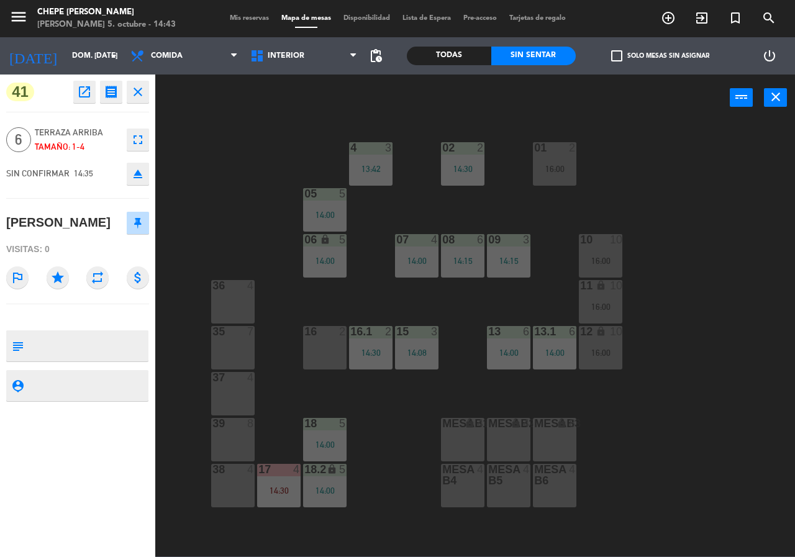
click at [269, 176] on div "02 2 14:30 4 3 13:42 01 2 16:00 05 5 14:00 06 lock 5 14:00 07 4 14:00 09 3 14:1…" at bounding box center [479, 338] width 632 height 436
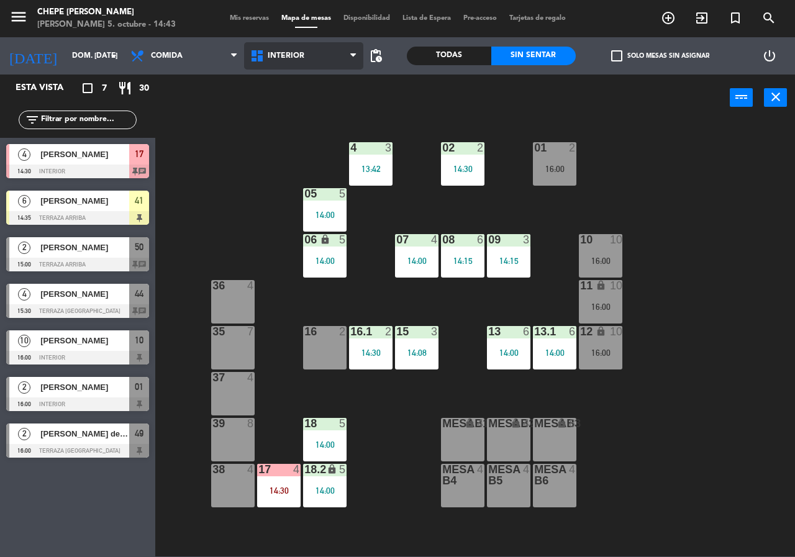
click at [296, 52] on span "Interior" at bounding box center [286, 56] width 37 height 9
click at [278, 123] on div "02 2 14:30 4 3 13:42 01 2 16:00 05 5 14:00 06 lock 5 14:00 07 4 14:00 09 3 14:1…" at bounding box center [479, 338] width 632 height 436
drag, startPoint x: 301, startPoint y: 60, endPoint x: 291, endPoint y: 109, distance: 50.1
click at [301, 62] on span "Interior" at bounding box center [304, 55] width 120 height 27
click at [289, 110] on ng-component "menu Chepe [PERSON_NAME] 5. octubre - 14:43 Mis reservas Mapa de mesas Disponib…" at bounding box center [397, 278] width 795 height 556
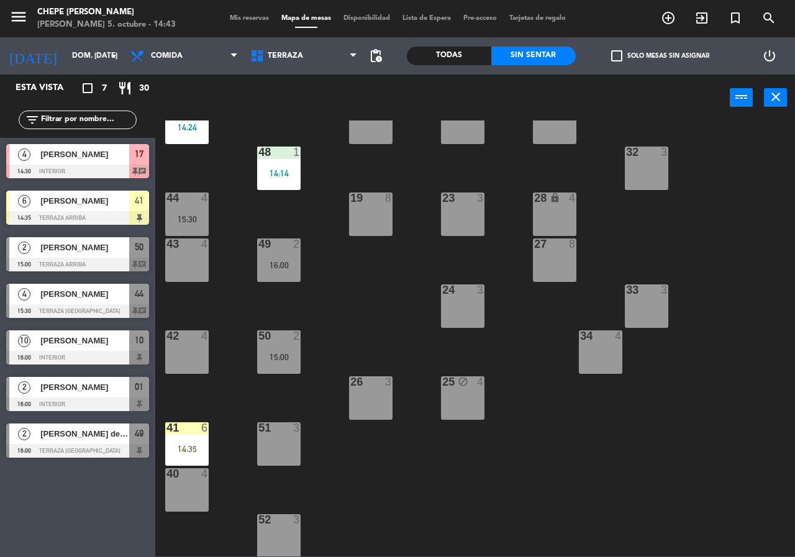
scroll to position [89, 0]
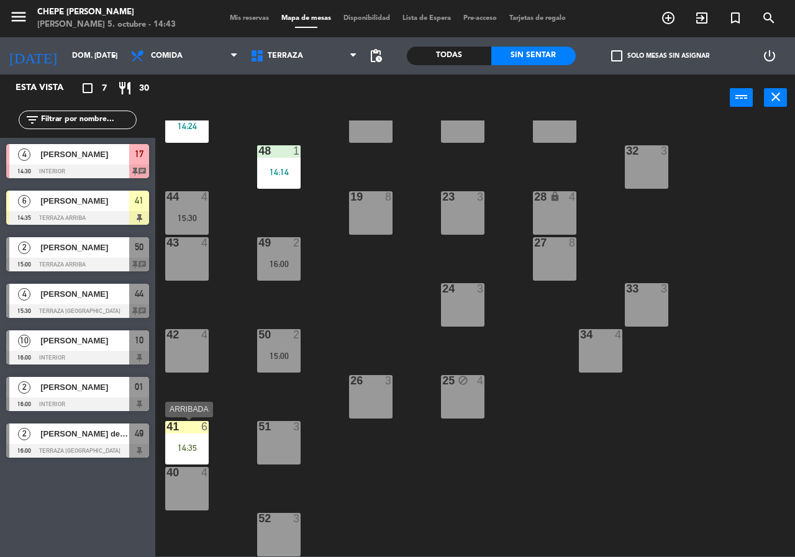
click at [194, 438] on div "41 6 14:35" at bounding box center [186, 442] width 43 height 43
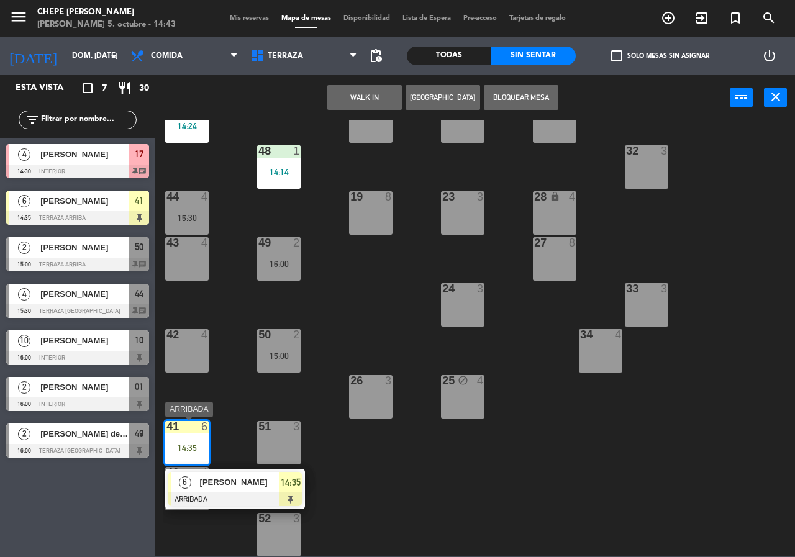
click at [246, 488] on div "6 [PERSON_NAME] ARRIBADA 14:35" at bounding box center [235, 489] width 158 height 40
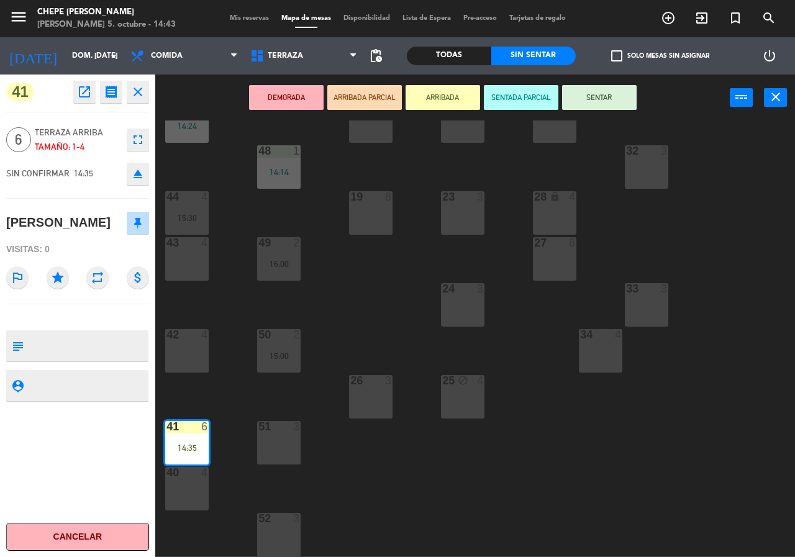
click at [191, 485] on div "40 4" at bounding box center [186, 488] width 43 height 43
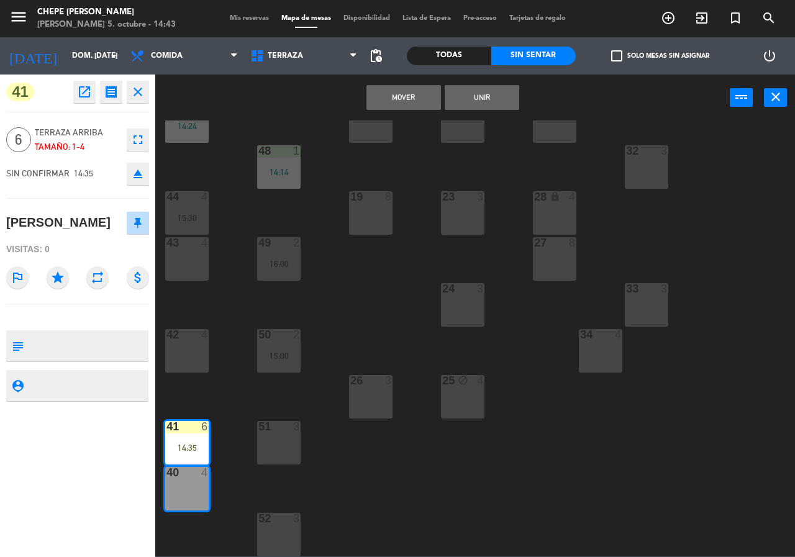
click at [481, 96] on button "Unir" at bounding box center [482, 97] width 75 height 25
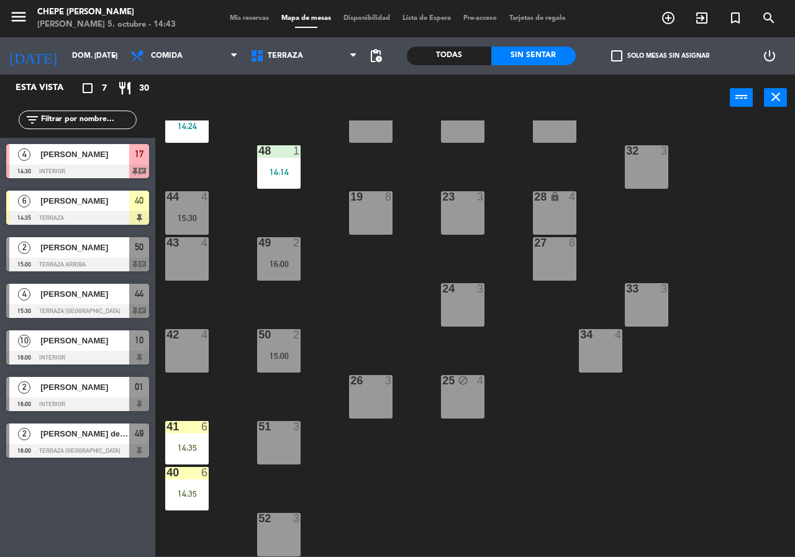
click at [191, 418] on div "21 4 30 lock 4 46 4 47 3 31 3 20 4 22 3 29 8 45 3 14:24 32 3 48 1 14:14 19 8 23…" at bounding box center [479, 338] width 632 height 436
click at [230, 495] on div "21 4 30 lock 4 46 4 47 3 31 3 20 4 22 3 29 8 45 3 14:24 32 3 48 1 14:14 19 8 23…" at bounding box center [479, 338] width 632 height 436
click at [197, 450] on div "14:35" at bounding box center [186, 447] width 43 height 9
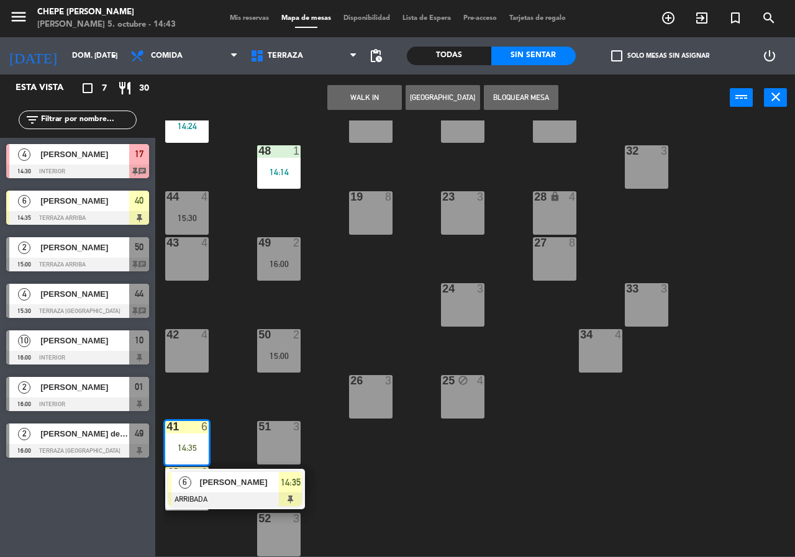
drag, startPoint x: 224, startPoint y: 489, endPoint x: 320, endPoint y: 398, distance: 132.7
click at [223, 489] on div "6 [PERSON_NAME] ARRIBADA 14:35" at bounding box center [235, 489] width 158 height 40
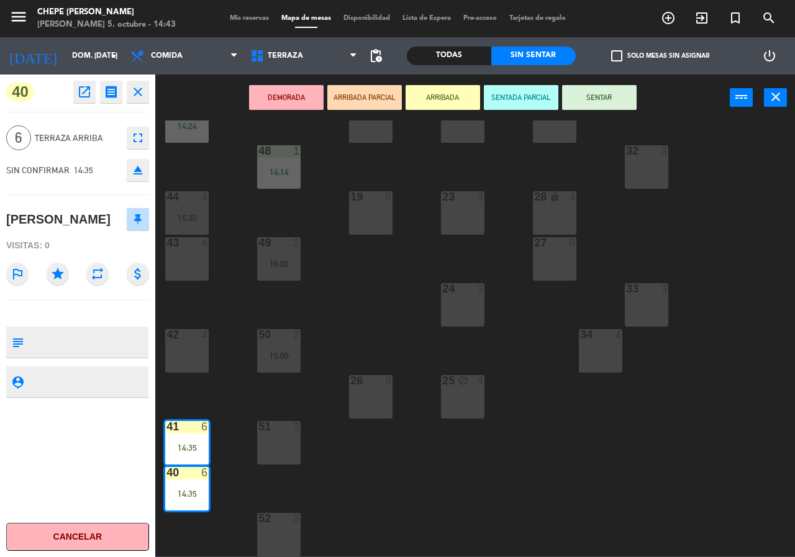
click at [591, 99] on button "SENTAR" at bounding box center [599, 97] width 75 height 25
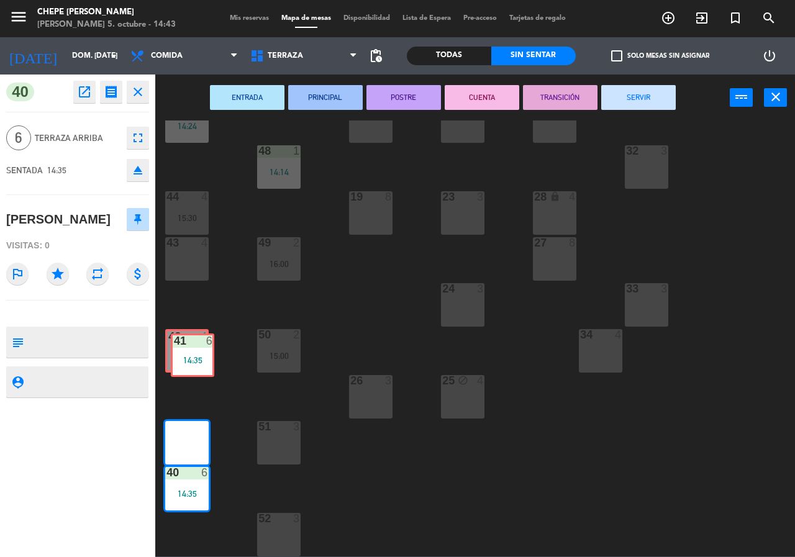
drag, startPoint x: 188, startPoint y: 369, endPoint x: 183, endPoint y: 351, distance: 18.7
click at [183, 351] on div "21 4 30 lock 4 46 4 47 3 31 3 20 4 22 3 29 8 45 3 14:24 32 3 48 1 14:14 19 8 23…" at bounding box center [479, 338] width 632 height 436
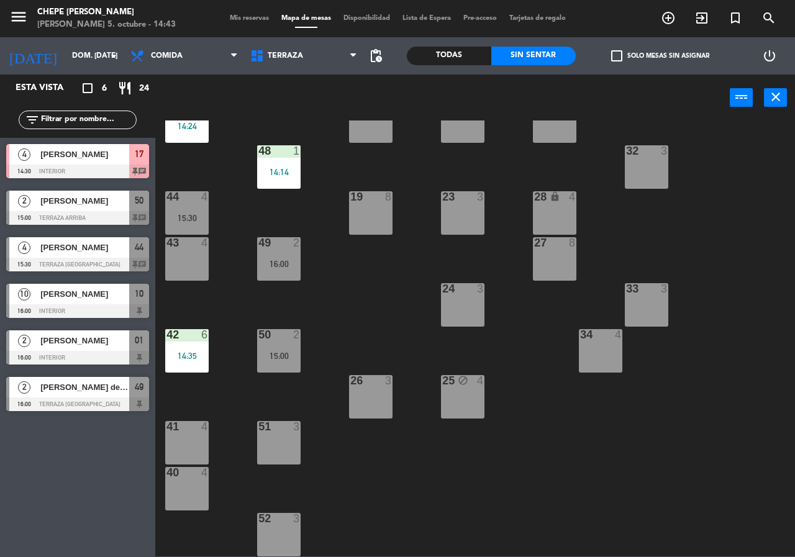
click at [237, 296] on div "21 4 30 lock 4 46 4 47 3 31 3 20 4 22 3 29 8 45 3 14:24 32 3 48 1 14:14 19 8 23…" at bounding box center [479, 338] width 632 height 436
click at [238, 178] on div "21 4 30 lock 4 46 4 47 3 31 3 20 4 22 3 29 8 45 3 14:24 32 3 48 1 14:14 19 8 23…" at bounding box center [479, 338] width 632 height 436
click at [437, 52] on div "Todas" at bounding box center [449, 56] width 84 height 19
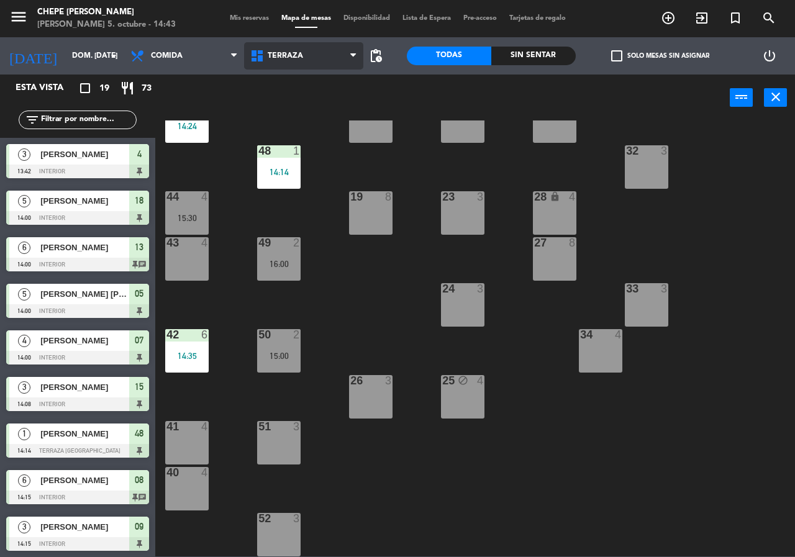
click at [294, 50] on span "Terraza" at bounding box center [304, 55] width 120 height 27
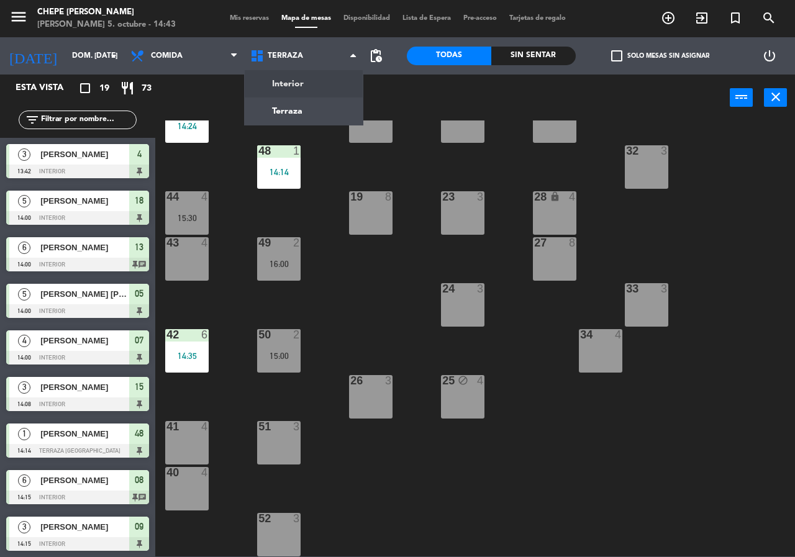
click at [301, 82] on ng-component "menu Chepe [PERSON_NAME] 5. octubre - 14:43 Mis reservas Mapa de mesas Disponib…" at bounding box center [397, 278] width 795 height 556
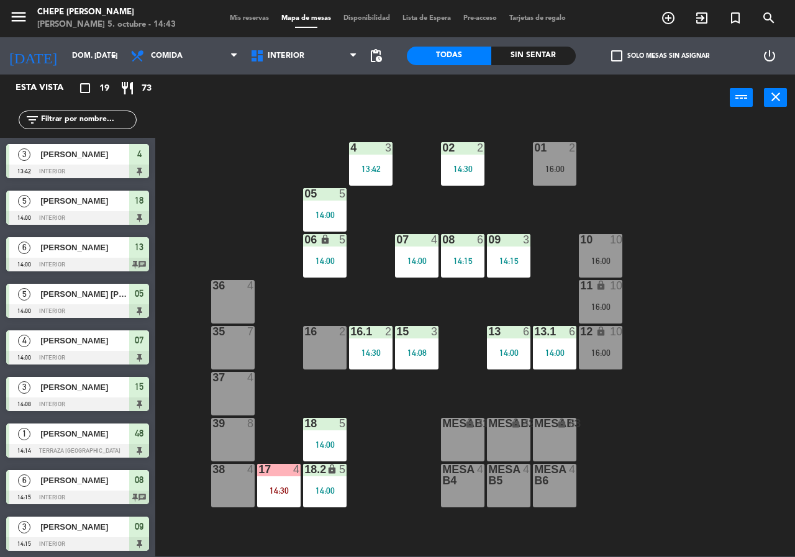
drag, startPoint x: 527, startPoint y: 52, endPoint x: 479, endPoint y: 71, distance: 51.6
click at [523, 52] on div "Sin sentar" at bounding box center [533, 56] width 84 height 19
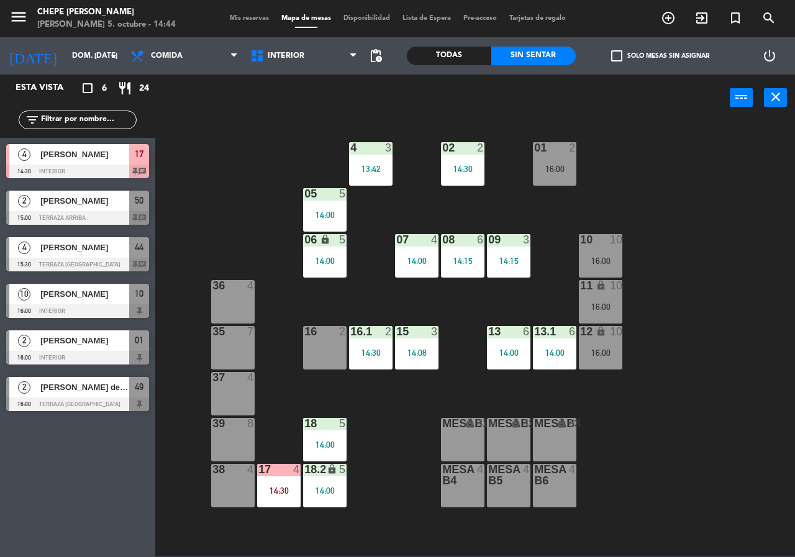
click at [243, 191] on div "02 2 14:30 4 3 13:42 01 2 16:00 05 5 14:00 06 lock 5 14:00 07 4 14:00 09 3 14:1…" at bounding box center [479, 338] width 632 height 436
